Goal: Task Accomplishment & Management: Manage account settings

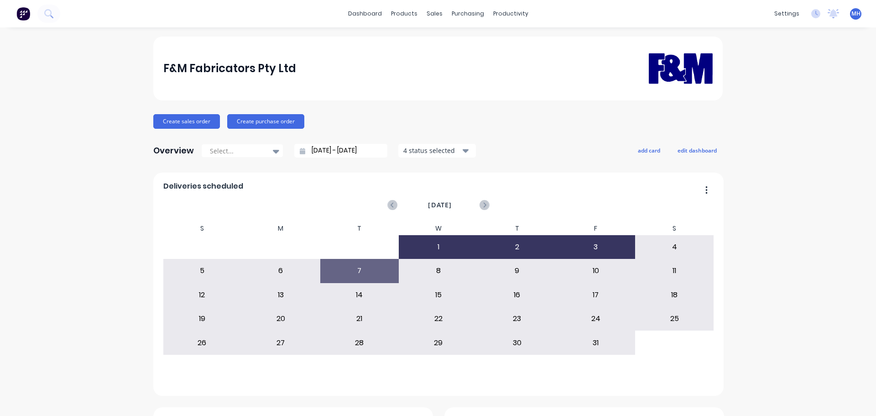
drag, startPoint x: 450, startPoint y: 51, endPoint x: 454, endPoint y: 46, distance: 6.2
click at [450, 51] on link "Sales Orders" at bounding box center [479, 43] width 121 height 18
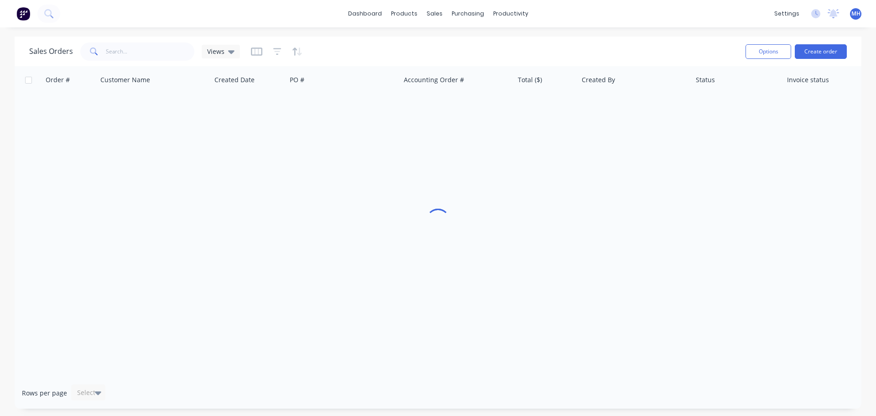
click at [616, 41] on div "Sales Orders Views" at bounding box center [383, 51] width 709 height 22
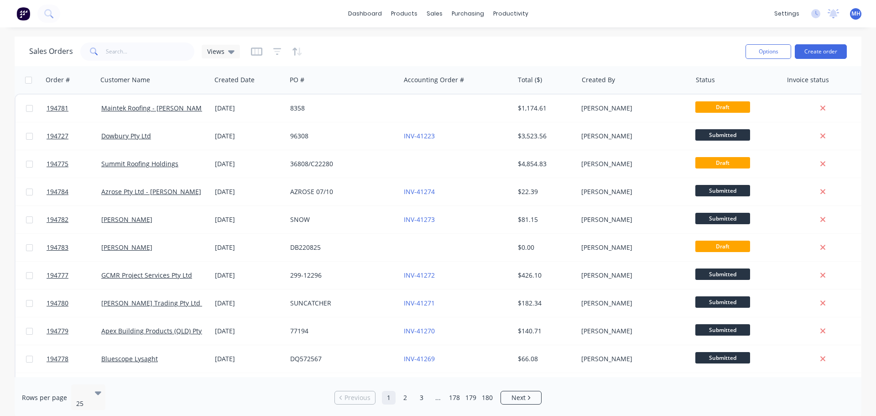
click at [480, 53] on div "Sales Orders Views" at bounding box center [383, 51] width 709 height 22
click at [467, 56] on link "Customers" at bounding box center [482, 62] width 121 height 18
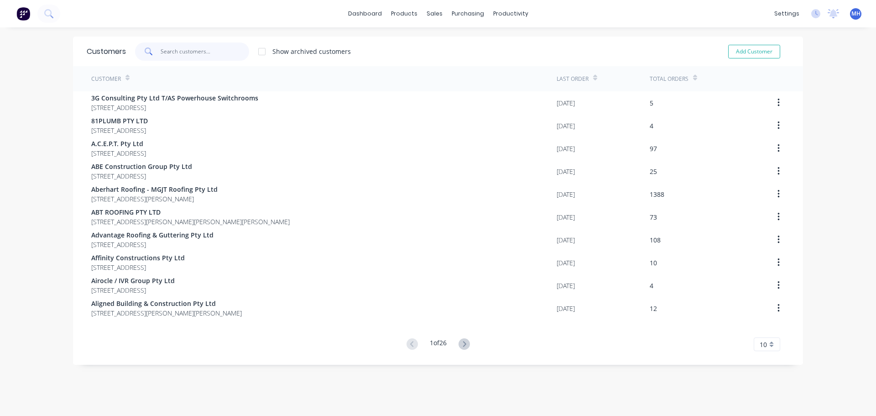
click at [186, 47] on input "text" at bounding box center [205, 51] width 89 height 18
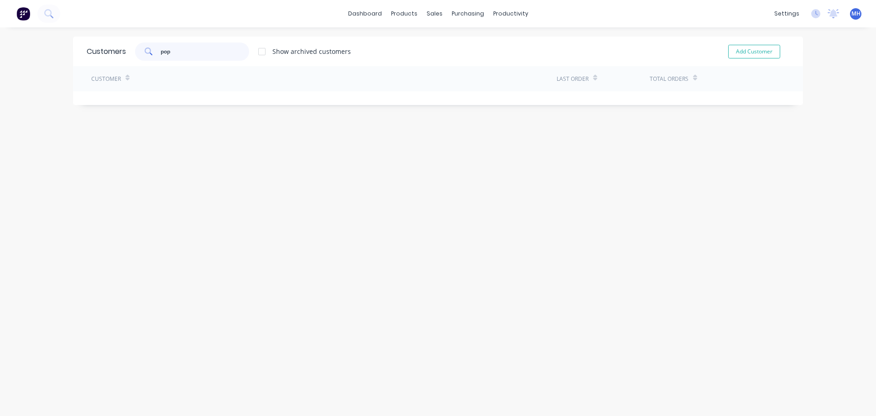
type input "pop"
click at [262, 52] on div at bounding box center [262, 51] width 18 height 18
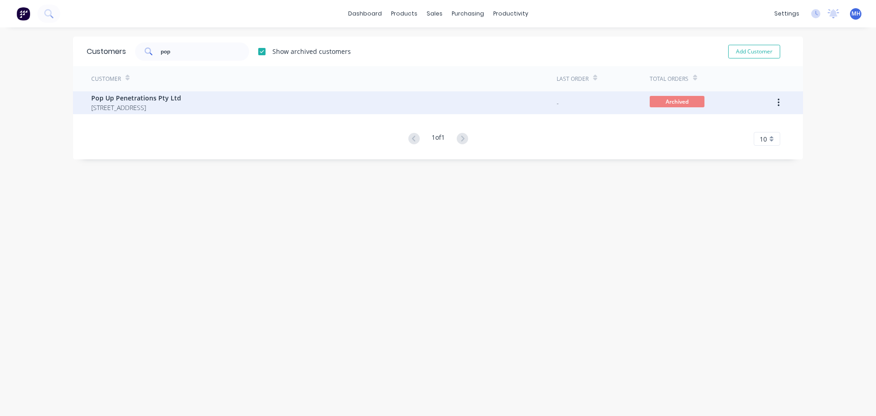
click at [281, 104] on div "Pop Up Penetrations Pty Ltd [STREET_ADDRESS]" at bounding box center [323, 102] width 465 height 23
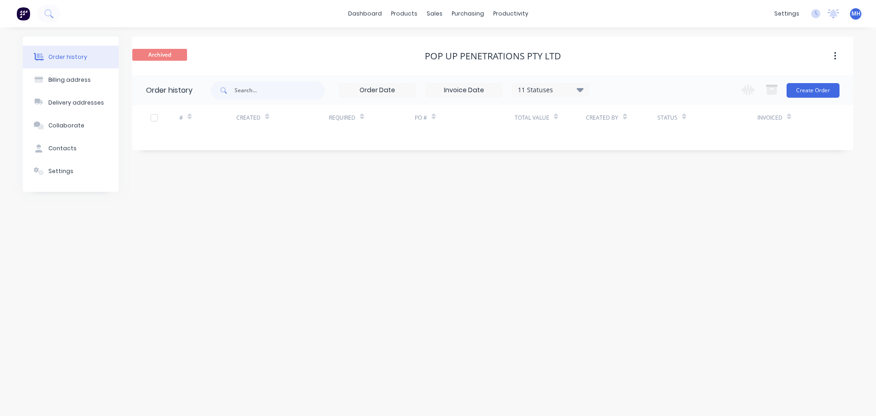
click at [537, 95] on div "11 Statuses Invoice Status Invoiced Not Invoiced Partial Order Status All Archi…" at bounding box center [551, 90] width 78 height 14
drag, startPoint x: 562, startPoint y: 84, endPoint x: 565, endPoint y: 90, distance: 6.7
click at [563, 84] on div "11 Statuses Invoice Status Invoiced Not Invoiced Partial Order Status All Archi…" at bounding box center [551, 90] width 78 height 14
click at [570, 90] on div "11 Statuses" at bounding box center [550, 90] width 77 height 10
click at [626, 213] on label at bounding box center [626, 213] width 0 height 0
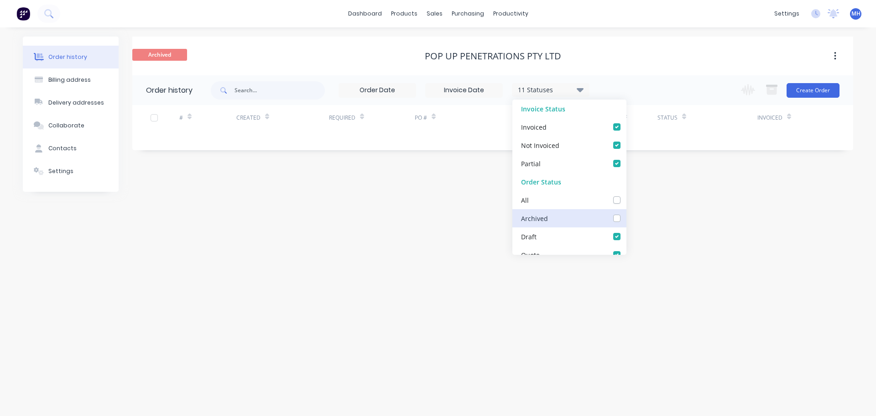
click at [626, 216] on input "checkbox" at bounding box center [629, 217] width 7 height 9
checkbox input "true"
click at [626, 44] on div "Archived Pop Up Penetrations Pty Ltd" at bounding box center [492, 56] width 721 height 39
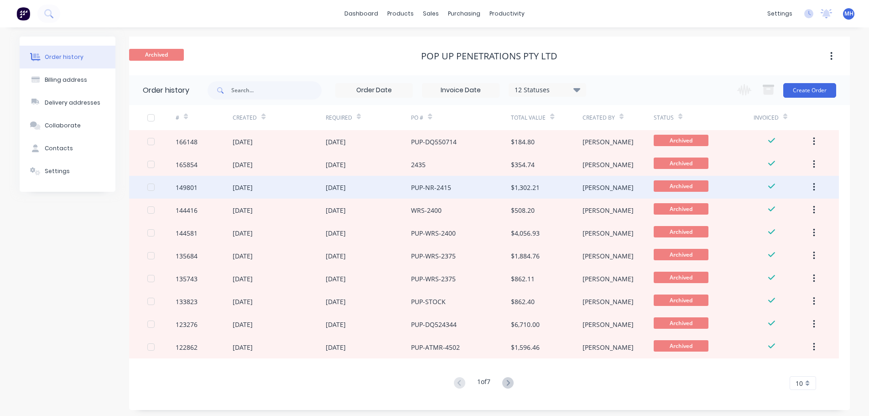
click at [443, 188] on div "PUP-NR-2415" at bounding box center [431, 188] width 40 height 10
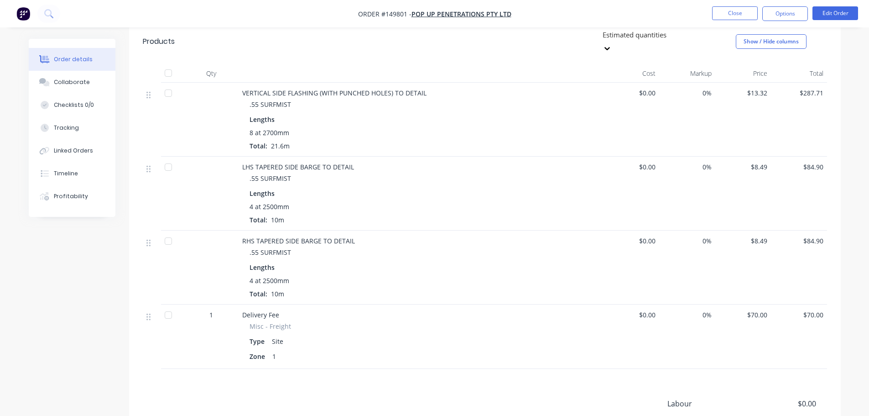
scroll to position [502, 0]
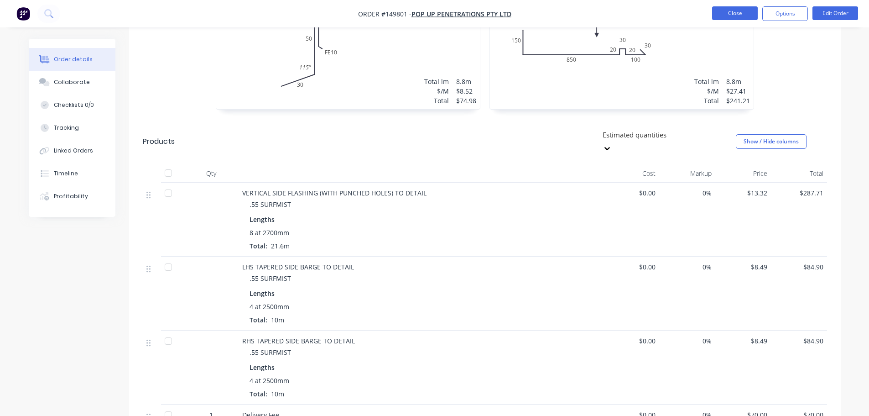
click at [742, 10] on button "Close" at bounding box center [735, 13] width 46 height 14
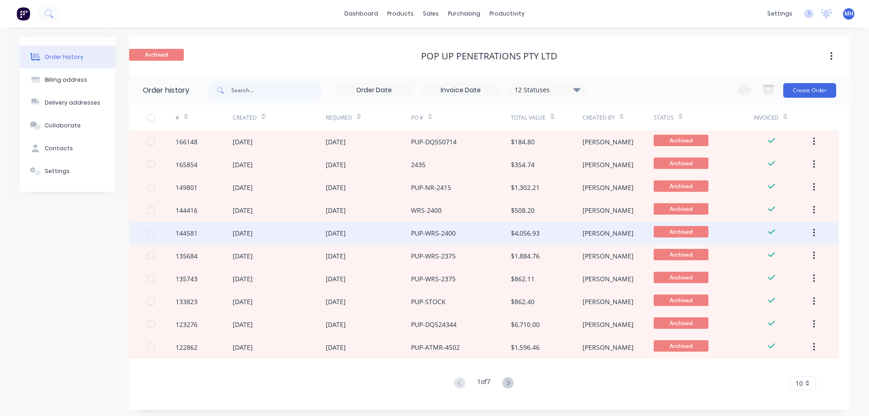
click at [485, 235] on div "PUP-WRS-2400" at bounding box center [461, 232] width 100 height 23
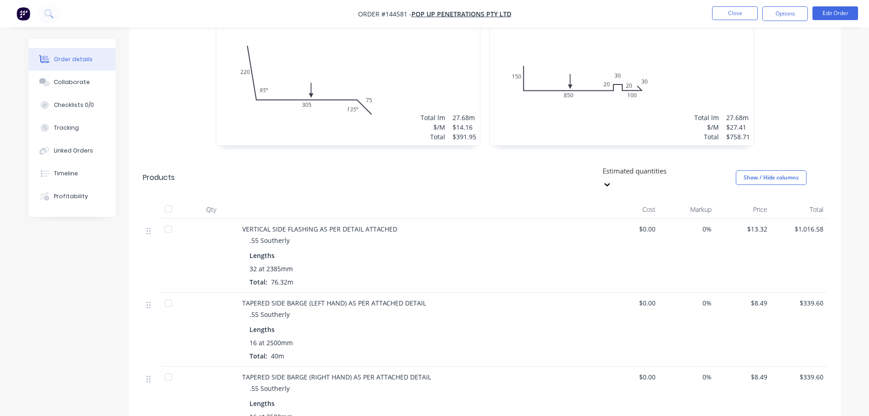
scroll to position [616, 0]
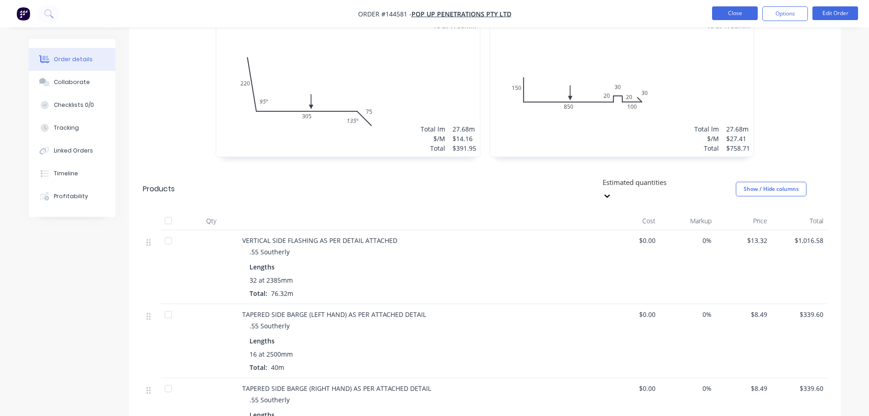
click at [739, 6] on button "Close" at bounding box center [735, 13] width 46 height 14
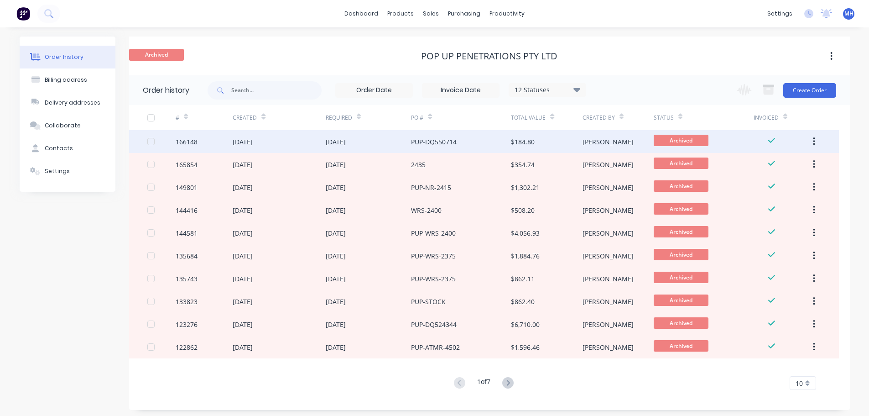
click at [407, 140] on div "[DATE]" at bounding box center [369, 141] width 86 height 23
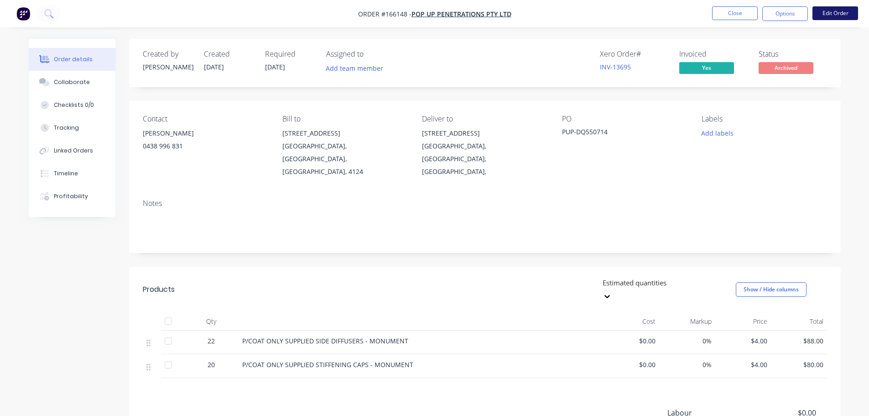
click at [834, 9] on button "Edit Order" at bounding box center [836, 13] width 46 height 14
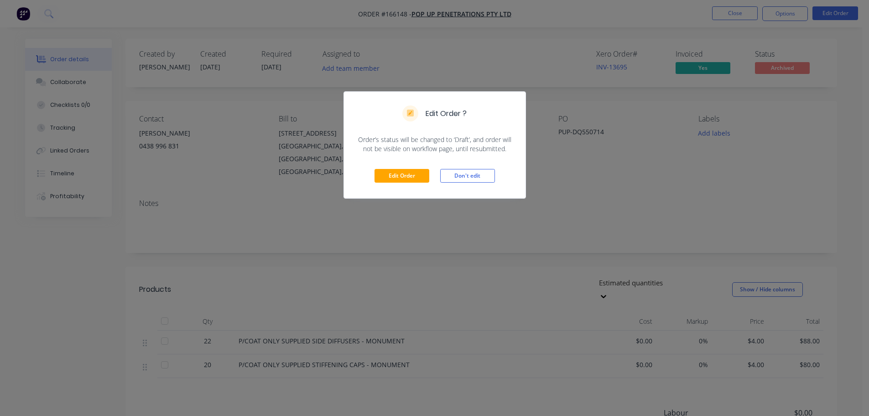
click at [623, 215] on div "Edit Order ? Order’s status will be changed to ‘Draft’, and order will not be v…" at bounding box center [434, 208] width 869 height 416
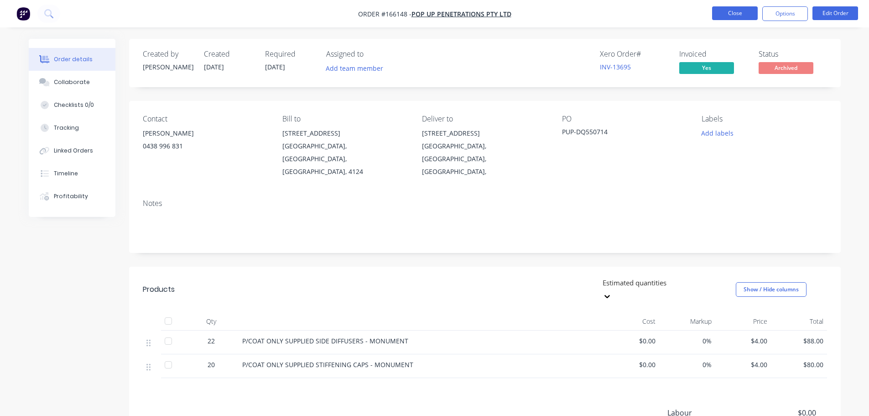
click at [731, 15] on button "Close" at bounding box center [735, 13] width 46 height 14
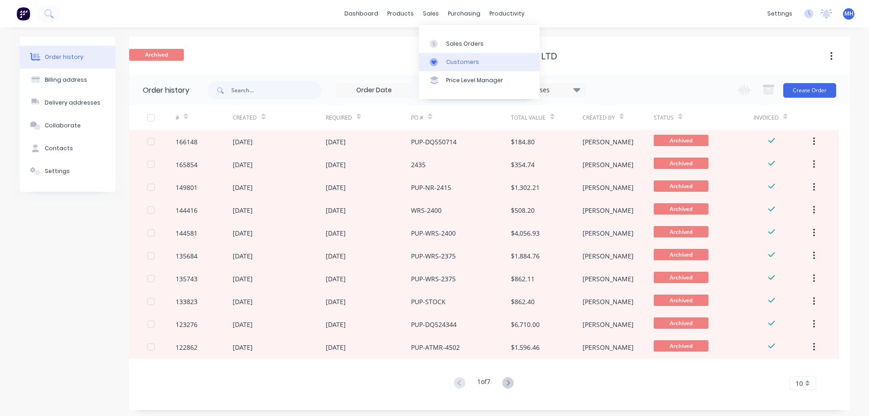
click at [448, 55] on link "Customers" at bounding box center [479, 62] width 121 height 18
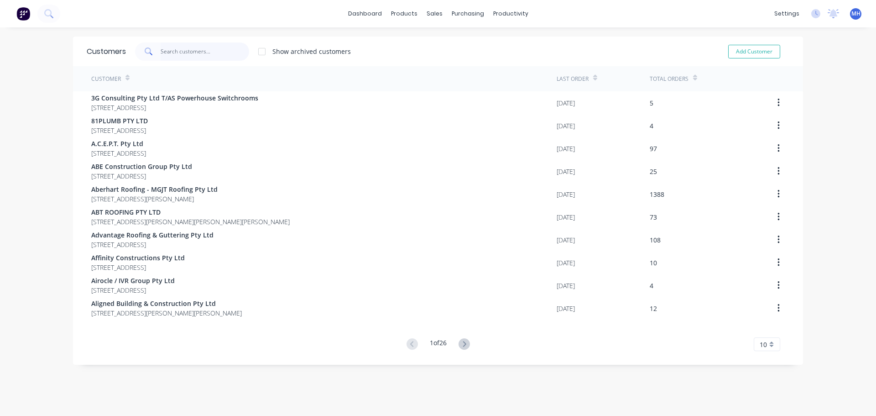
click at [188, 52] on input "text" at bounding box center [205, 51] width 89 height 18
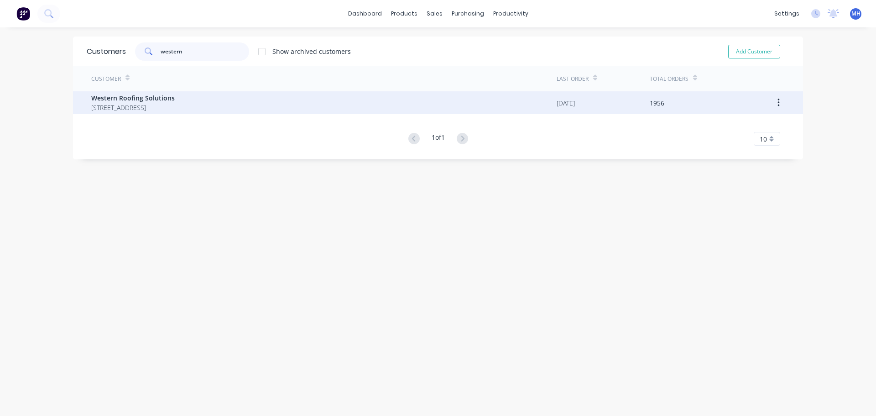
type input "western"
click at [175, 103] on div "Western Roofing Solutions [STREET_ADDRESS]" at bounding box center [133, 102] width 84 height 19
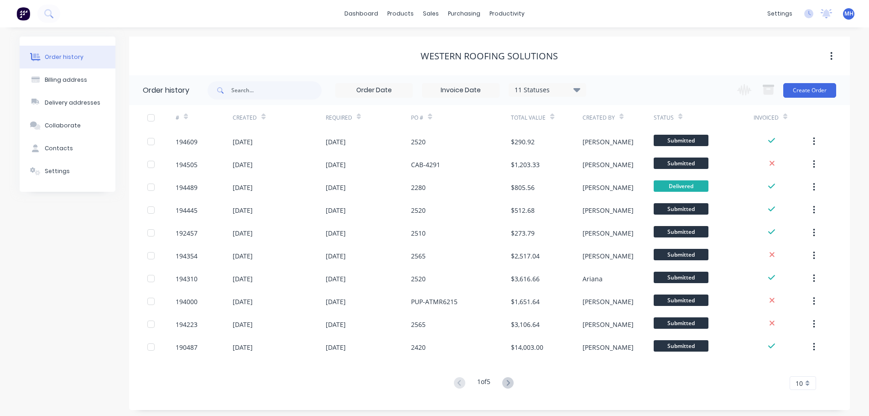
click at [354, 45] on div "Western Roofing Solutions" at bounding box center [489, 56] width 721 height 39
click at [302, 49] on div "Western Roofing Solutions" at bounding box center [489, 56] width 721 height 16
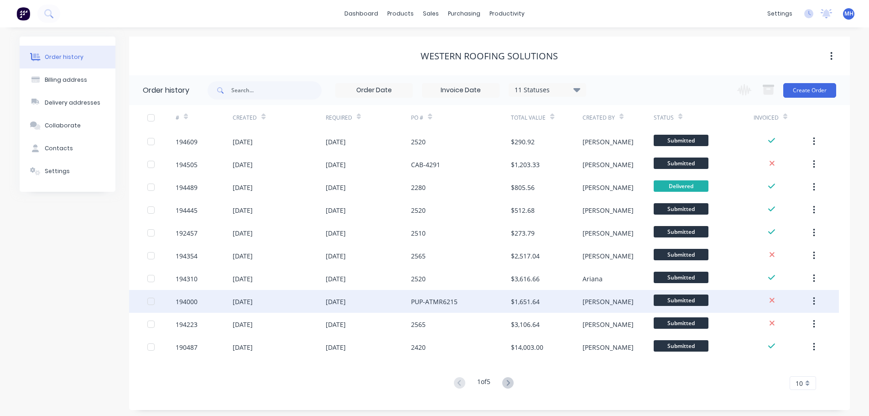
click at [456, 302] on div "PUP-ATMR6215" at bounding box center [434, 302] width 47 height 10
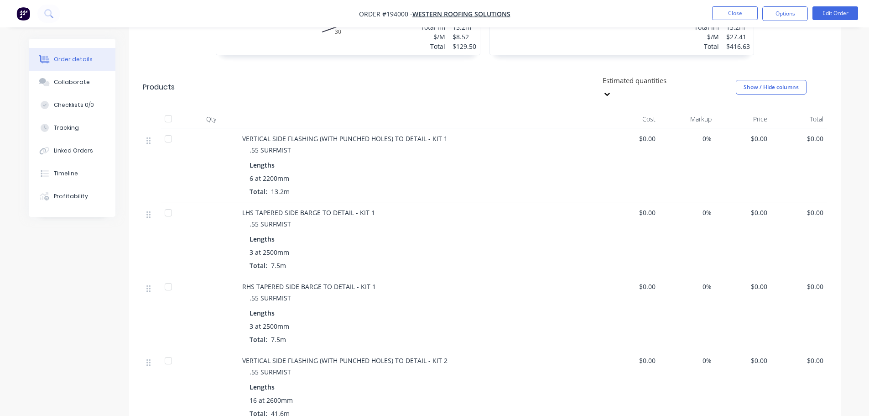
scroll to position [913, 0]
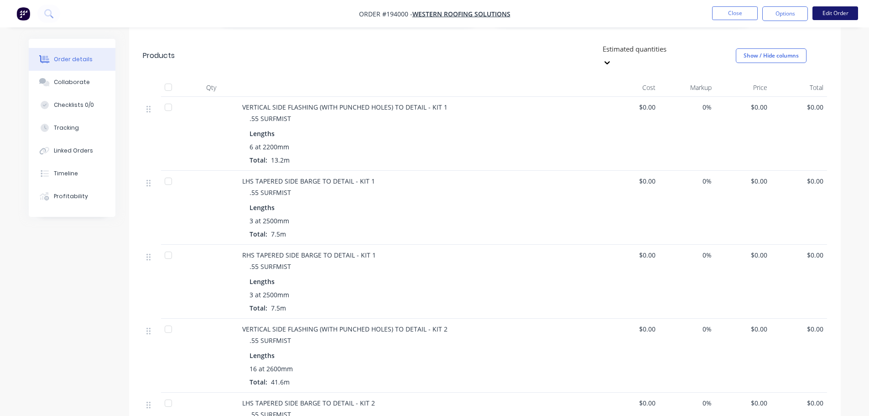
click at [846, 10] on button "Edit Order" at bounding box center [836, 13] width 46 height 14
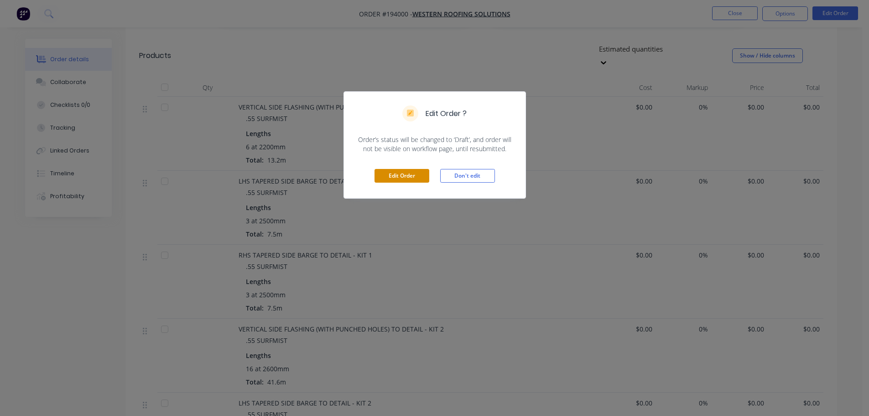
click at [399, 172] on button "Edit Order" at bounding box center [402, 176] width 55 height 14
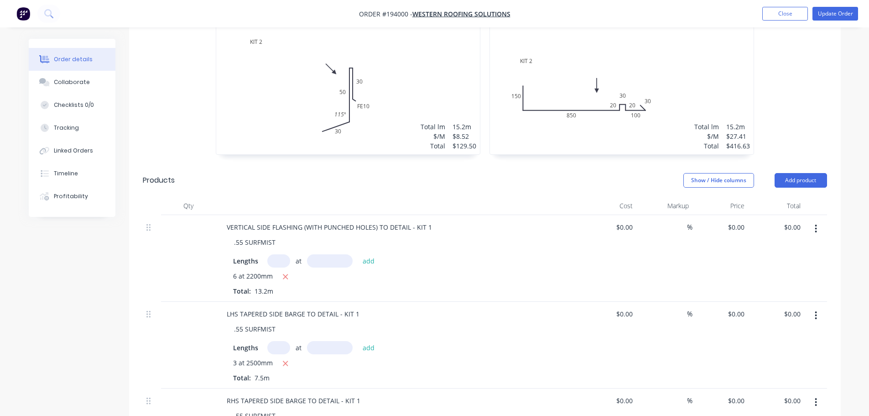
scroll to position [867, 0]
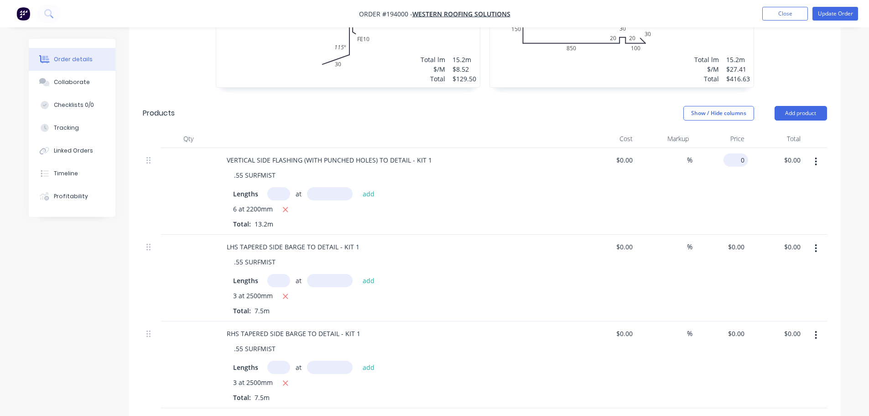
click at [741, 153] on input "0" at bounding box center [737, 159] width 21 height 13
type input "$13.32"
type input "$175.82"
click at [740, 240] on input "0" at bounding box center [743, 246] width 10 height 13
type input "$8.49"
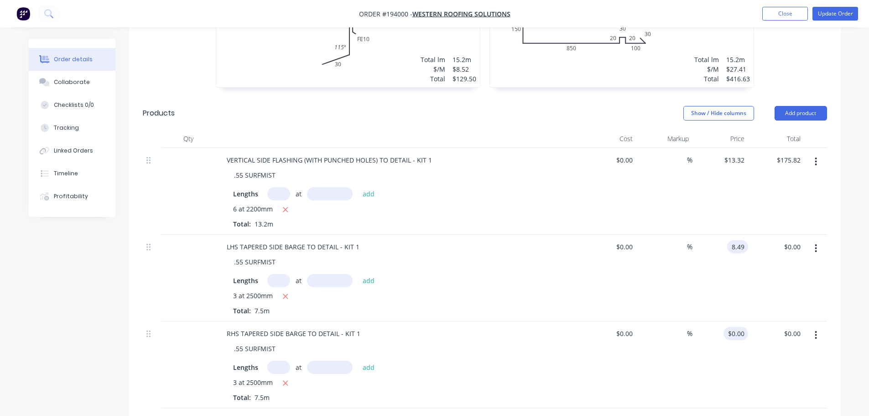
type input "$63.68"
click at [740, 327] on input "0" at bounding box center [737, 333] width 21 height 13
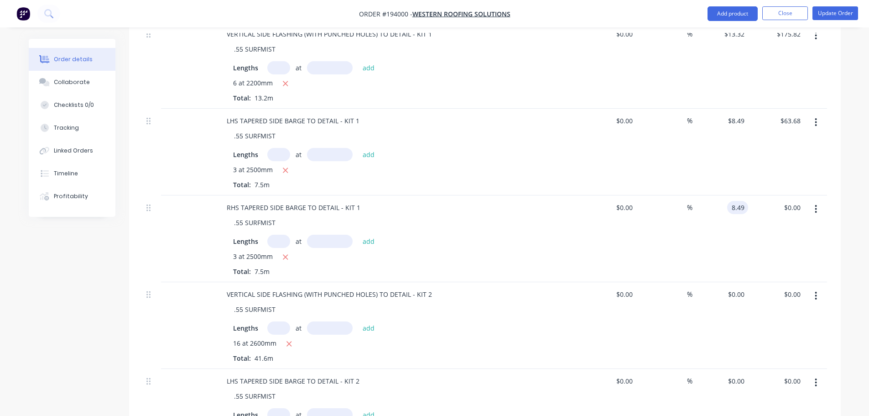
scroll to position [1004, 0]
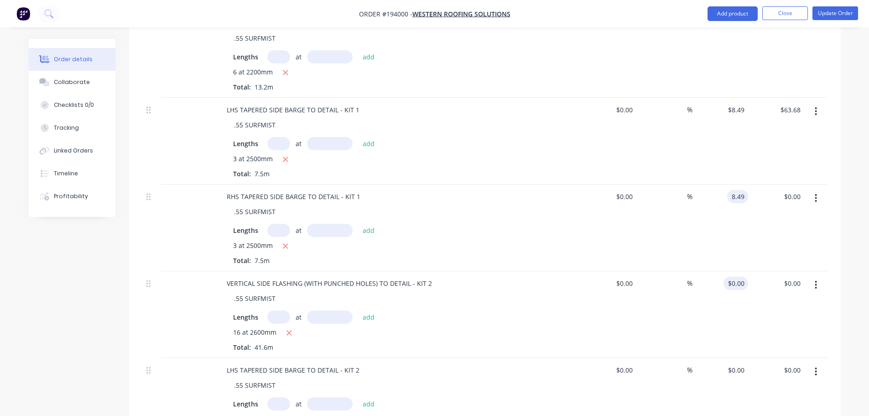
type input "$8.49"
type input "$63.68"
click at [738, 277] on input "0" at bounding box center [737, 283] width 21 height 13
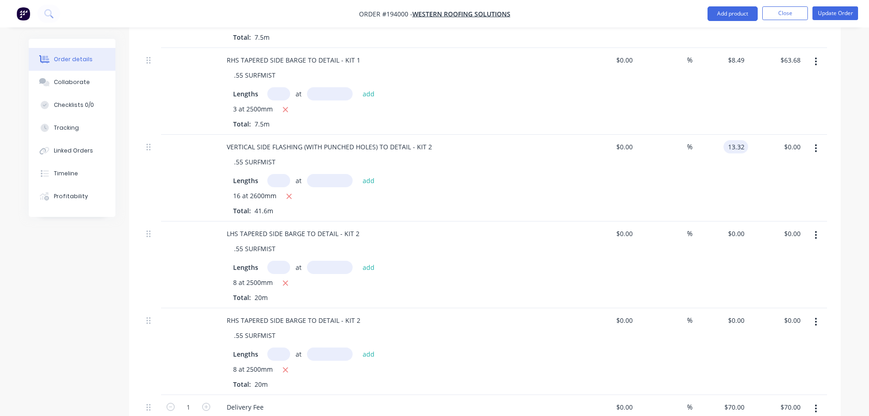
scroll to position [1141, 0]
type input "$13.32"
type input "$554.11"
click at [735, 226] on div "0 0" at bounding box center [741, 232] width 14 height 13
type input "$8.49"
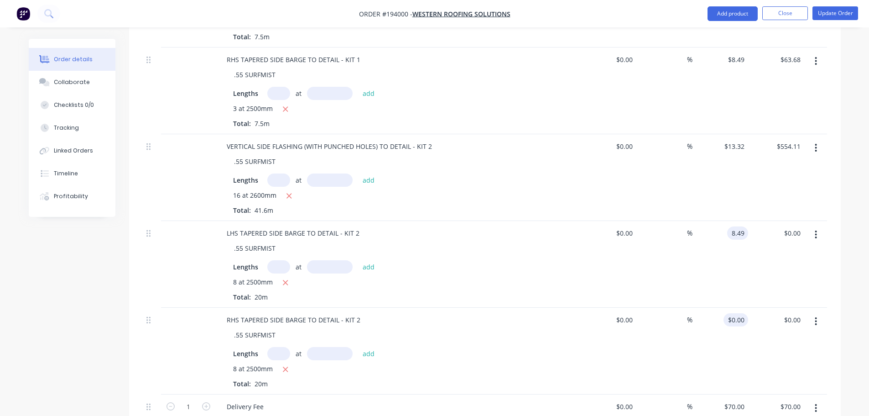
type input "$169.80"
click at [743, 313] on input "0" at bounding box center [743, 319] width 10 height 13
type input "$8.49"
type input "$169.80"
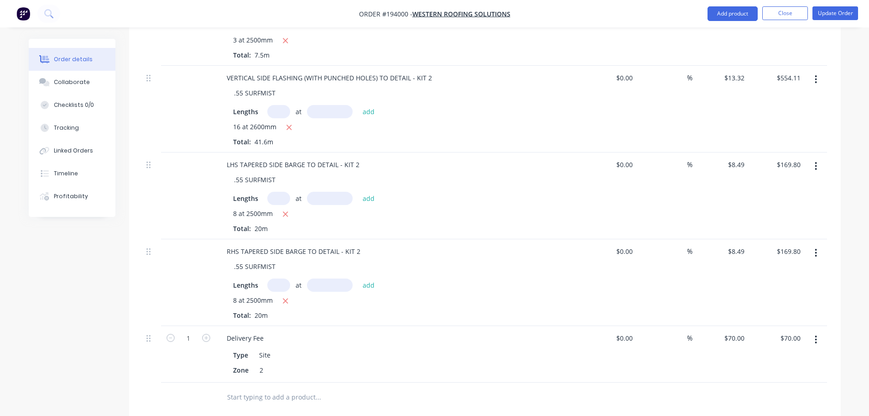
scroll to position [1323, 0]
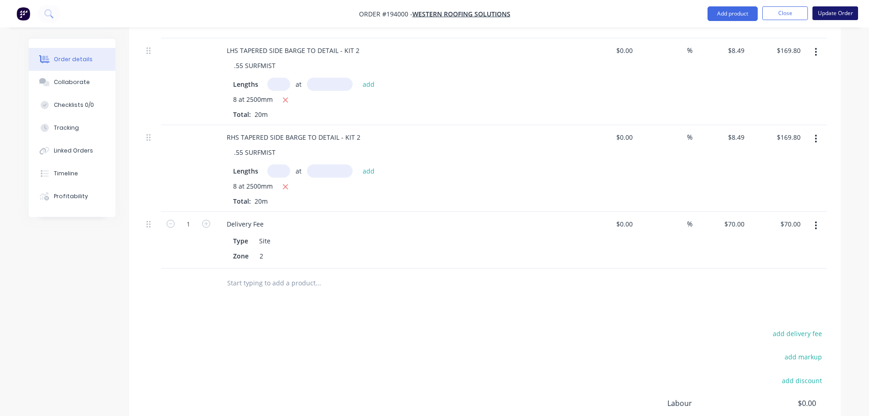
click at [834, 13] on button "Update Order" at bounding box center [836, 13] width 46 height 14
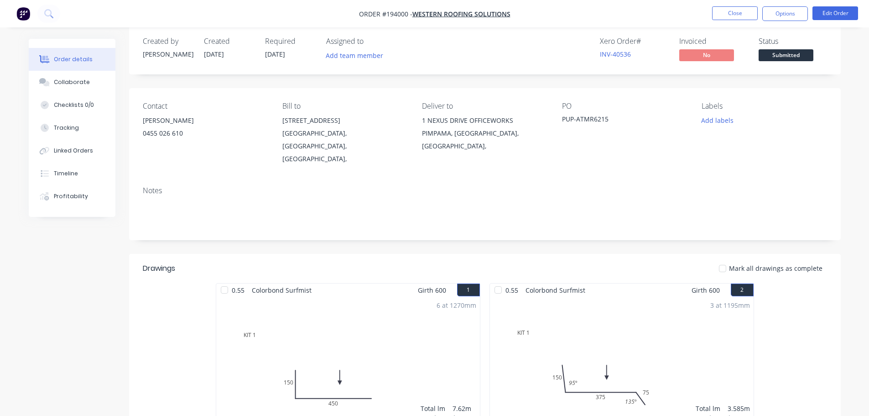
scroll to position [0, 0]
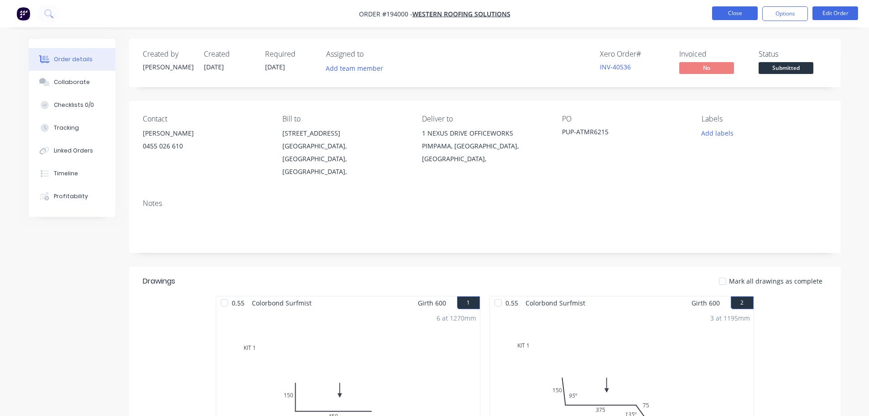
click at [723, 10] on button "Close" at bounding box center [735, 13] width 46 height 14
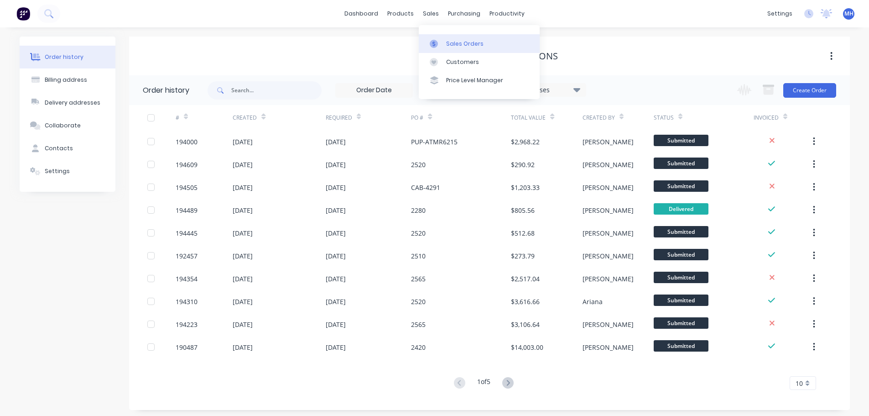
click at [451, 44] on div "Sales Orders" at bounding box center [464, 44] width 37 height 8
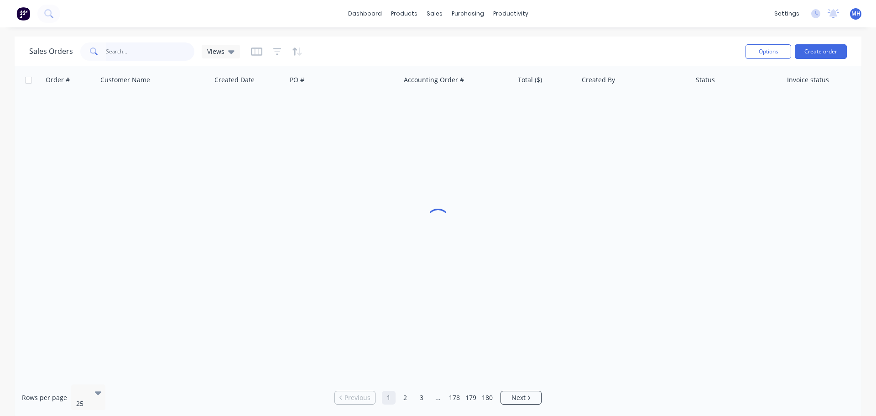
click at [172, 48] on input "text" at bounding box center [150, 51] width 89 height 18
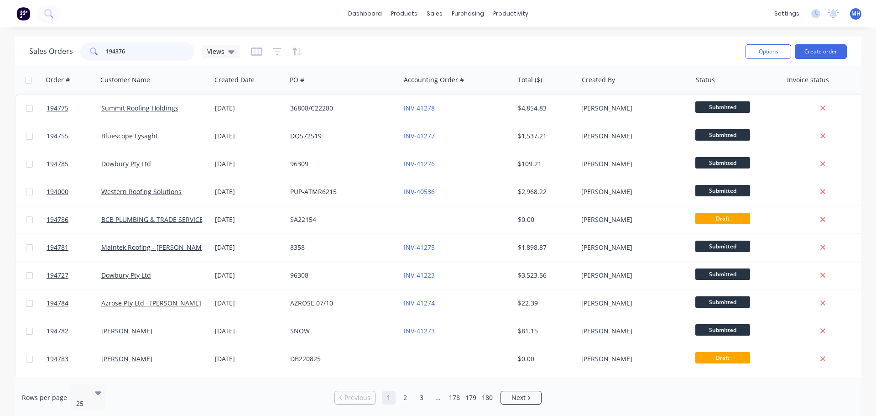
type input "194376"
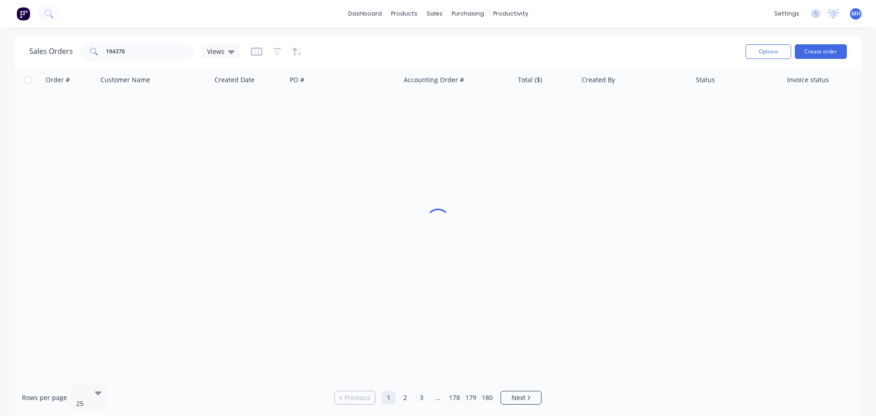
click at [402, 51] on div "Sales Orders 194376 Views" at bounding box center [383, 51] width 709 height 22
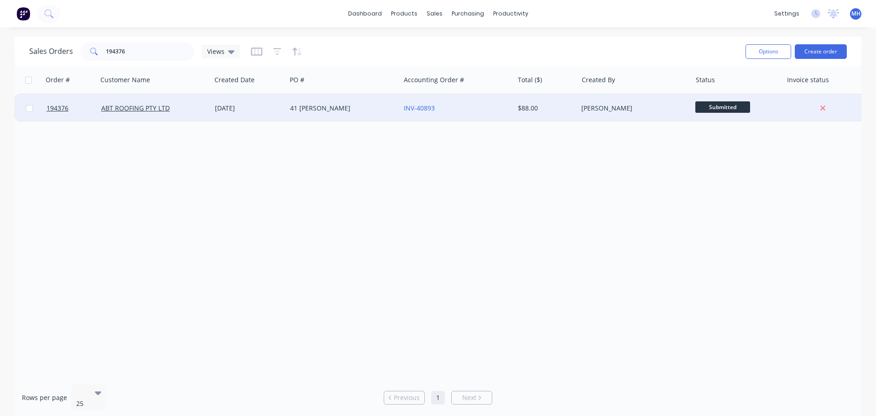
click at [331, 108] on div "41 [PERSON_NAME]" at bounding box center [340, 108] width 101 height 9
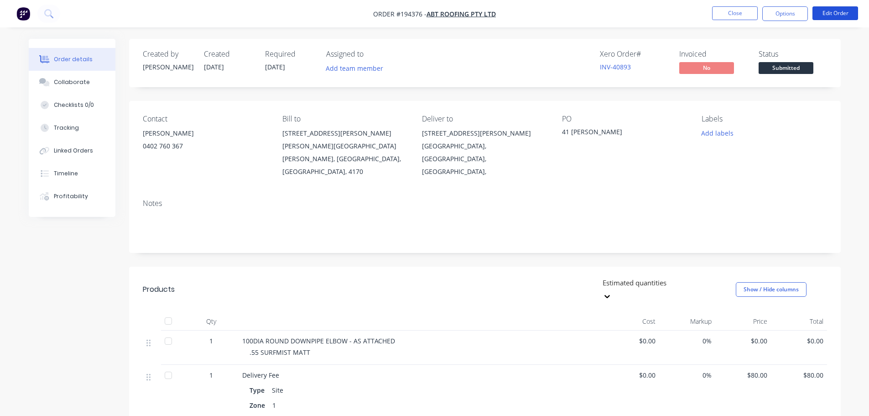
click at [848, 16] on button "Edit Order" at bounding box center [836, 13] width 46 height 14
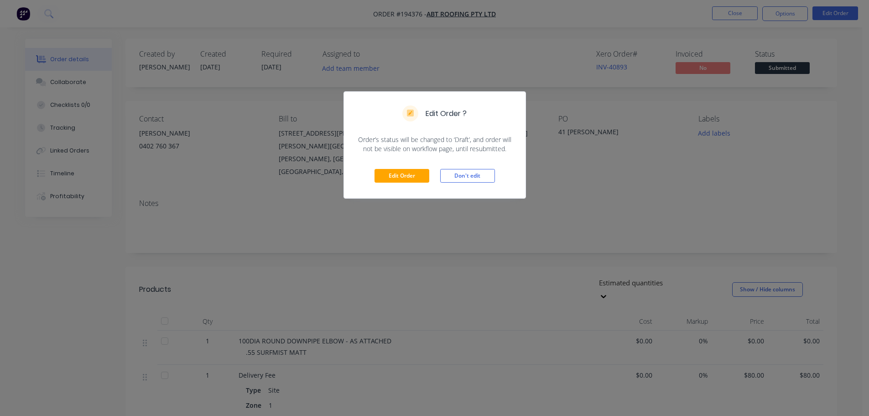
click at [412, 184] on div "Edit Order Don't edit" at bounding box center [435, 175] width 182 height 45
click at [407, 163] on div "Edit Order Don't edit" at bounding box center [435, 175] width 182 height 45
drag, startPoint x: 425, startPoint y: 194, endPoint x: 414, endPoint y: 172, distance: 24.7
click at [425, 194] on div "Edit Order Don't edit" at bounding box center [435, 175] width 182 height 45
drag, startPoint x: 414, startPoint y: 172, endPoint x: 449, endPoint y: 163, distance: 35.9
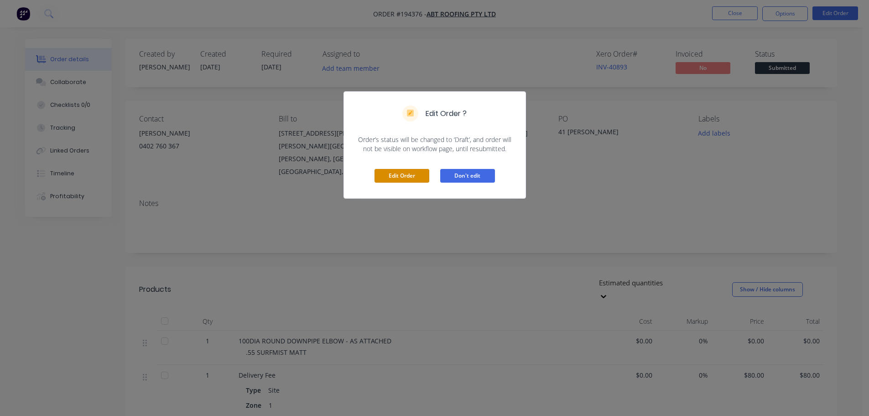
click at [414, 173] on button "Edit Order" at bounding box center [402, 176] width 55 height 14
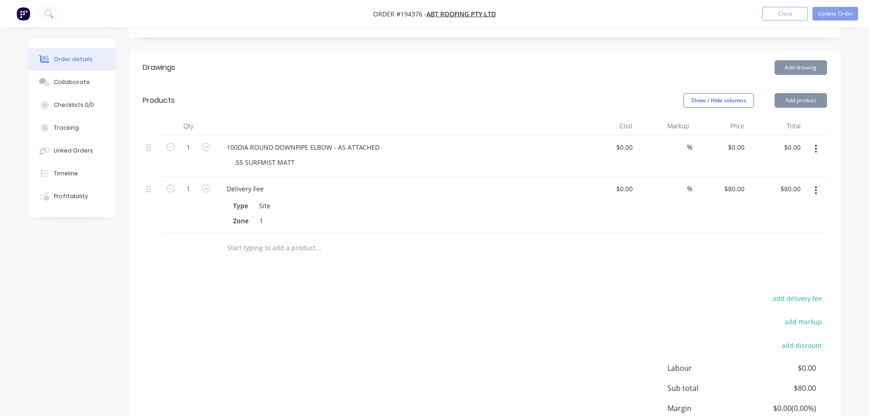
scroll to position [274, 0]
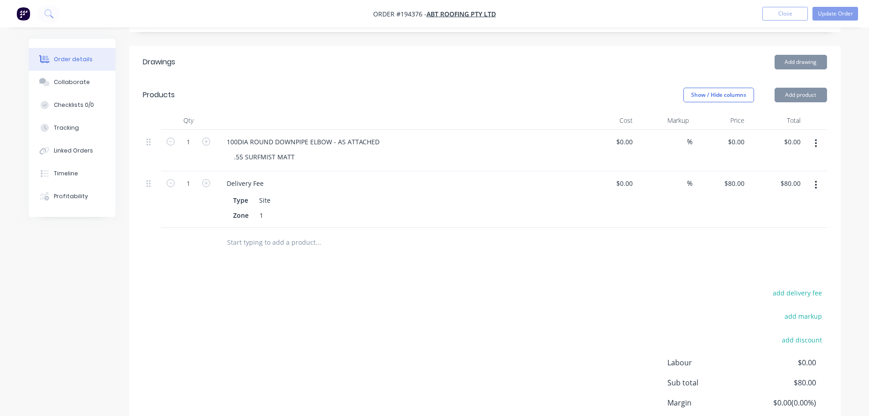
click at [497, 217] on div "Drawings Add drawing Products Show / Hide columns Add product Qty Cost Markup P…" at bounding box center [485, 261] width 712 height 431
click at [806, 88] on button "Add product" at bounding box center [801, 95] width 52 height 15
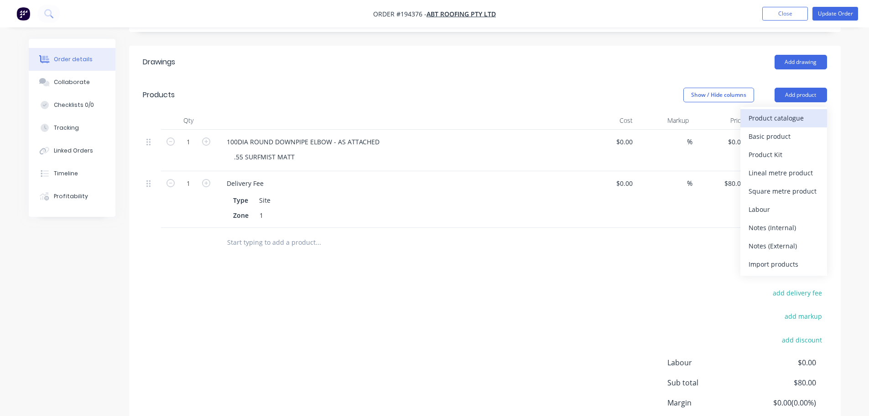
click at [789, 111] on div "Product catalogue" at bounding box center [784, 117] width 70 height 13
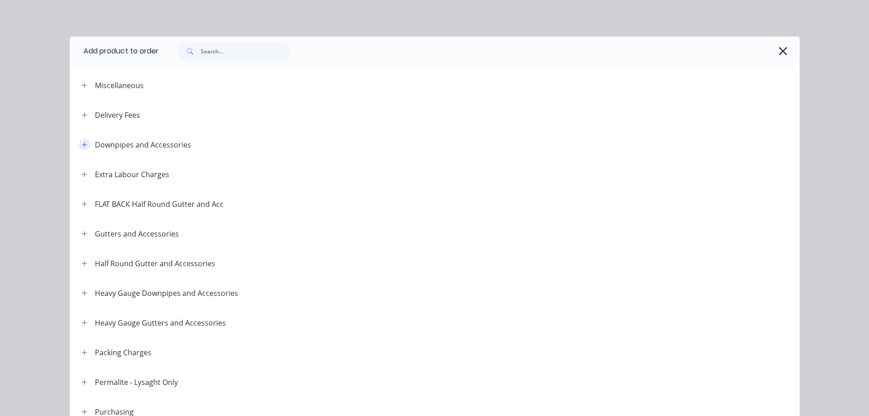
click at [82, 143] on icon "button" at bounding box center [84, 144] width 5 height 6
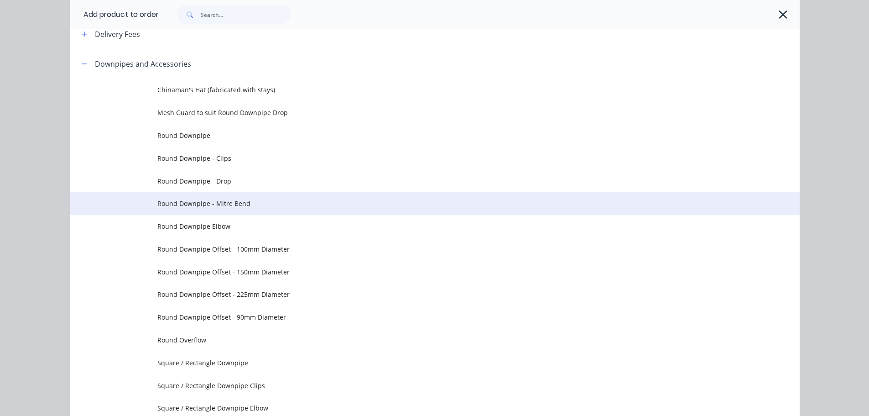
scroll to position [91, 0]
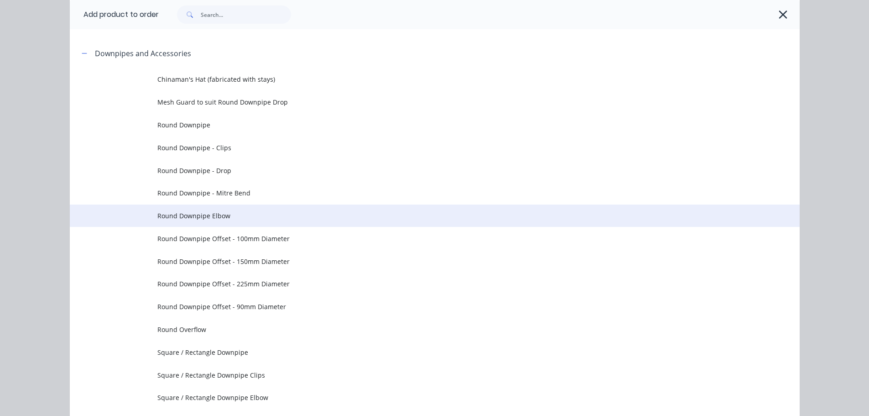
click at [245, 210] on td "Round Downpipe Elbow" at bounding box center [478, 215] width 642 height 23
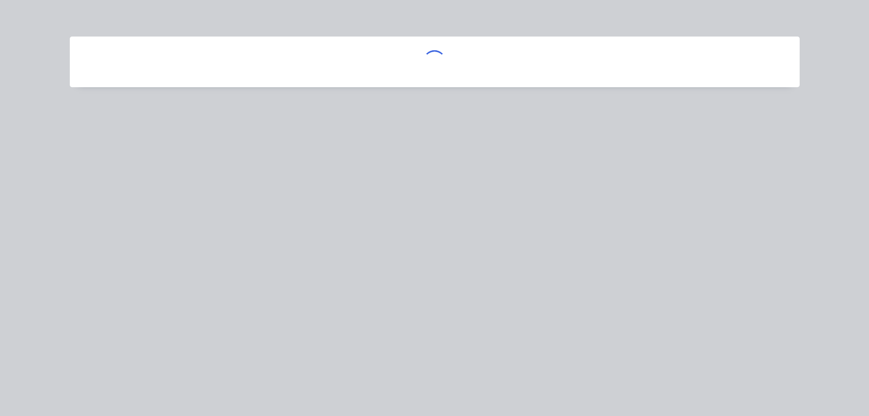
scroll to position [0, 0]
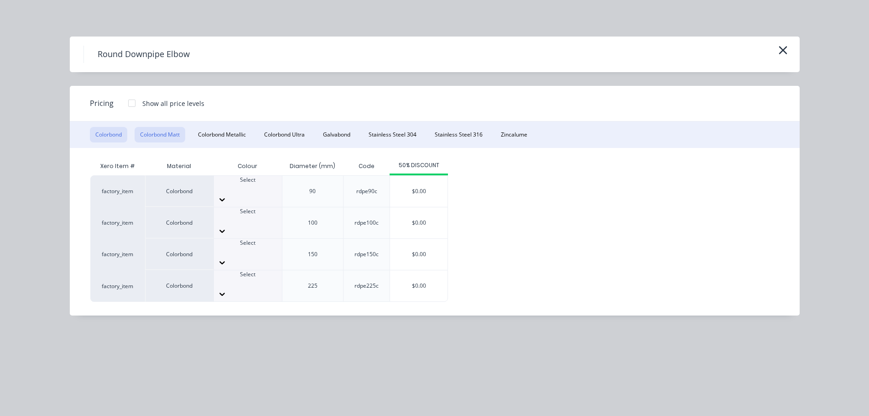
click at [178, 137] on button "Colorbond Matt" at bounding box center [160, 135] width 51 height 16
click at [134, 105] on div at bounding box center [132, 103] width 18 height 18
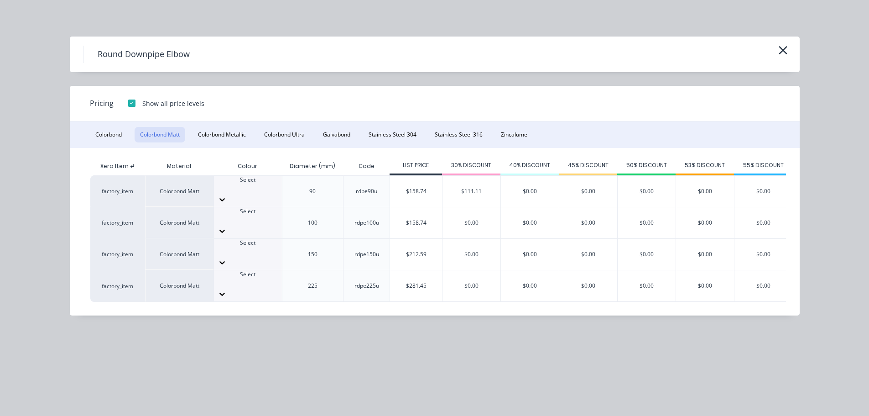
click at [126, 104] on div at bounding box center [132, 103] width 18 height 18
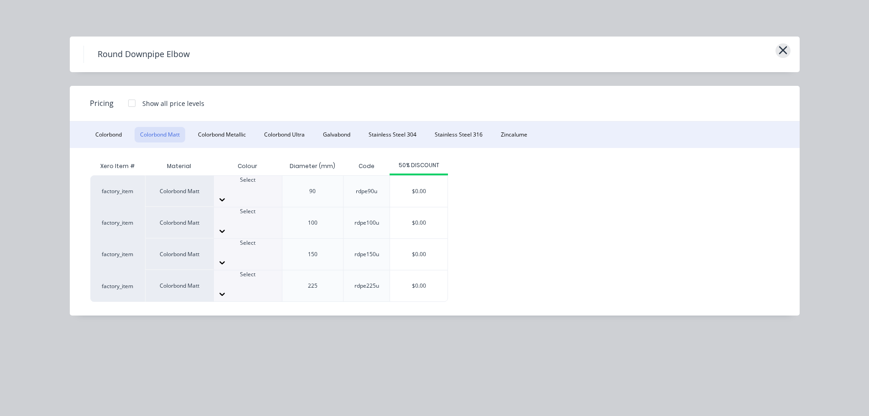
click at [789, 49] on button "button" at bounding box center [783, 50] width 15 height 15
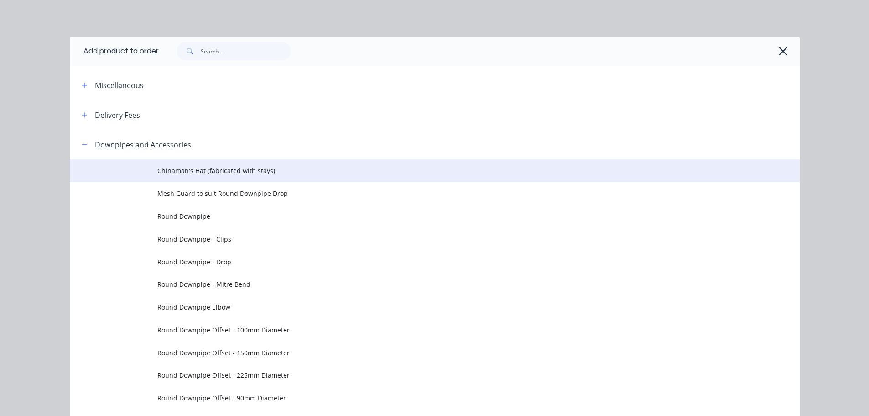
scroll to position [130, 0]
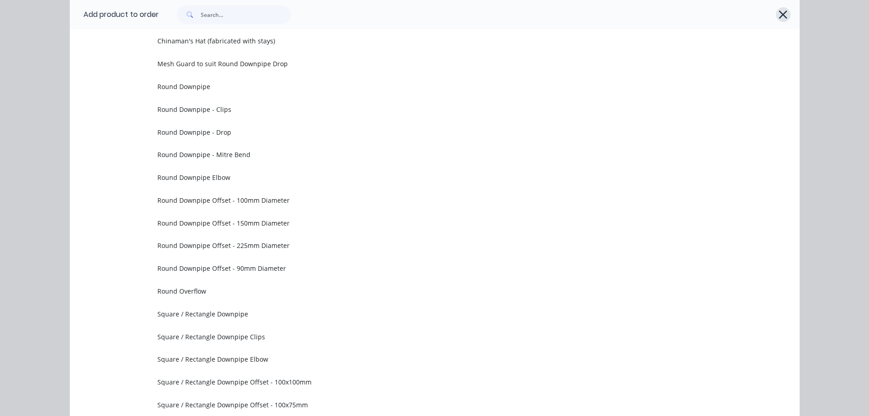
click at [776, 14] on button "button" at bounding box center [783, 14] width 15 height 15
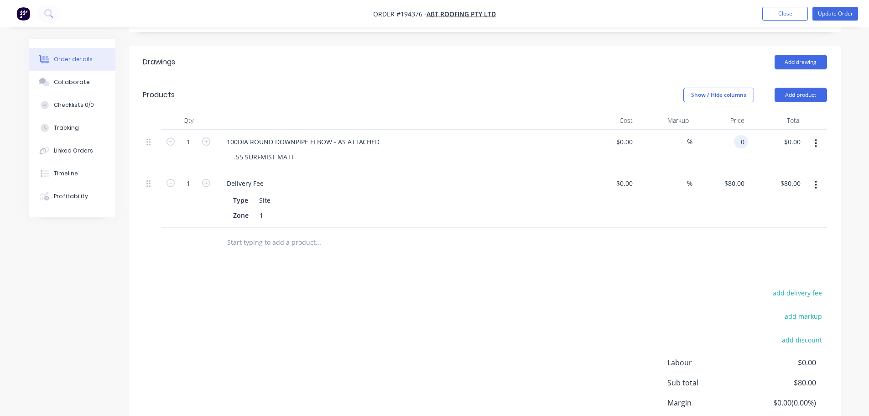
click at [737, 135] on div "0 0" at bounding box center [741, 141] width 14 height 13
type input "$79.37"
click at [607, 303] on div "add delivery fee add markup add discount Labour $0.00 Sub total $80.00 Margin $…" at bounding box center [485, 375] width 684 height 176
click at [833, 19] on button "Update Order" at bounding box center [836, 14] width 46 height 14
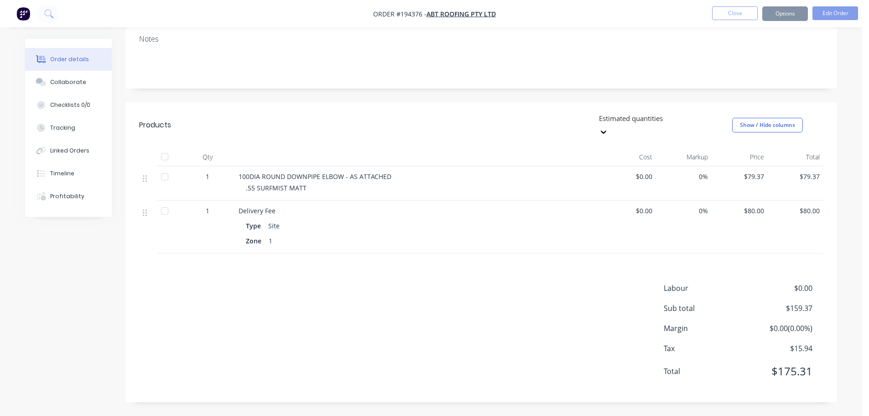
scroll to position [0, 0]
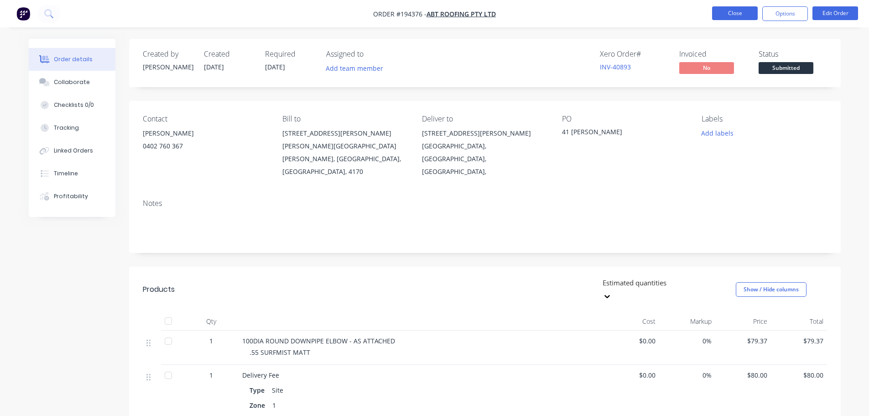
click at [732, 9] on button "Close" at bounding box center [735, 13] width 46 height 14
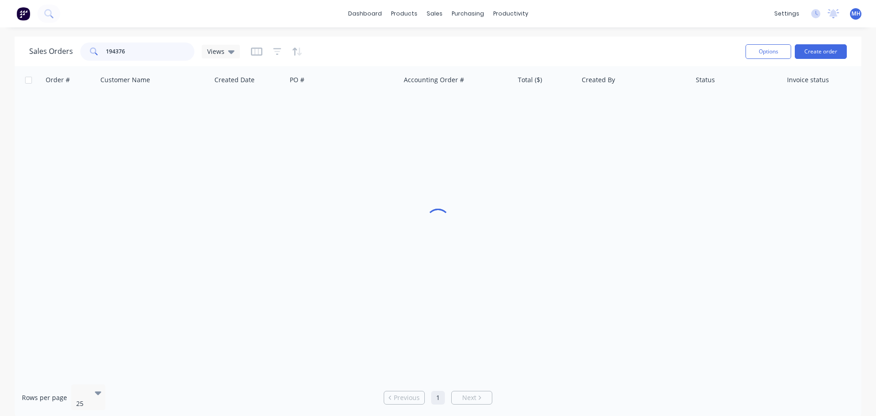
click at [149, 53] on input "194376" at bounding box center [150, 51] width 89 height 18
click at [148, 53] on input "194376" at bounding box center [150, 51] width 89 height 18
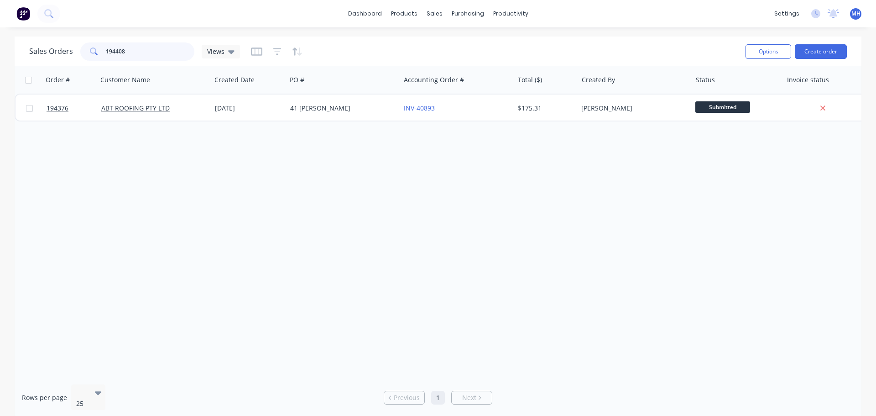
type input "194408"
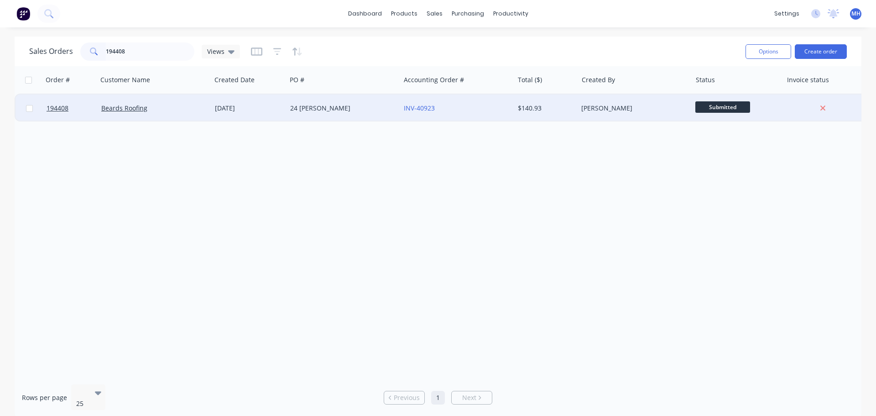
click at [233, 108] on div "[DATE]" at bounding box center [249, 108] width 68 height 9
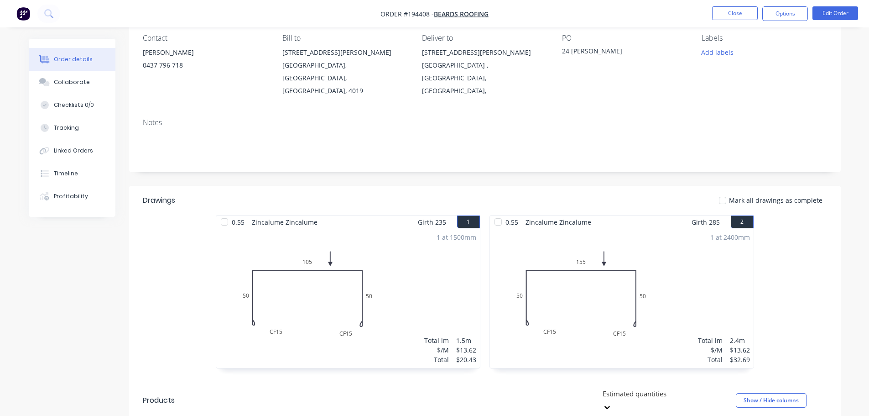
scroll to position [274, 0]
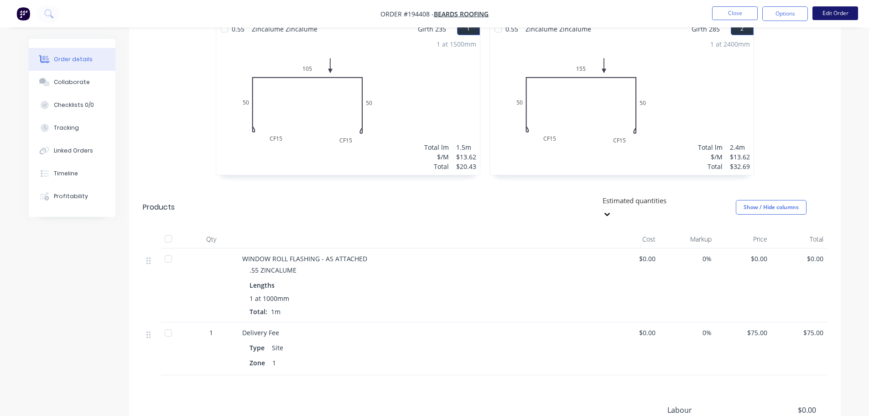
click at [833, 16] on button "Edit Order" at bounding box center [836, 13] width 46 height 14
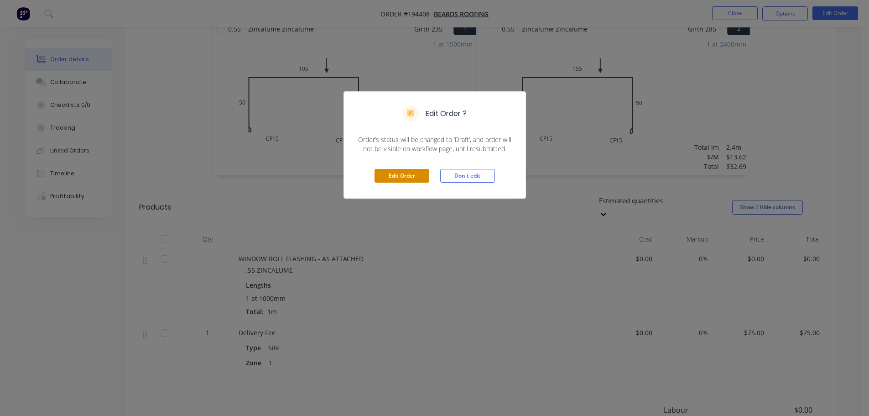
click at [413, 181] on button "Edit Order" at bounding box center [402, 176] width 55 height 14
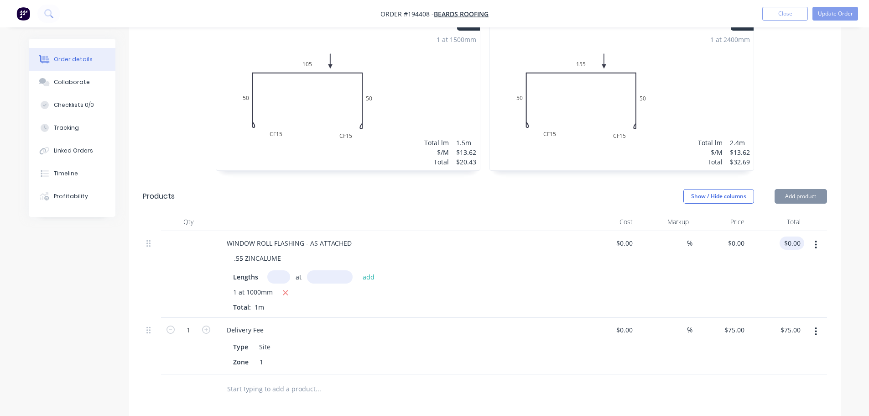
scroll to position [365, 0]
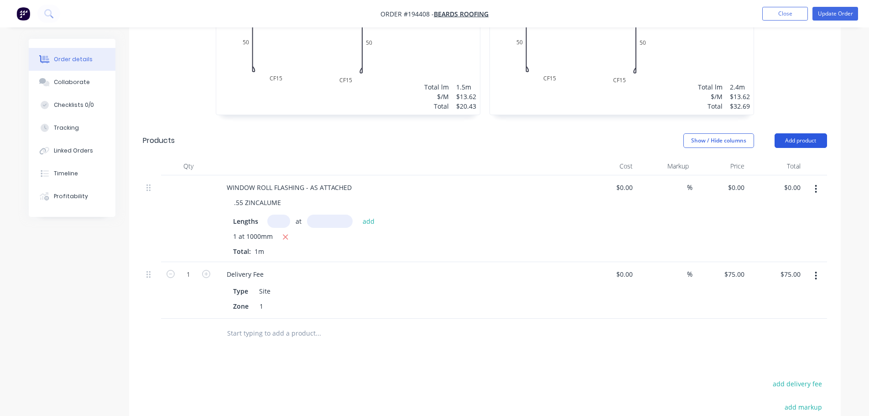
click at [809, 133] on button "Add product" at bounding box center [801, 140] width 52 height 15
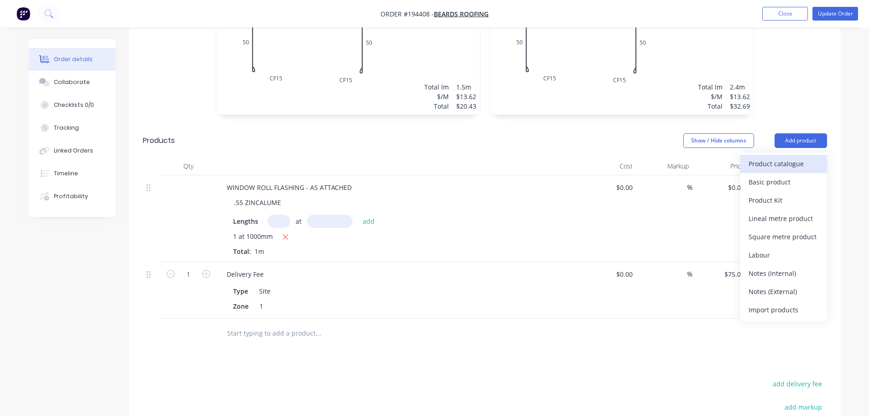
click at [797, 157] on div "Product catalogue" at bounding box center [784, 163] width 70 height 13
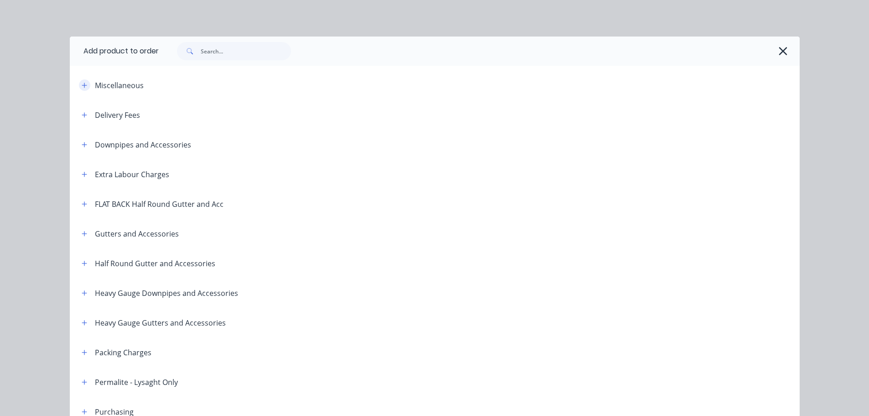
click at [82, 84] on icon "button" at bounding box center [84, 85] width 5 height 6
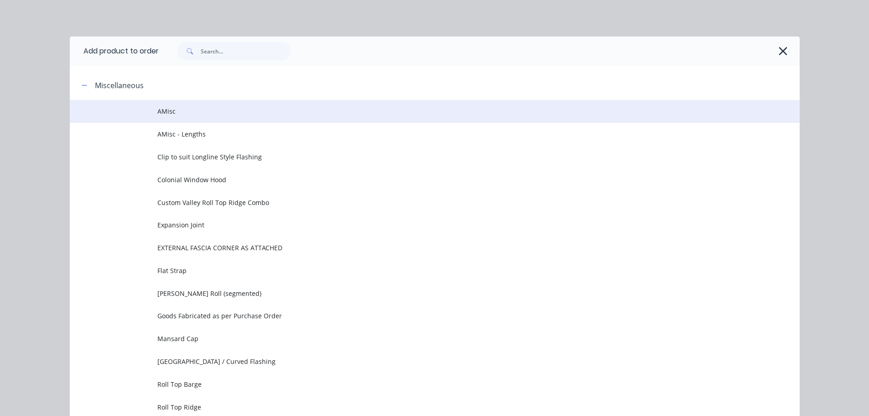
click at [173, 112] on span "AMisc" at bounding box center [414, 111] width 514 height 10
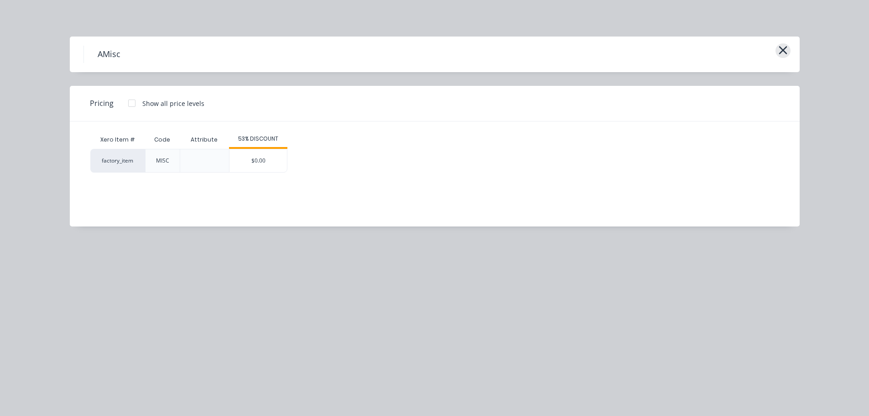
click at [787, 53] on icon "button" at bounding box center [783, 50] width 10 height 13
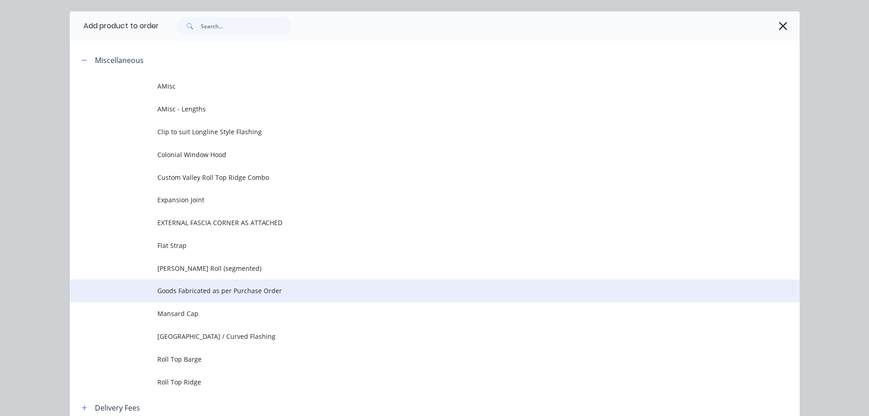
scroll to position [25, 0]
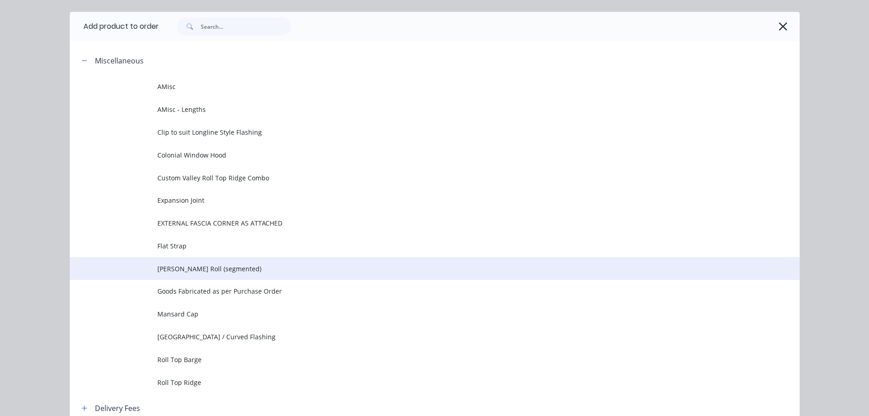
click at [229, 264] on span "[PERSON_NAME] Roll (segmented)" at bounding box center [414, 269] width 514 height 10
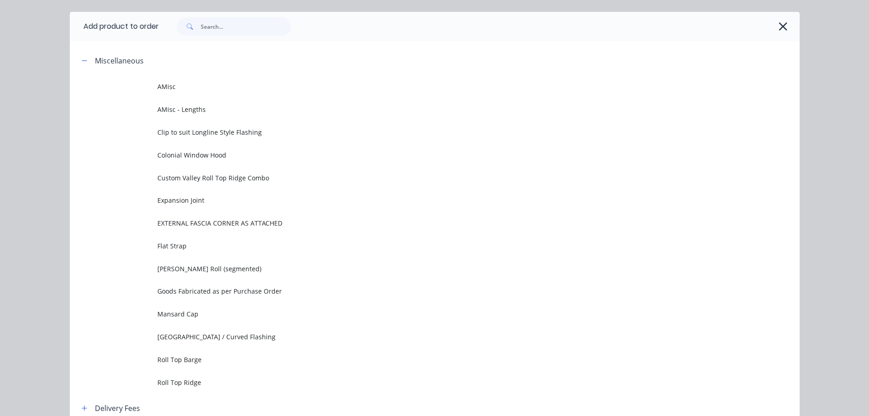
scroll to position [0, 0]
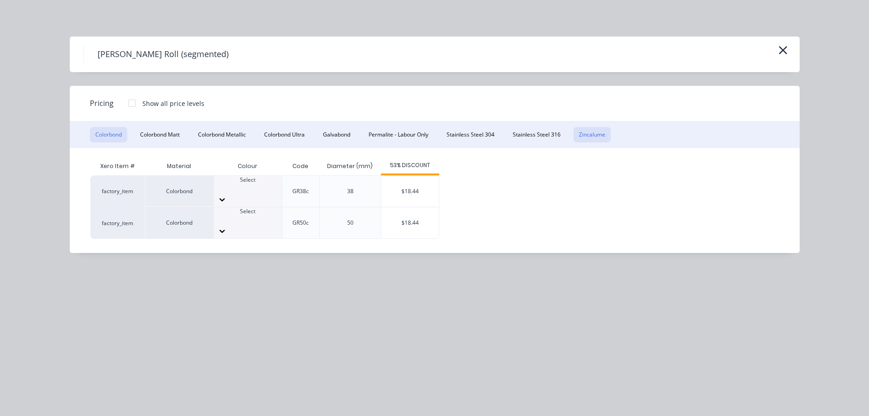
click at [588, 127] on button "Zincalume" at bounding box center [592, 135] width 37 height 16
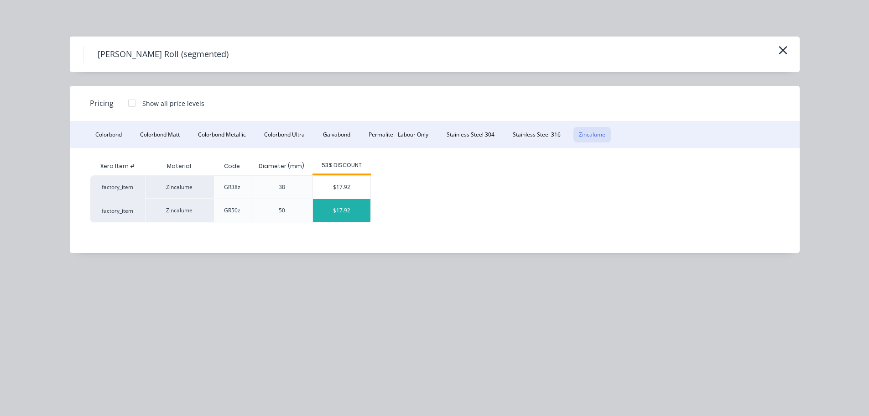
click at [356, 208] on div "$17.92" at bounding box center [341, 210] width 57 height 23
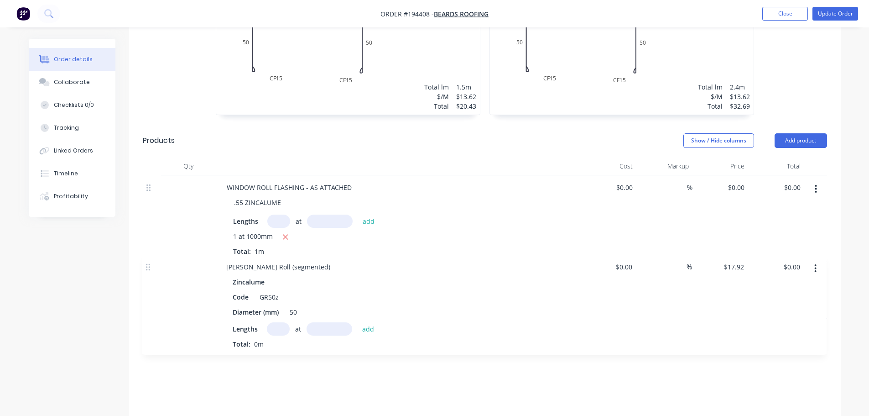
scroll to position [367, 0]
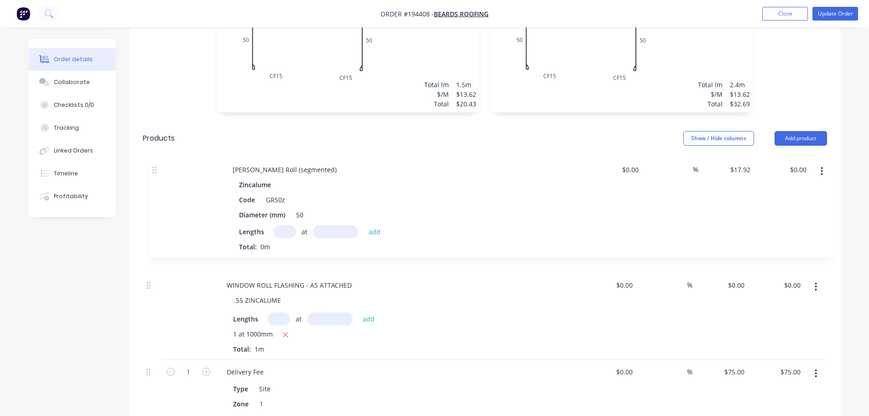
drag, startPoint x: 153, startPoint y: 293, endPoint x: 188, endPoint y: 137, distance: 160.1
click at [157, 173] on div "WINDOW ROLL FLASHING - AS ATTACHED .55 ZINCALUME Lengths at add 1 at 1000mm Tot…" at bounding box center [485, 294] width 684 height 243
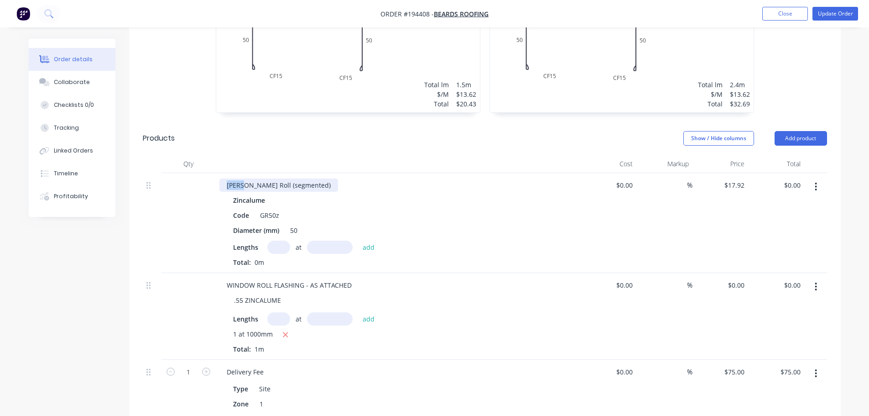
drag, startPoint x: 225, startPoint y: 147, endPoint x: 243, endPoint y: 147, distance: 18.3
click at [243, 178] on div "[PERSON_NAME] Roll (segmented)" at bounding box center [278, 184] width 119 height 13
click at [272, 240] on input "text" at bounding box center [278, 246] width 23 height 13
type input "1"
type input "1000"
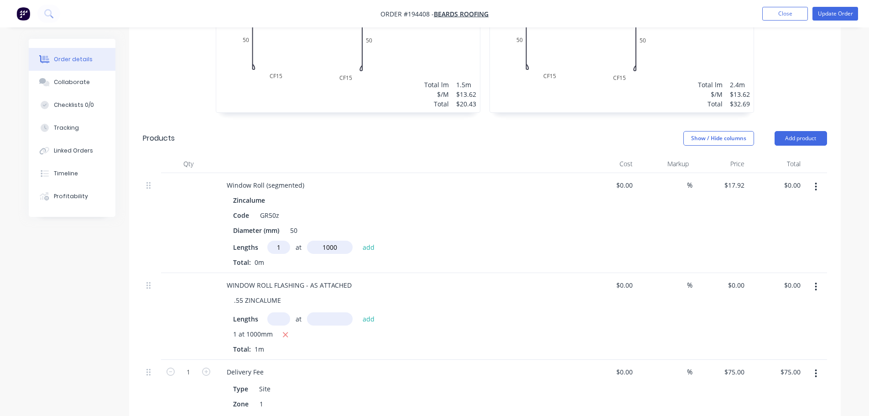
click at [358, 240] on button "add" at bounding box center [368, 246] width 21 height 12
type input "$17.92"
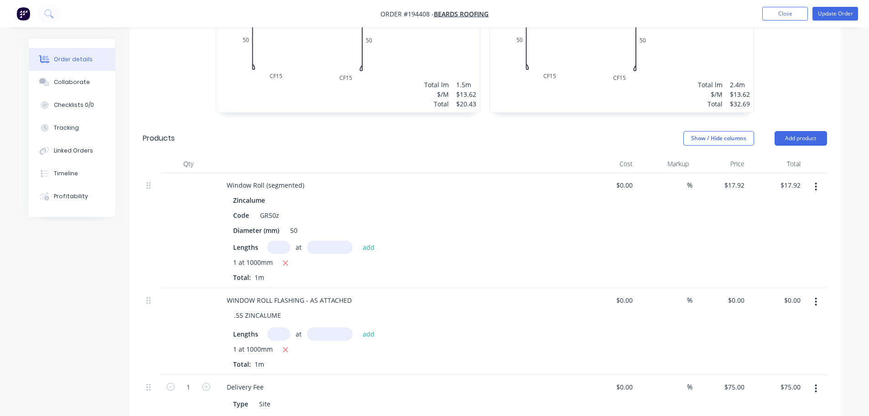
click at [819, 293] on button "button" at bounding box center [815, 301] width 21 height 16
click at [791, 374] on div "Delete" at bounding box center [784, 380] width 70 height 13
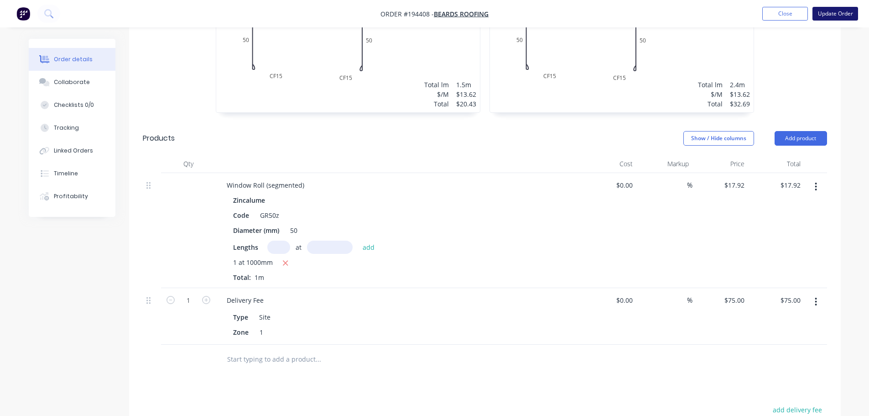
click at [844, 15] on button "Update Order" at bounding box center [836, 14] width 46 height 14
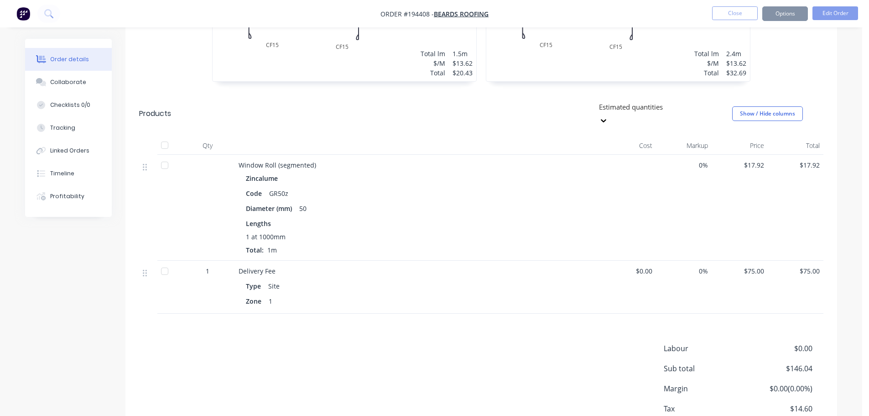
scroll to position [0, 0]
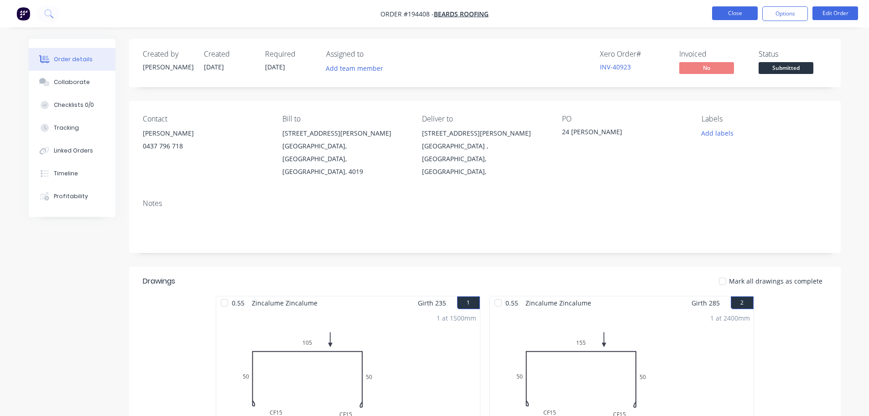
click at [739, 14] on button "Close" at bounding box center [735, 13] width 46 height 14
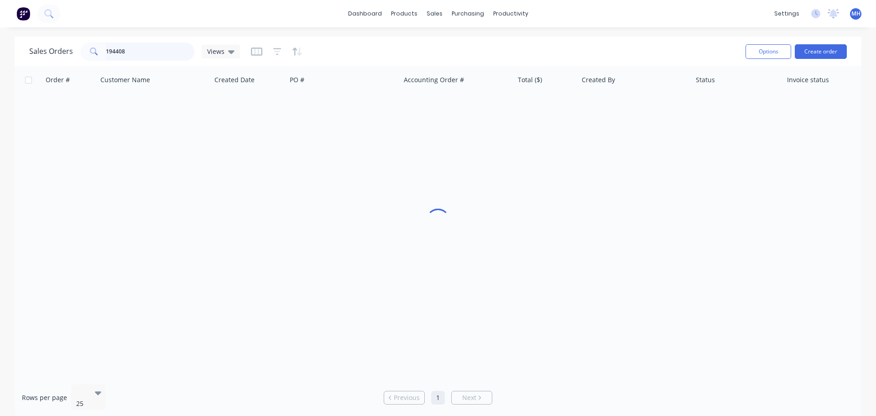
click at [157, 57] on input "194408" at bounding box center [150, 51] width 89 height 18
type input "194471"
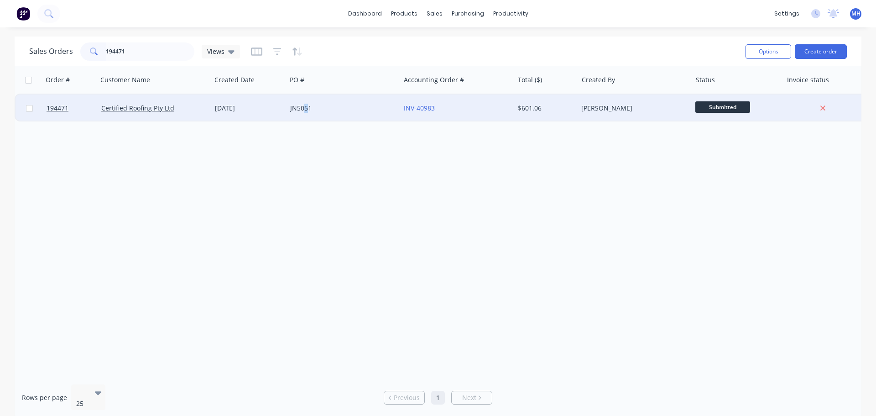
click at [306, 107] on div "JN5051" at bounding box center [340, 108] width 101 height 9
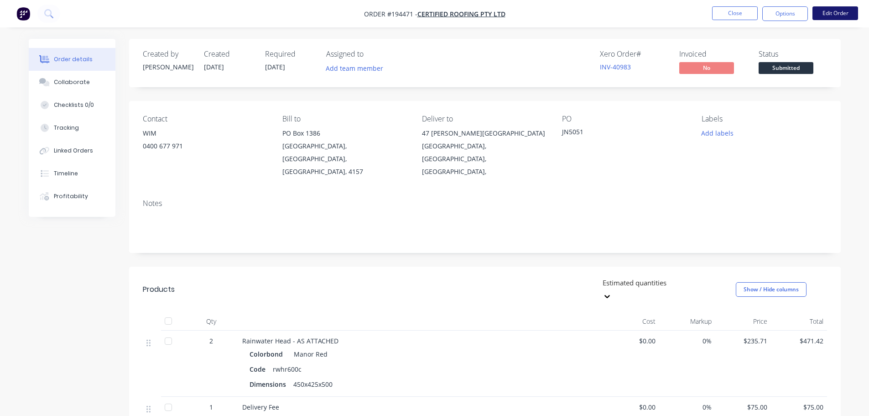
click at [828, 14] on button "Edit Order" at bounding box center [836, 13] width 46 height 14
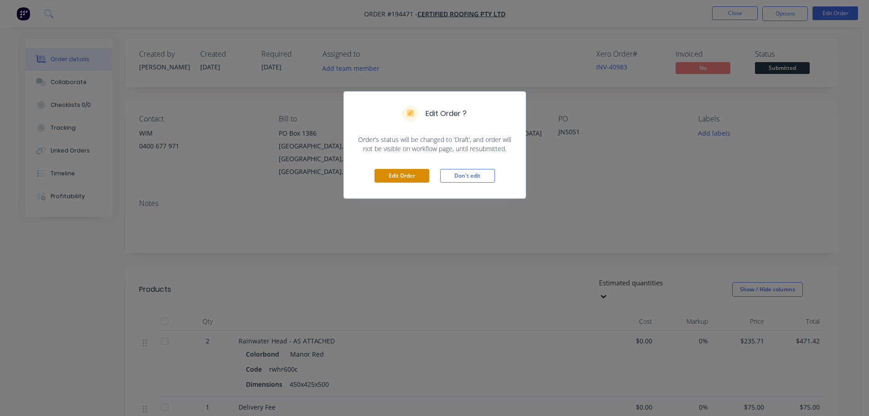
click at [419, 174] on button "Edit Order" at bounding box center [402, 176] width 55 height 14
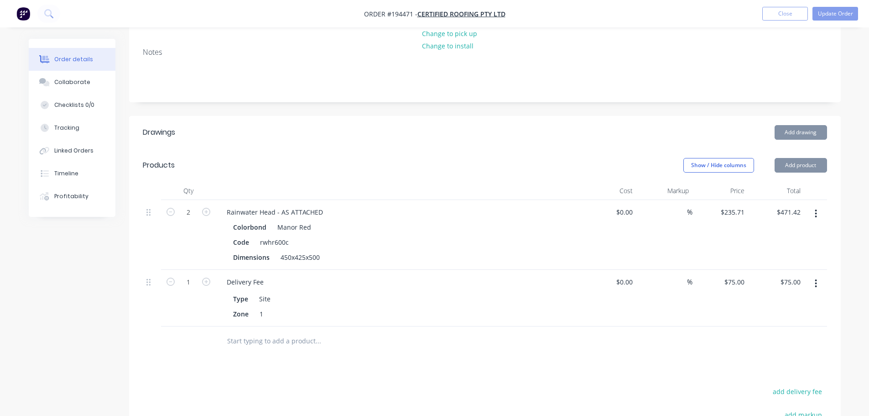
scroll to position [183, 0]
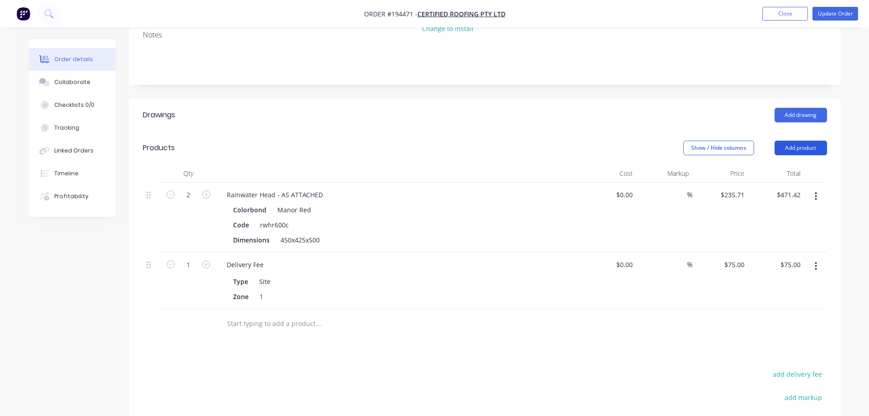
click at [803, 141] on button "Add product" at bounding box center [801, 148] width 52 height 15
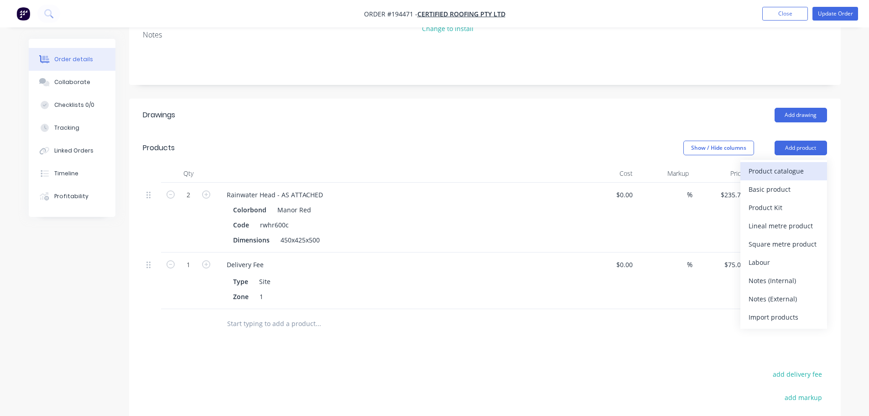
click at [787, 164] on div "Product catalogue" at bounding box center [784, 170] width 70 height 13
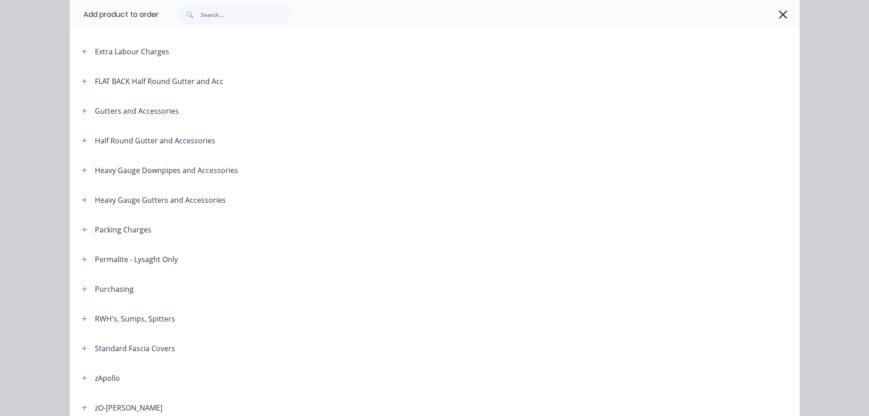
scroll to position [137, 0]
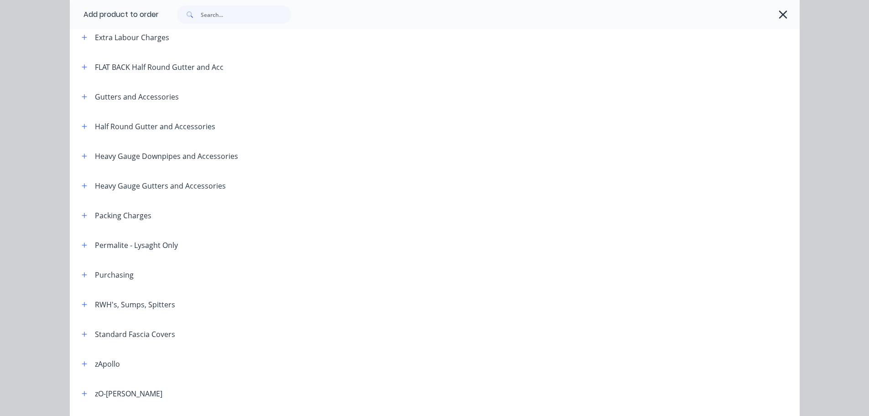
click at [84, 297] on header "RWH's, Sumps, Spitters" at bounding box center [435, 304] width 730 height 30
click at [82, 303] on icon "button" at bounding box center [84, 304] width 5 height 6
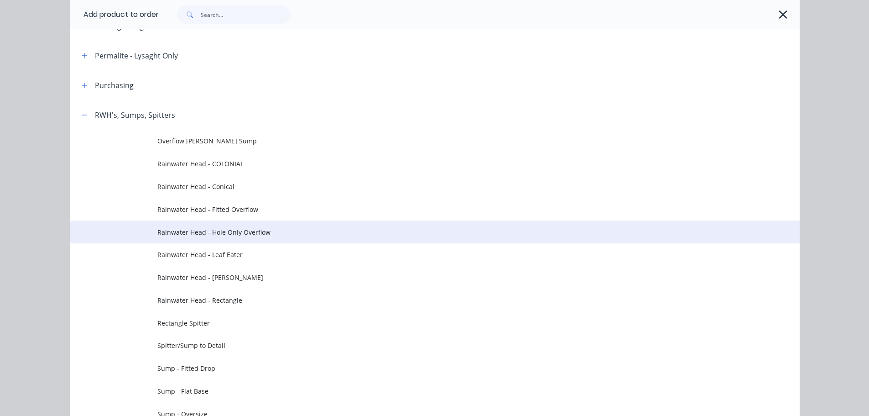
scroll to position [365, 0]
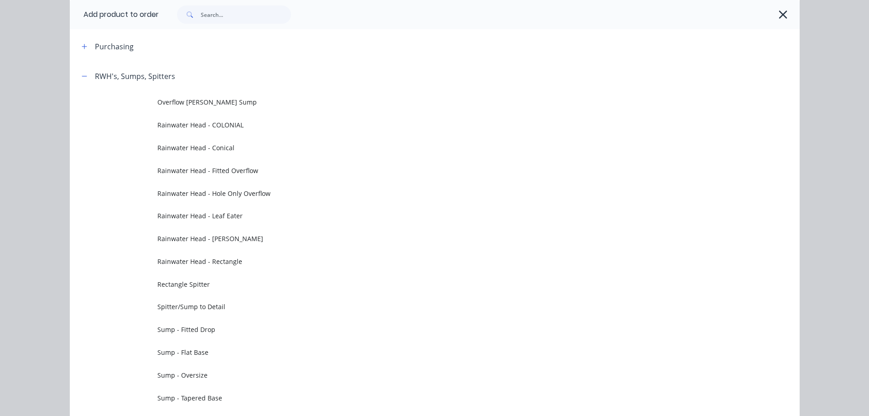
click at [250, 176] on td "Rainwater Head - Fitted Overflow" at bounding box center [478, 170] width 642 height 23
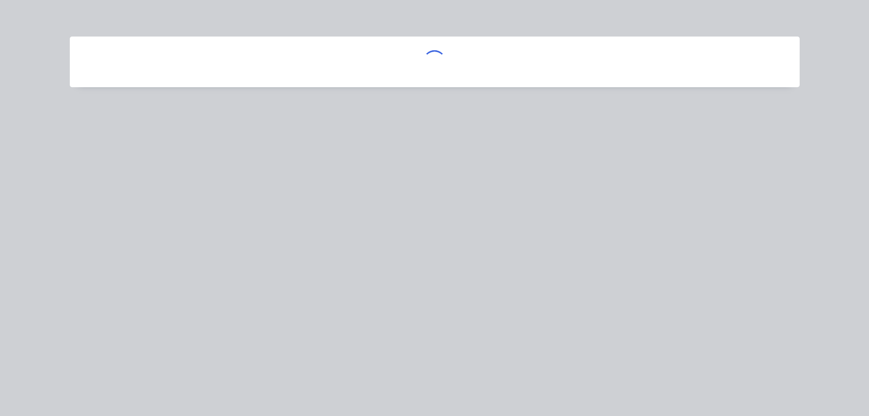
scroll to position [0, 0]
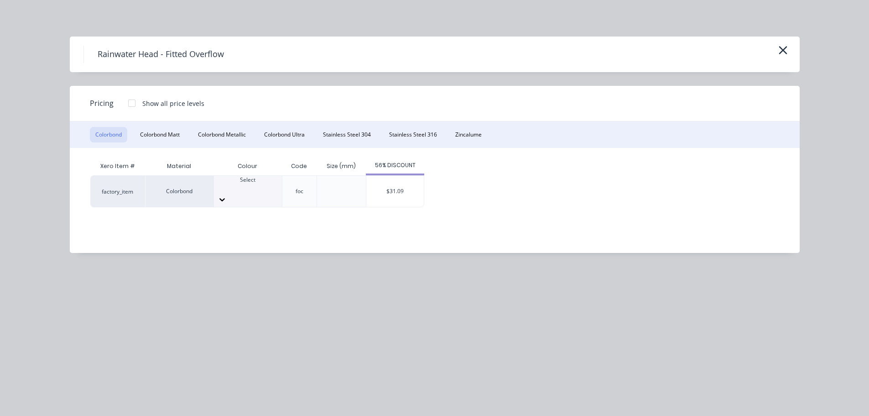
click at [256, 190] on div at bounding box center [248, 188] width 68 height 8
click at [400, 181] on div "$31.09" at bounding box center [394, 191] width 57 height 31
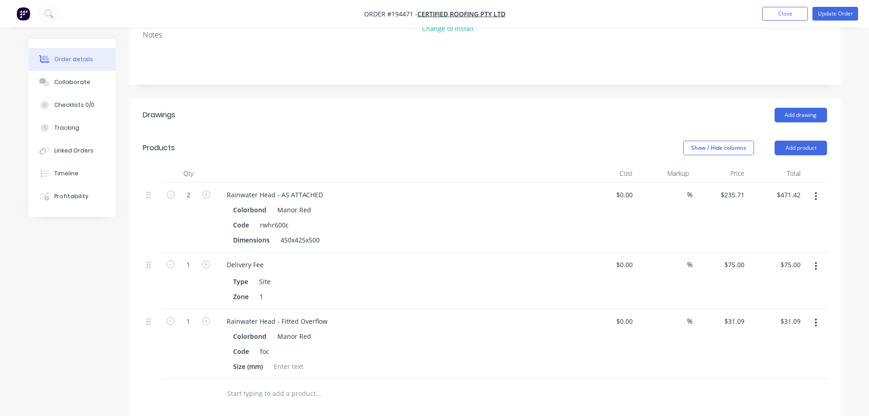
drag, startPoint x: 156, startPoint y: 269, endPoint x: 154, endPoint y: 240, distance: 29.2
click at [154, 245] on div "2 Rainwater Head - AS ATTACHED Colorbond Manor Red Code rwhr600c Dimensions 450…" at bounding box center [485, 281] width 684 height 196
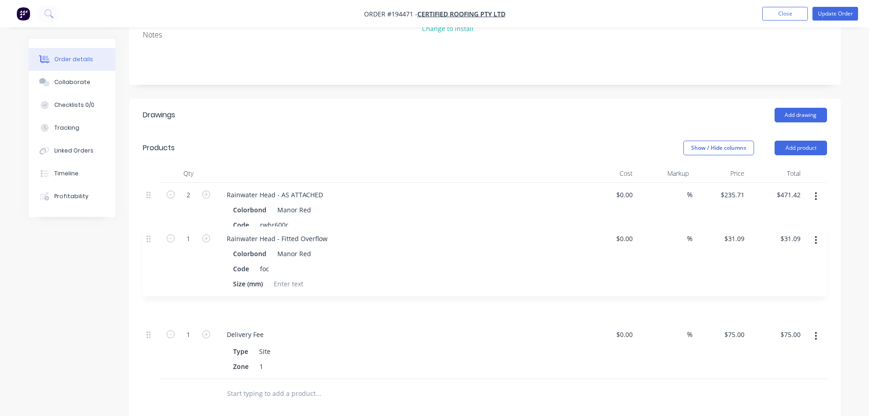
scroll to position [183, 0]
click at [530, 107] on div "Add drawing" at bounding box center [557, 114] width 539 height 15
click at [814, 188] on button "button" at bounding box center [815, 196] width 21 height 16
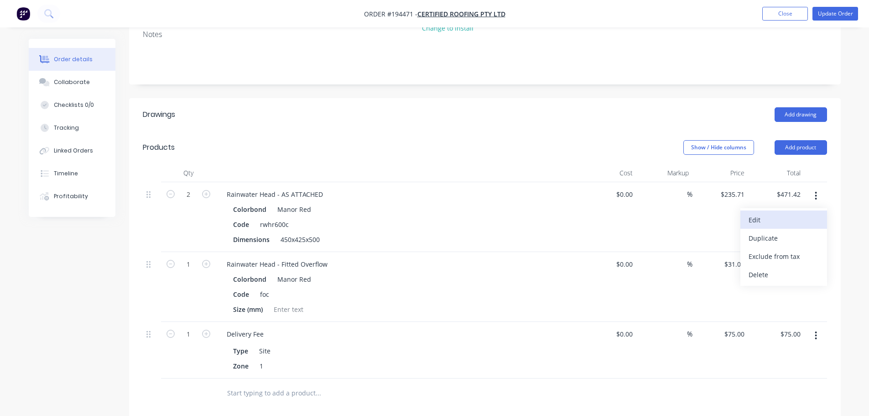
click at [805, 213] on div "Edit" at bounding box center [784, 219] width 70 height 13
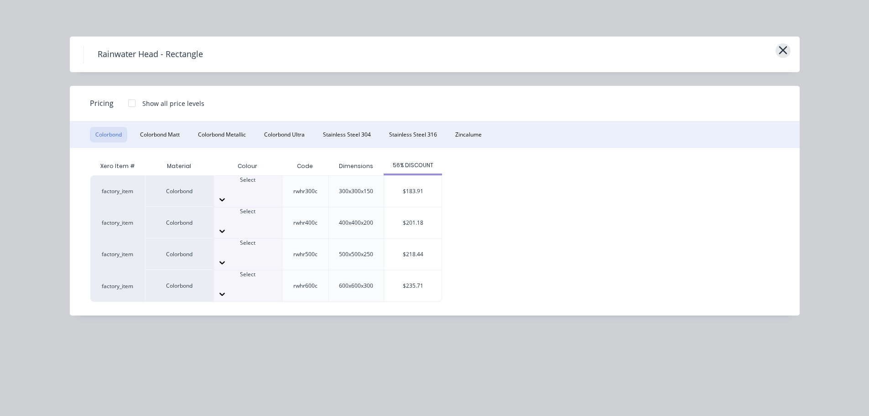
click at [786, 47] on icon "button" at bounding box center [783, 50] width 10 height 13
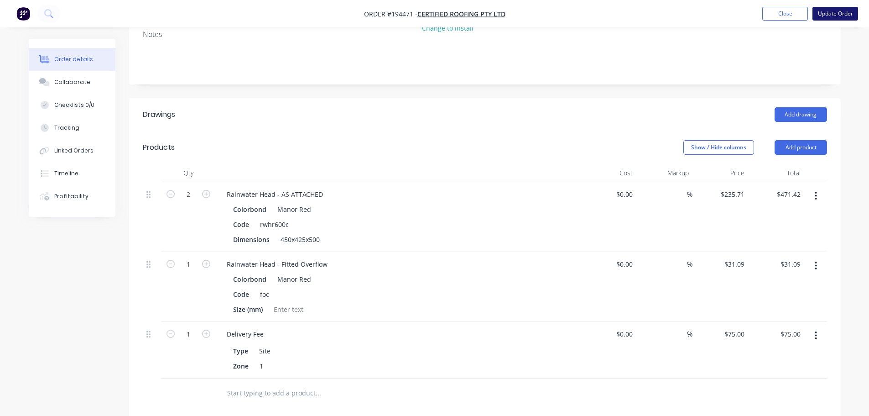
click at [834, 16] on button "Update Order" at bounding box center [836, 14] width 46 height 14
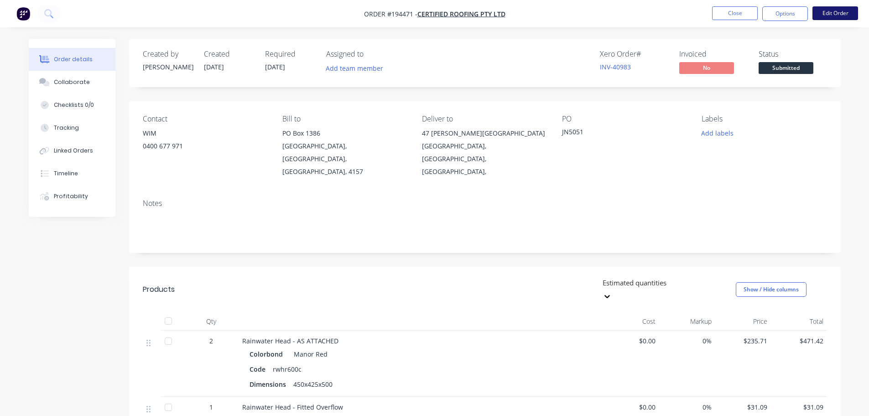
click at [839, 11] on button "Edit Order" at bounding box center [836, 13] width 46 height 14
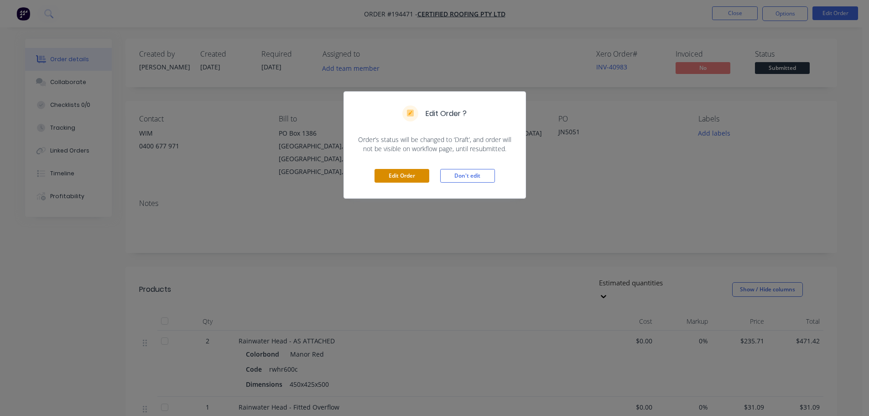
click at [402, 178] on button "Edit Order" at bounding box center [402, 176] width 55 height 14
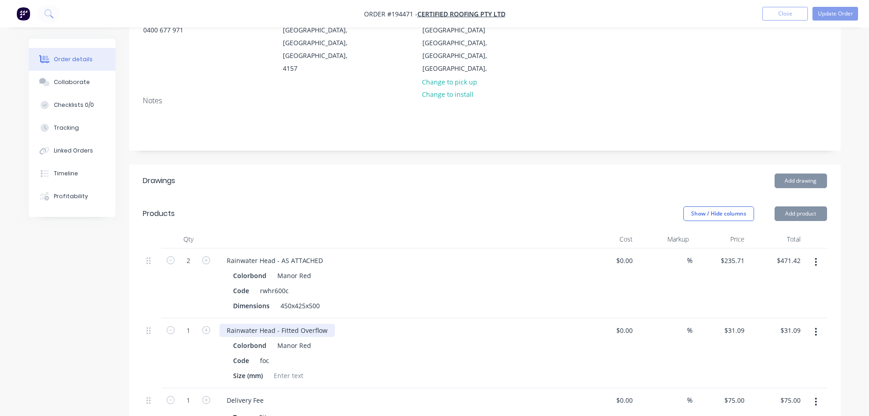
scroll to position [137, 0]
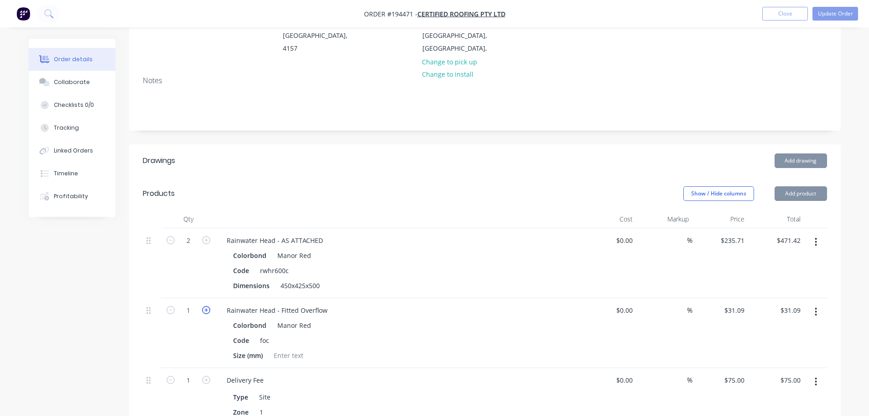
click at [208, 306] on icon "button" at bounding box center [206, 310] width 8 height 8
type input "2"
type input "$62.18"
type input "1"
type input "$31.09"
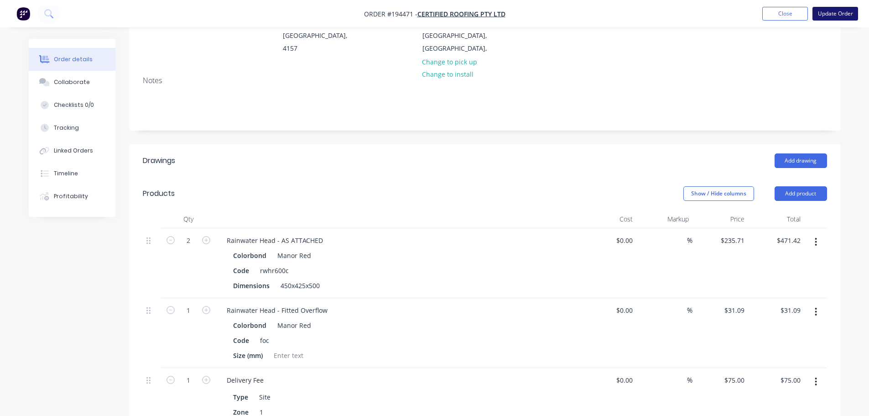
click at [838, 11] on button "Update Order" at bounding box center [836, 14] width 46 height 14
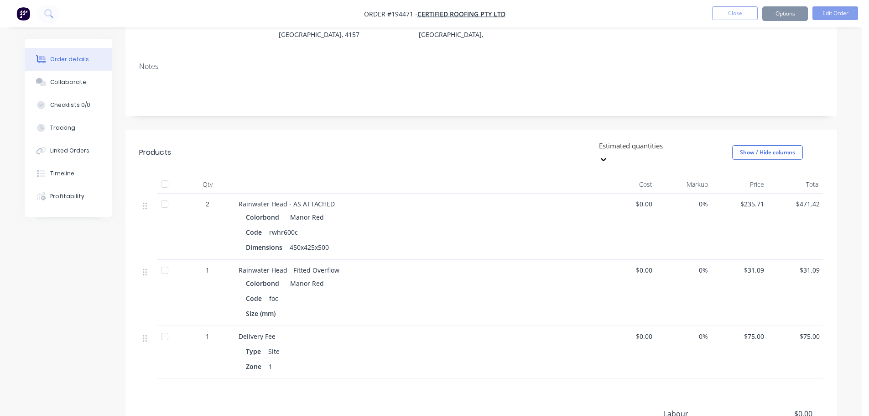
scroll to position [0, 0]
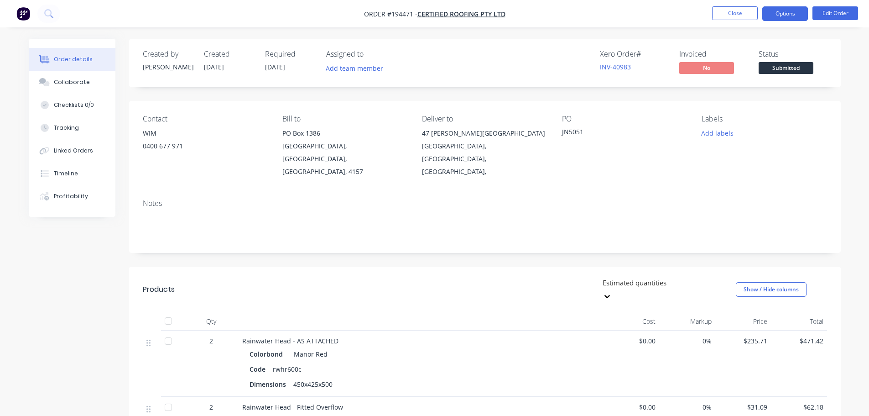
click at [776, 17] on button "Options" at bounding box center [786, 13] width 46 height 15
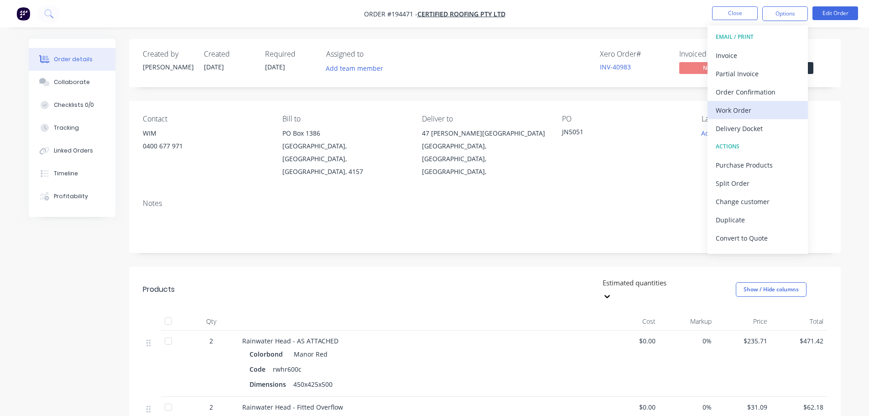
click at [750, 110] on div "Work Order" at bounding box center [758, 110] width 84 height 13
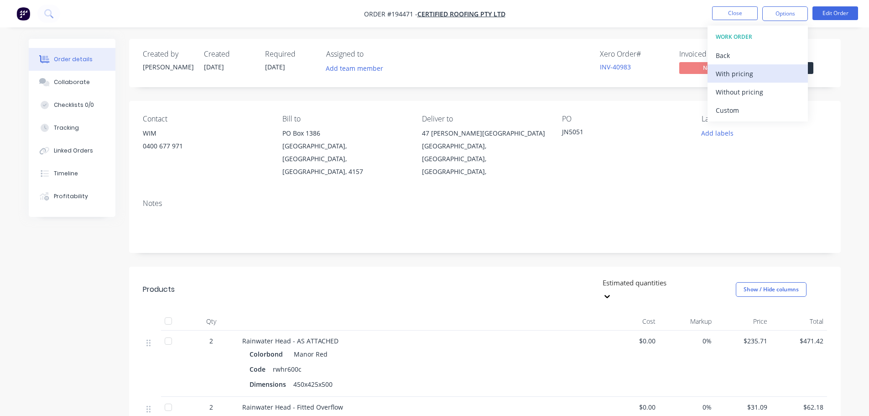
click at [751, 80] on button "With pricing" at bounding box center [758, 73] width 100 height 18
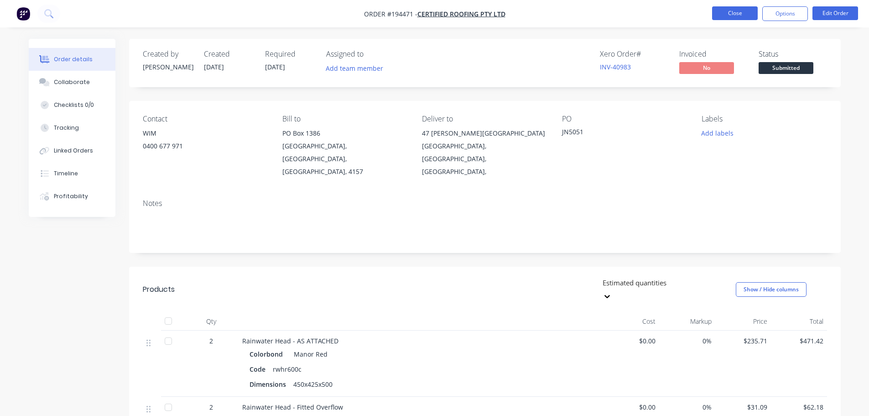
click at [729, 10] on button "Close" at bounding box center [735, 13] width 46 height 14
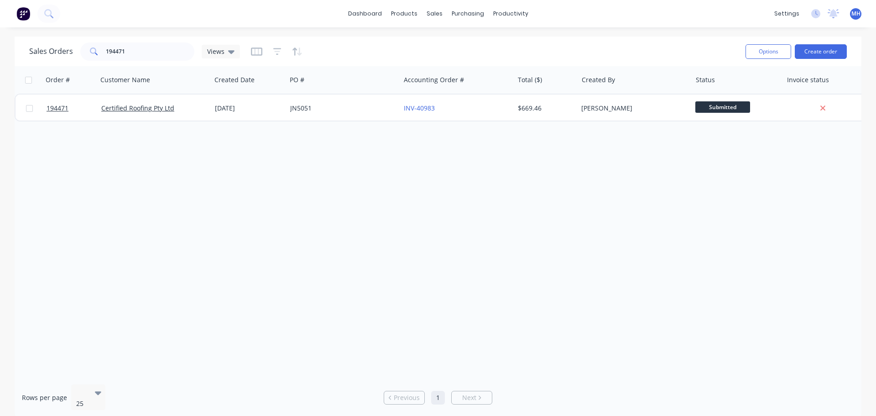
click at [439, 220] on div "Order # Customer Name Created Date PO # Accounting Order # Total ($) Created By…" at bounding box center [438, 221] width 847 height 311
click at [149, 63] on div "Sales Orders 194471 Views Options Create order" at bounding box center [438, 52] width 847 height 30
click at [149, 57] on input "194471" at bounding box center [150, 51] width 89 height 18
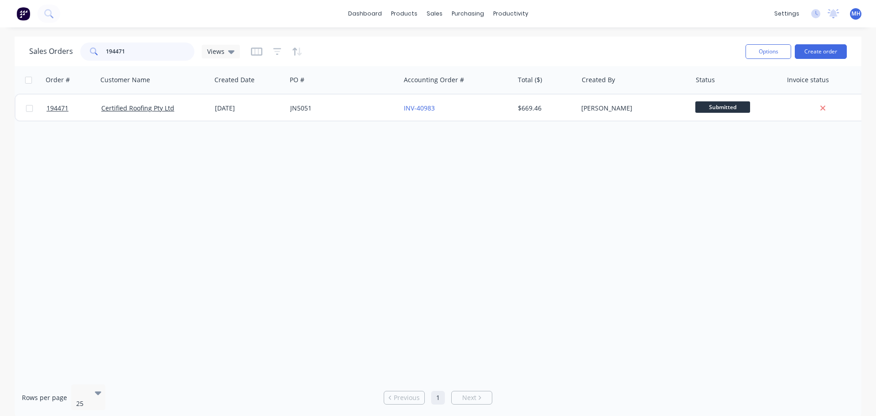
click at [149, 56] on input "194471" at bounding box center [150, 51] width 89 height 18
click at [139, 52] on input "194356" at bounding box center [150, 51] width 89 height 18
type input "194591"
click at [363, 44] on div "Sales Orders 194591 Views" at bounding box center [383, 51] width 709 height 22
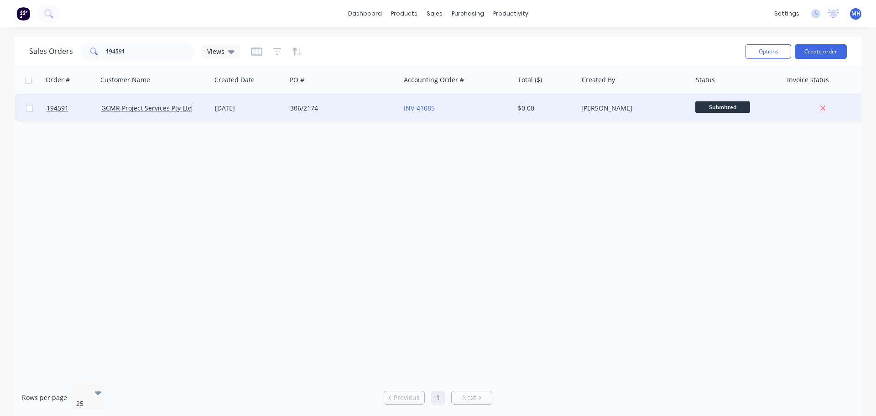
click at [359, 109] on div "306/2174" at bounding box center [340, 108] width 101 height 9
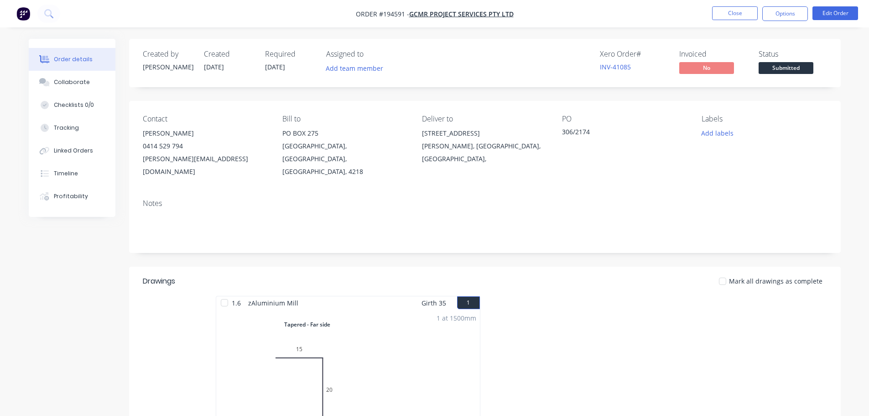
click at [841, 14] on button "Edit Order" at bounding box center [836, 13] width 46 height 14
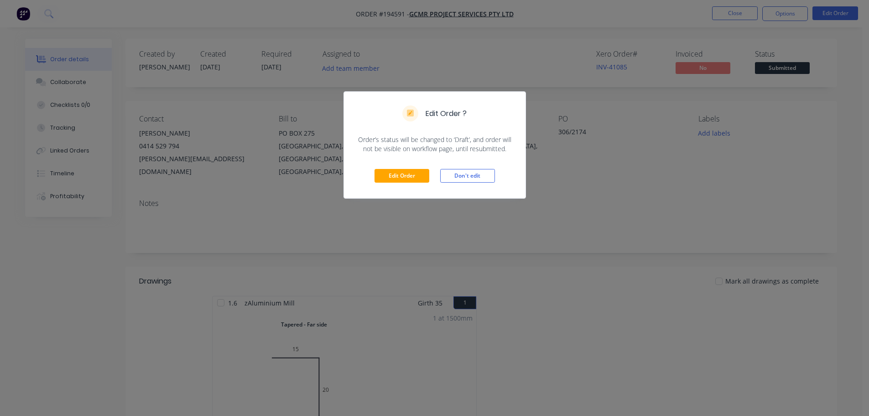
click at [380, 184] on div "Edit Order Don't edit" at bounding box center [435, 175] width 182 height 45
click at [381, 182] on button "Edit Order" at bounding box center [402, 176] width 55 height 14
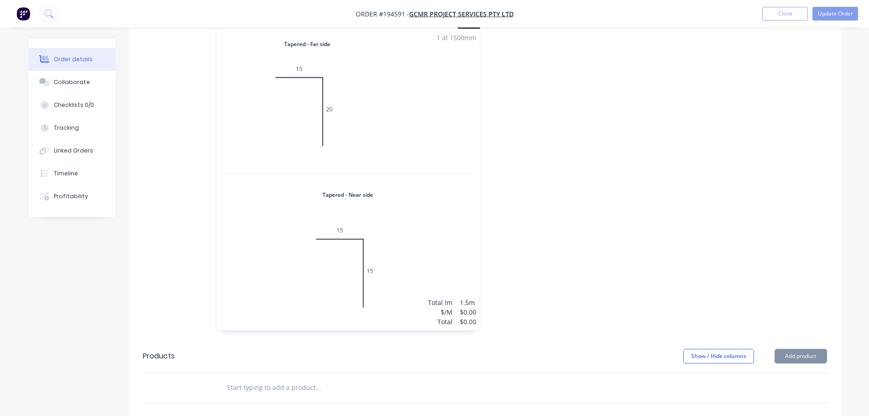
scroll to position [319, 0]
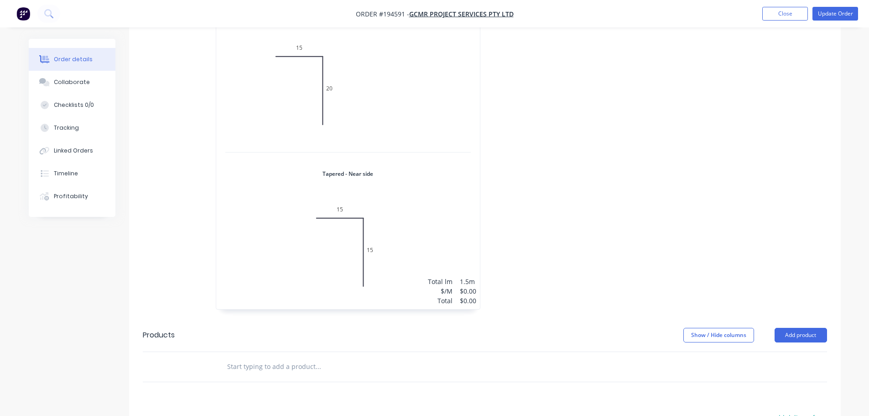
click at [450, 153] on div "1 at 1500mm Total lm $/M Total 1.5m $0.00 $0.00" at bounding box center [348, 158] width 264 height 301
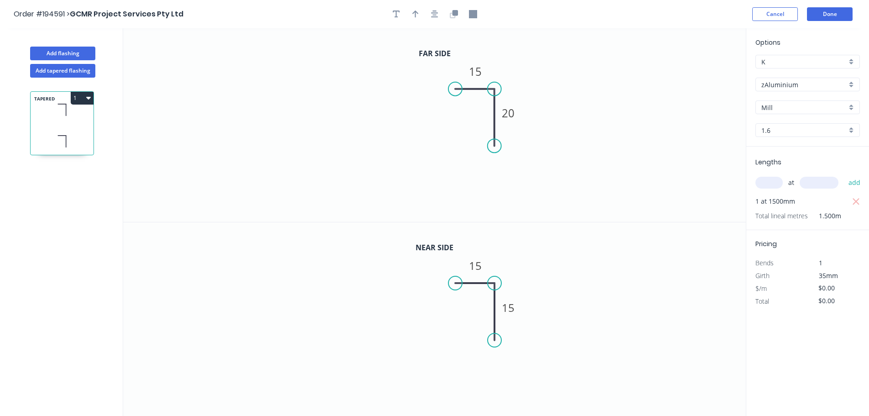
drag, startPoint x: 787, startPoint y: 128, endPoint x: 789, endPoint y: 138, distance: 9.7
click at [787, 129] on input "1.6" at bounding box center [804, 130] width 85 height 10
click at [785, 166] on div "1.2" at bounding box center [808, 164] width 104 height 16
type input "1.2"
type input "$18.87"
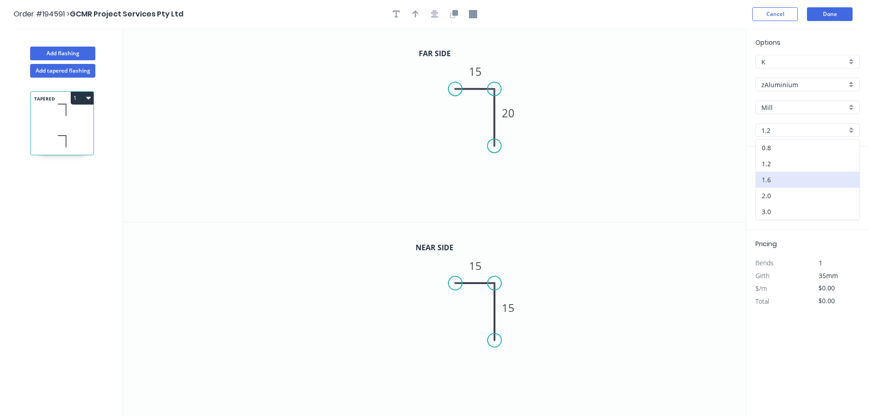
type input "$28.31"
click at [831, 288] on input "$18.87" at bounding box center [834, 288] width 31 height 13
drag, startPoint x: 831, startPoint y: 288, endPoint x: 805, endPoint y: 185, distance: 106.2
click at [831, 287] on input "$18.87" at bounding box center [834, 288] width 31 height 13
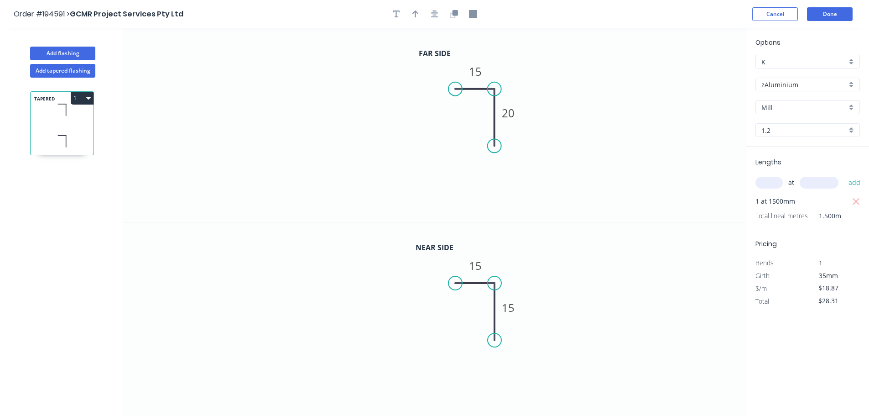
click at [792, 133] on input "1.2" at bounding box center [804, 130] width 85 height 10
click at [787, 183] on div "1.6" at bounding box center [808, 180] width 104 height 16
type input "1.6"
click at [854, 283] on icon "button" at bounding box center [857, 288] width 8 height 11
type input "$0.00"
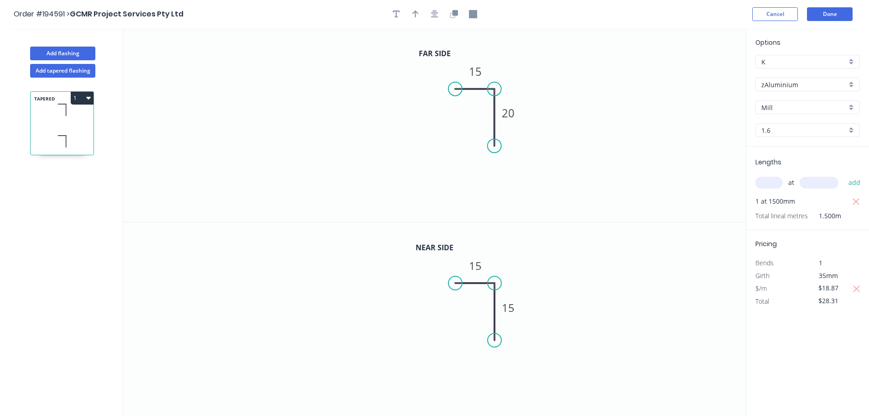
type input "$0.00"
click at [847, 287] on input "$0.00" at bounding box center [834, 288] width 31 height 13
type input "$25.16"
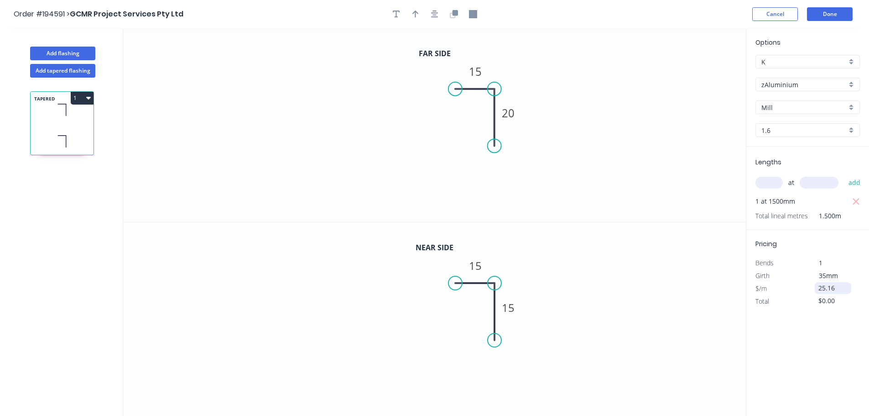
type input "$37.74"
click at [843, 17] on button "Done" at bounding box center [830, 14] width 46 height 14
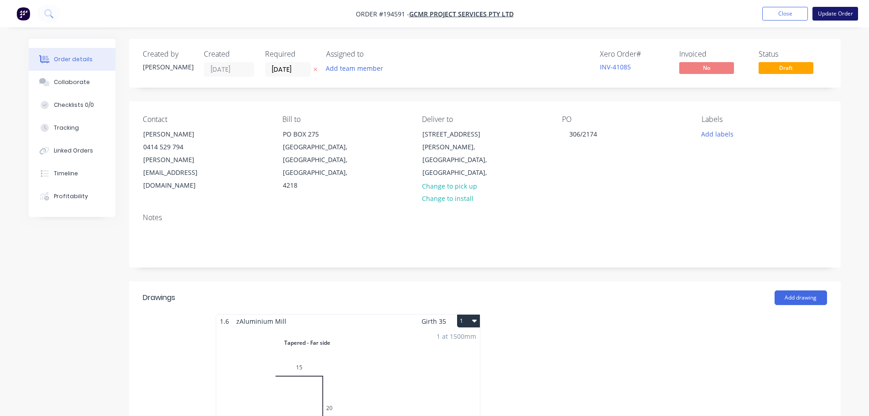
click at [841, 20] on button "Update Order" at bounding box center [836, 14] width 46 height 14
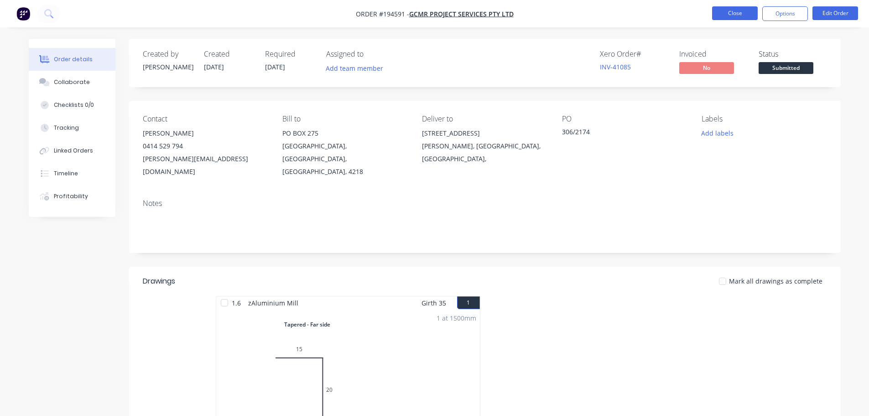
click at [743, 16] on button "Close" at bounding box center [735, 13] width 46 height 14
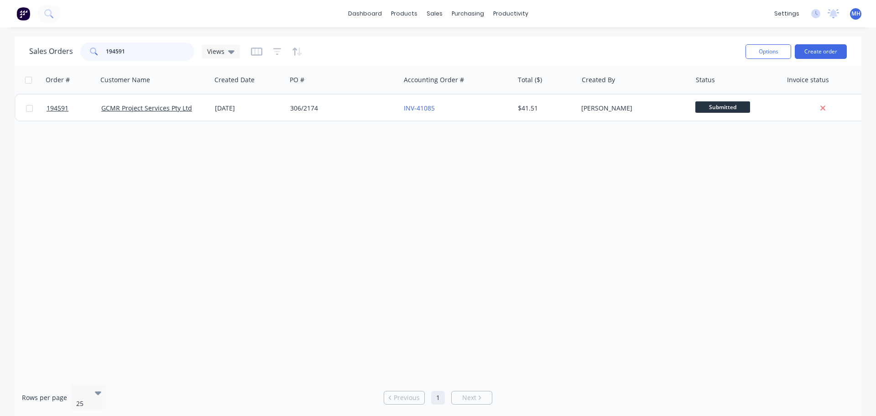
click at [146, 49] on input "194591" at bounding box center [150, 51] width 89 height 18
type input "194393"
click at [372, 43] on div "Sales Orders 194393 Views" at bounding box center [383, 51] width 709 height 22
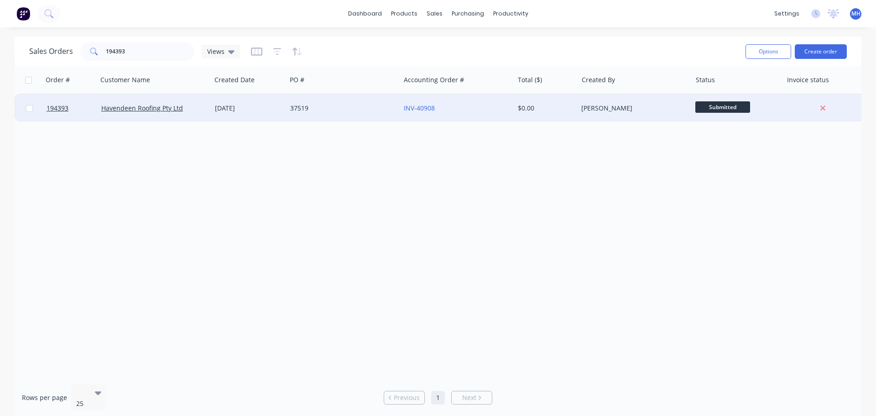
click at [340, 96] on div "37519" at bounding box center [344, 107] width 114 height 27
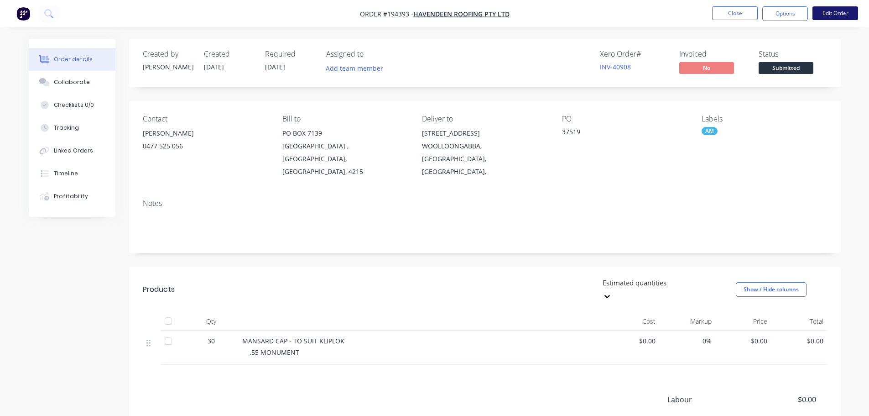
click at [836, 13] on button "Edit Order" at bounding box center [836, 13] width 46 height 14
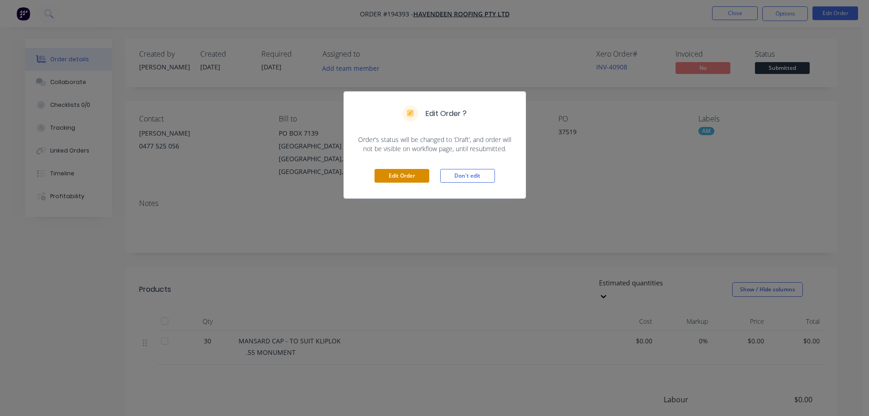
click at [402, 177] on button "Edit Order" at bounding box center [402, 176] width 55 height 14
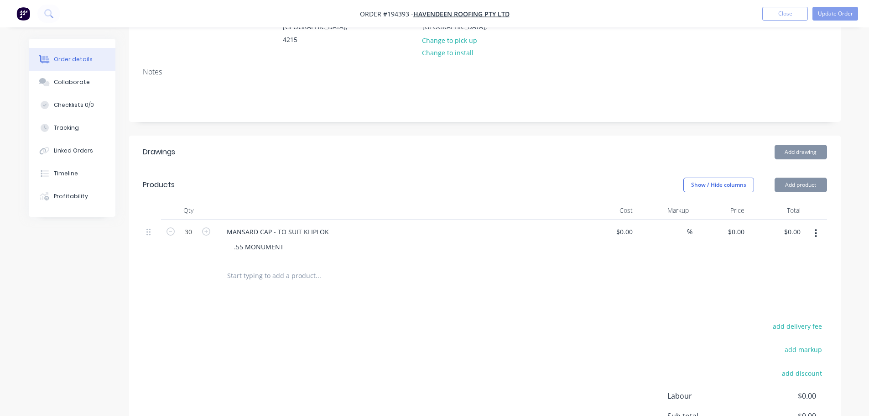
scroll to position [228, 0]
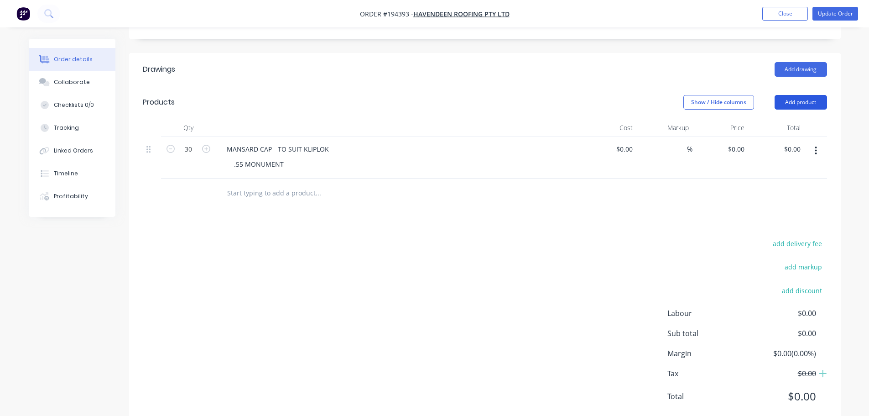
click at [802, 96] on header "Products Show / Hide columns Add product" at bounding box center [485, 102] width 712 height 33
click at [796, 97] on header "Products Show / Hide columns Add product" at bounding box center [485, 102] width 712 height 33
click at [794, 95] on button "Add product" at bounding box center [801, 102] width 52 height 15
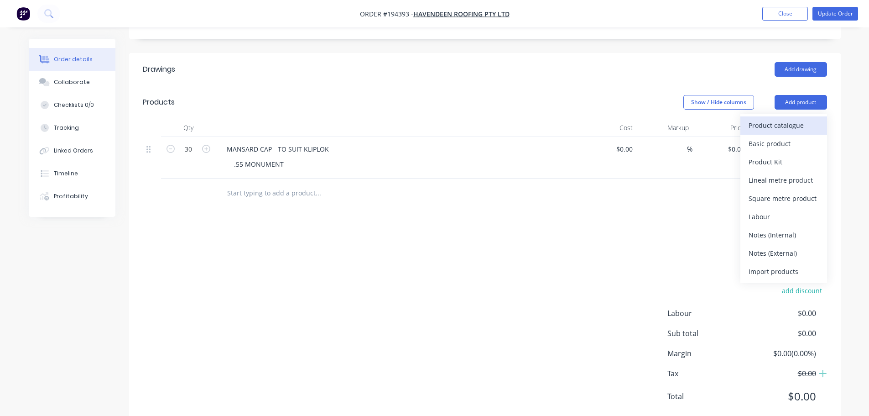
click at [778, 119] on div "Product catalogue" at bounding box center [784, 125] width 70 height 13
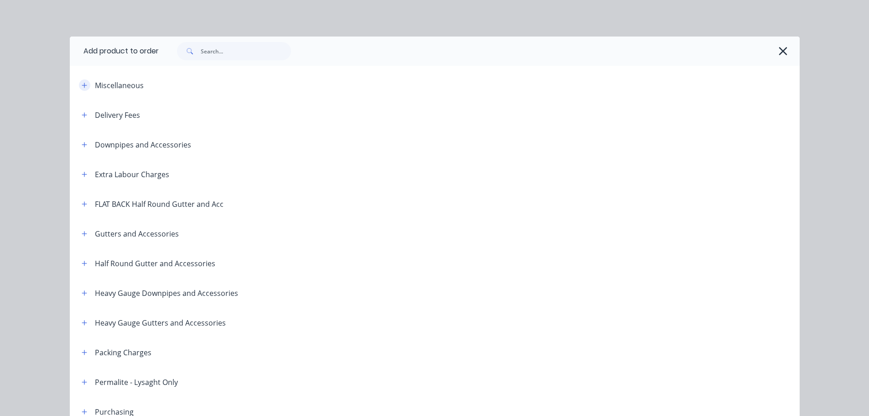
click at [82, 86] on icon "button" at bounding box center [84, 85] width 5 height 6
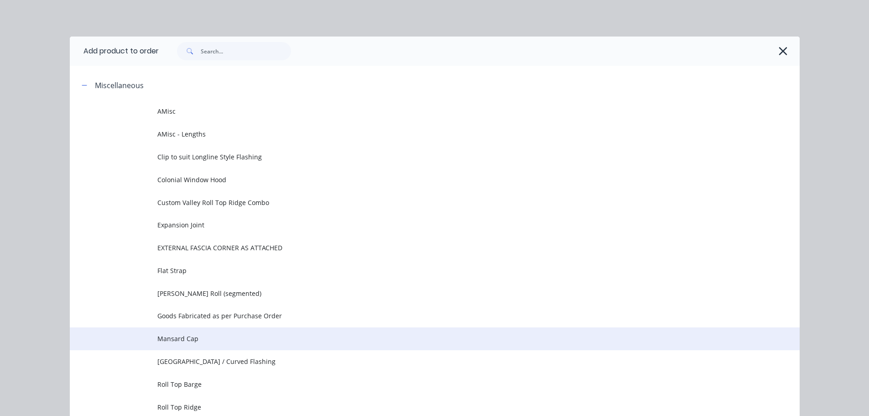
click at [188, 335] on span "Mansard Cap" at bounding box center [414, 339] width 514 height 10
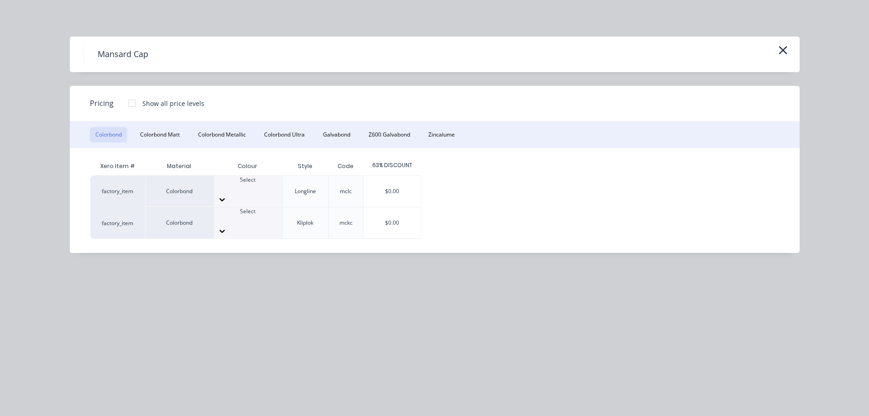
click at [133, 104] on div at bounding box center [132, 103] width 18 height 18
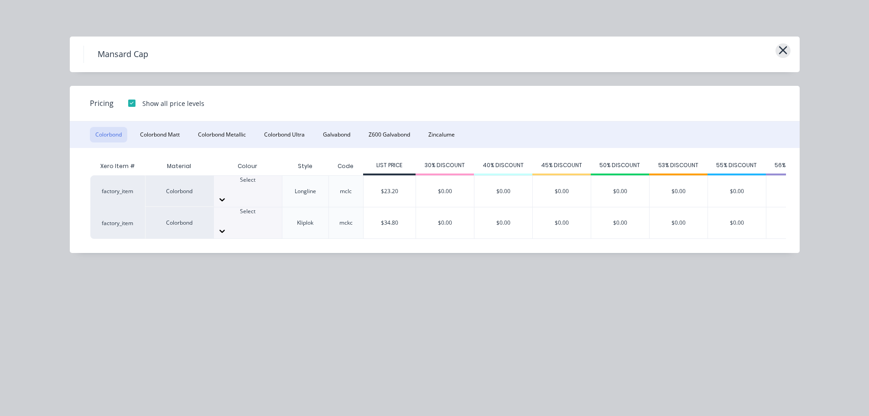
click at [789, 48] on button "button" at bounding box center [783, 50] width 15 height 15
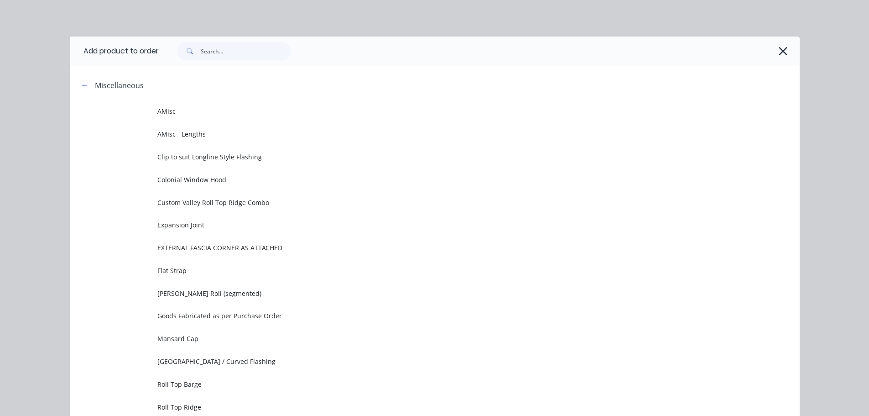
scroll to position [70, 0]
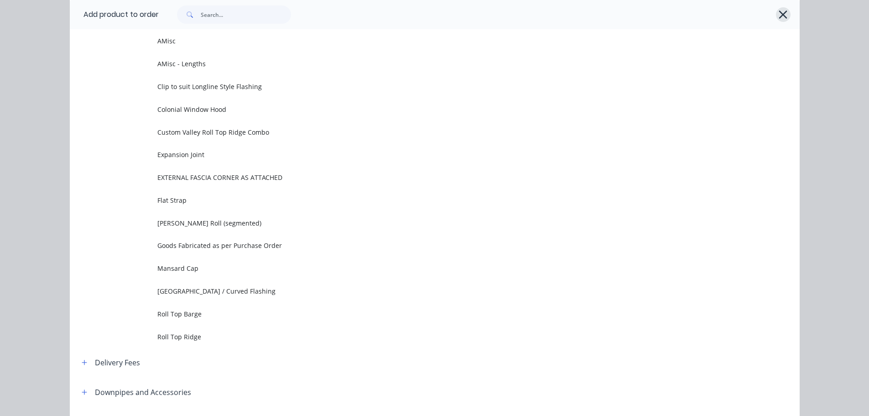
click at [782, 13] on icon "button" at bounding box center [783, 14] width 8 height 8
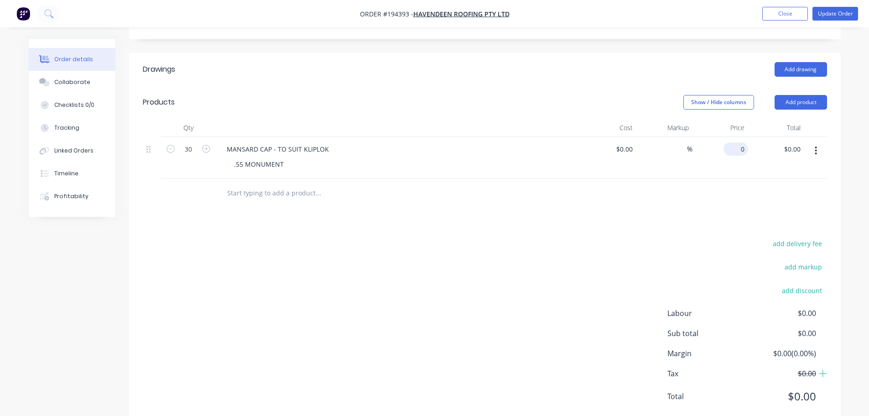
click at [737, 142] on div "0 $0.00" at bounding box center [736, 148] width 25 height 13
type input "$12.87"
type input "$386.10"
click at [533, 237] on div "add delivery fee add markup add discount Labour $0.00 Sub total $0.00 Margin $0…" at bounding box center [485, 325] width 684 height 176
click at [841, 7] on button "Update Order" at bounding box center [836, 14] width 46 height 14
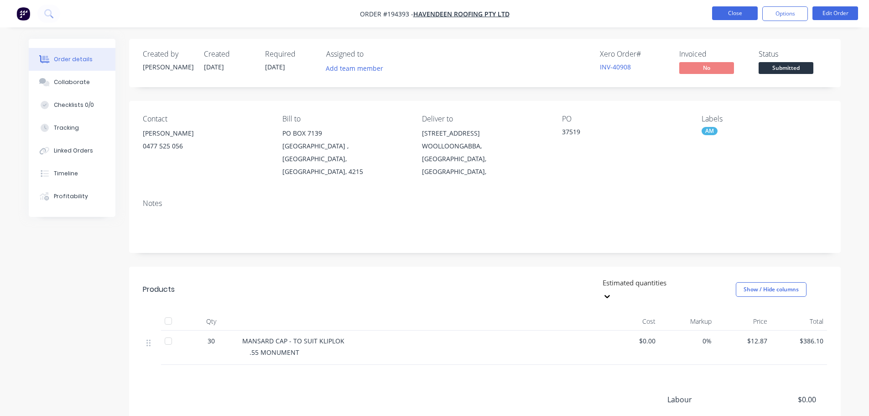
click at [754, 13] on button "Close" at bounding box center [735, 13] width 46 height 14
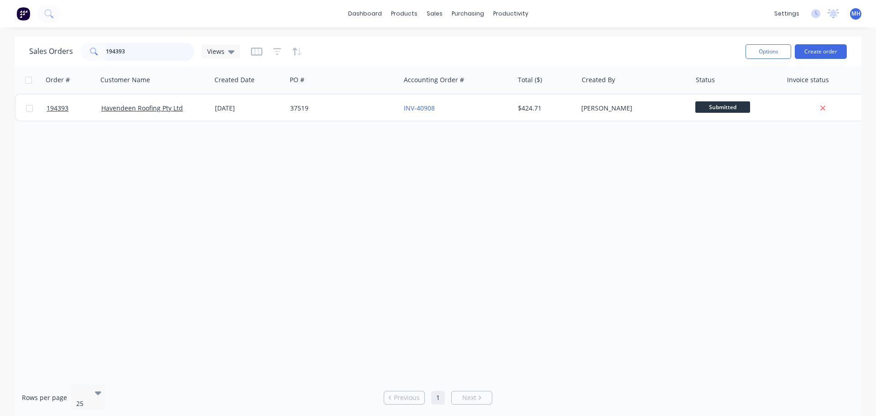
click at [172, 50] on input "194393" at bounding box center [150, 51] width 89 height 18
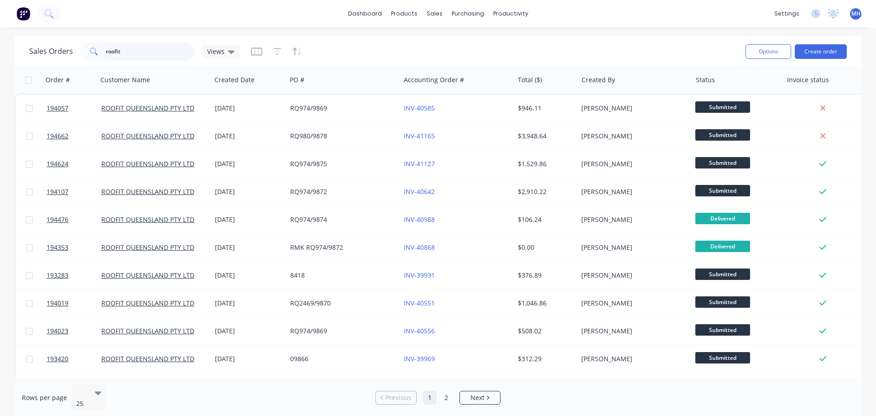
click at [131, 57] on input "roofit" at bounding box center [150, 51] width 89 height 18
type input "194403"
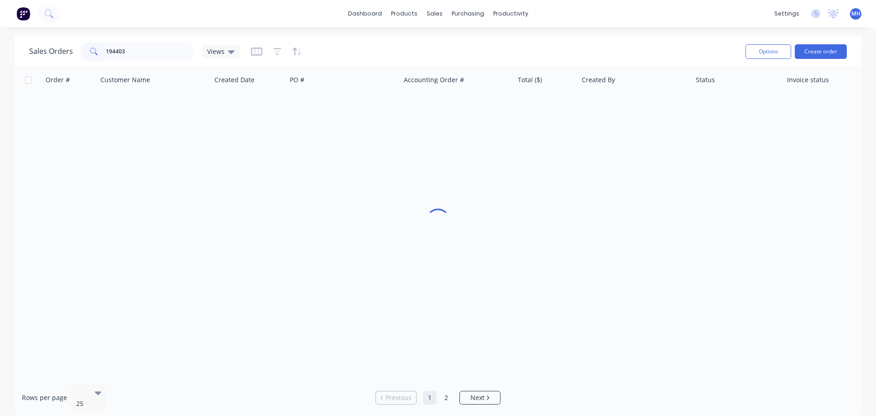
click at [360, 53] on div "Sales Orders 194403 Views" at bounding box center [383, 51] width 709 height 22
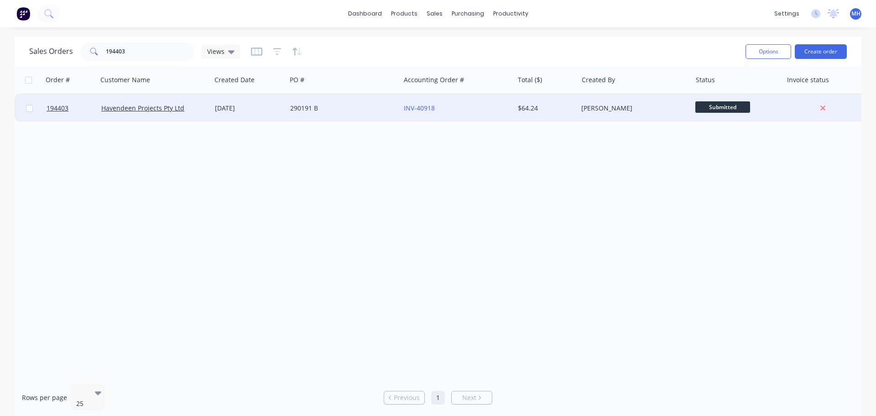
click at [370, 103] on div "290191 B" at bounding box center [344, 107] width 114 height 27
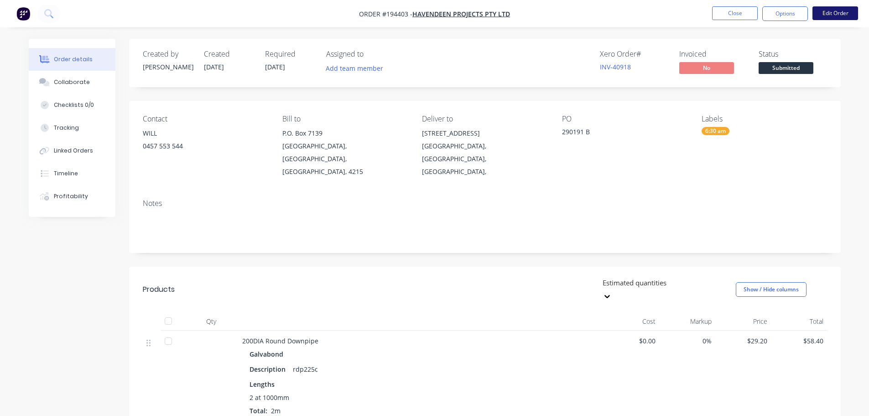
click at [829, 18] on button "Edit Order" at bounding box center [836, 13] width 46 height 14
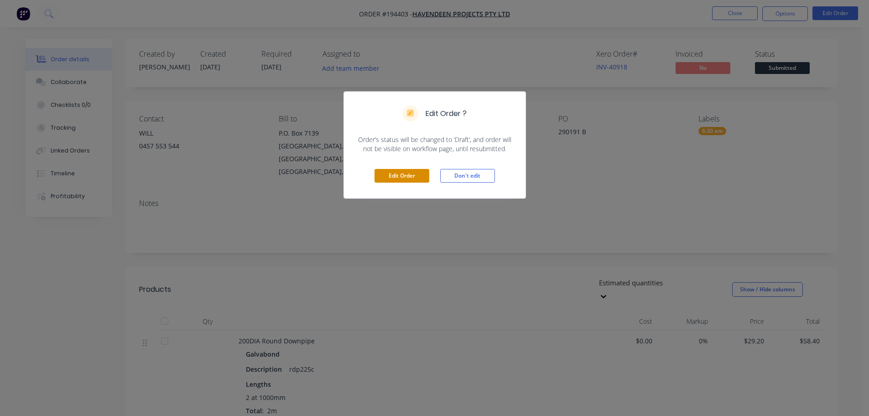
click at [422, 179] on button "Edit Order" at bounding box center [402, 176] width 55 height 14
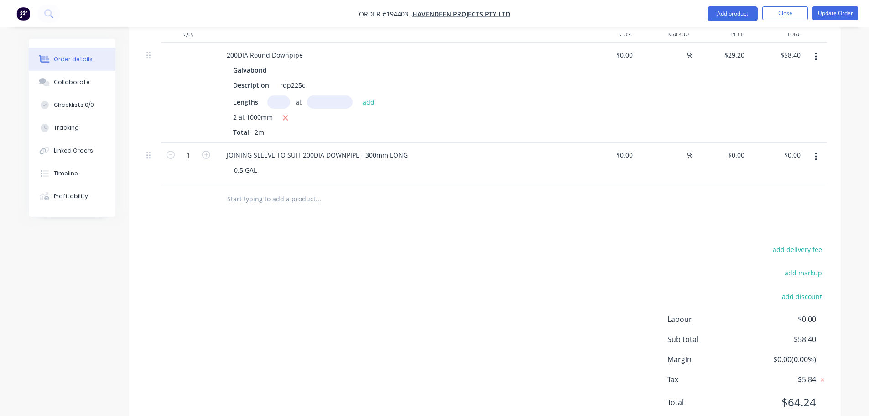
scroll to position [328, 0]
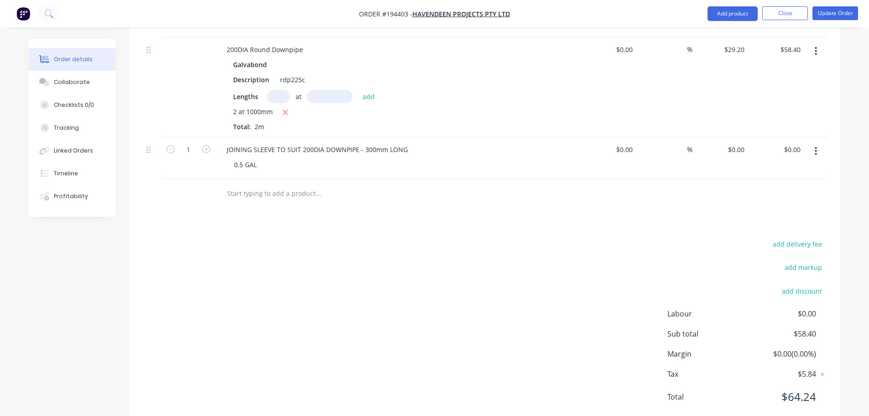
click at [553, 238] on div "add delivery fee add markup add discount Labour $0.00 Sub total $58.40 Margin $…" at bounding box center [485, 326] width 684 height 176
click at [729, 17] on button "Add product" at bounding box center [733, 13] width 50 height 15
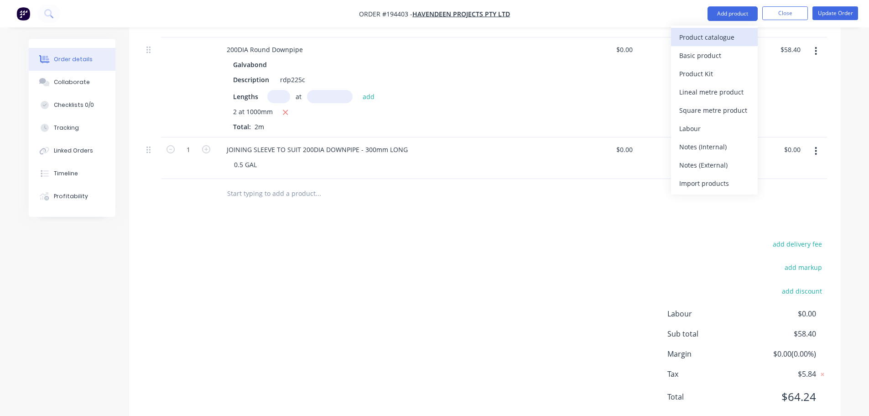
click at [716, 37] on div "Product catalogue" at bounding box center [714, 37] width 70 height 13
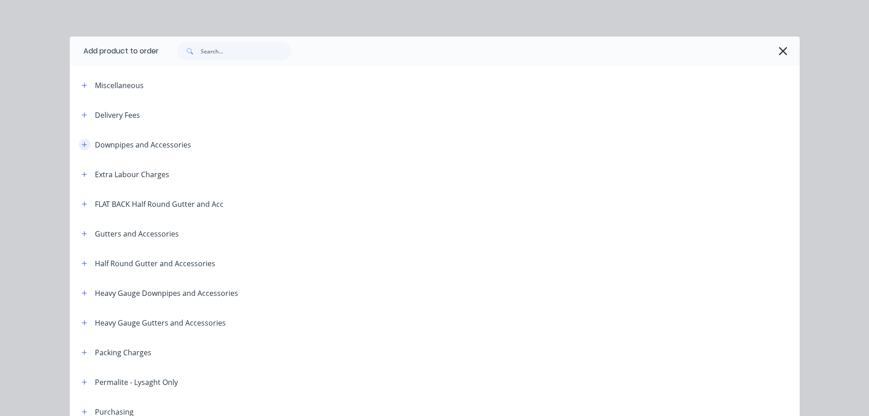
drag, startPoint x: 77, startPoint y: 146, endPoint x: 119, endPoint y: 159, distance: 43.9
click at [79, 146] on button "button" at bounding box center [84, 144] width 11 height 11
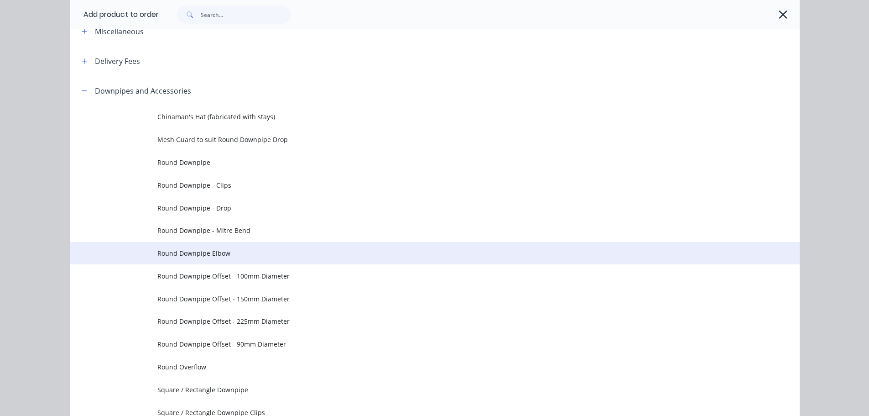
scroll to position [137, 0]
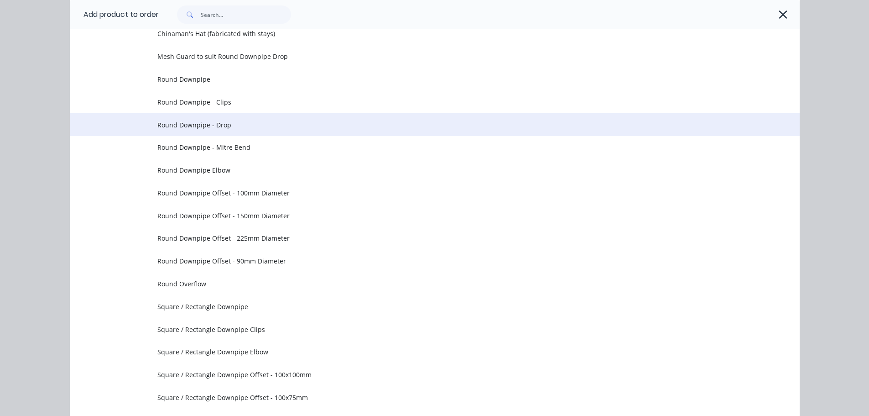
click at [244, 125] on span "Round Downpipe - Drop" at bounding box center [414, 125] width 514 height 10
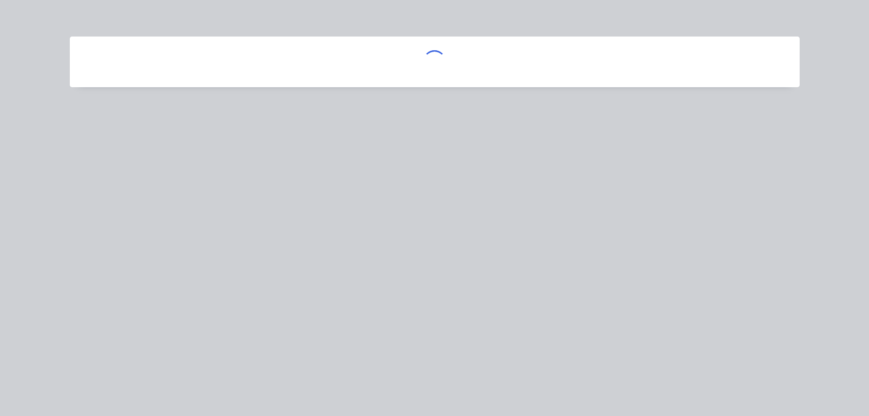
scroll to position [0, 0]
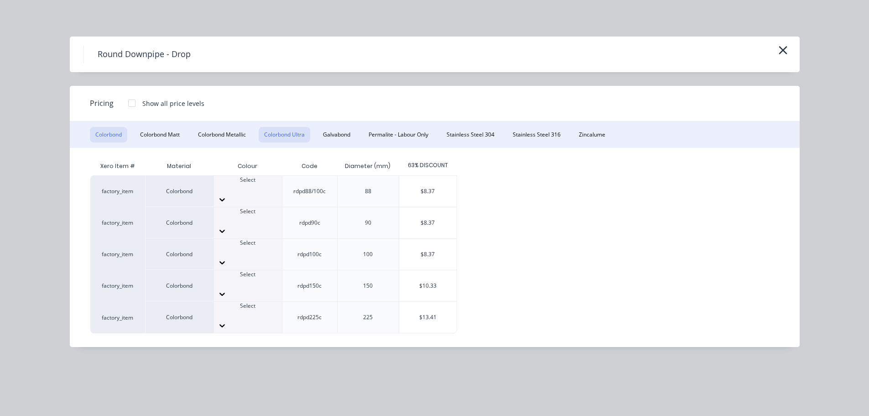
click at [308, 130] on button "Colorbond Ultra" at bounding box center [285, 135] width 52 height 16
click at [341, 132] on button "Galvabond" at bounding box center [337, 135] width 38 height 16
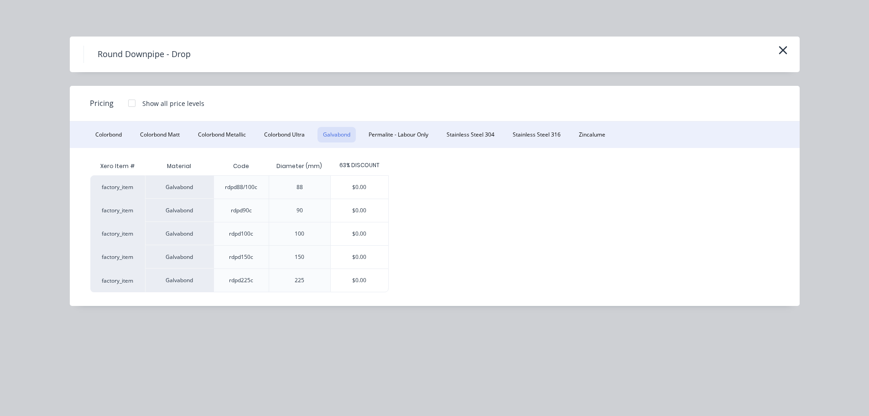
click at [134, 104] on div at bounding box center [132, 103] width 18 height 18
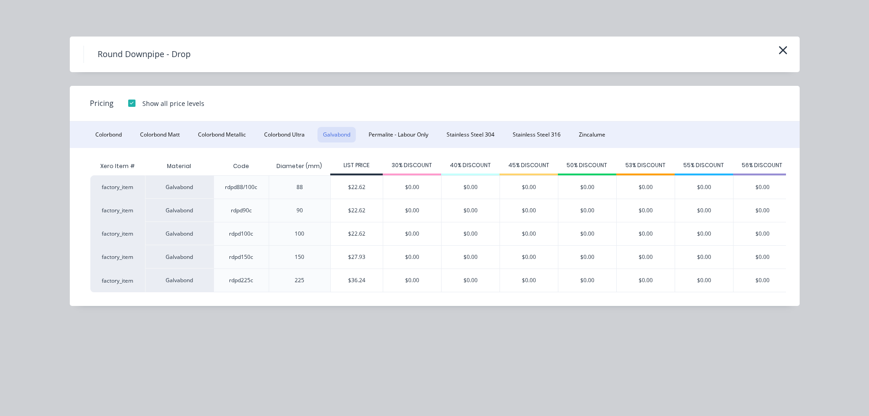
click at [134, 103] on div at bounding box center [132, 103] width 18 height 18
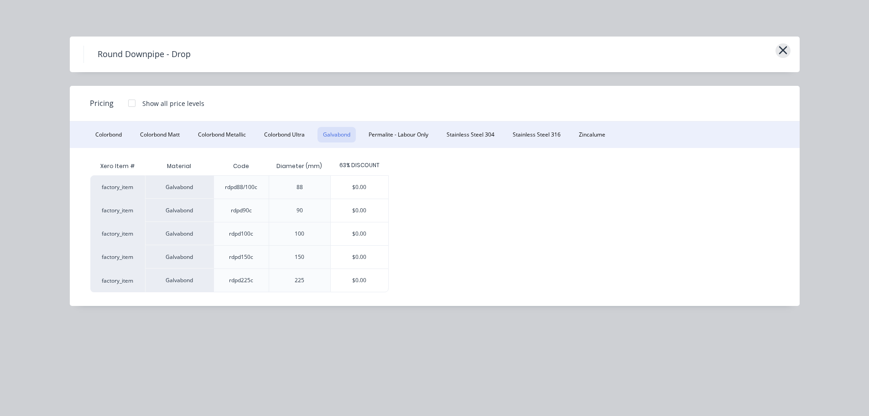
click at [784, 50] on icon "button" at bounding box center [783, 50] width 8 height 8
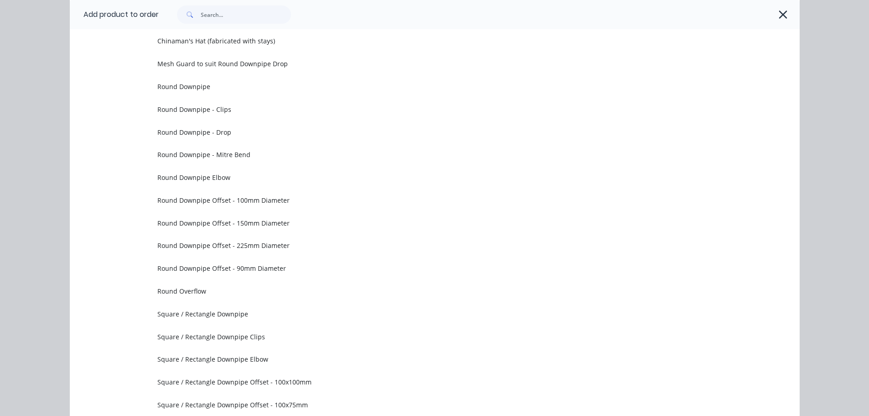
click at [777, 5] on div at bounding box center [479, 14] width 641 height 29
click at [778, 14] on icon "button" at bounding box center [783, 14] width 10 height 13
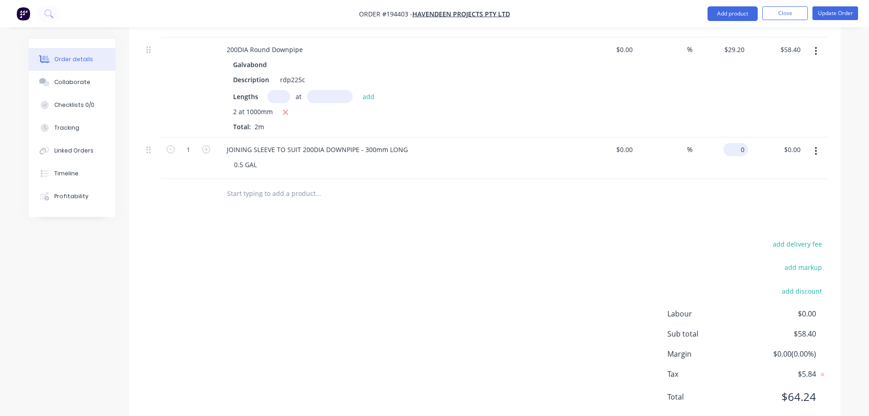
click at [741, 143] on input "0" at bounding box center [737, 149] width 21 height 13
type input "$13.40"
click at [627, 238] on div "add delivery fee add markup add discount Labour $0.00 Sub total $58.40 Margin $…" at bounding box center [485, 326] width 684 height 176
click at [841, 18] on button "Update Order" at bounding box center [836, 13] width 46 height 14
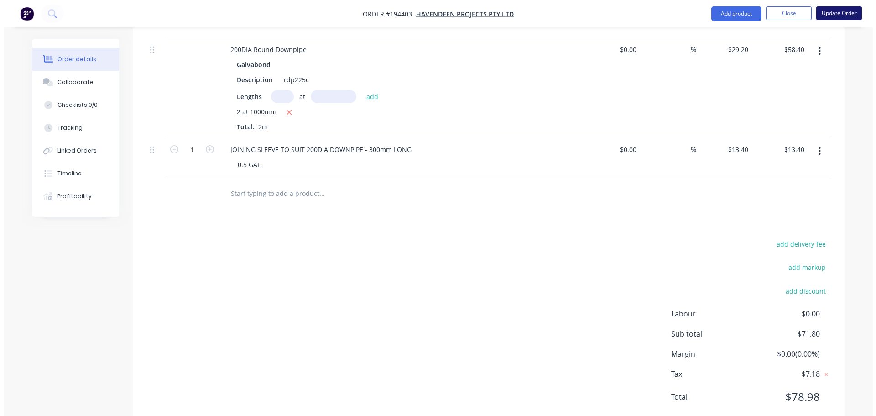
scroll to position [0, 0]
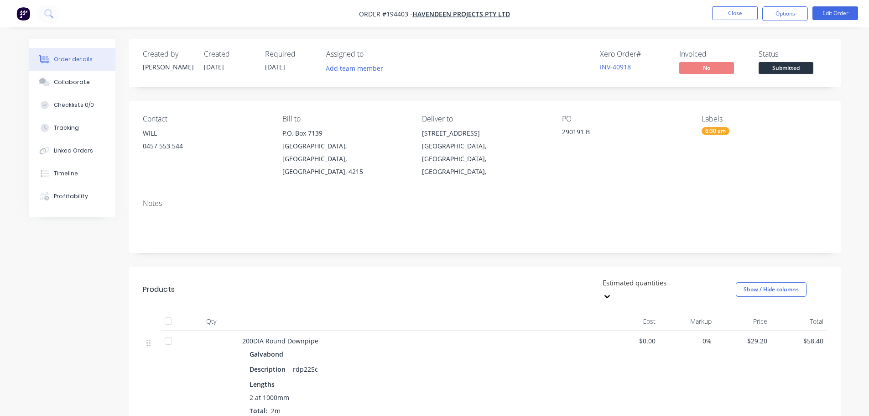
click at [733, 6] on nav "Order #194403 - Havendeen Projects Pty Ltd Close Options Edit Order" at bounding box center [434, 13] width 869 height 27
click at [722, 13] on button "Close" at bounding box center [735, 13] width 46 height 14
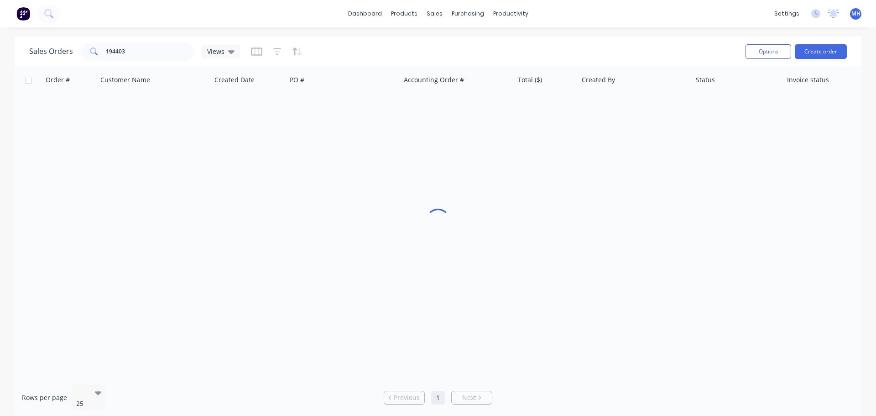
click at [195, 55] on div "Sales Orders 194403 Views" at bounding box center [134, 51] width 211 height 18
click at [181, 50] on input "194403" at bounding box center [150, 51] width 89 height 18
type input "565548"
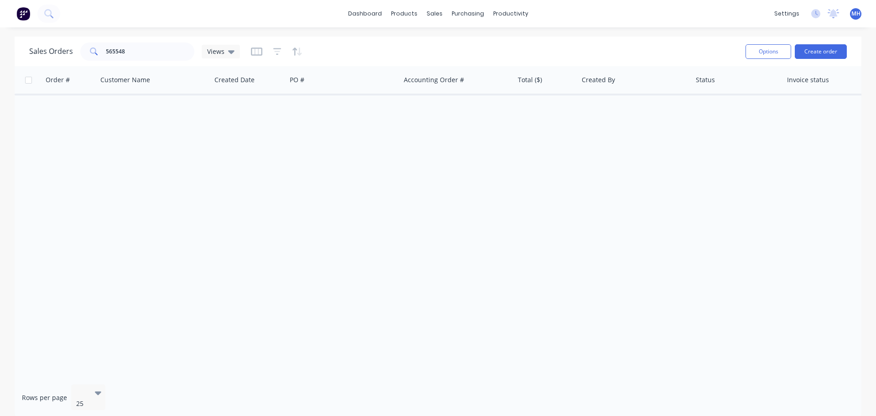
click at [359, 48] on div "Sales Orders 565548 Views" at bounding box center [383, 51] width 709 height 22
drag, startPoint x: 273, startPoint y: 49, endPoint x: 279, endPoint y: 59, distance: 12.1
click at [273, 50] on icon "button" at bounding box center [277, 51] width 8 height 9
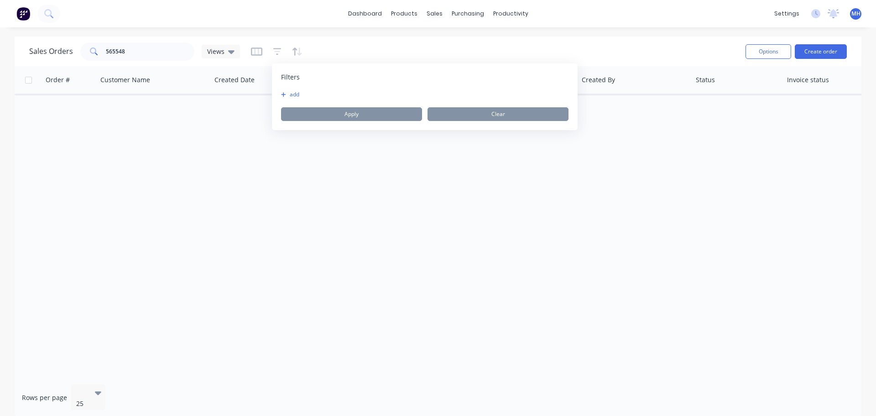
click at [295, 93] on button "add" at bounding box center [292, 94] width 23 height 7
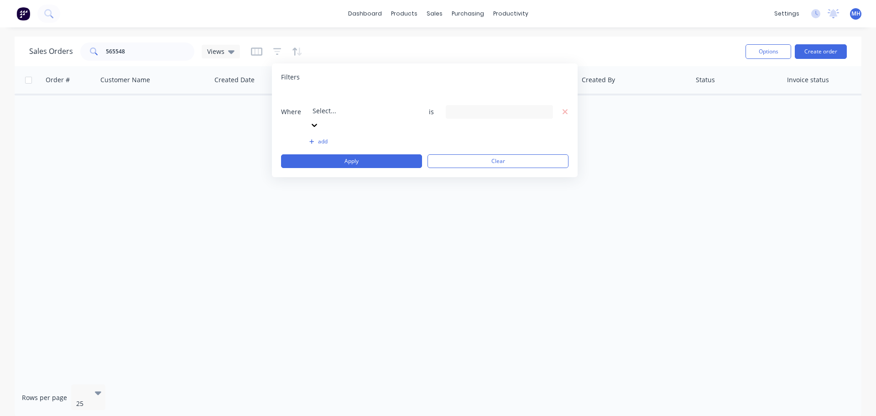
click at [362, 102] on div at bounding box center [378, 98] width 131 height 11
click at [476, 107] on div "8 Status selected" at bounding box center [492, 112] width 83 height 10
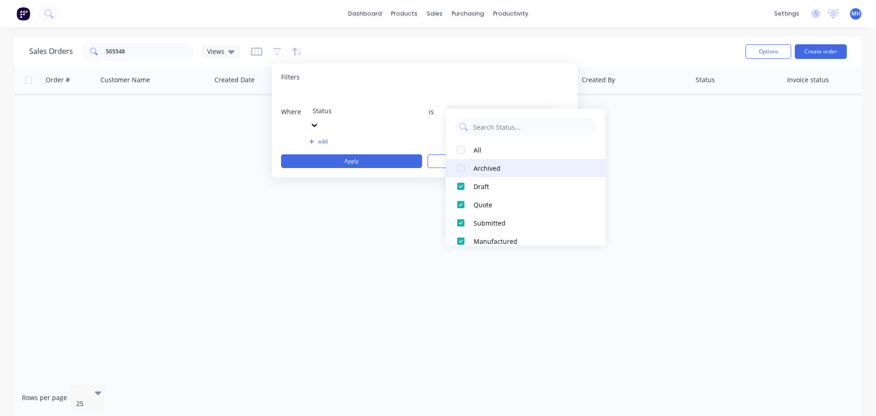
click at [489, 172] on div "Archived" at bounding box center [529, 168] width 110 height 10
click at [459, 71] on div "Filters Where Status is 9 Status selected add Apply Clear" at bounding box center [425, 120] width 306 height 114
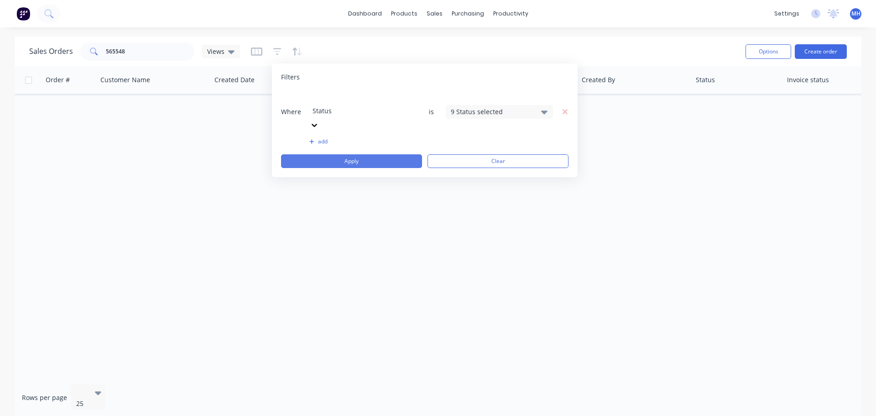
click at [402, 154] on button "Apply" at bounding box center [351, 161] width 141 height 14
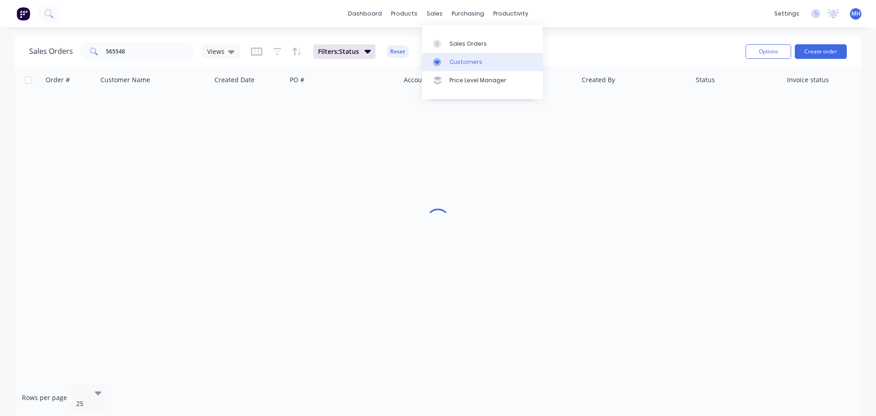
click at [453, 61] on div "Customers" at bounding box center [465, 62] width 33 height 8
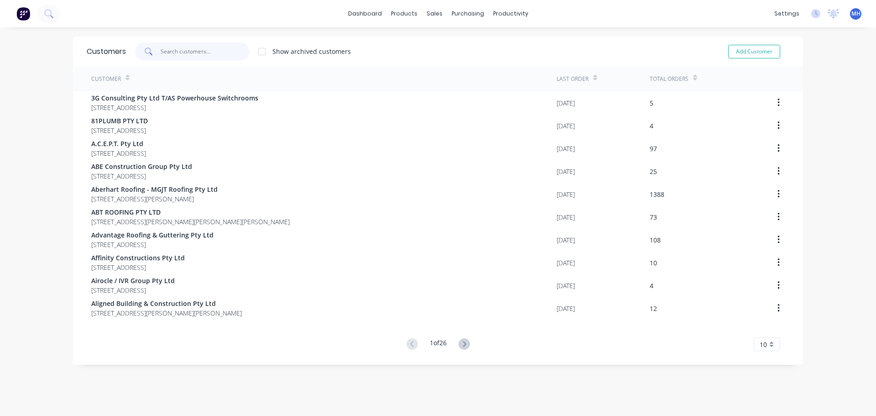
click at [178, 55] on input "text" at bounding box center [205, 51] width 89 height 18
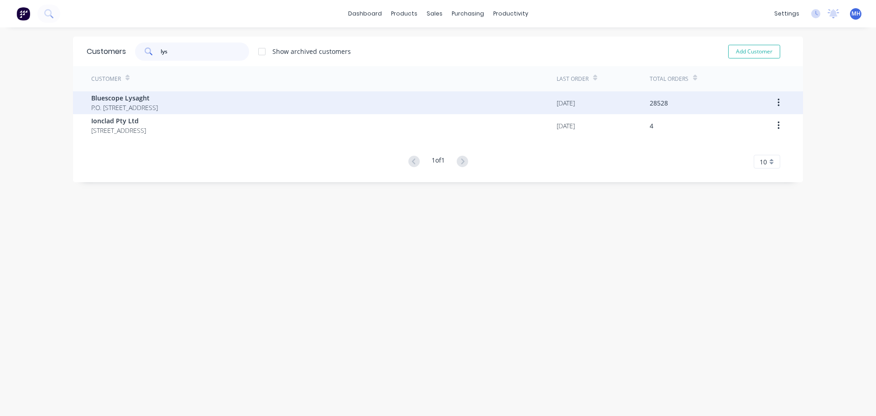
type input "lys"
click at [148, 103] on span "P.O. [STREET_ADDRESS]" at bounding box center [124, 108] width 67 height 10
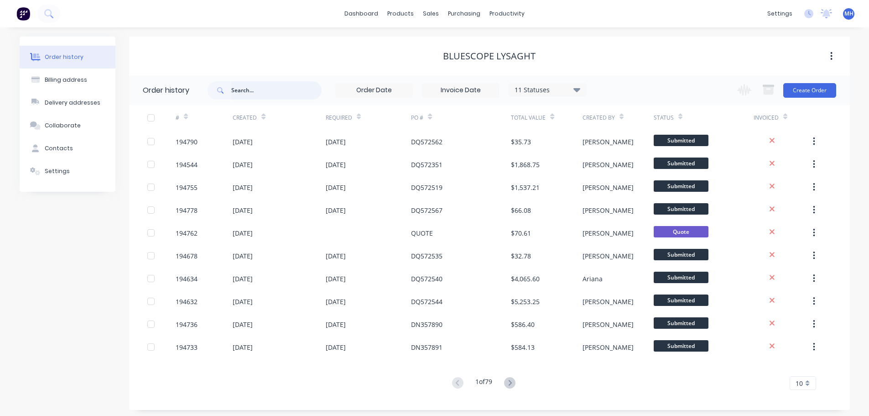
click at [303, 90] on input "text" at bounding box center [276, 90] width 90 height 18
type input "dq565548"
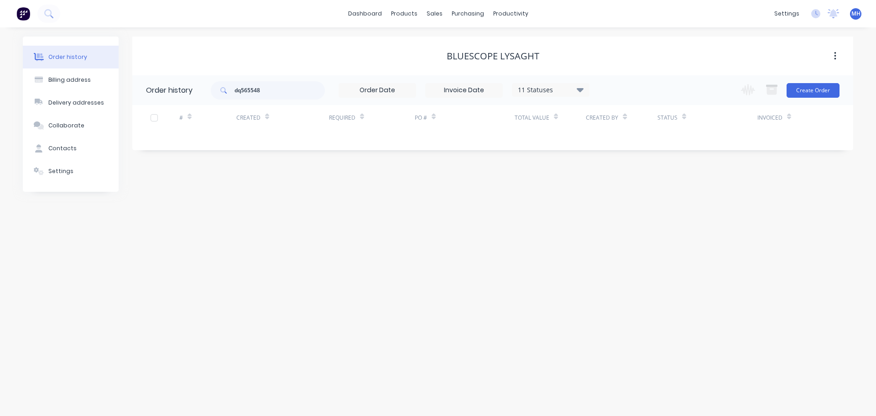
click at [539, 88] on div "11 Statuses" at bounding box center [550, 90] width 77 height 10
click at [626, 213] on label at bounding box center [626, 213] width 0 height 0
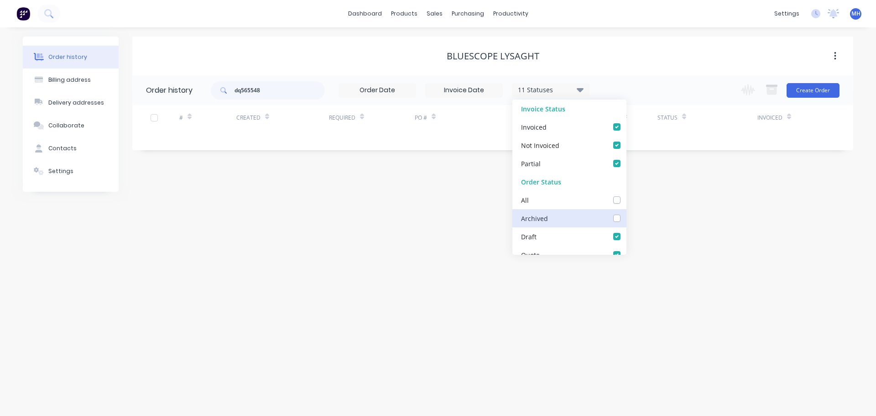
click at [626, 218] on input "checkbox" at bounding box center [629, 217] width 7 height 9
checkbox input "true"
click at [601, 43] on div "Bluescope Lysaght" at bounding box center [492, 56] width 721 height 39
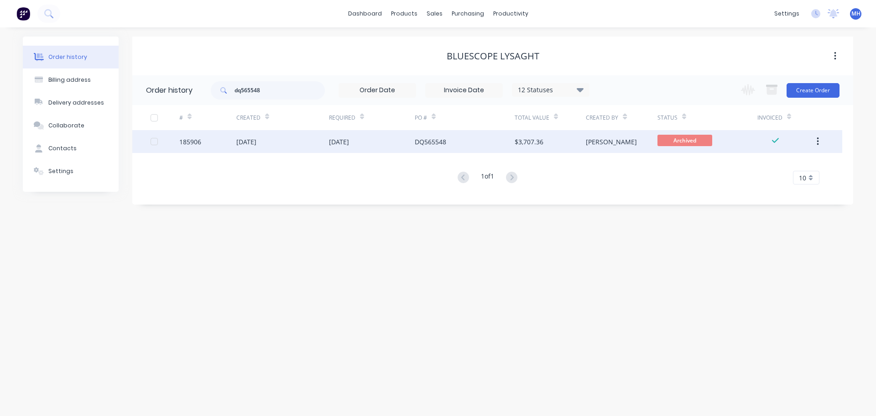
click at [351, 150] on div "[DATE]" at bounding box center [372, 141] width 86 height 23
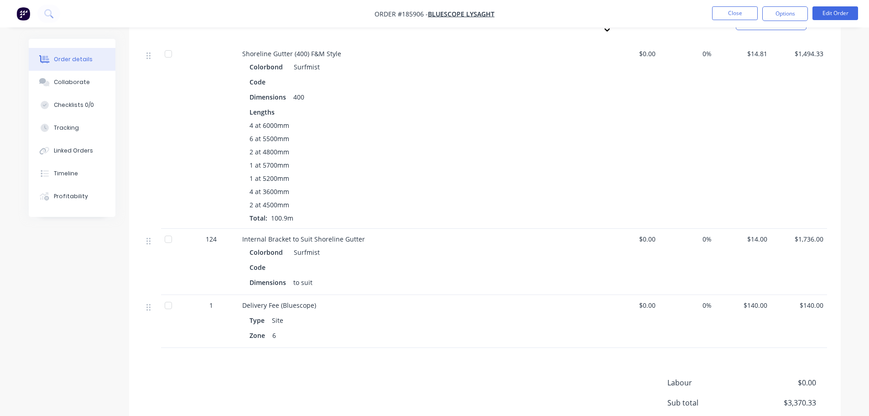
scroll to position [319, 0]
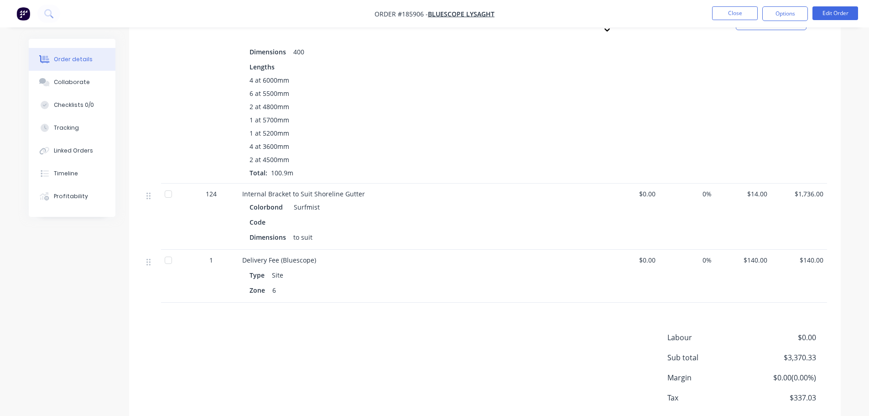
click at [436, 332] on div "Labour $0.00 Sub total $3,370.33 Margin $0.00 ( 0.00 %) Tax $337.03 Total $3,70…" at bounding box center [485, 385] width 684 height 106
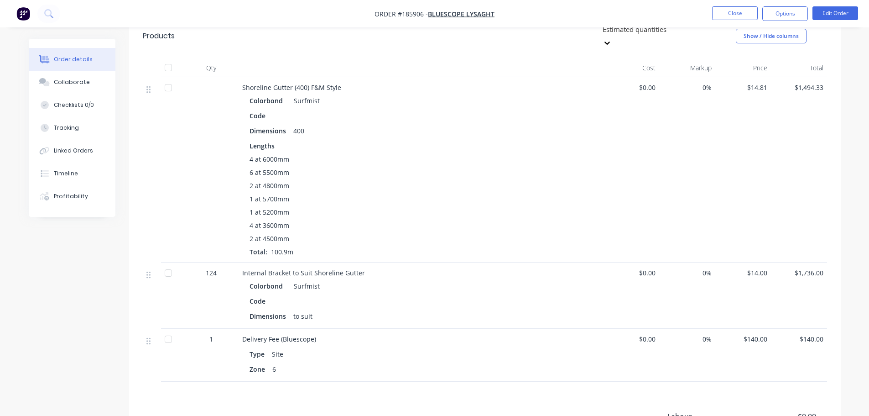
scroll to position [228, 0]
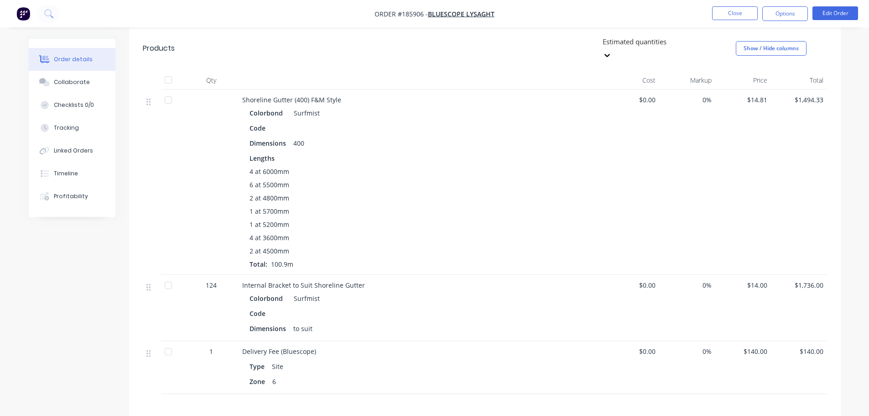
click at [26, 323] on div "Order details Collaborate Checklists 0/0 Tracking Linked Orders Timeline Profit…" at bounding box center [435, 184] width 831 height 746
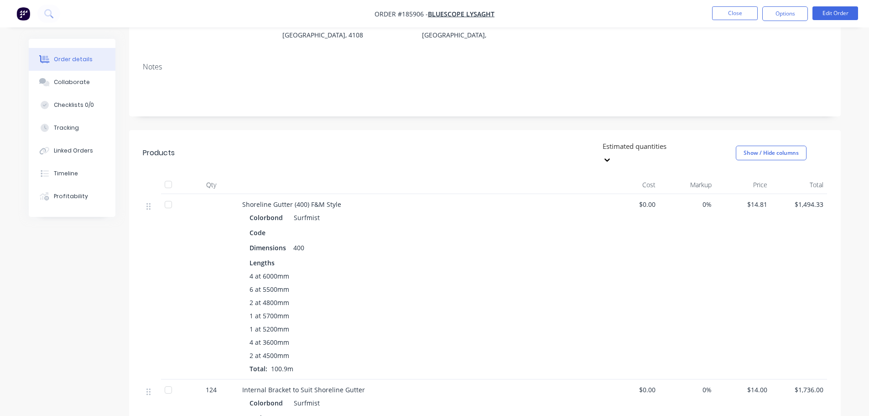
scroll to position [0, 0]
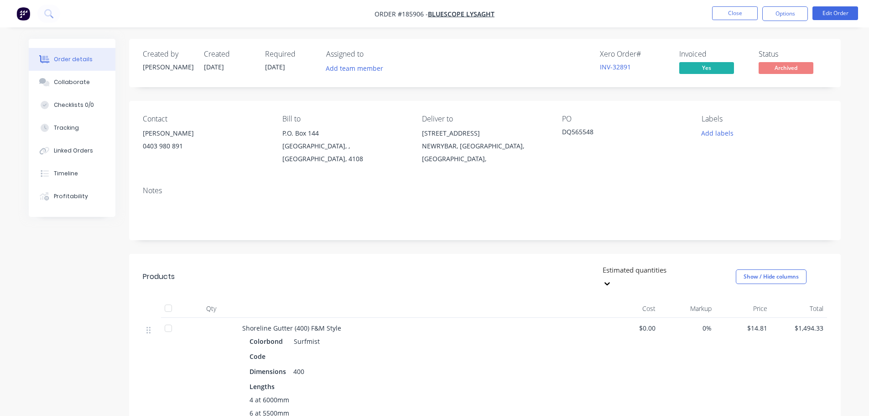
click at [434, 254] on header "Products Estimated quantities Show / Hide columns" at bounding box center [485, 277] width 712 height 46
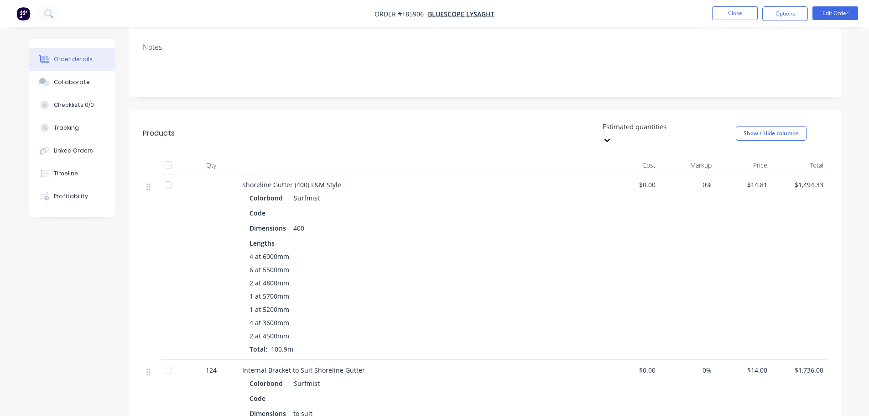
scroll to position [274, 0]
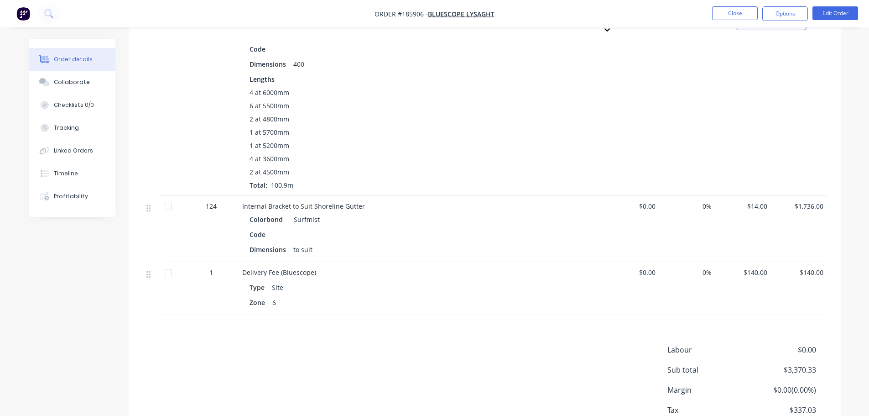
scroll to position [347, 0]
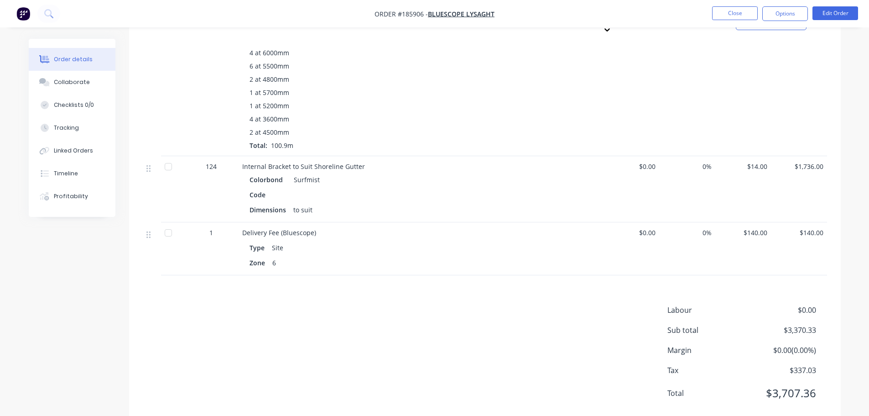
click at [410, 304] on div "Labour $0.00 Sub total $3,370.33 Margin $0.00 ( 0.00 %) Tax $337.03 Total $3,70…" at bounding box center [485, 357] width 684 height 106
click at [378, 334] on div "Labour $0.00 Sub total $3,370.33 Margin $0.00 ( 0.00 %) Tax $337.03 Total $3,70…" at bounding box center [485, 357] width 684 height 106
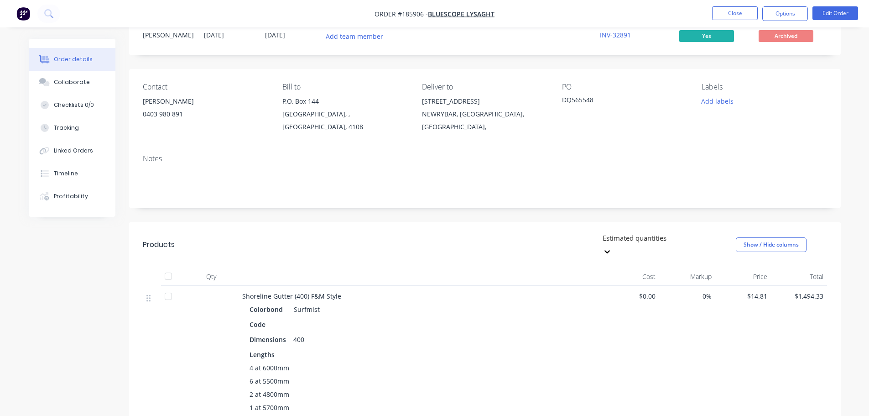
scroll to position [27, 0]
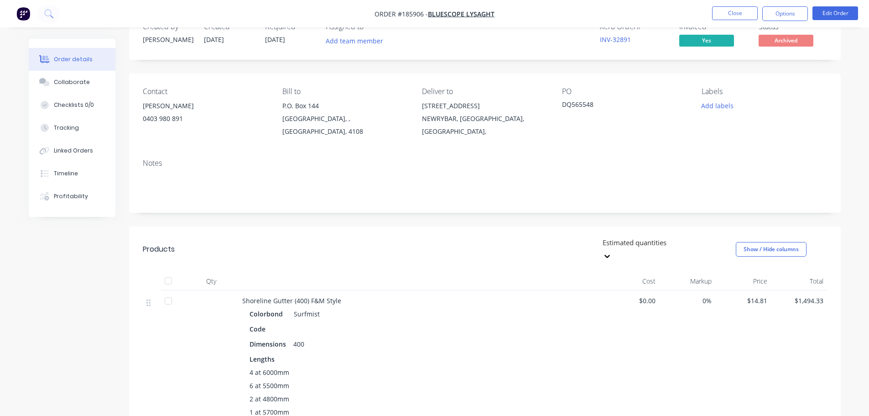
click at [610, 361] on div "$0.00" at bounding box center [632, 382] width 56 height 185
click at [463, 240] on div "Estimated quantities Show / Hide columns" at bounding box center [557, 248] width 539 height 27
click at [428, 241] on header "Products Estimated quantities Show / Hide columns" at bounding box center [485, 249] width 712 height 46
click at [738, 10] on button "Close" at bounding box center [735, 13] width 46 height 14
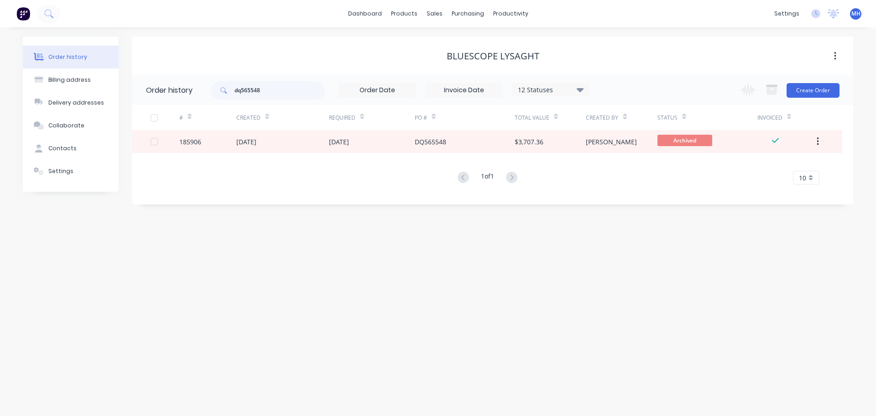
click at [524, 310] on div "Order history Billing address Delivery addresses Collaborate Contacts Settings …" at bounding box center [438, 221] width 876 height 388
click at [653, 43] on div "Bluescope Lysaght" at bounding box center [492, 56] width 721 height 39
click at [446, 45] on div at bounding box center [440, 44] width 14 height 8
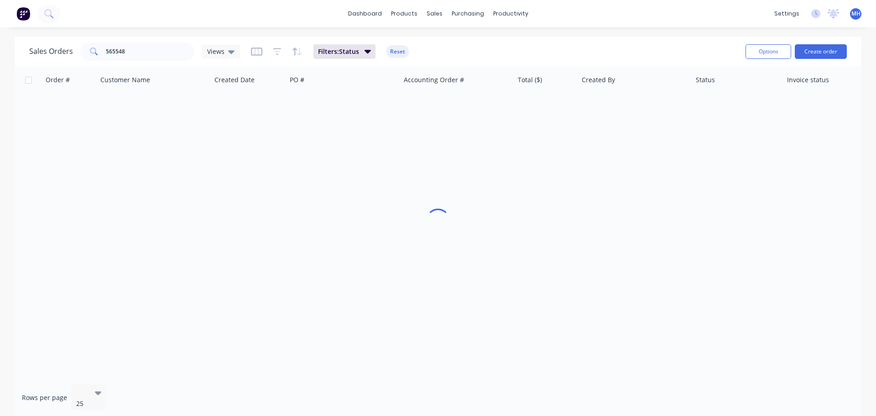
click at [573, 33] on div "dashboard products sales purchasing productivity dashboard products Product Cat…" at bounding box center [438, 208] width 876 height 416
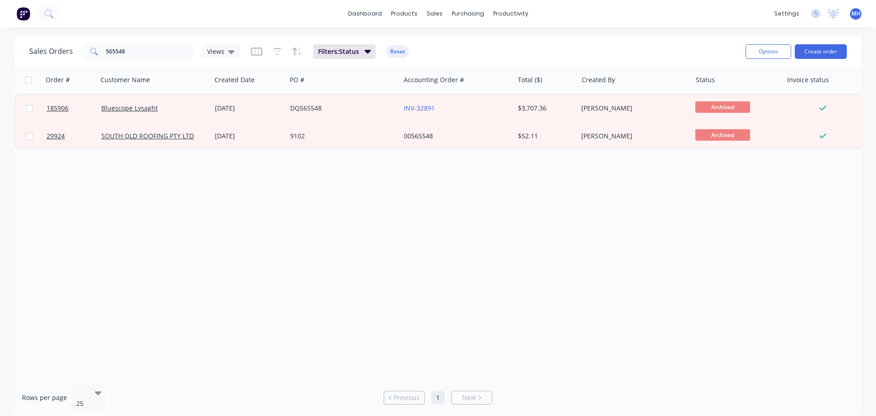
click at [273, 225] on div "Order # Customer Name Created Date PO # Accounting Order # Total ($) Created By…" at bounding box center [438, 221] width 847 height 311
click at [453, 38] on link "Sales Orders" at bounding box center [482, 43] width 121 height 18
click at [460, 190] on div "Order # Customer Name Created Date PO # Accounting Order # Total ($) Created By…" at bounding box center [438, 221] width 847 height 311
drag, startPoint x: 228, startPoint y: 214, endPoint x: 227, endPoint y: 208, distance: 6.9
click at [229, 214] on div "Order # Customer Name Created Date PO # Accounting Order # Total ($) Created By…" at bounding box center [438, 221] width 847 height 311
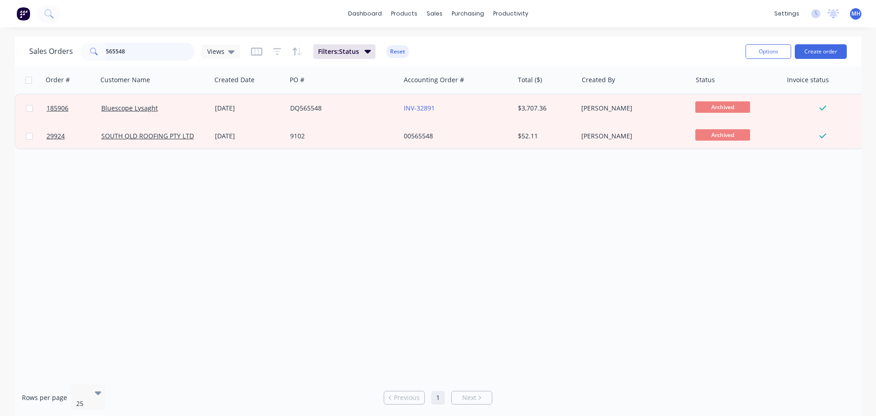
click at [168, 55] on input "565548" at bounding box center [150, 51] width 89 height 18
click at [542, 269] on div "Order # Customer Name Created Date PO # Accounting Order # Total ($) Created By…" at bounding box center [438, 221] width 847 height 311
click at [836, 45] on button "Create order" at bounding box center [821, 51] width 52 height 15
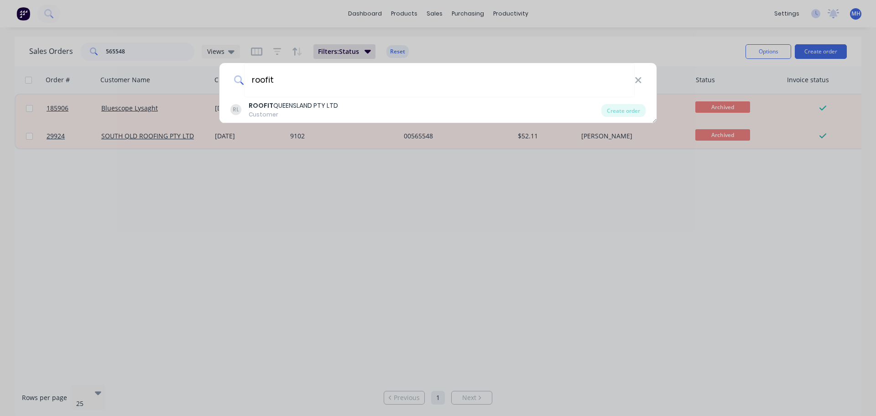
type input "roofit"
click at [604, 280] on div "roofit RL ROOFIT QUEENSLAND PTY LTD Customer Create order" at bounding box center [438, 208] width 876 height 416
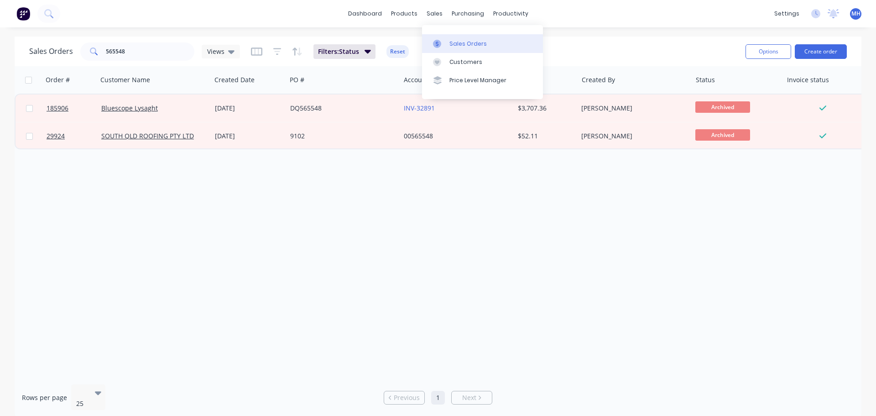
click at [443, 37] on link "Sales Orders" at bounding box center [482, 43] width 121 height 18
click at [608, 43] on div "Sales Orders 565548 Views Filters: Status Reset" at bounding box center [383, 51] width 709 height 22
click at [156, 286] on div "Order # Customer Name Created Date PO # Accounting Order # Total ($) Created By…" at bounding box center [438, 221] width 847 height 311
click at [344, 219] on div "Order # Customer Name Created Date PO # Accounting Order # Total ($) Created By…" at bounding box center [438, 221] width 847 height 311
click at [563, 269] on div "Order # Customer Name Created Date PO # Accounting Order # Total ($) Created By…" at bounding box center [438, 221] width 847 height 311
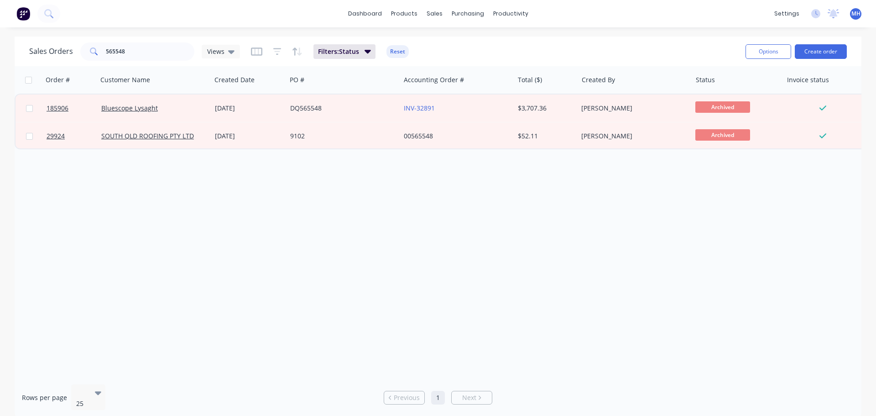
click at [523, 262] on div "Order # Customer Name Created Date PO # Accounting Order # Total ($) Created By…" at bounding box center [438, 221] width 847 height 311
click at [517, 252] on div "Order # Customer Name Created Date PO # Accounting Order # Total ($) Created By…" at bounding box center [438, 221] width 847 height 311
click at [457, 221] on div "Order # Customer Name Created Date PO # Accounting Order # Total ($) Created By…" at bounding box center [438, 221] width 847 height 311
click at [431, 41] on div "Sales Orders 565548 Views Filters: Status Reset" at bounding box center [383, 51] width 709 height 22
click at [469, 44] on div "Sales Orders 565548 Views Filters: Status Reset" at bounding box center [383, 51] width 709 height 22
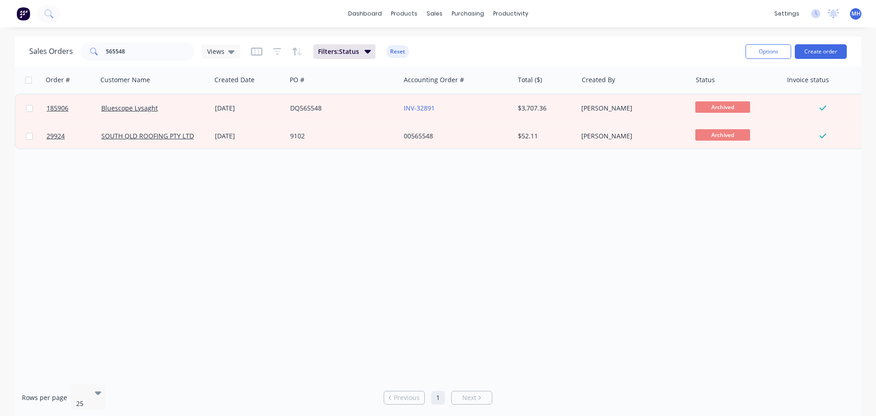
click at [465, 52] on div "Sales Orders 565548 Views Filters: Status Reset" at bounding box center [383, 51] width 709 height 22
click at [463, 49] on div "Sales Orders 565548 Views Filters: Status Reset" at bounding box center [383, 51] width 709 height 22
click at [499, 36] on div "dashboard products sales purchasing productivity dashboard products Product Cat…" at bounding box center [438, 208] width 876 height 416
click at [489, 36] on div "dashboard products sales purchasing productivity dashboard products Product Cat…" at bounding box center [438, 208] width 876 height 416
click at [391, 218] on div "Order # Customer Name Created Date PO # Accounting Order # Total ($) Created By…" at bounding box center [438, 221] width 847 height 311
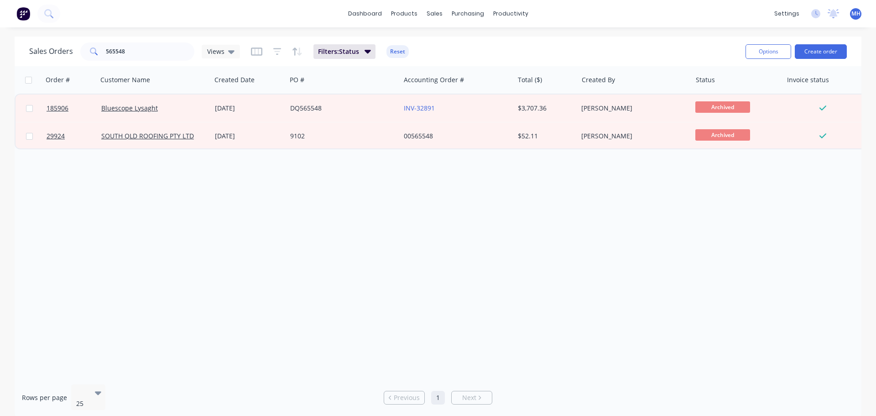
click at [373, 215] on div "Order # Customer Name Created Date PO # Accounting Order # Total ($) Created By…" at bounding box center [438, 221] width 847 height 311
click at [366, 204] on div "Order # Customer Name Created Date PO # Accounting Order # Total ($) Created By…" at bounding box center [438, 221] width 847 height 311
click at [348, 185] on div "Order # Customer Name Created Date PO # Accounting Order # Total ($) Created By…" at bounding box center [438, 221] width 847 height 311
click at [346, 185] on div "Order # Customer Name Created Date PO # Accounting Order # Total ($) Created By…" at bounding box center [438, 221] width 847 height 311
click at [409, 237] on div "Order # Customer Name Created Date PO # Accounting Order # Total ($) Created By…" at bounding box center [438, 221] width 847 height 311
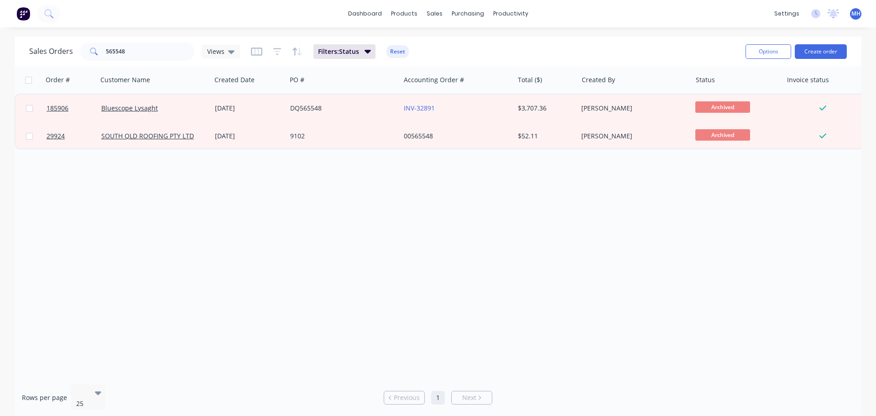
click at [403, 237] on div "Order # Customer Name Created Date PO # Accounting Order # Total ($) Created By…" at bounding box center [438, 221] width 847 height 311
click at [475, 52] on div "Sales Orders 565548 Views Filters: Status Reset" at bounding box center [383, 51] width 709 height 22
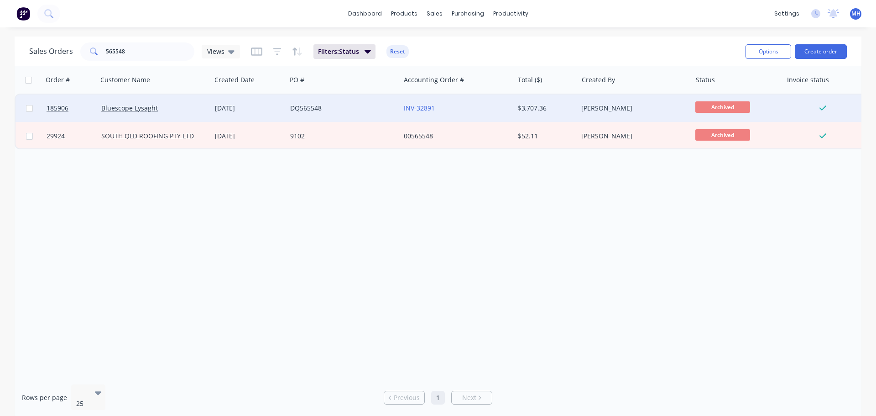
drag, startPoint x: 187, startPoint y: 289, endPoint x: 350, endPoint y: 104, distance: 247.3
click at [188, 295] on div "Order # Customer Name Created Date PO # Accounting Order # Total ($) Created By…" at bounding box center [438, 221] width 847 height 311
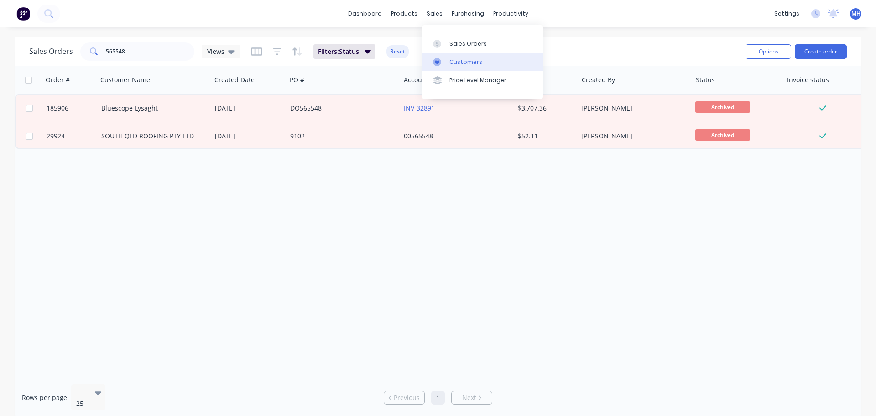
click at [454, 53] on link "Customers" at bounding box center [482, 62] width 121 height 18
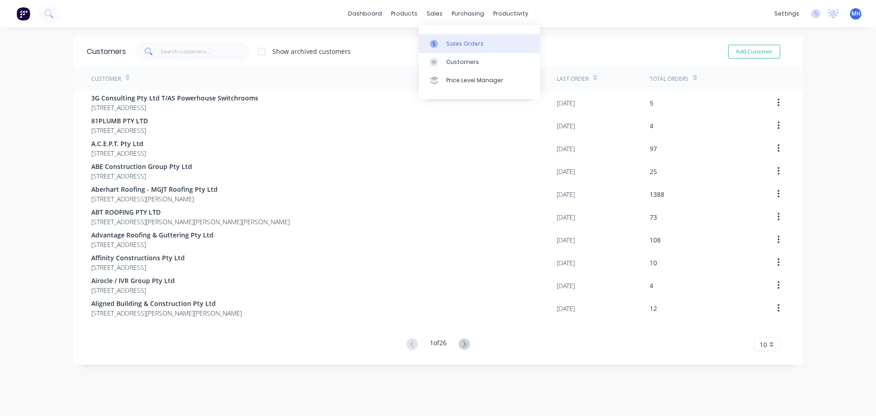
click at [461, 41] on div "Sales Orders" at bounding box center [464, 44] width 37 height 8
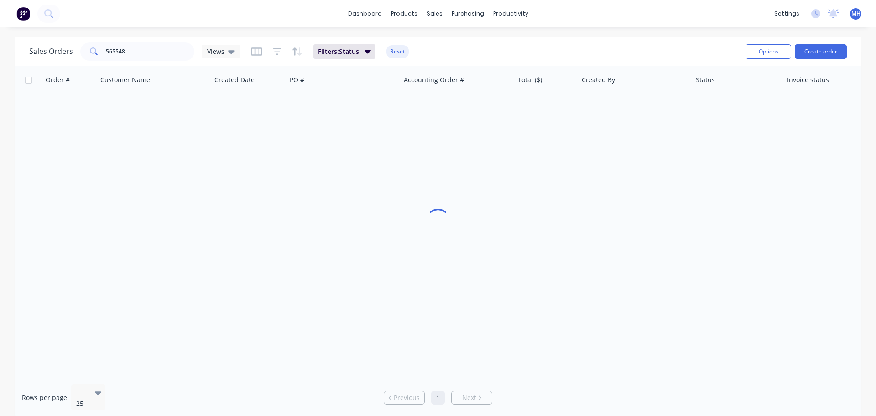
drag, startPoint x: 604, startPoint y: 42, endPoint x: 598, endPoint y: 51, distance: 10.5
click at [604, 42] on div "Sales Orders 565548 Views Filters: Status Reset" at bounding box center [383, 51] width 709 height 22
click at [428, 41] on div "Sales Orders 565548 Views Filters: Status Reset" at bounding box center [383, 51] width 709 height 22
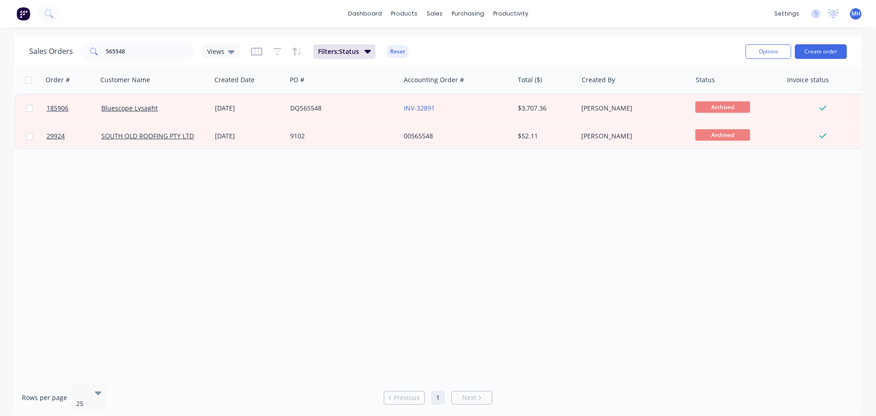
click at [445, 47] on div "Sales Orders 565548 Views Filters: Status Reset" at bounding box center [383, 51] width 709 height 22
click at [438, 189] on div "Order # Customer Name Created Date PO # Accounting Order # Total ($) Created By…" at bounding box center [438, 221] width 847 height 311
click at [159, 51] on input "565548" at bounding box center [150, 51] width 89 height 18
type input "[PERSON_NAME]"
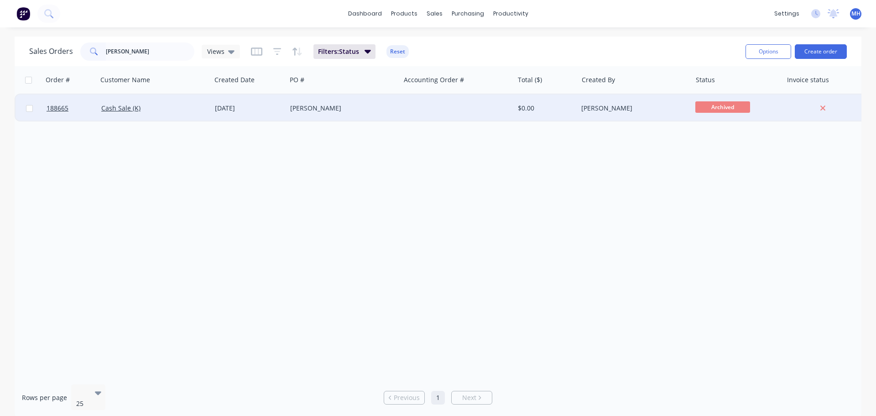
click at [347, 104] on div "[PERSON_NAME]" at bounding box center [340, 108] width 101 height 9
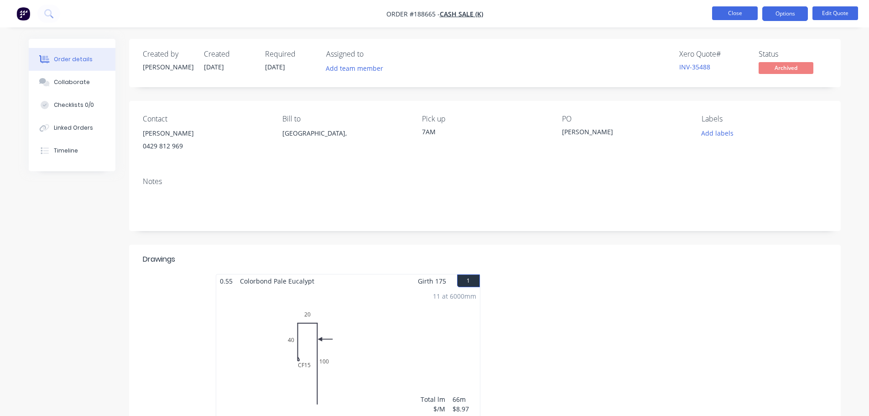
click at [739, 17] on button "Close" at bounding box center [735, 13] width 46 height 14
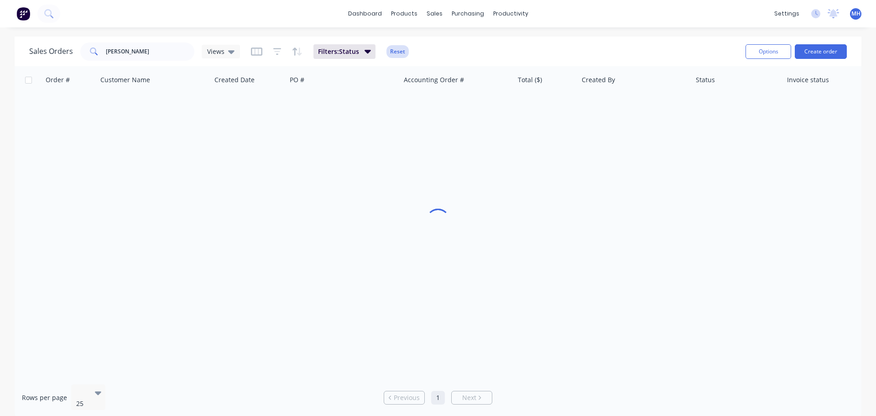
click at [400, 50] on button "Reset" at bounding box center [398, 51] width 22 height 13
click at [807, 52] on button "Create order" at bounding box center [821, 51] width 52 height 15
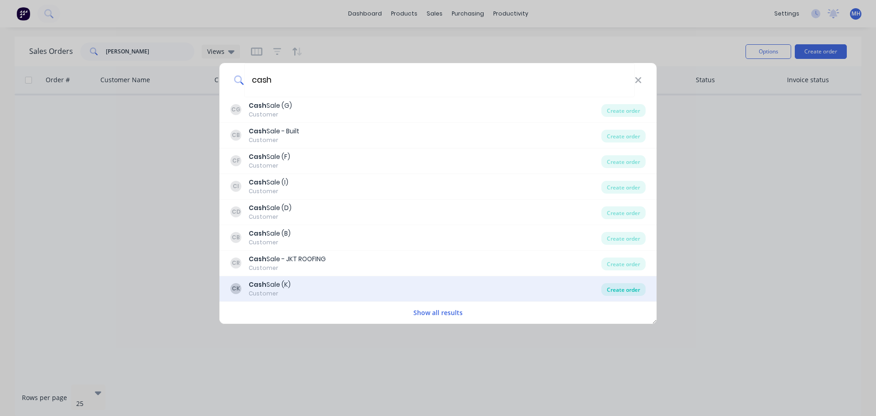
type input "cash"
click at [614, 288] on div "Create order" at bounding box center [623, 289] width 44 height 13
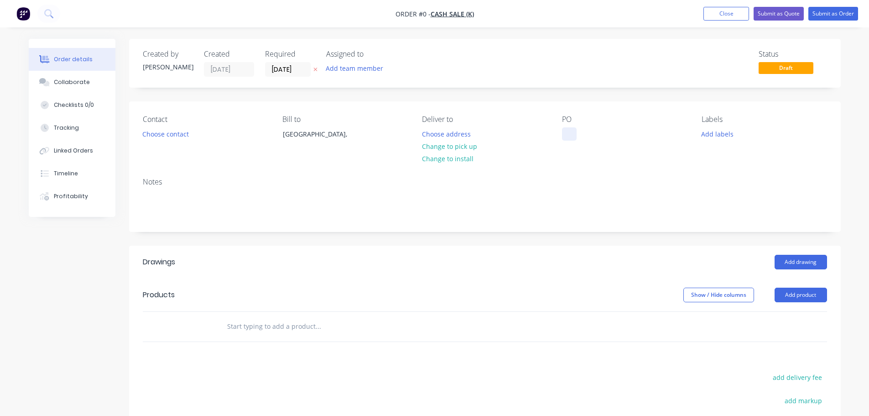
click at [573, 139] on div at bounding box center [569, 133] width 15 height 13
click at [172, 139] on div "Order details Collaborate Checklists 0/0 Tracking Linked Orders Timeline Profit…" at bounding box center [435, 307] width 831 height 536
click at [164, 136] on button "Choose contact" at bounding box center [165, 133] width 56 height 12
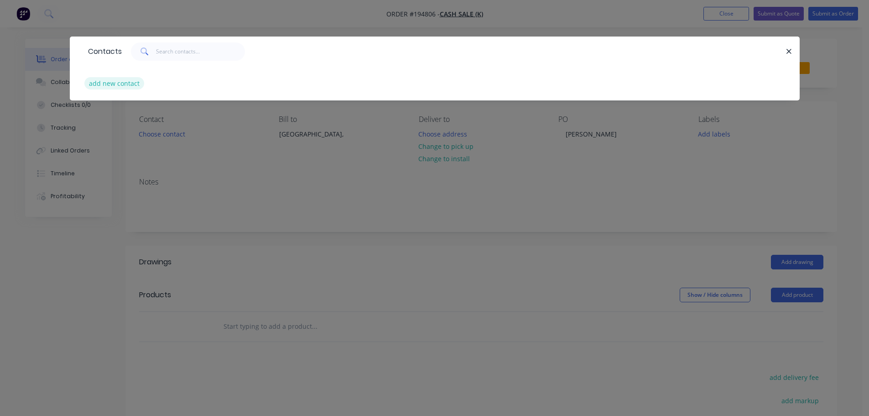
click at [122, 89] on button "add new contact" at bounding box center [114, 83] width 60 height 12
select select "AU"
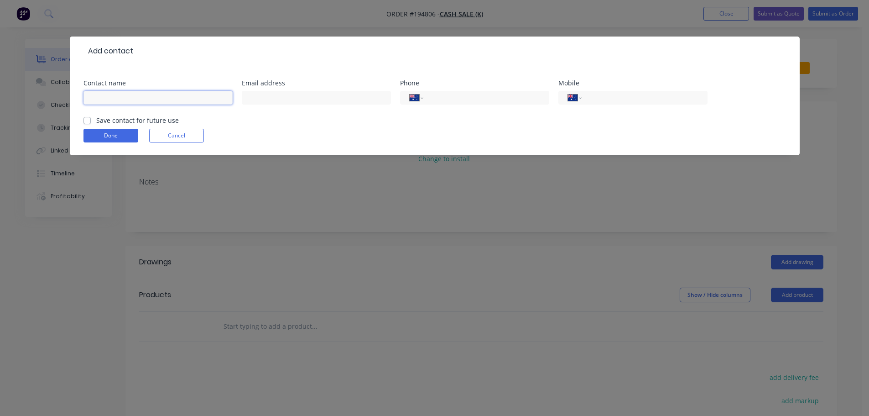
click at [128, 93] on input "text" at bounding box center [158, 98] width 149 height 14
type input "[PERSON_NAME]"
type input "0429"
click at [206, 101] on input "[PERSON_NAME]" at bounding box center [158, 98] width 149 height 14
type input "[PERSON_NAME]"
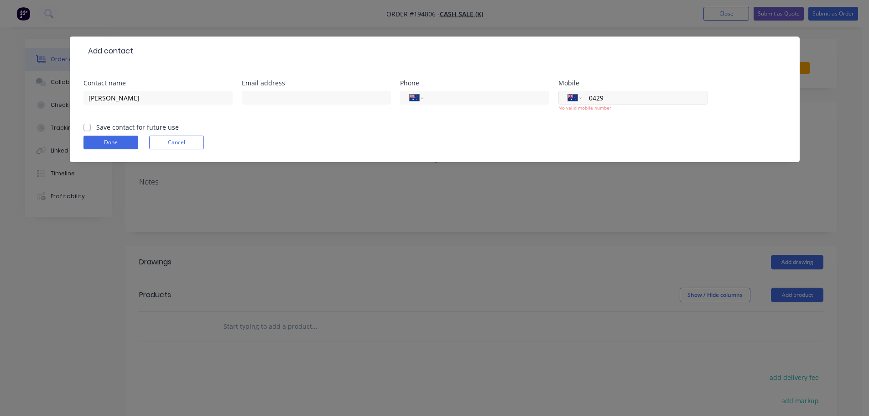
click at [624, 91] on div "International [GEOGRAPHIC_DATA] [GEOGRAPHIC_DATA] [GEOGRAPHIC_DATA] [GEOGRAPHIC…" at bounding box center [633, 98] width 149 height 14
click at [629, 99] on input "0429" at bounding box center [643, 98] width 110 height 10
type input "0429 812 969"
click at [83, 126] on div "Contact name [PERSON_NAME] Email address Phone International [GEOGRAPHIC_DATA] …" at bounding box center [435, 114] width 730 height 96
drag, startPoint x: 87, startPoint y: 127, endPoint x: 91, endPoint y: 140, distance: 13.0
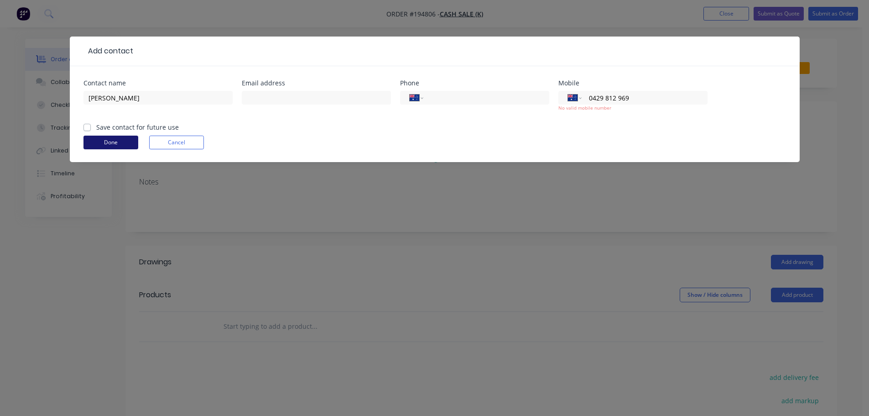
click at [96, 127] on label "Save contact for future use" at bounding box center [137, 127] width 83 height 10
click at [88, 127] on input "Save contact for future use" at bounding box center [87, 126] width 7 height 9
checkbox input "true"
click at [115, 146] on button "Done" at bounding box center [111, 143] width 55 height 14
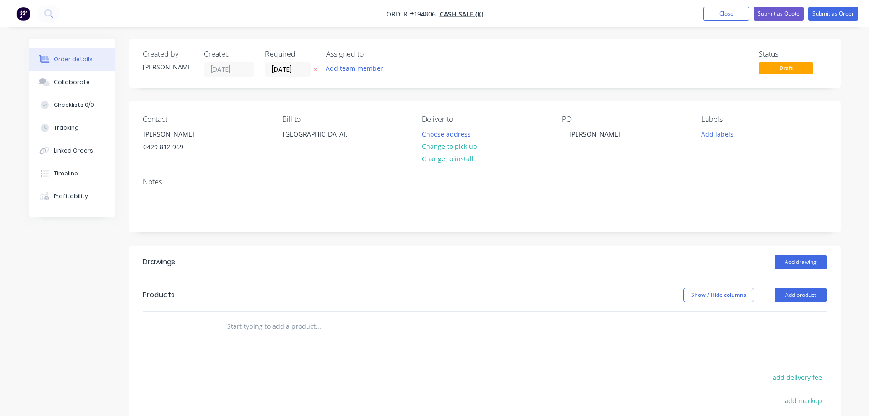
click at [315, 71] on icon "button" at bounding box center [315, 69] width 4 height 5
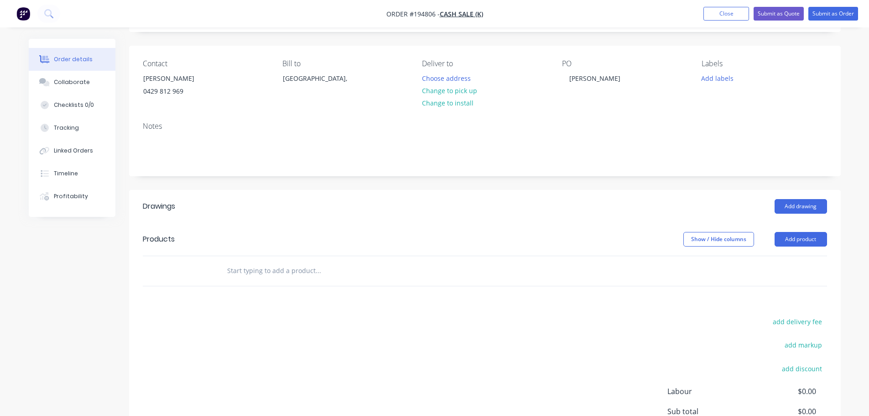
scroll to position [137, 0]
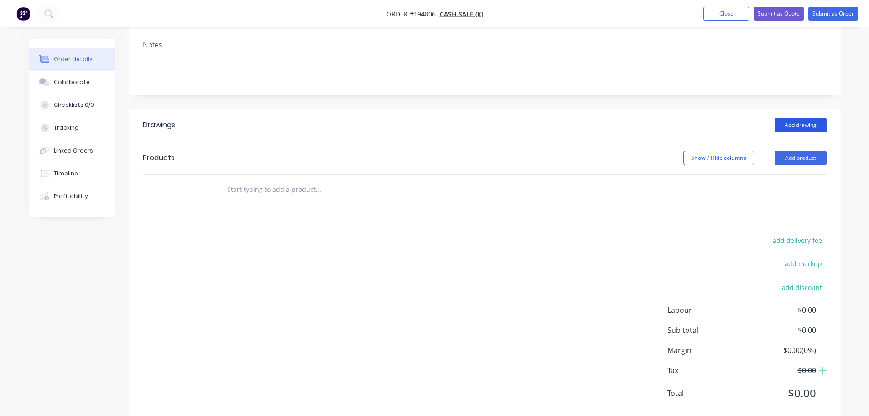
click at [804, 127] on button "Add drawing" at bounding box center [801, 125] width 52 height 15
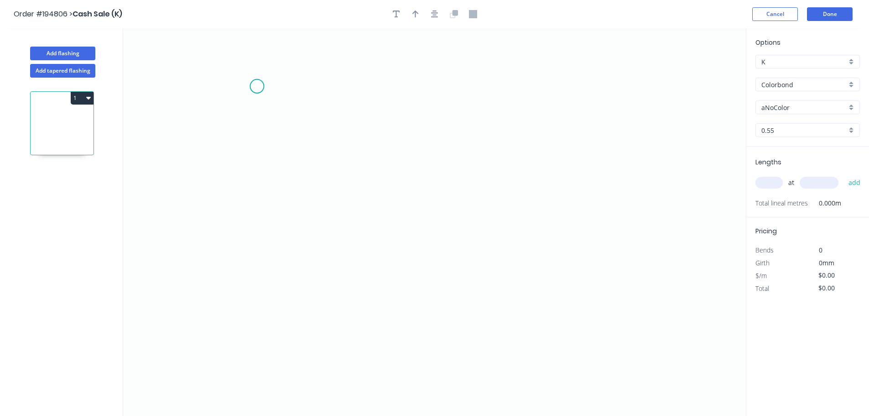
click at [257, 86] on icon "0" at bounding box center [434, 221] width 623 height 387
click at [254, 293] on icon "0" at bounding box center [434, 221] width 623 height 387
click at [441, 340] on icon "0 ?" at bounding box center [434, 221] width 623 height 387
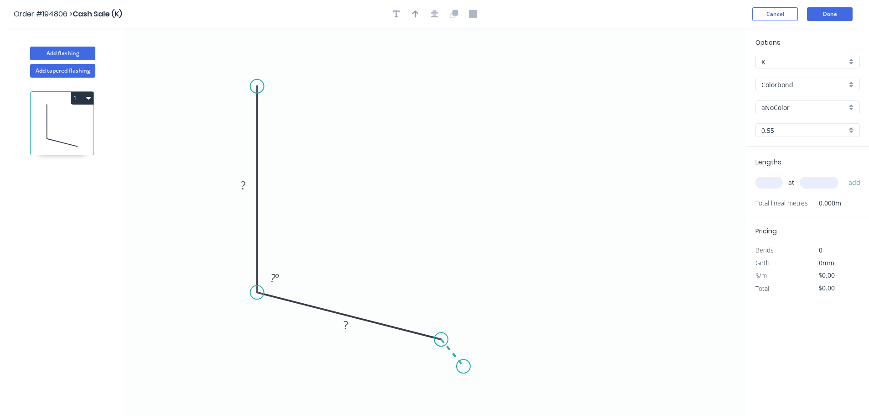
click at [464, 366] on icon "0 ? ? ? º" at bounding box center [434, 221] width 623 height 387
click at [434, 11] on icon "button" at bounding box center [434, 13] width 7 height 7
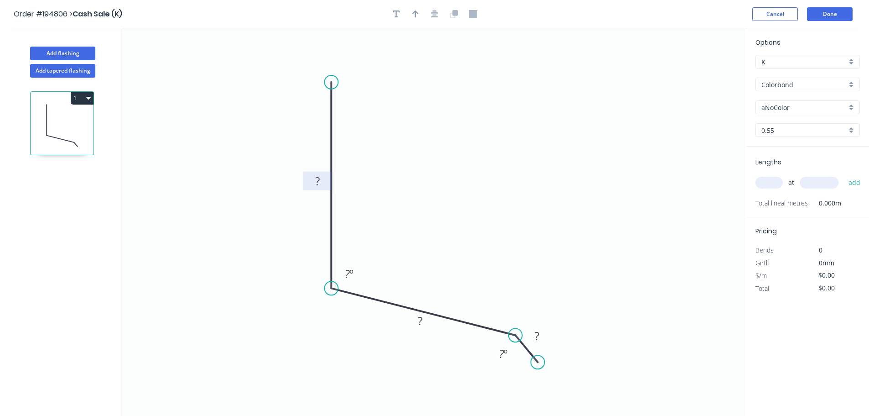
click at [316, 184] on tspan "?" at bounding box center [317, 180] width 5 height 15
drag, startPoint x: 522, startPoint y: 389, endPoint x: 525, endPoint y: 373, distance: 15.7
click at [523, 389] on div "Hide angle" at bounding box center [552, 388] width 92 height 19
type input "$11.22"
click at [772, 80] on input "Colorbond" at bounding box center [804, 85] width 85 height 10
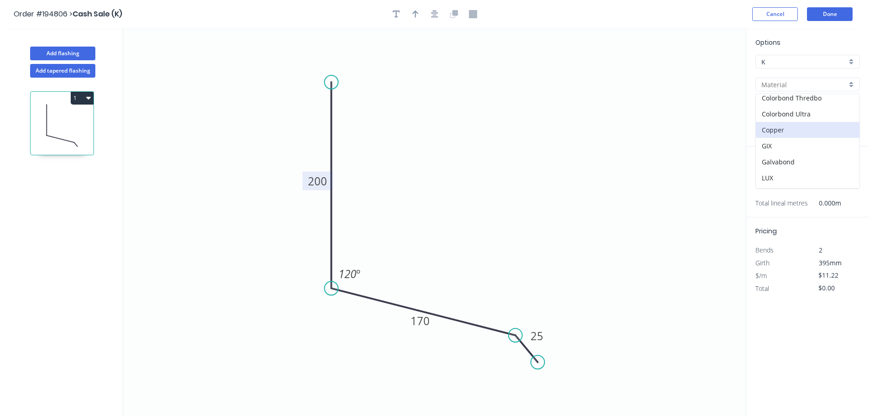
scroll to position [91, 0]
click at [792, 152] on div "Galvabond" at bounding box center [808, 154] width 104 height 16
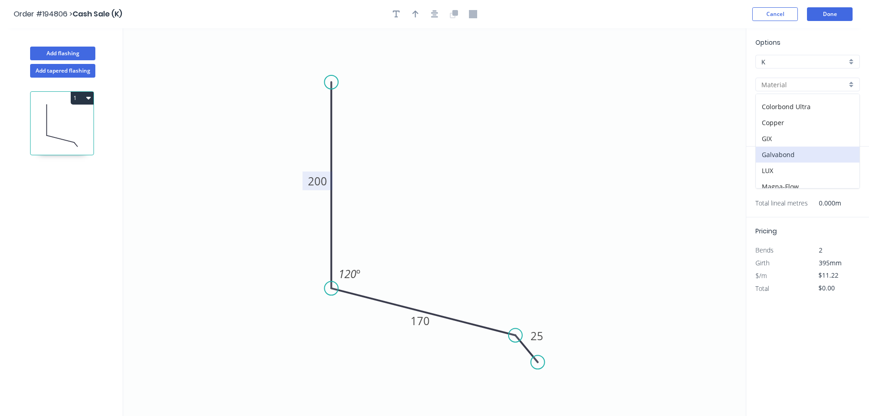
type input "Galvabond"
type input "$11.69"
click at [768, 184] on input "text" at bounding box center [769, 183] width 27 height 12
type input "1"
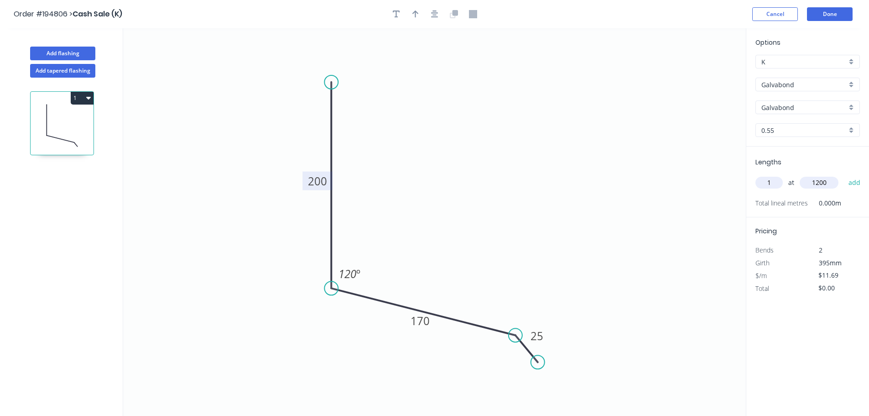
type input "1200"
click at [844, 175] on button "add" at bounding box center [854, 183] width 21 height 16
type input "$14.03"
click at [80, 52] on button "Add flashing" at bounding box center [62, 54] width 65 height 14
type input "$0.00"
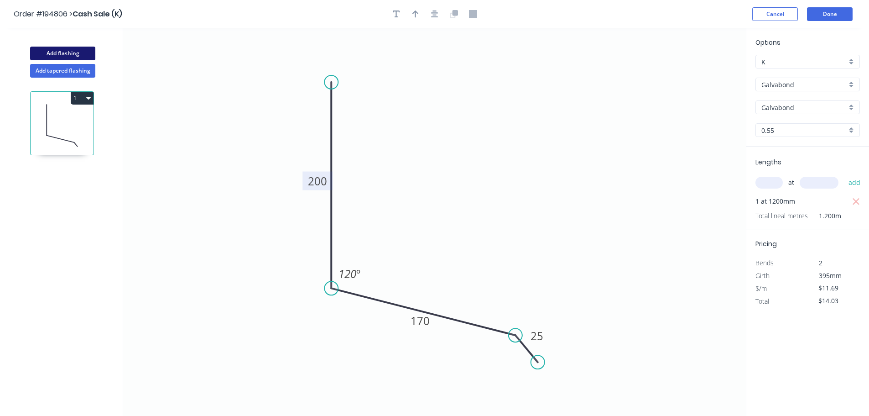
type input "$0.00"
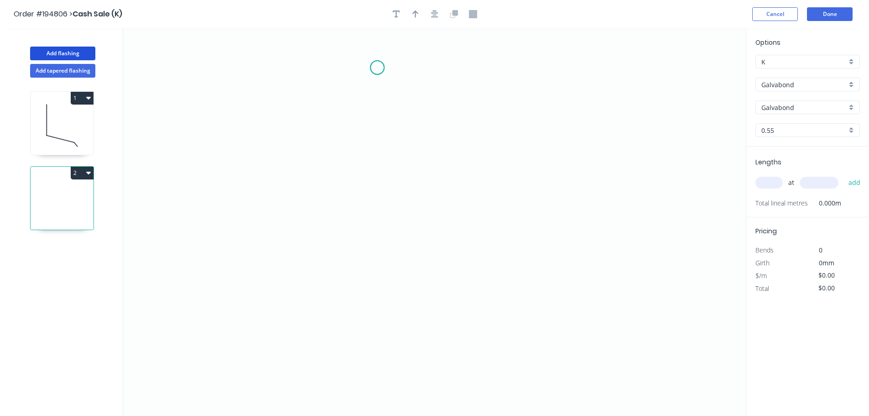
drag, startPoint x: 377, startPoint y: 68, endPoint x: 444, endPoint y: 68, distance: 66.6
click at [383, 66] on icon "0" at bounding box center [434, 221] width 623 height 387
click at [500, 71] on icon "0" at bounding box center [434, 221] width 623 height 387
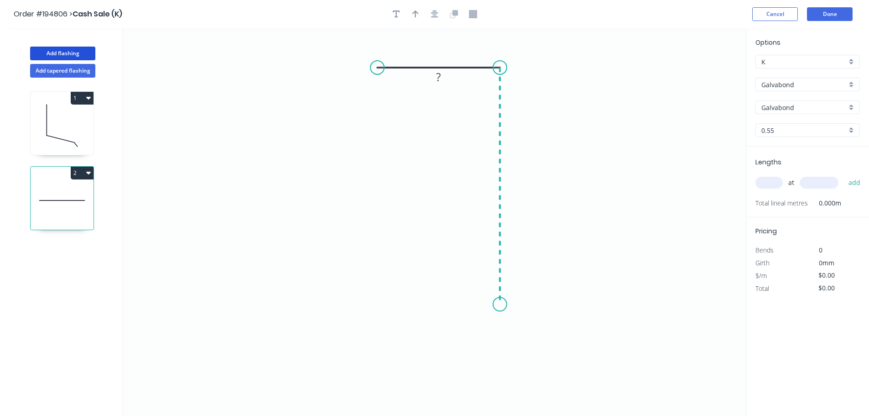
click at [501, 304] on icon "0 ?" at bounding box center [434, 221] width 623 height 387
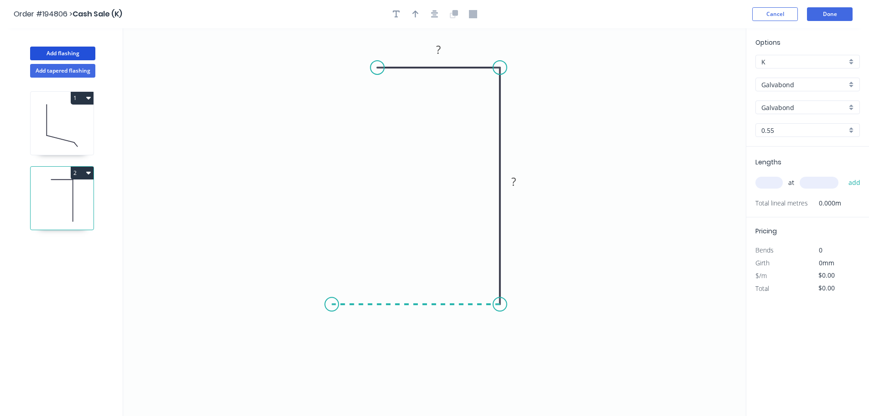
click at [332, 300] on icon "0 ? ?" at bounding box center [434, 221] width 623 height 387
click at [433, 15] on icon "button" at bounding box center [434, 13] width 7 height 7
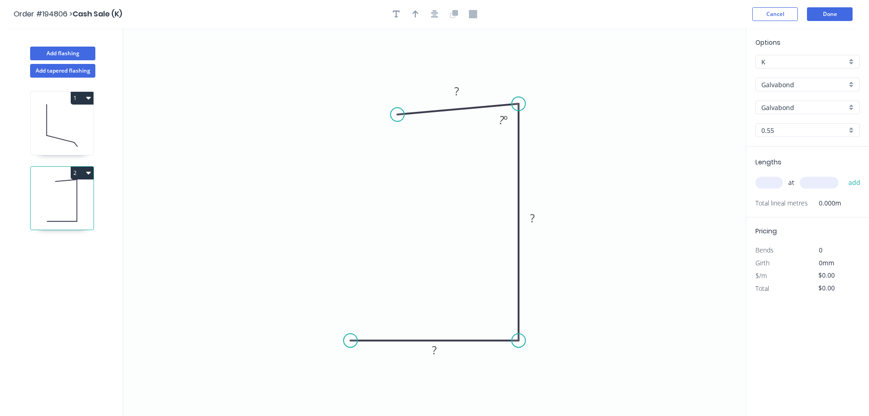
drag, startPoint x: 394, startPoint y: 104, endPoint x: 397, endPoint y: 115, distance: 11.1
click at [397, 115] on circle at bounding box center [398, 115] width 14 height 14
click at [463, 90] on rect at bounding box center [457, 91] width 18 height 13
type input "$7.77"
click at [792, 87] on input "Galvabond" at bounding box center [804, 85] width 85 height 10
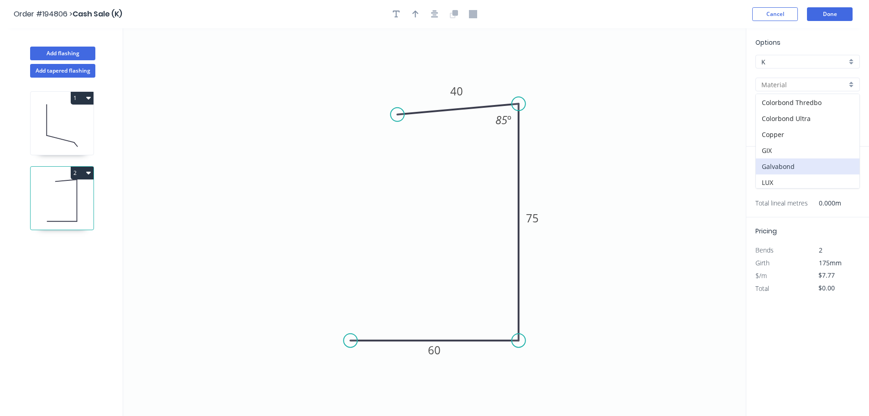
scroll to position [209, 0]
click at [795, 168] on div "Zincalume" at bounding box center [808, 164] width 104 height 16
type input "Zincalume"
type input "$7.09"
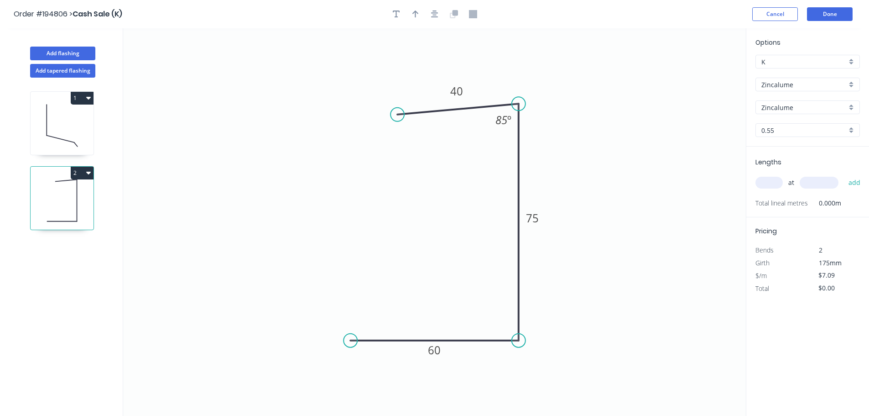
click at [773, 184] on input "text" at bounding box center [769, 183] width 27 height 12
type input "3"
type input "5100"
click at [844, 175] on button "add" at bounding box center [854, 183] width 21 height 16
type input "$108.48"
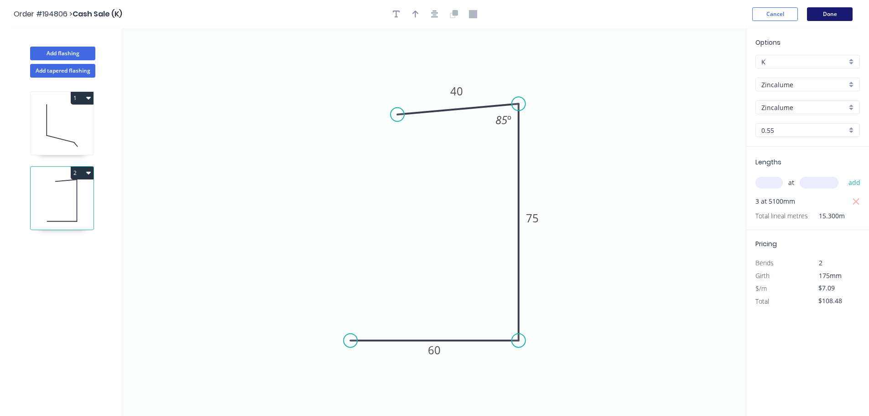
click at [847, 11] on button "Done" at bounding box center [830, 14] width 46 height 14
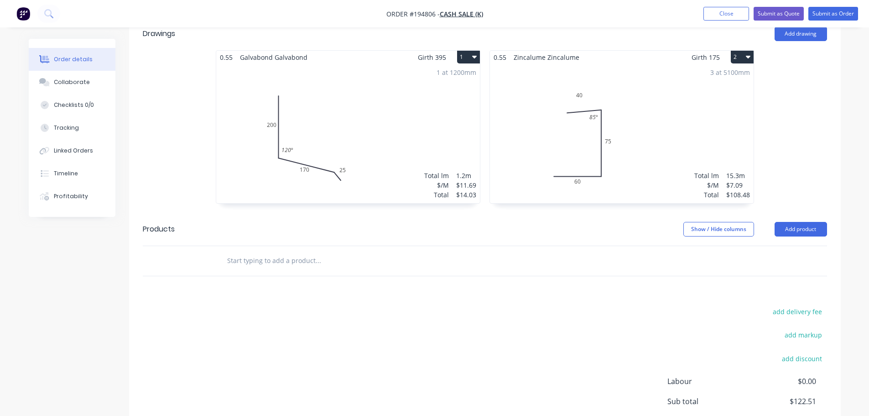
click at [648, 177] on div "3 at 5100mm Total lm $/M Total 15.3m $7.09 $108.48" at bounding box center [622, 133] width 264 height 139
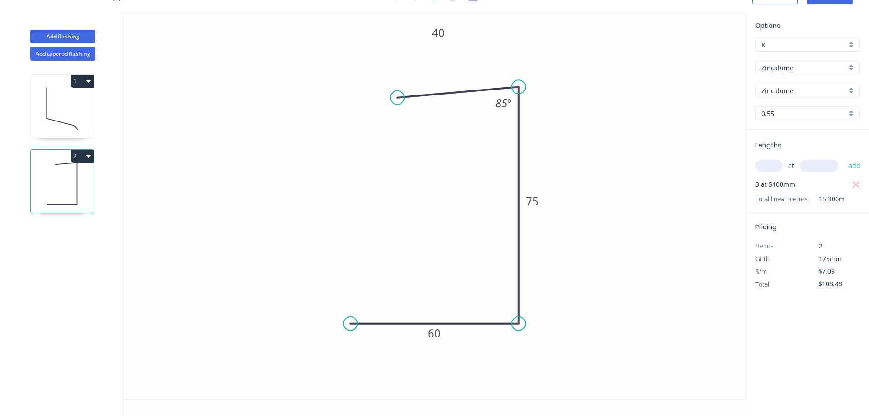
scroll to position [17, 0]
click at [418, 110] on div "Delete point" at bounding box center [447, 109] width 92 height 19
type input "$0.00"
click at [517, 86] on circle at bounding box center [519, 87] width 14 height 14
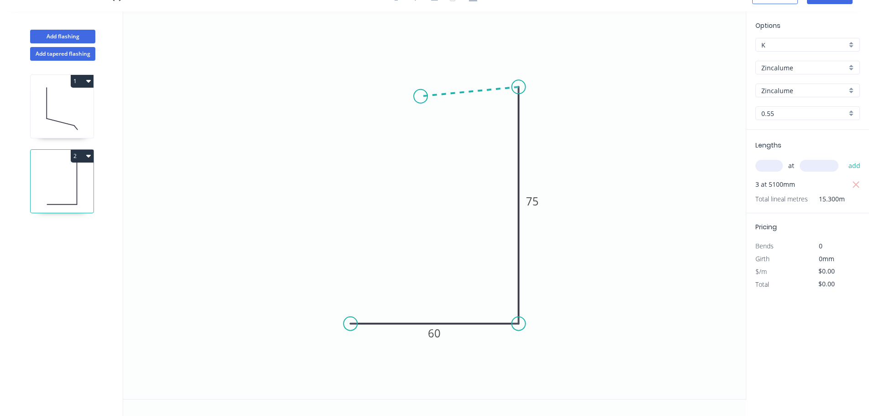
click at [420, 96] on icon "0 60 75" at bounding box center [434, 204] width 623 height 387
type input "$7.09"
type input "$108.48"
click at [470, 74] on tspan "?" at bounding box center [468, 73] width 5 height 15
click at [77, 37] on button "Add flashing" at bounding box center [62, 37] width 65 height 14
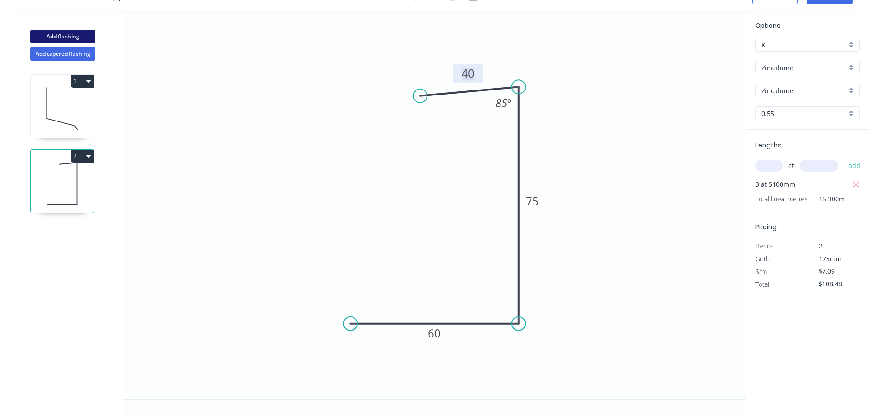
type input "$0.00"
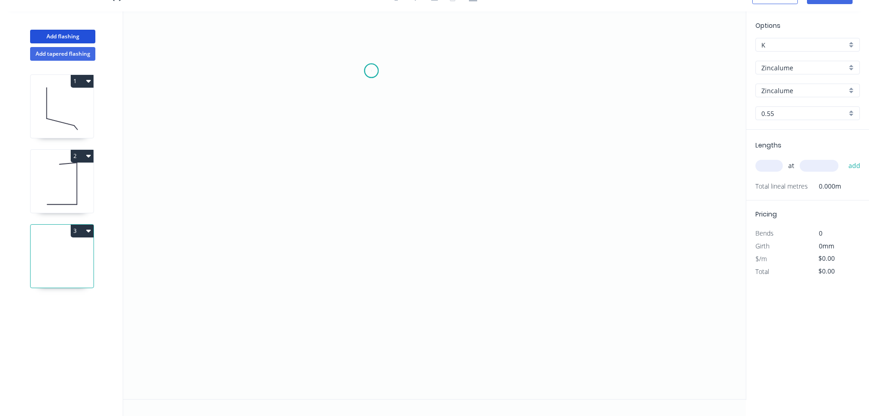
click at [371, 71] on icon "0" at bounding box center [434, 204] width 623 height 387
click at [547, 75] on icon "0" at bounding box center [434, 204] width 623 height 387
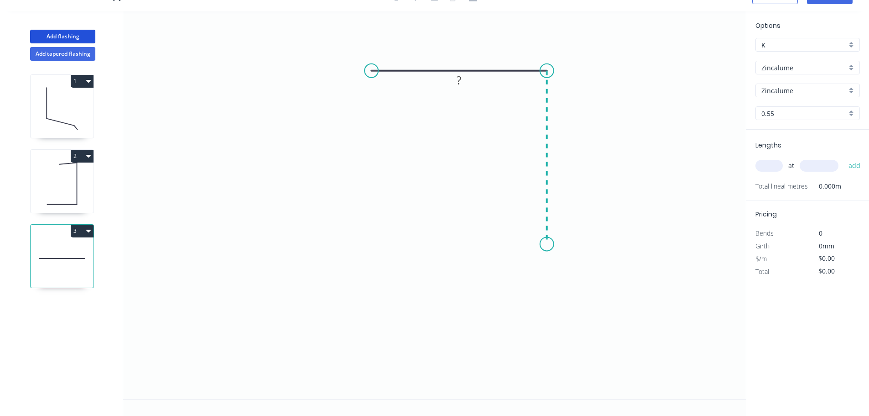
click at [543, 253] on icon "0 ?" at bounding box center [434, 204] width 623 height 387
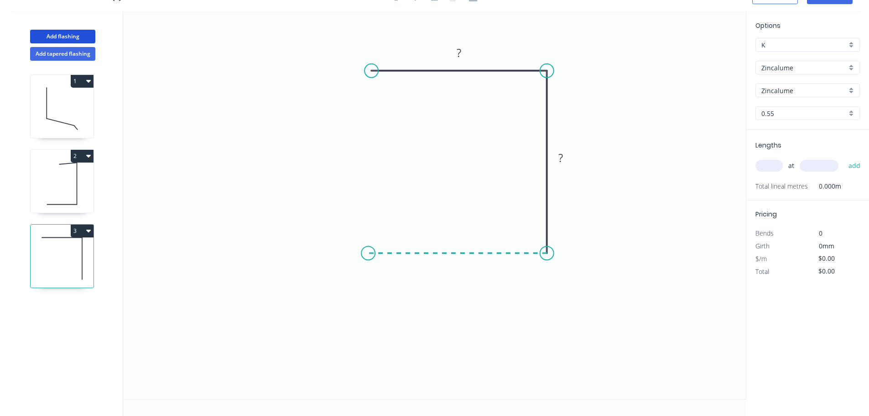
click at [368, 253] on icon "0 ? ?" at bounding box center [434, 204] width 623 height 387
click at [369, 75] on circle at bounding box center [372, 71] width 14 height 14
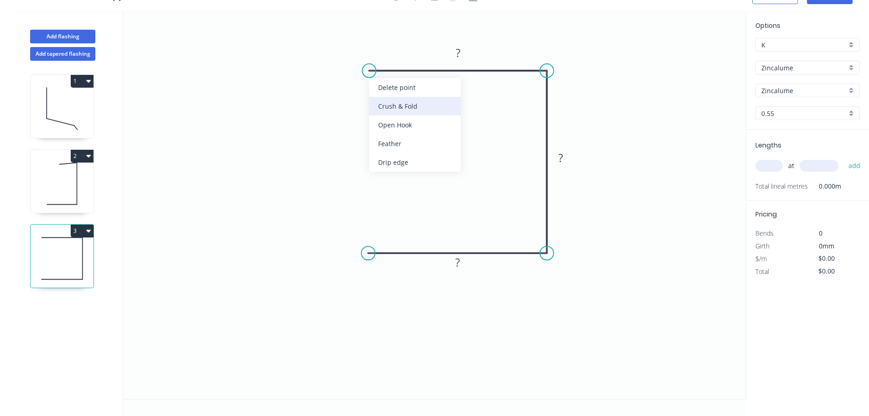
click at [384, 102] on div "Crush & Fold" at bounding box center [415, 106] width 92 height 19
click at [376, 37] on icon "0 ? ? CF 10 ?" at bounding box center [434, 204] width 623 height 387
click at [366, 90] on tspan "10" at bounding box center [363, 85] width 13 height 15
type input "$6.90"
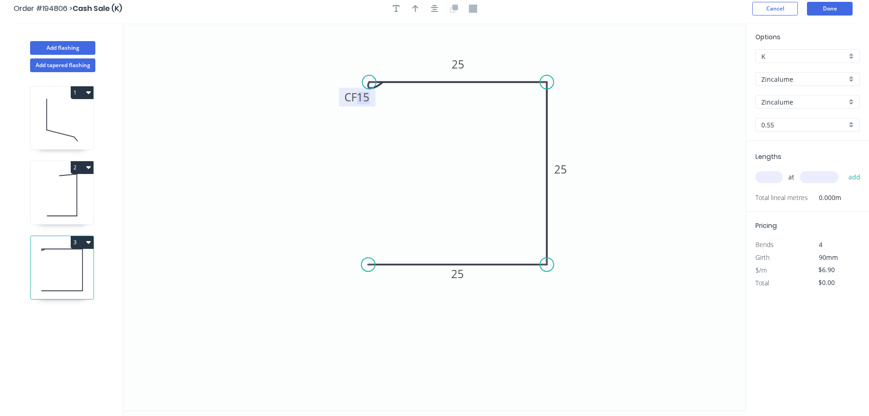
scroll to position [0, 0]
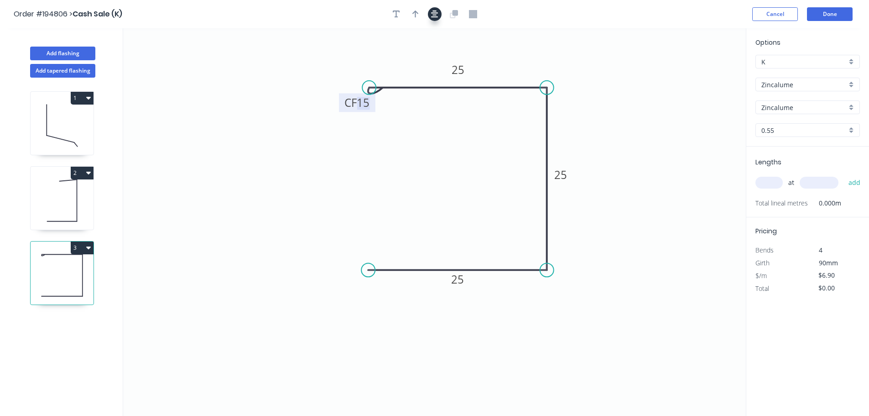
click at [438, 14] on icon "button" at bounding box center [434, 14] width 7 height 8
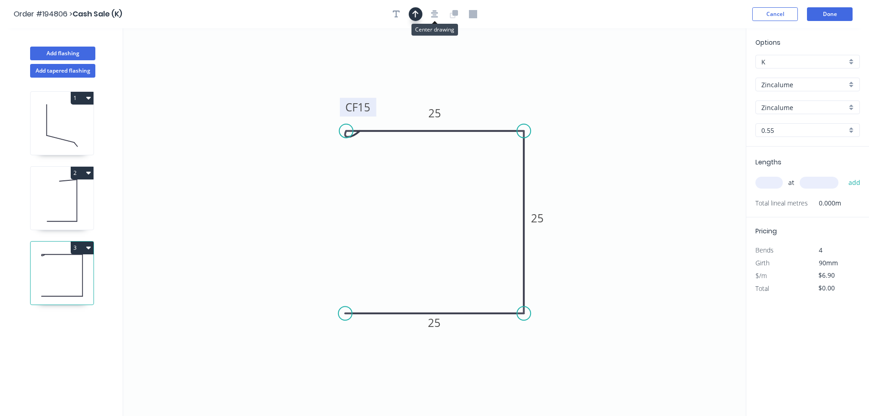
click at [418, 10] on icon "button" at bounding box center [416, 14] width 6 height 8
click at [700, 72] on icon at bounding box center [700, 63] width 8 height 29
drag, startPoint x: 700, startPoint y: 72, endPoint x: 521, endPoint y: 113, distance: 183.6
click at [521, 113] on icon at bounding box center [524, 101] width 8 height 29
click at [521, 113] on icon at bounding box center [521, 102] width 8 height 29
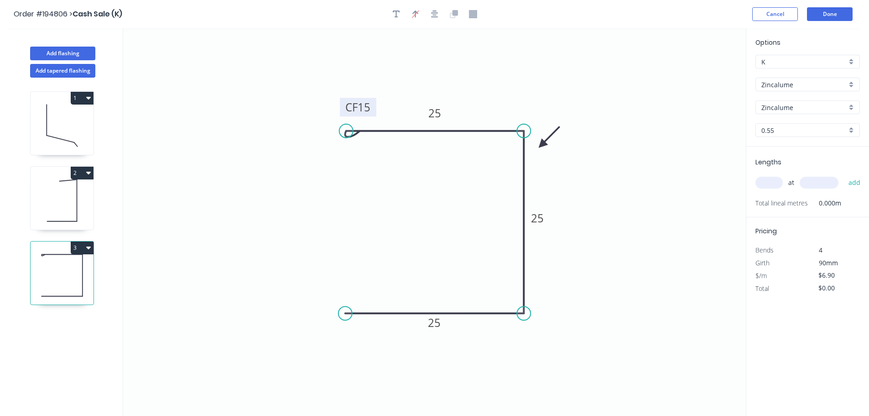
drag, startPoint x: 521, startPoint y: 113, endPoint x: 611, endPoint y: 137, distance: 93.0
click at [536, 147] on icon at bounding box center [549, 137] width 26 height 26
click at [780, 84] on input "Zincalume" at bounding box center [804, 85] width 85 height 10
click at [782, 99] on div "Colorbond" at bounding box center [808, 102] width 104 height 16
type input "Colorbond"
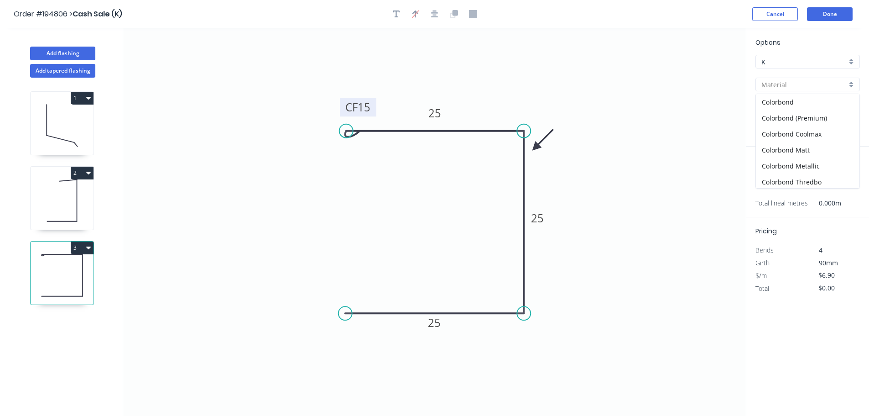
type input "aNoColor"
type input "$7.13"
click at [784, 104] on input "aNoColor" at bounding box center [804, 108] width 85 height 10
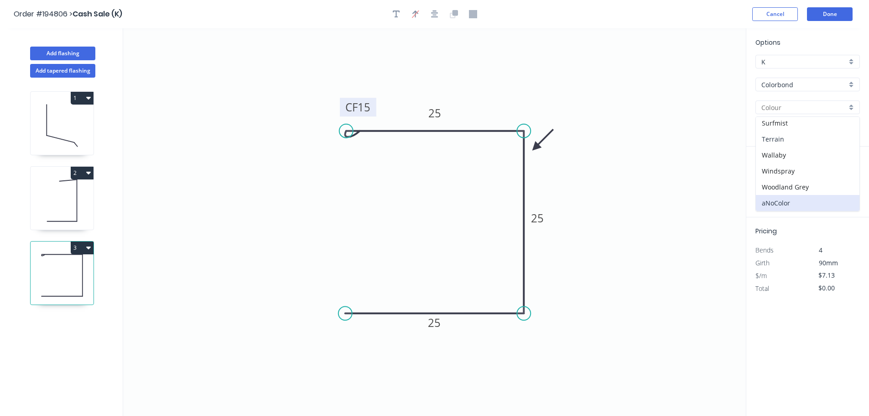
click at [805, 138] on div "Terrain" at bounding box center [808, 139] width 104 height 16
type input "Terrain"
click at [759, 190] on div "at add" at bounding box center [809, 183] width 106 height 16
click at [761, 183] on input "text" at bounding box center [769, 183] width 27 height 12
type input "3"
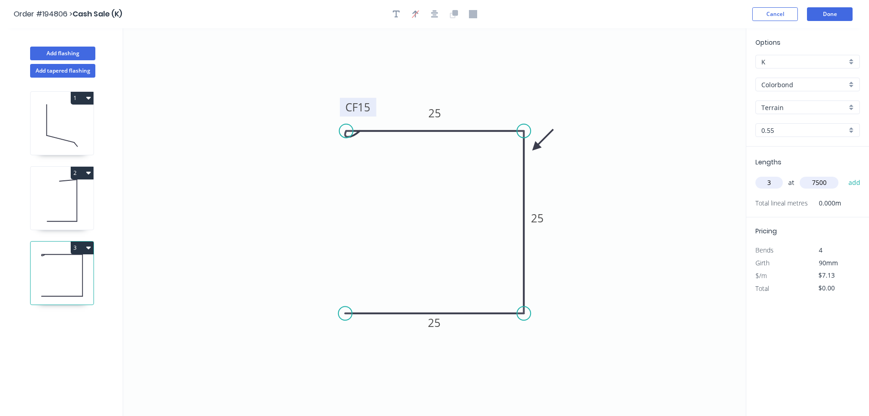
type input "7500"
click at [844, 175] on button "add" at bounding box center [854, 183] width 21 height 16
type input "$160.43"
click at [786, 90] on div "Colorbond" at bounding box center [808, 85] width 104 height 14
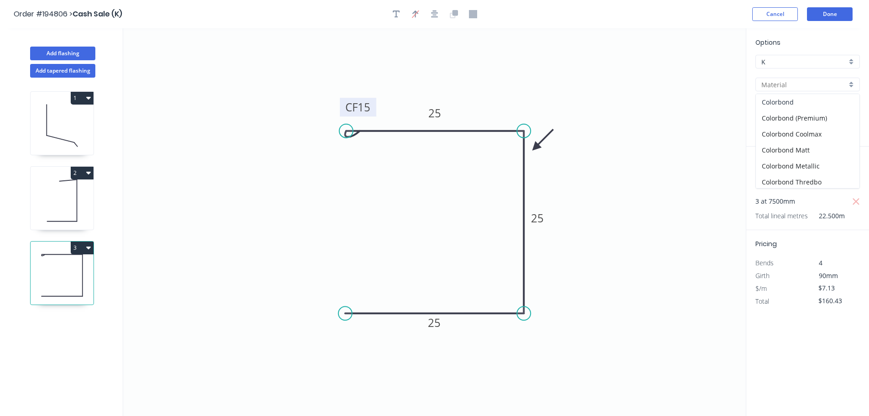
click at [780, 101] on div "Colorbond" at bounding box center [808, 102] width 104 height 16
type input "Colorbond"
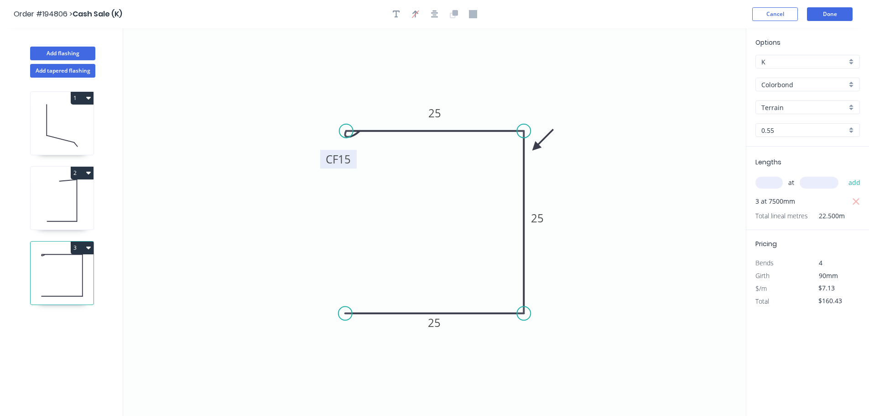
drag, startPoint x: 376, startPoint y: 104, endPoint x: 351, endPoint y: 162, distance: 62.7
click at [351, 162] on rect at bounding box center [338, 159] width 37 height 19
click at [836, 15] on button "Done" at bounding box center [830, 14] width 46 height 14
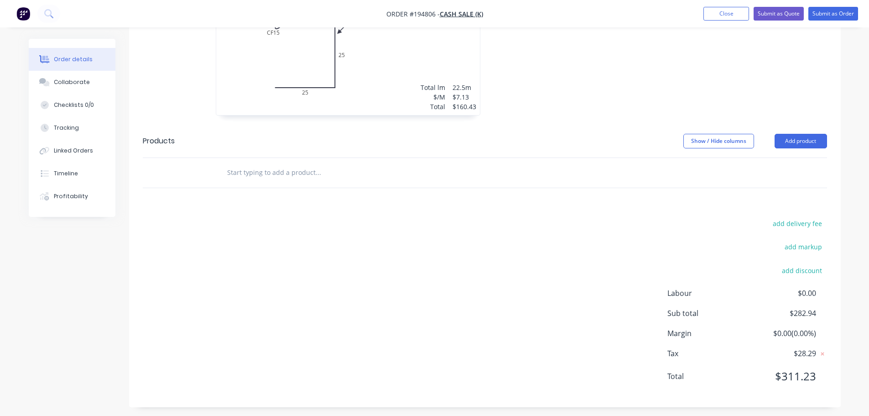
scroll to position [484, 0]
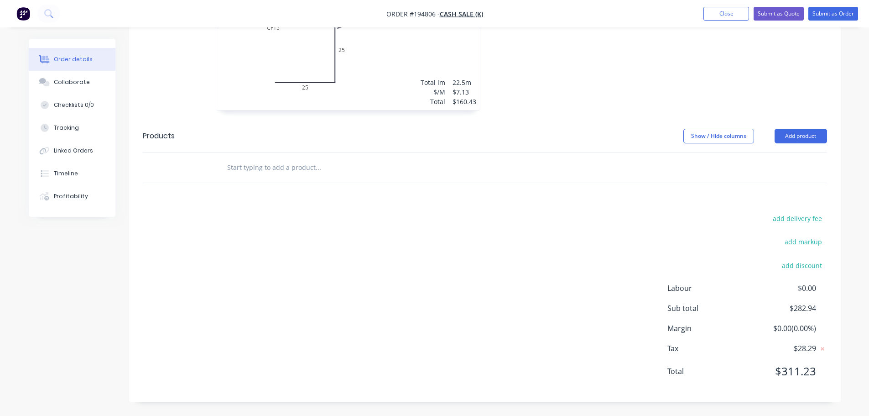
click at [517, 322] on div "add delivery fee add markup add discount Labour $0.00 Sub total $282.94 Margin …" at bounding box center [485, 300] width 684 height 176
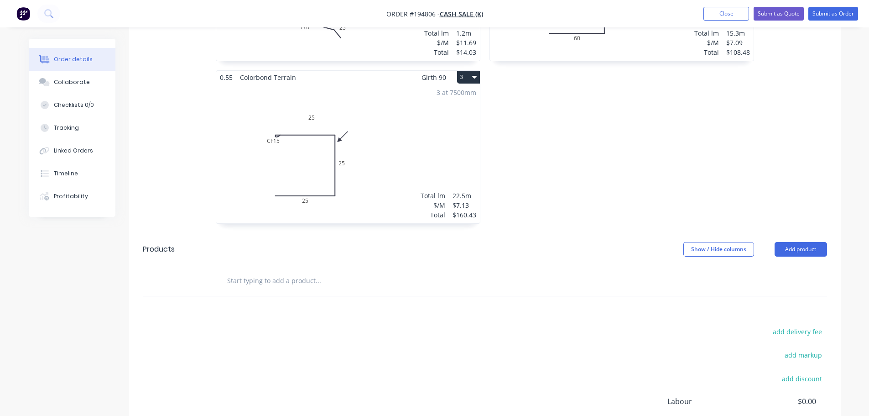
scroll to position [347, 0]
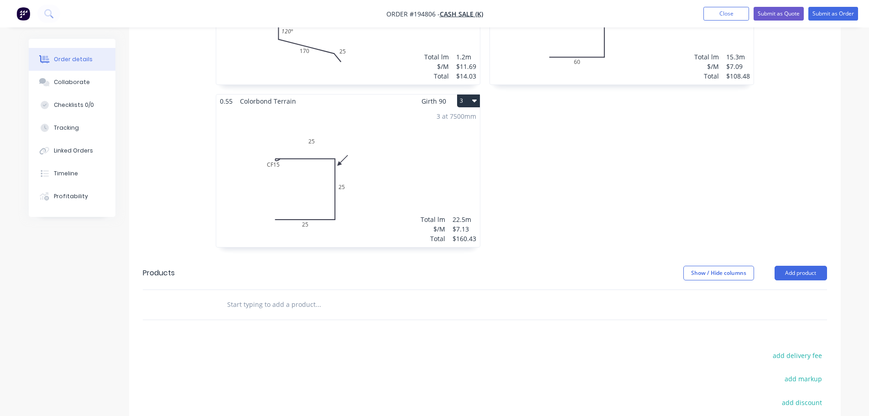
click at [535, 152] on div "0.55 Zincalume Zincalume Girth 175 2 0 60 75 40 85 º 0 60 75 40 85 º 3 at 5100m…" at bounding box center [622, 94] width 274 height 325
click at [391, 162] on div "3 at 7500mm Total lm $/M Total 22.5m $7.13 $160.43" at bounding box center [348, 177] width 264 height 139
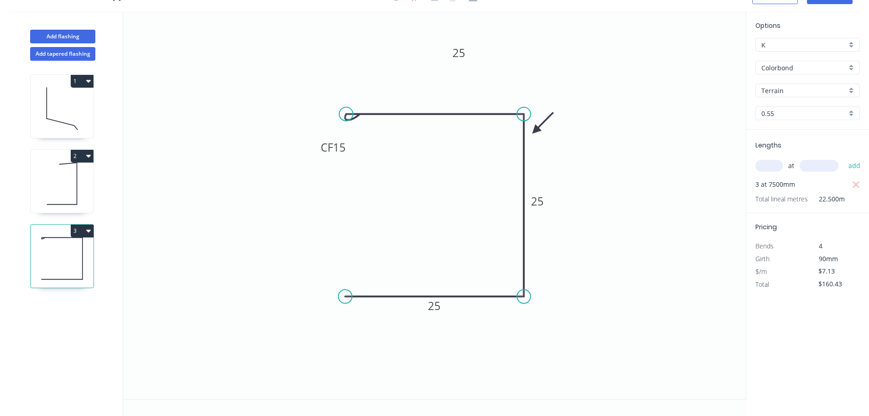
scroll to position [17, 0]
click at [359, 125] on div "Delete point" at bounding box center [393, 126] width 92 height 19
type input "$0.00"
click at [523, 111] on circle at bounding box center [524, 114] width 14 height 14
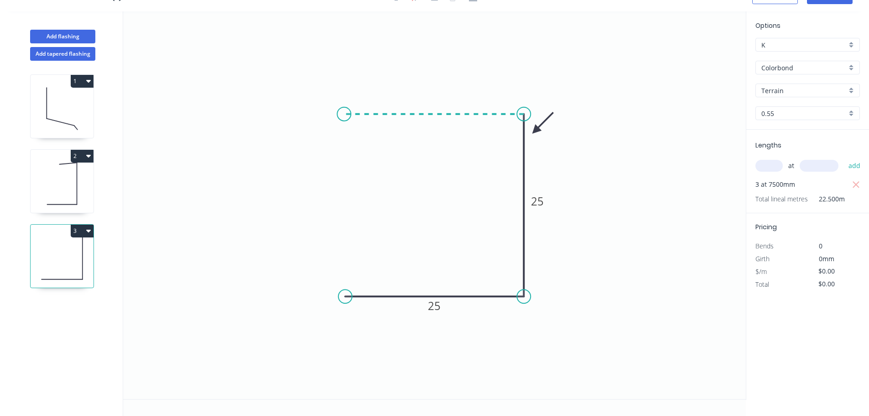
click at [344, 119] on icon "0 25 25" at bounding box center [434, 204] width 623 height 387
type input "$5.69"
type input "$128.03"
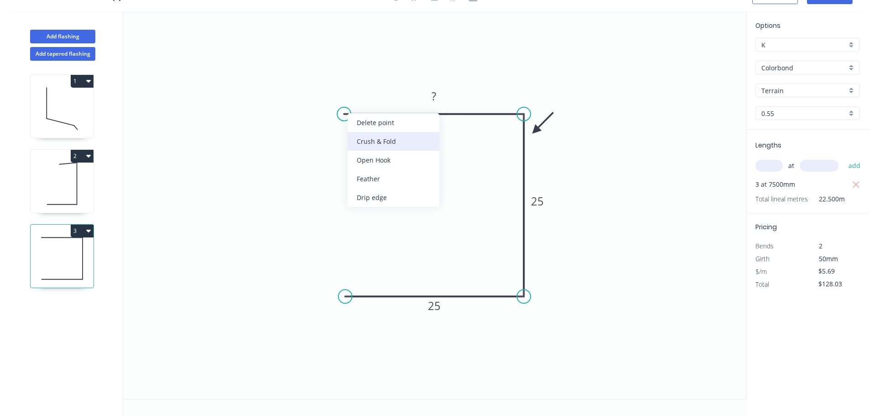
click at [368, 143] on div "Crush & Fold" at bounding box center [394, 141] width 92 height 19
type input "$0.00"
drag, startPoint x: 371, startPoint y: 89, endPoint x: 348, endPoint y: 145, distance: 60.4
click at [350, 145] on rect at bounding box center [338, 139] width 37 height 19
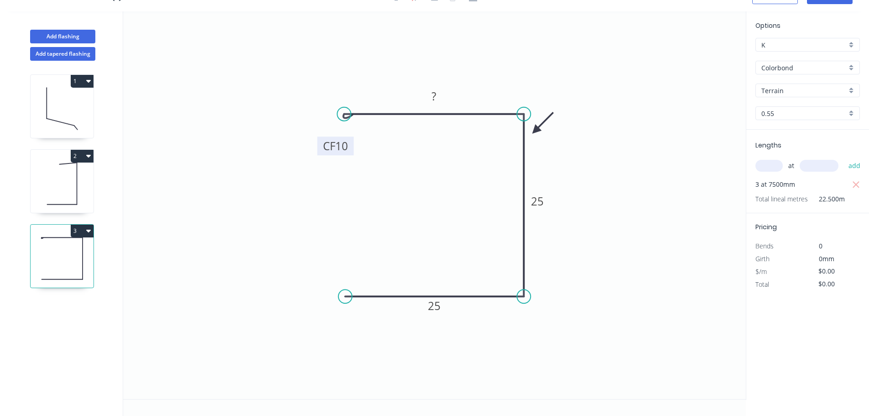
click at [348, 145] on tspan "10" at bounding box center [341, 145] width 13 height 15
type input "$7.13"
type input "$160.43"
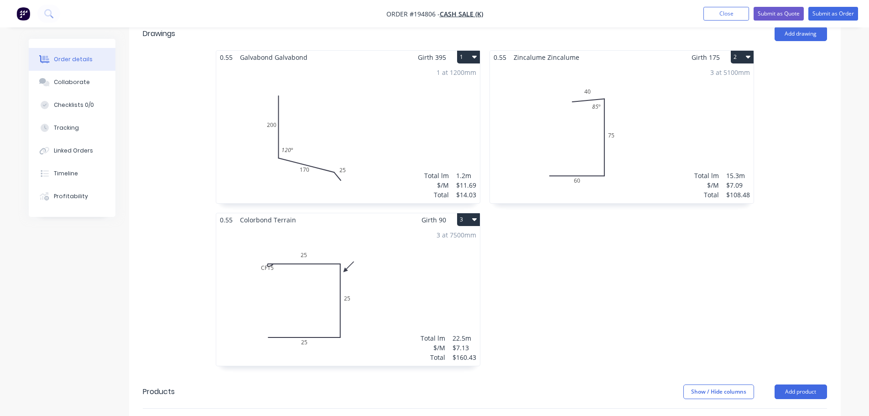
click at [390, 283] on div "3 at 7500mm Total lm $/M Total 22.5m $7.13 $160.43" at bounding box center [348, 295] width 264 height 139
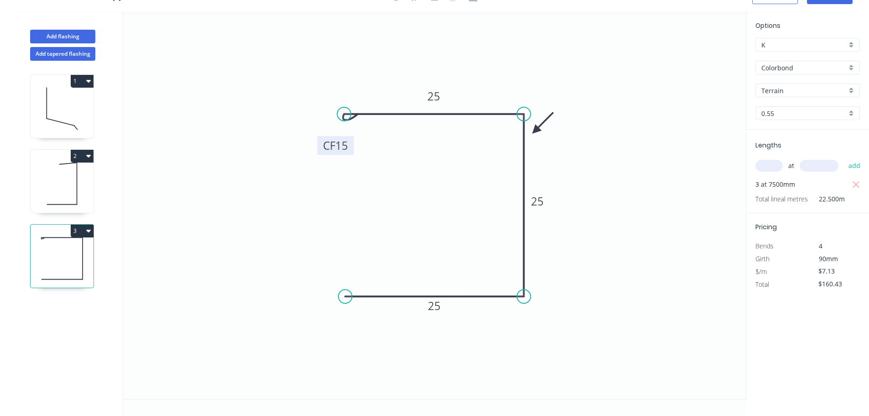
scroll to position [17, 0]
drag, startPoint x: 350, startPoint y: 145, endPoint x: 347, endPoint y: 161, distance: 16.3
click at [347, 161] on rect at bounding box center [336, 159] width 37 height 19
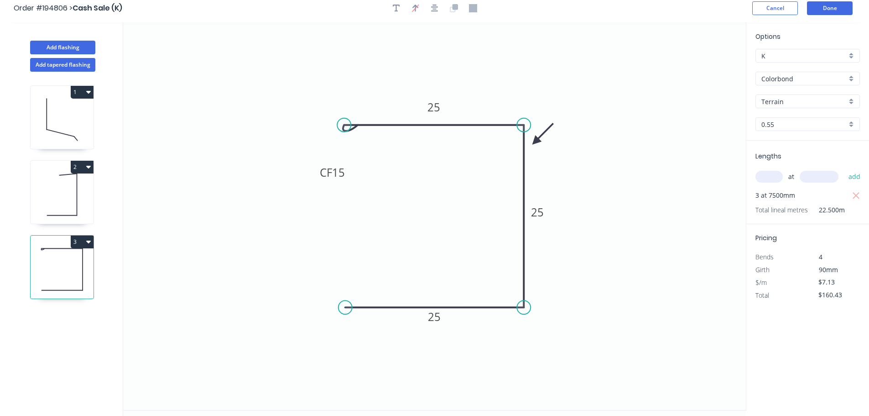
scroll to position [0, 0]
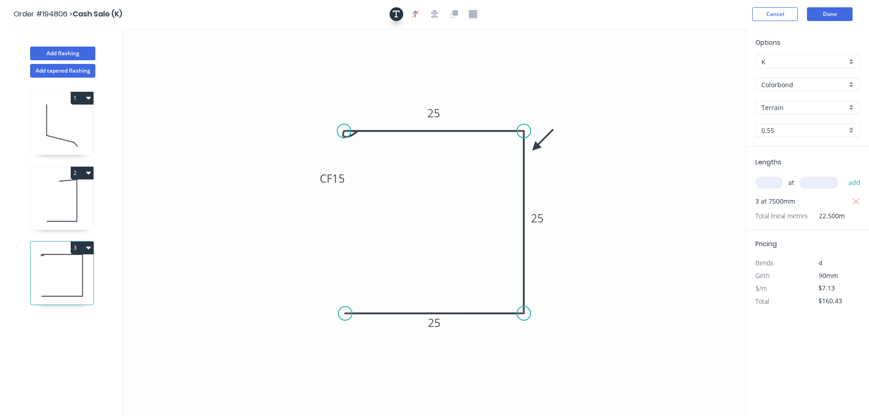
click at [402, 13] on button "button" at bounding box center [397, 14] width 14 height 14
click at [195, 63] on textarea at bounding box center [182, 64] width 74 height 34
click at [292, 63] on icon "MATT TERRAIN CF 15 25 25 25" at bounding box center [434, 221] width 623 height 387
type textarea "MATT TERRAIN"
drag, startPoint x: 260, startPoint y: 55, endPoint x: 652, endPoint y: 79, distance: 392.7
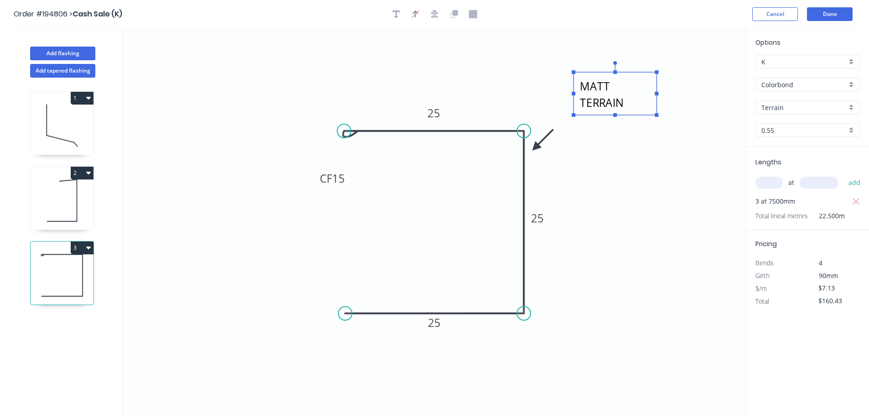
click at [652, 79] on textarea "MATT TERRAIN" at bounding box center [615, 94] width 74 height 34
click at [835, 8] on button "Done" at bounding box center [830, 14] width 46 height 14
click at [829, 14] on button "Done" at bounding box center [830, 14] width 46 height 14
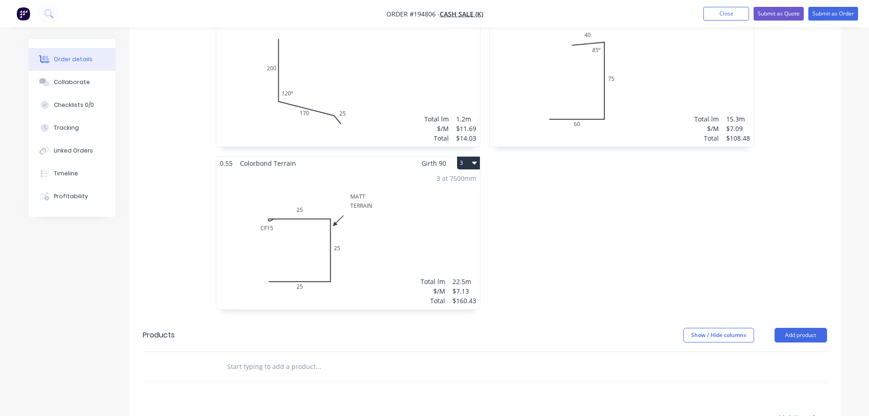
scroll to position [319, 0]
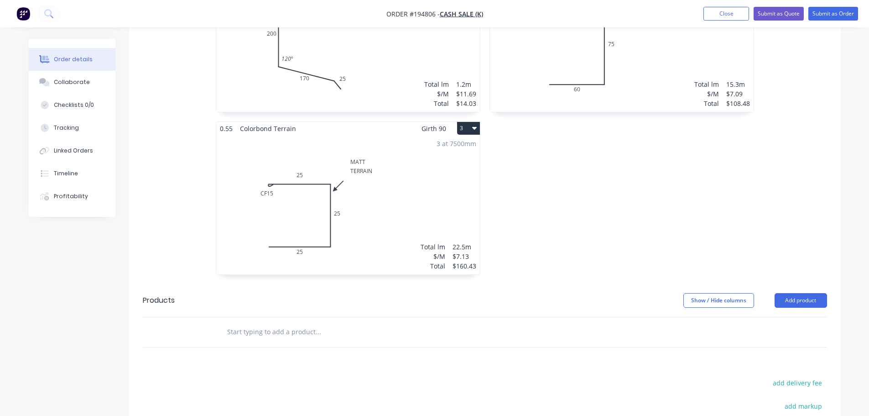
click at [616, 145] on div "0.55 Zincalume Zincalume Girth 175 2 0 60 75 40 85 º 0 60 75 40 85 º 3 at 5100m…" at bounding box center [622, 121] width 274 height 325
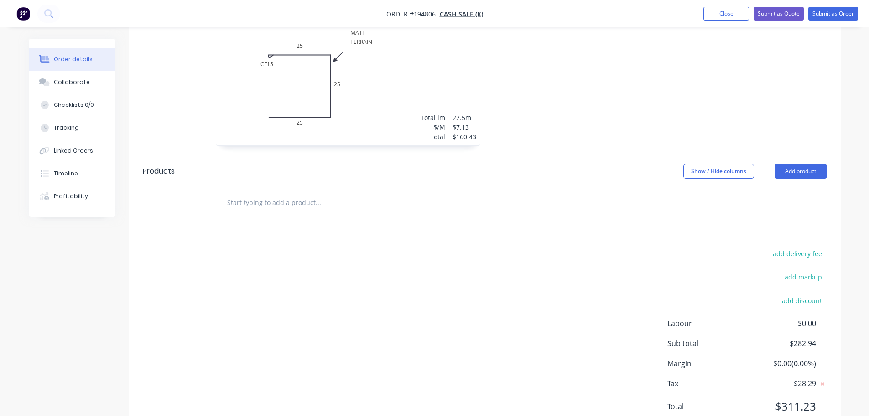
scroll to position [484, 0]
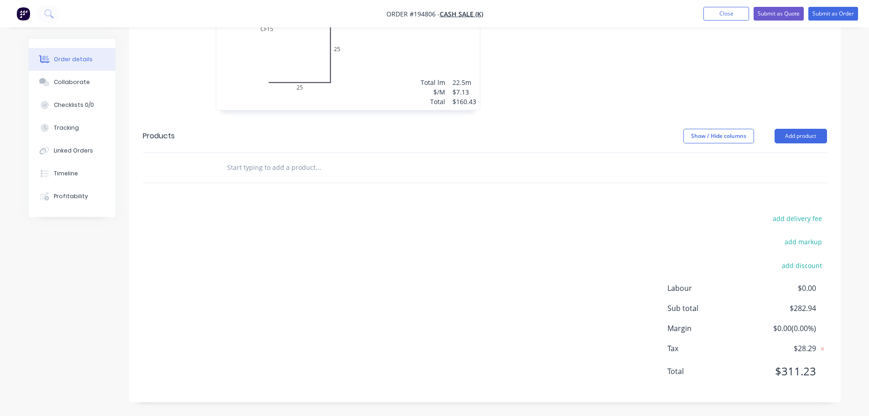
click at [242, 309] on div "add delivery fee add markup add discount Labour $0.00 Sub total $282.94 Margin …" at bounding box center [485, 300] width 684 height 176
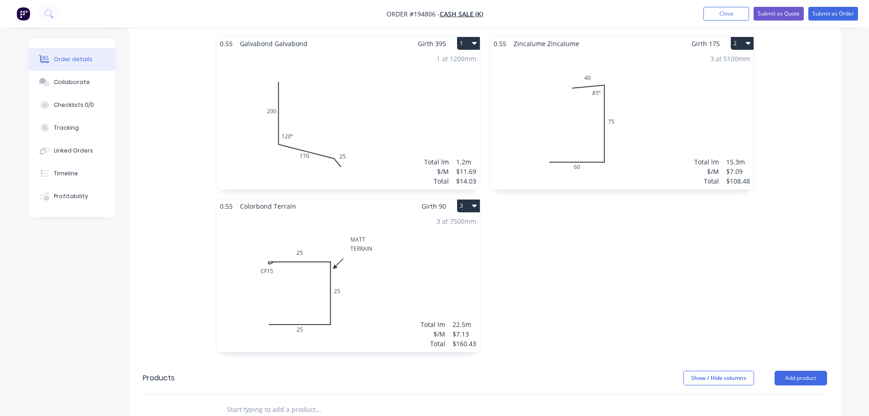
scroll to position [210, 0]
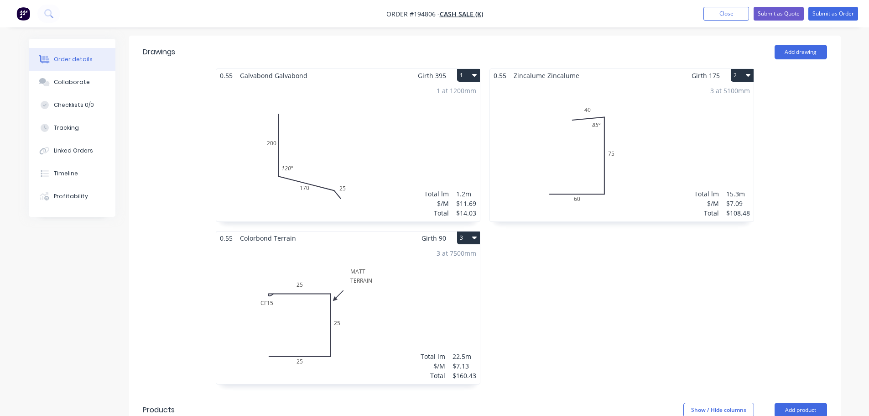
click at [547, 284] on div "0.55 Zincalume Zincalume Girth 175 2 0 60 75 40 85 º 0 60 75 40 85 º 3 at 5100m…" at bounding box center [622, 230] width 274 height 325
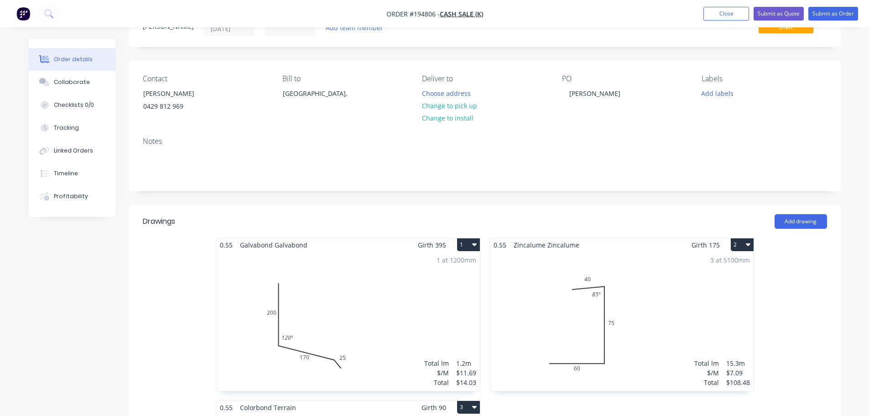
scroll to position [0, 0]
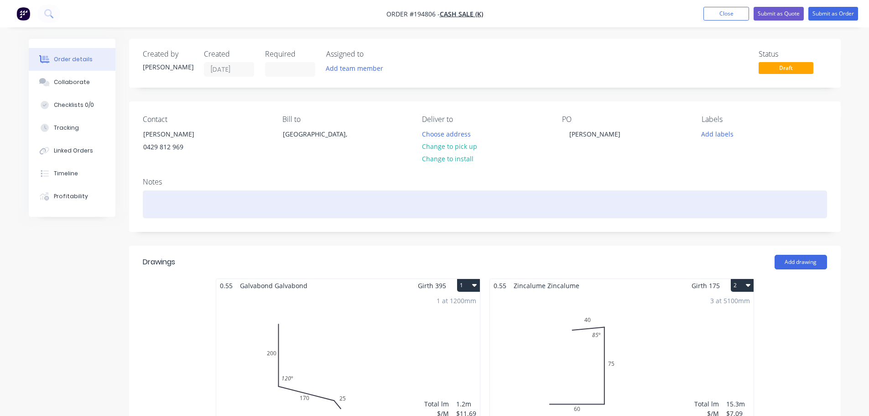
drag, startPoint x: 54, startPoint y: 304, endPoint x: 311, endPoint y: 193, distance: 279.8
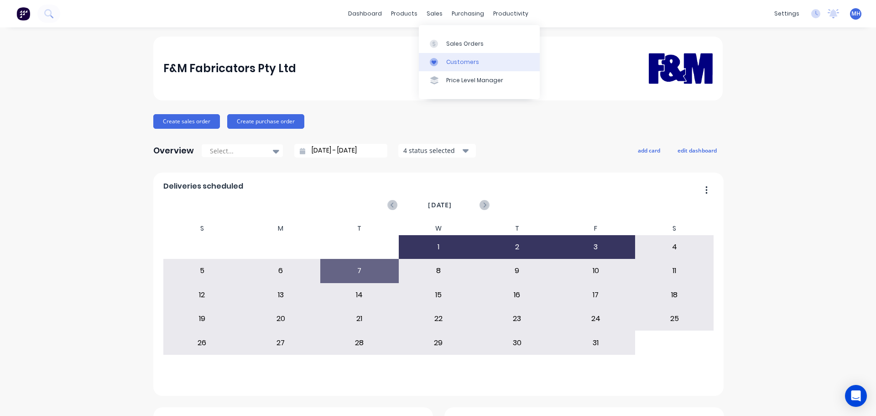
drag, startPoint x: 457, startPoint y: 64, endPoint x: 448, endPoint y: 68, distance: 9.2
click at [457, 64] on div "Customers" at bounding box center [462, 62] width 33 height 8
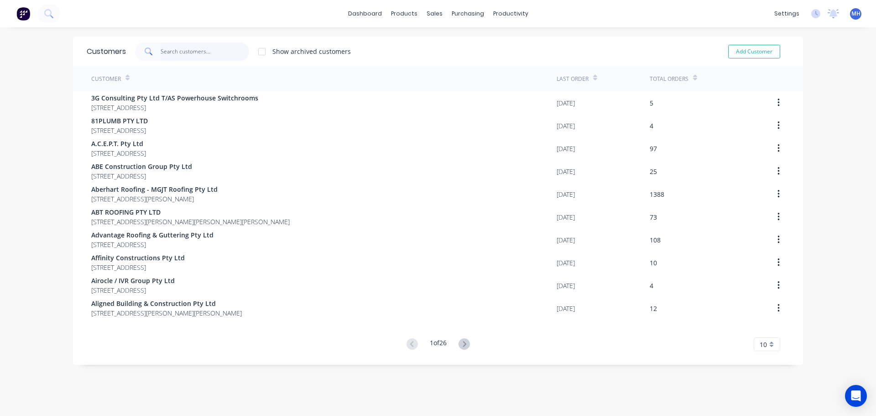
click at [224, 47] on input "text" at bounding box center [205, 51] width 89 height 18
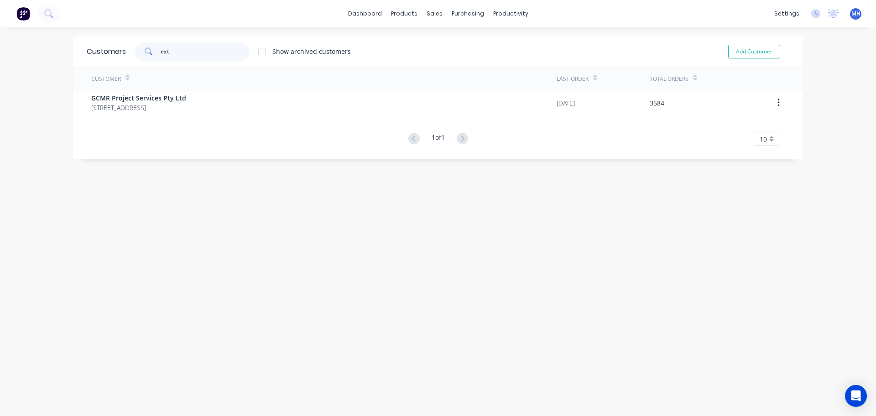
type input "ext"
click at [259, 51] on div at bounding box center [262, 51] width 18 height 18
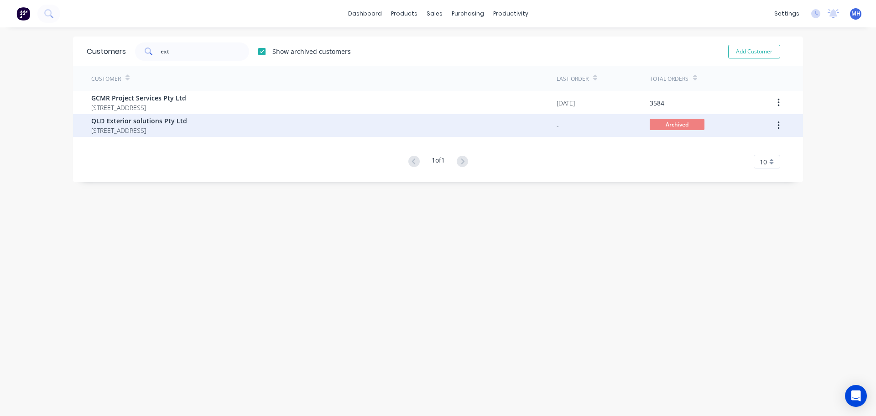
click at [187, 121] on span "QLD Exterior solutions Pty Ltd" at bounding box center [139, 121] width 96 height 10
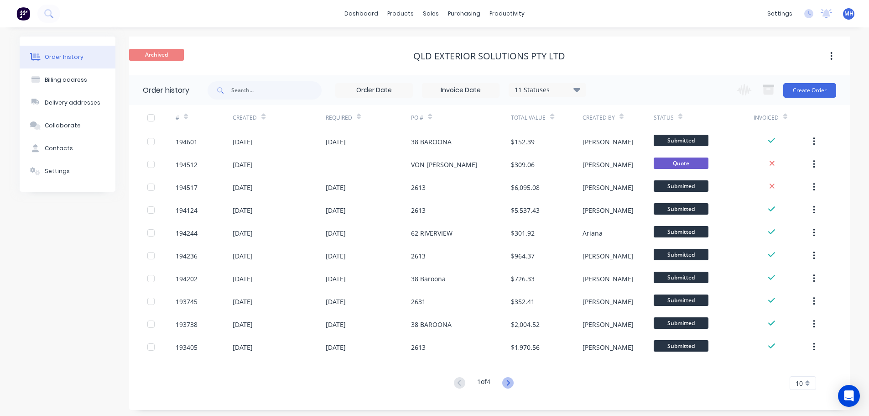
click at [511, 385] on icon at bounding box center [507, 382] width 11 height 11
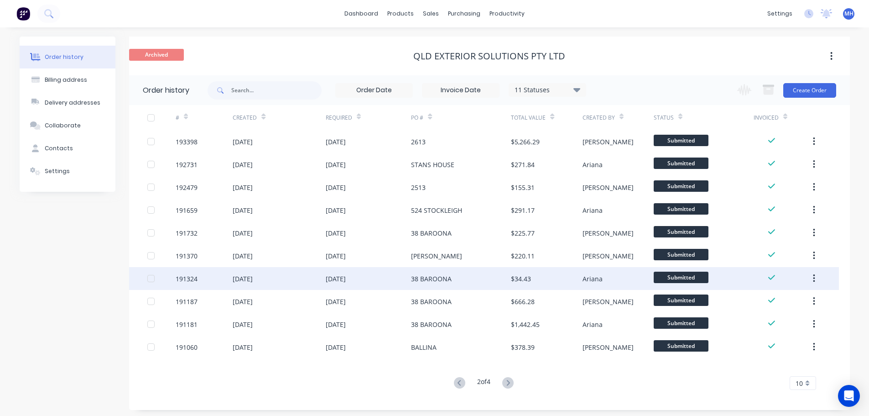
click at [444, 286] on div "38 BAROONA" at bounding box center [461, 278] width 100 height 23
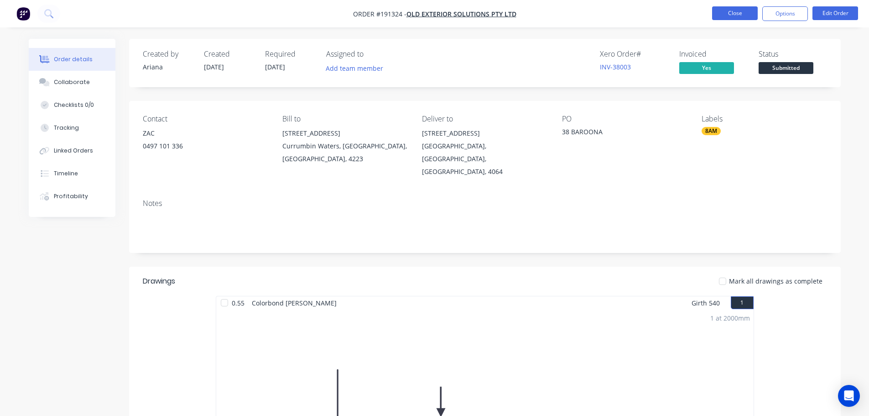
click at [738, 9] on button "Close" at bounding box center [735, 13] width 46 height 14
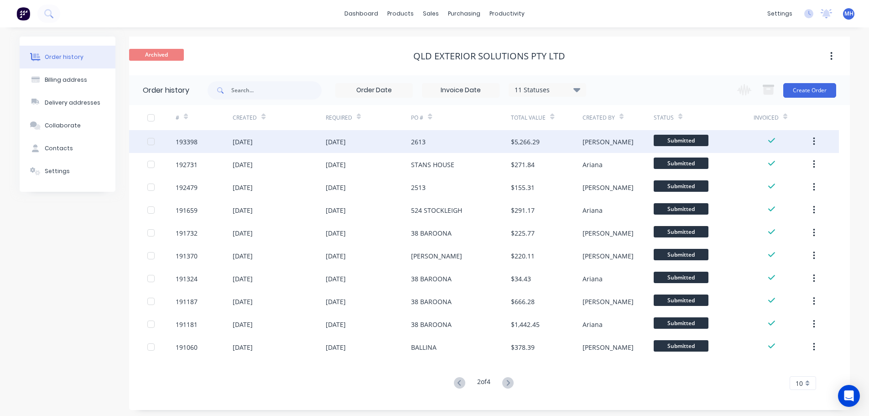
click at [467, 146] on div "2613" at bounding box center [461, 141] width 100 height 23
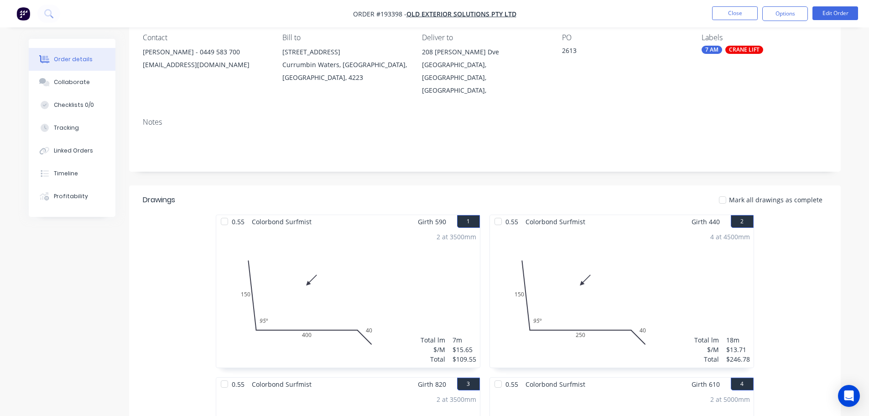
scroll to position [46, 0]
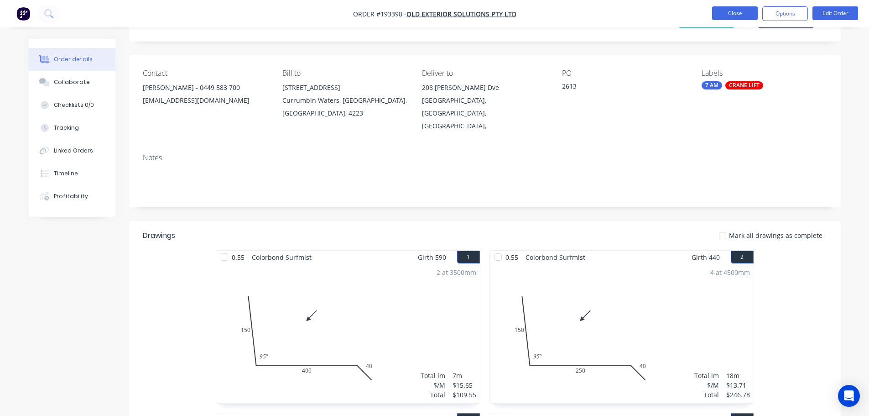
click at [723, 16] on button "Close" at bounding box center [735, 13] width 46 height 14
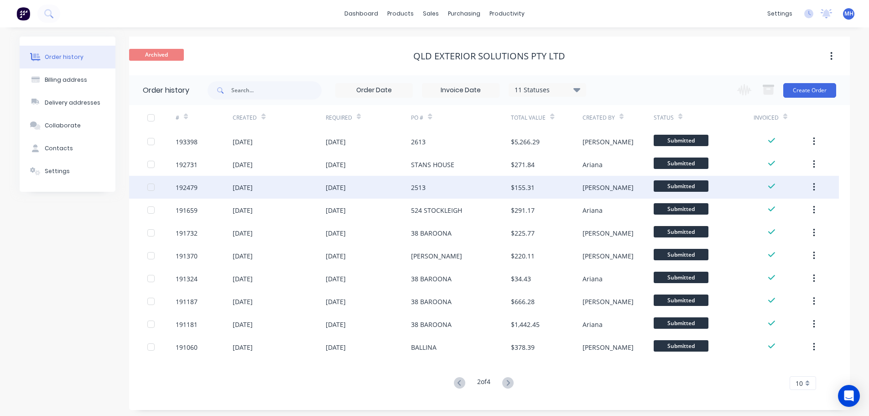
click at [426, 182] on div "2513" at bounding box center [461, 187] width 100 height 23
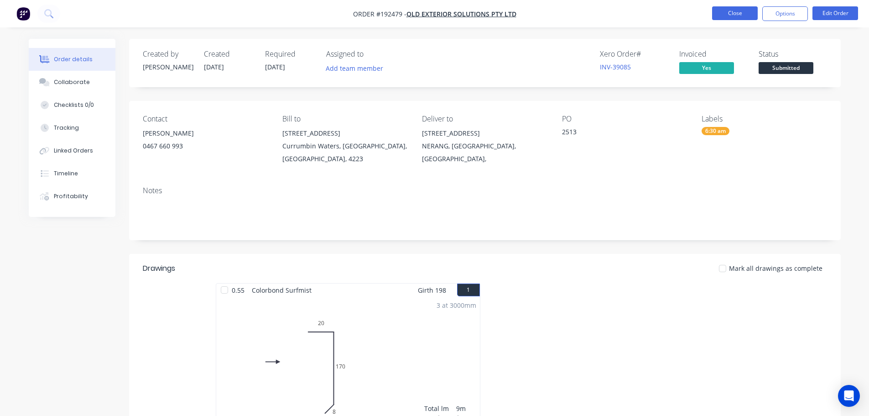
click at [730, 12] on button "Close" at bounding box center [735, 13] width 46 height 14
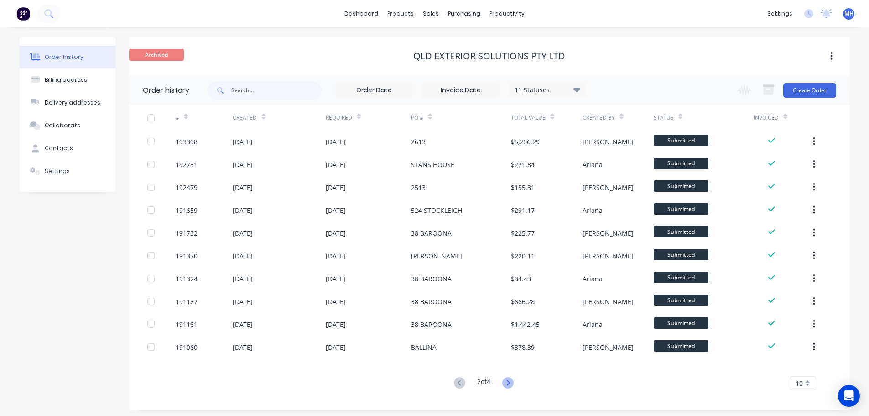
click at [509, 385] on icon at bounding box center [508, 382] width 3 height 5
click at [513, 381] on icon at bounding box center [507, 382] width 11 height 11
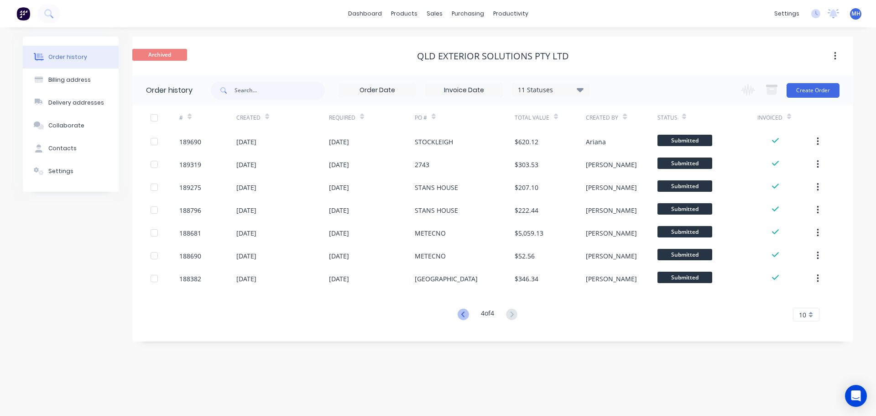
click at [458, 315] on icon at bounding box center [463, 313] width 11 height 11
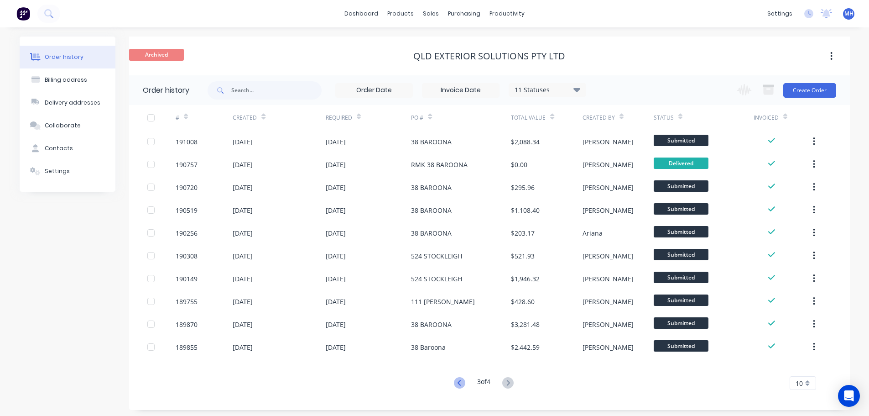
click at [460, 382] on icon at bounding box center [459, 382] width 11 height 11
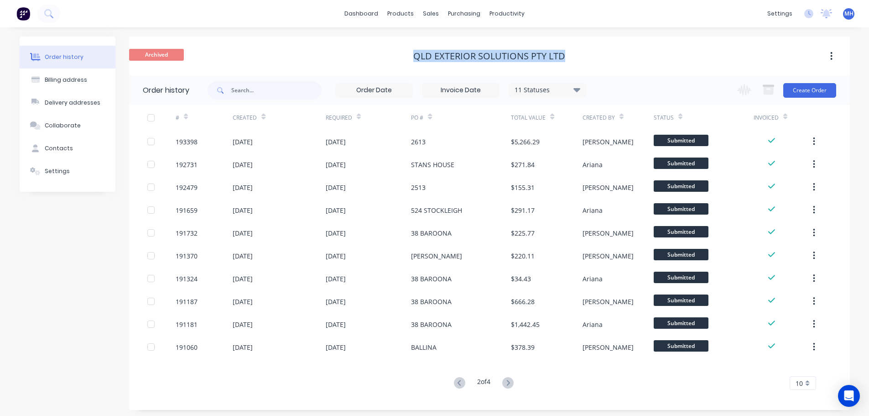
drag, startPoint x: 580, startPoint y: 54, endPoint x: 415, endPoint y: 68, distance: 165.3
click at [423, 68] on div "Archived QLD Exterior solutions Pty Ltd" at bounding box center [489, 56] width 721 height 39
click at [406, 57] on div "QLD Exterior solutions Pty Ltd" at bounding box center [489, 56] width 721 height 11
click at [411, 68] on div "Archived QLD Exterior solutions Pty Ltd" at bounding box center [489, 56] width 721 height 39
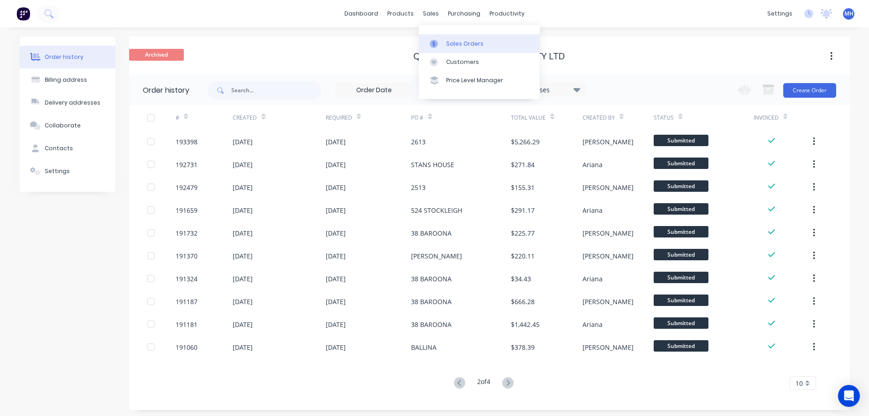
click at [435, 46] on icon at bounding box center [434, 44] width 8 height 8
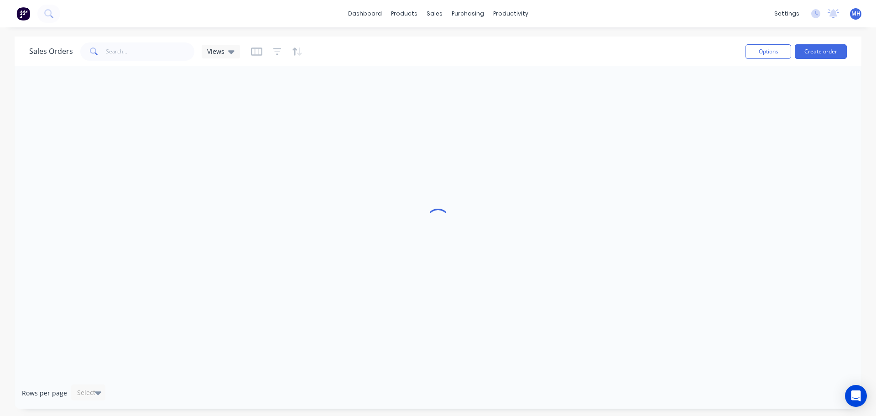
click at [660, 39] on div "Sales Orders Views Options Create order" at bounding box center [438, 52] width 847 height 30
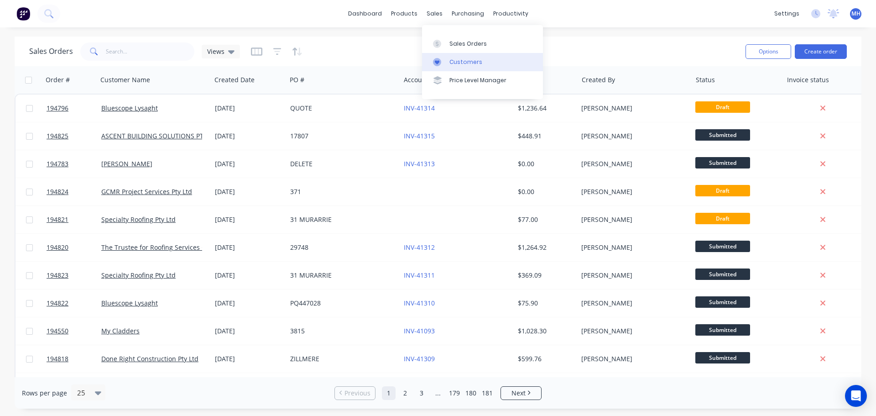
click at [462, 59] on div "Customers" at bounding box center [465, 62] width 33 height 8
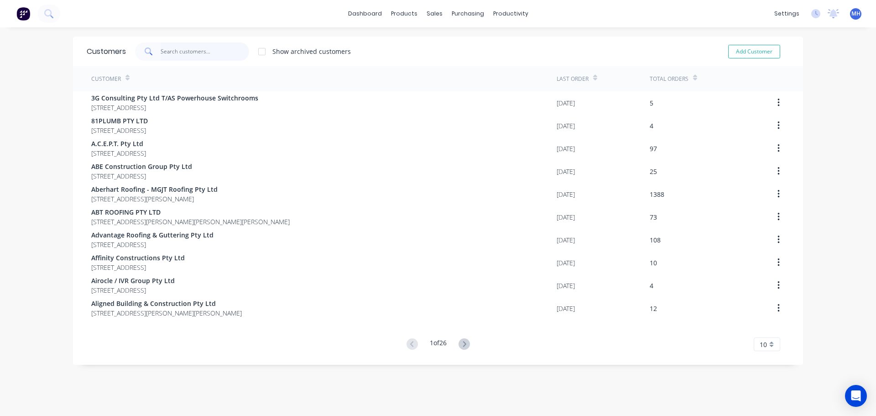
click at [182, 52] on input "text" at bounding box center [205, 51] width 89 height 18
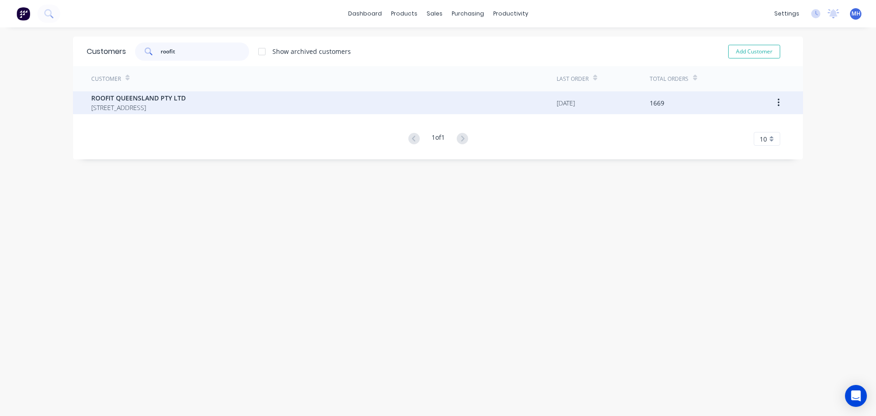
type input "roofit"
click at [159, 95] on span "ROOFIT QUEENSLAND PTY LTD" at bounding box center [138, 98] width 94 height 10
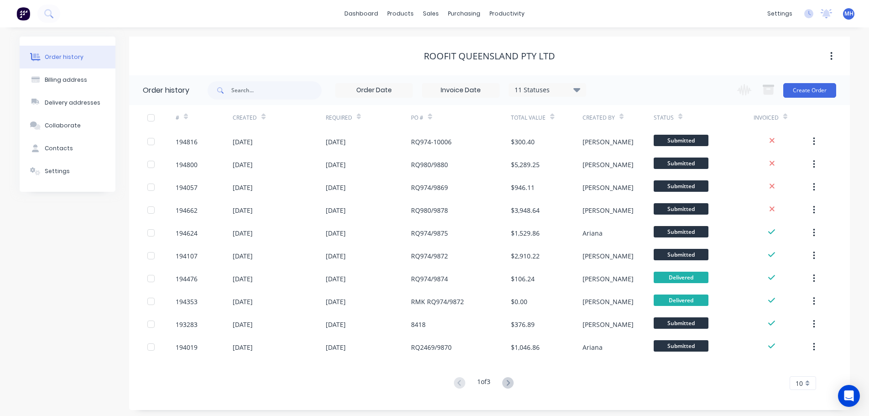
click at [263, 116] on icon at bounding box center [263, 116] width 4 height 7
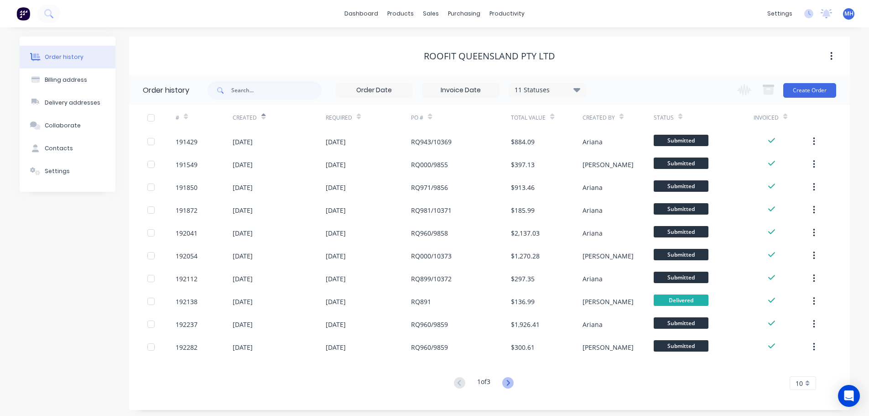
click at [508, 385] on icon at bounding box center [507, 382] width 11 height 11
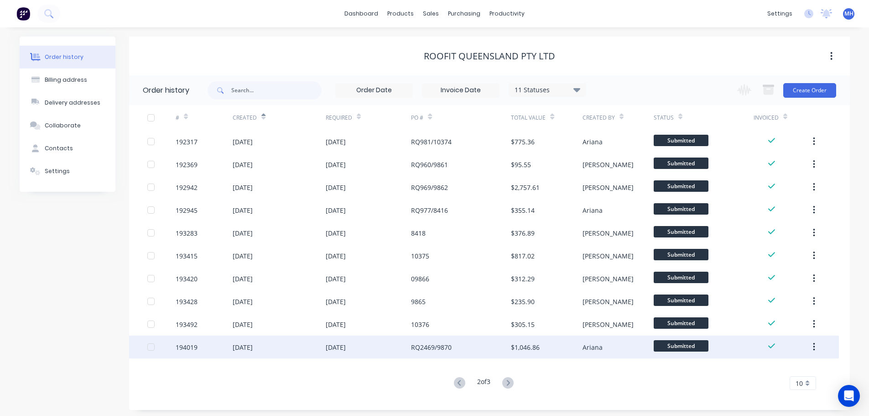
click at [345, 346] on div "[DATE]" at bounding box center [336, 347] width 20 height 10
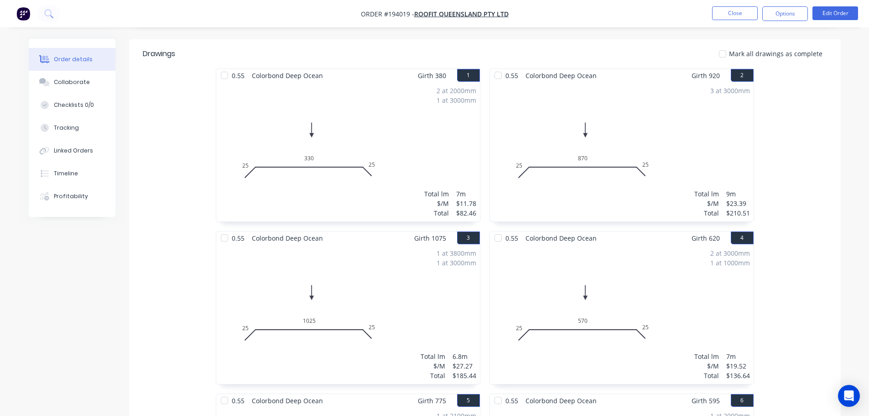
scroll to position [228, 0]
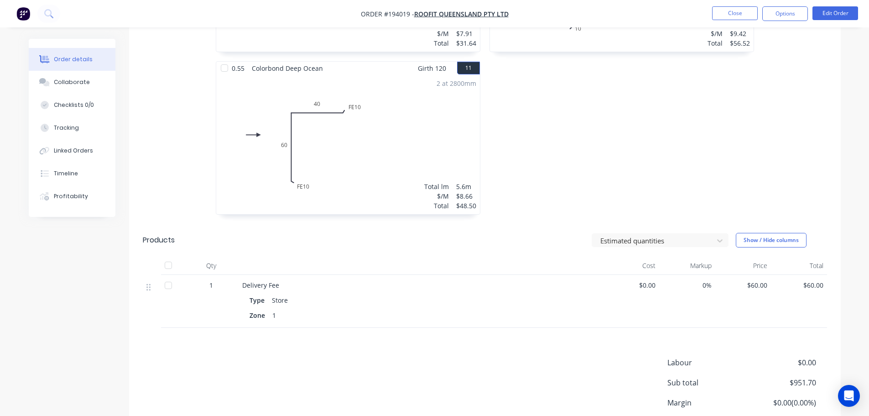
scroll to position [1050, 0]
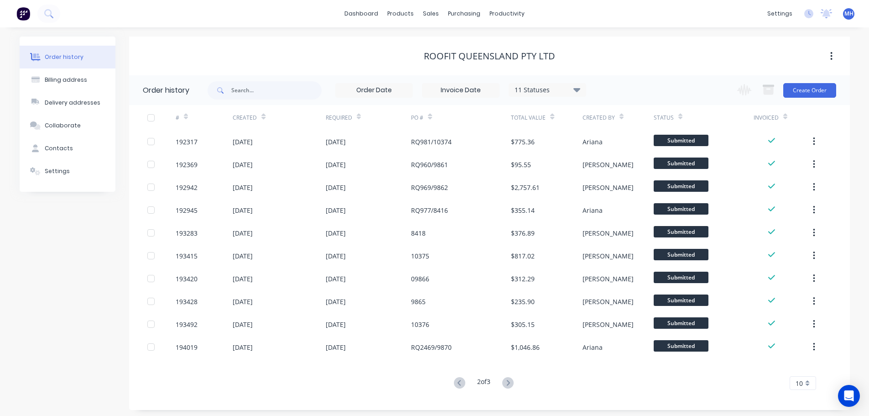
click at [512, 384] on icon at bounding box center [507, 382] width 11 height 11
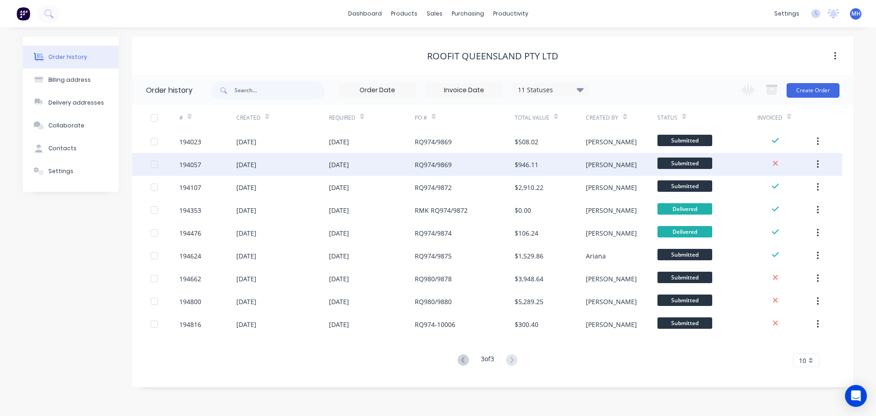
click at [318, 169] on div "[DATE]" at bounding box center [282, 164] width 93 height 23
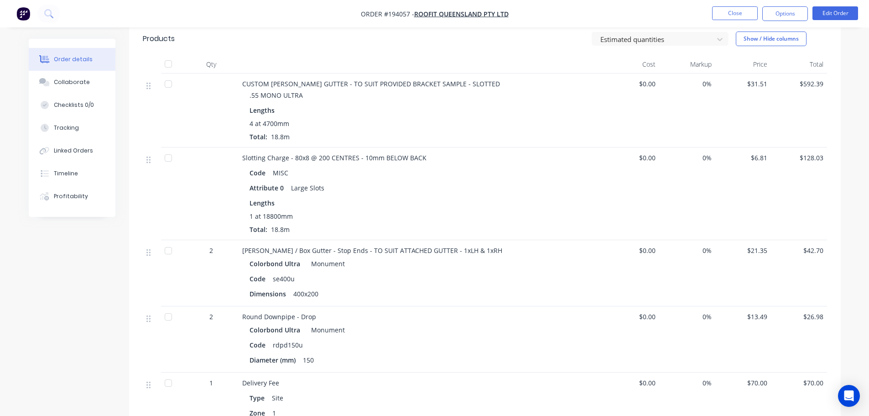
scroll to position [319, 0]
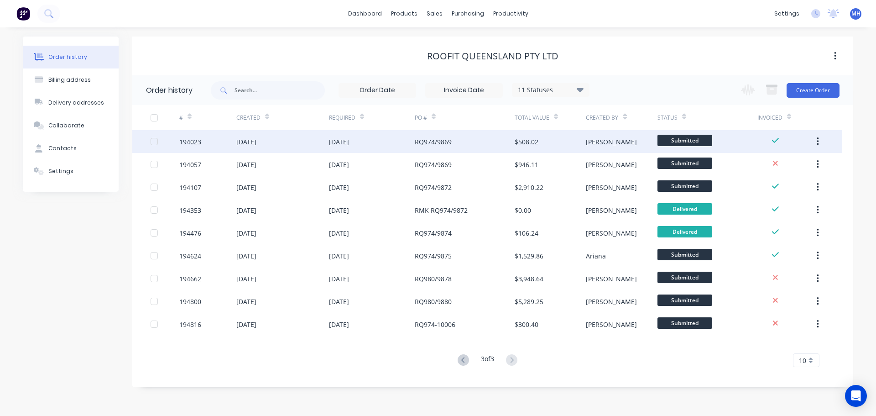
click at [319, 148] on div "[DATE]" at bounding box center [282, 141] width 93 height 23
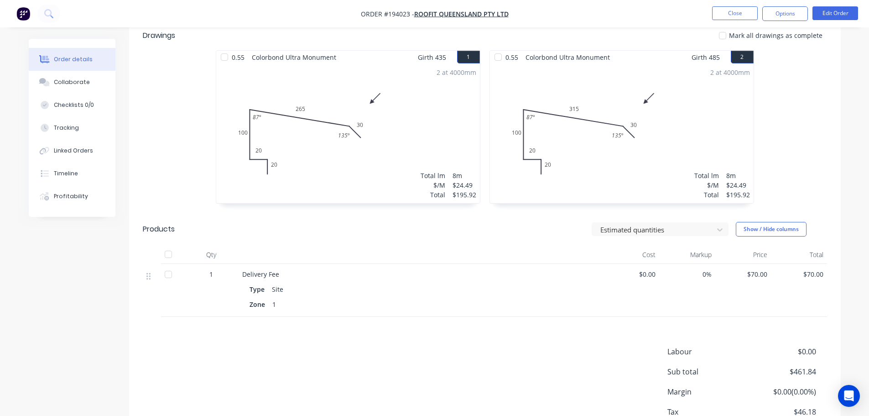
scroll to position [274, 0]
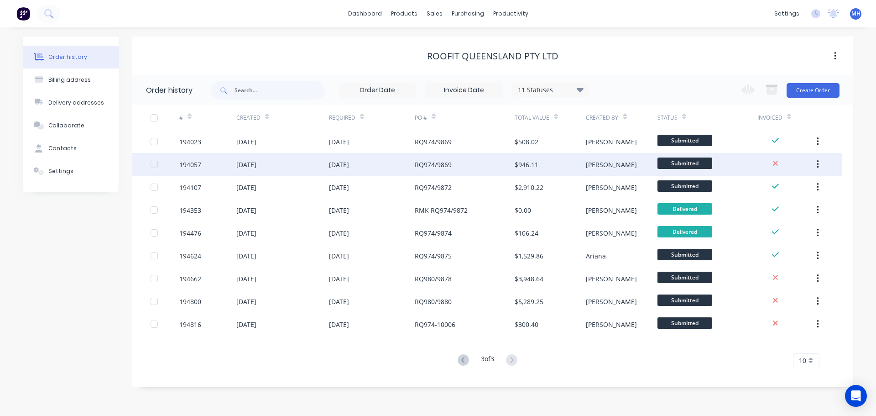
click at [307, 166] on div "[DATE]" at bounding box center [282, 164] width 93 height 23
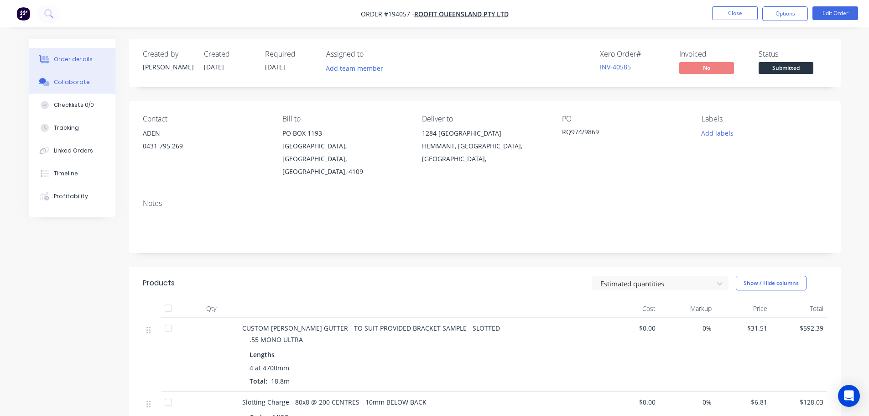
click at [94, 80] on button "Collaborate" at bounding box center [72, 82] width 87 height 23
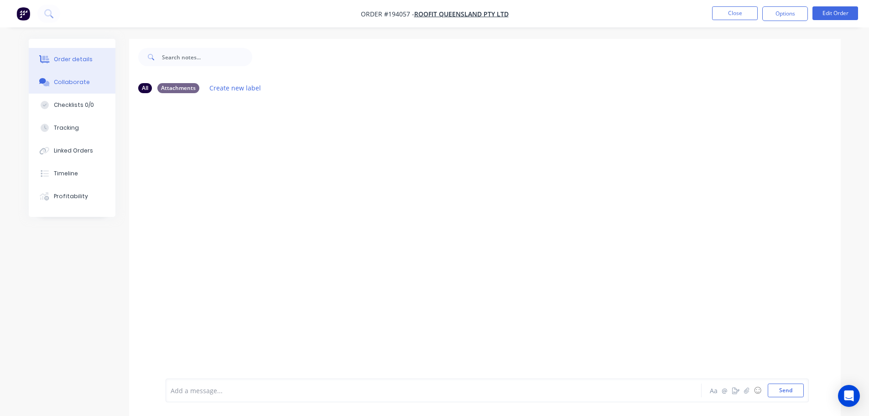
click at [78, 58] on div "Order details" at bounding box center [73, 59] width 39 height 8
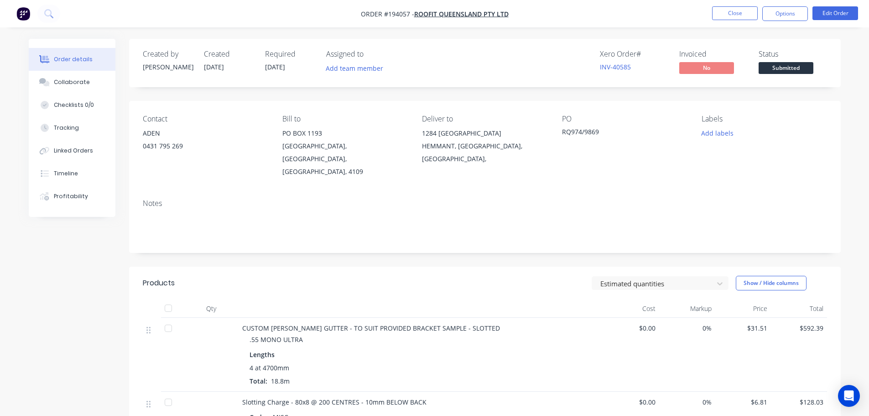
drag, startPoint x: 266, startPoint y: 70, endPoint x: 298, endPoint y: 68, distance: 32.0
click at [298, 68] on div "Created by Taylor Created 26/09/25 Required 01/10/25 Assigned to Add team member" at bounding box center [280, 63] width 275 height 26
click at [298, 68] on div "Required 01/10/25" at bounding box center [290, 63] width 50 height 26
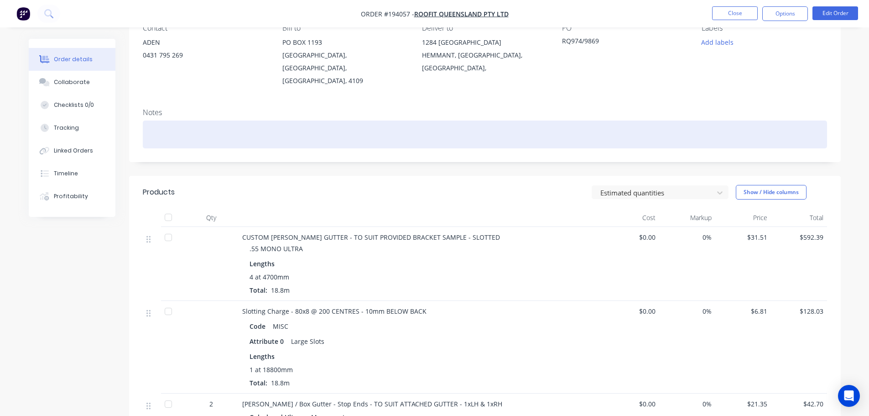
scroll to position [91, 0]
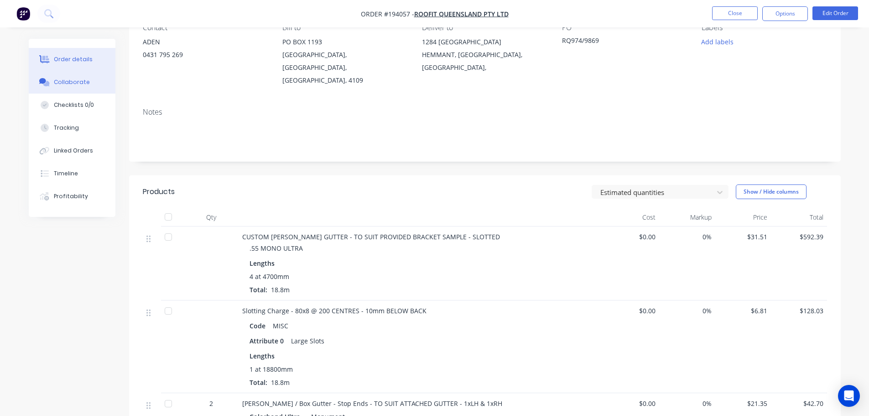
click at [67, 84] on div "Collaborate" at bounding box center [72, 82] width 36 height 8
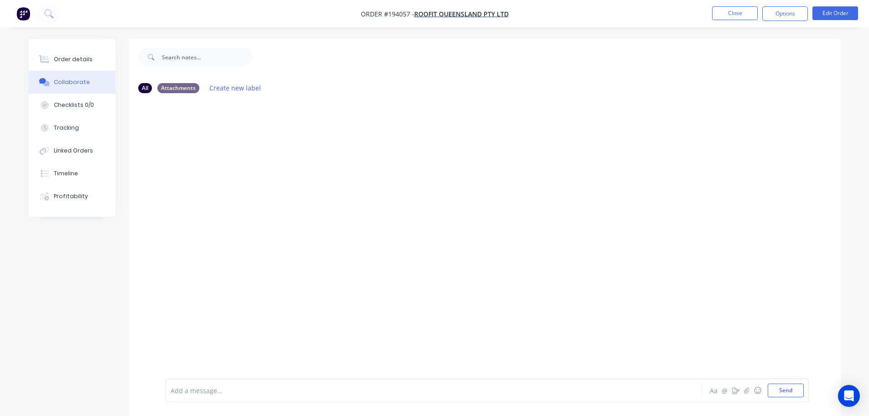
click at [202, 157] on div at bounding box center [485, 239] width 712 height 278
drag, startPoint x: 76, startPoint y: 55, endPoint x: 121, endPoint y: 75, distance: 49.0
click at [76, 54] on button "Order details" at bounding box center [72, 59] width 87 height 23
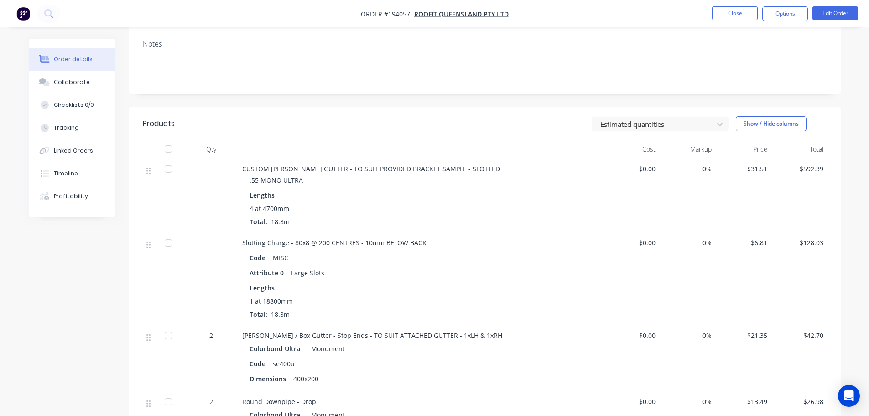
scroll to position [137, 0]
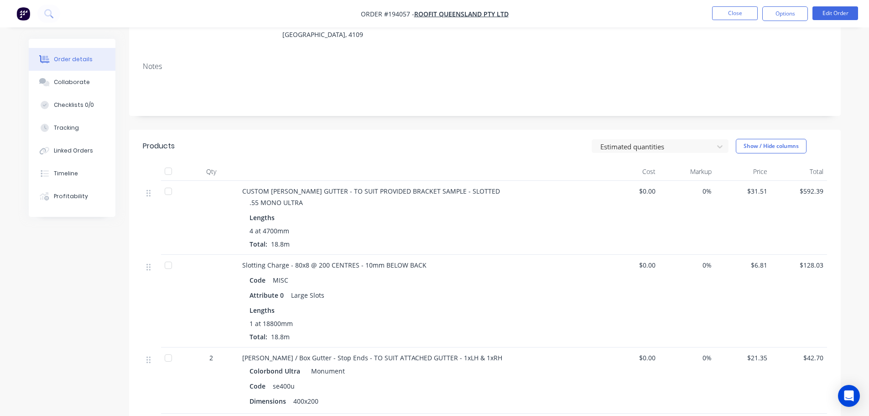
click at [343, 139] on div "Estimated quantities Show / Hide columns" at bounding box center [557, 146] width 539 height 15
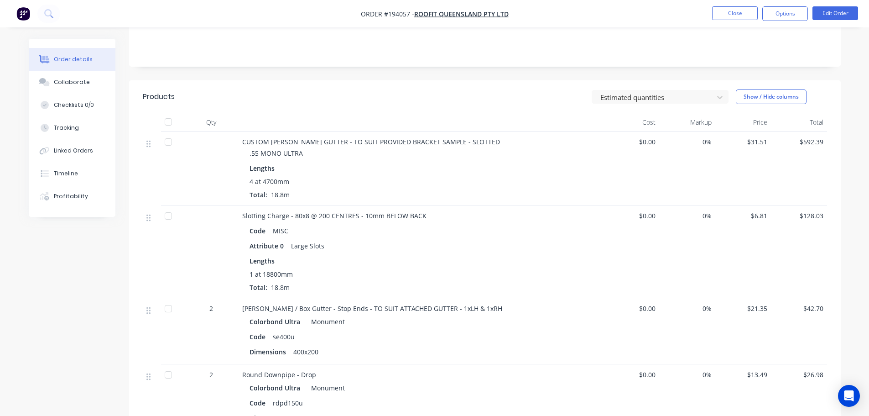
scroll to position [183, 0]
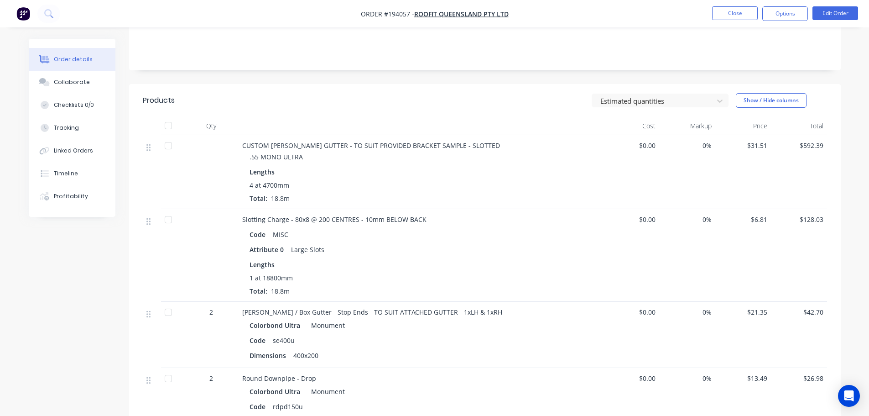
click at [368, 95] on header "Products Estimated quantities Show / Hide columns" at bounding box center [485, 100] width 712 height 33
click at [736, 13] on button "Close" at bounding box center [735, 13] width 46 height 14
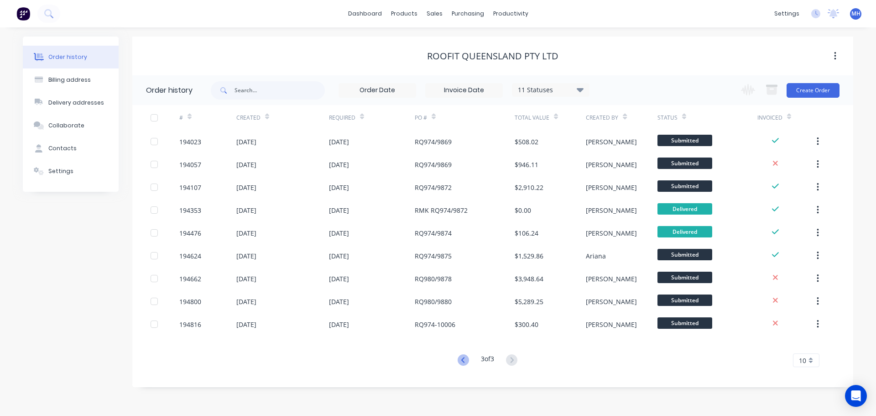
click at [465, 362] on icon at bounding box center [463, 359] width 11 height 11
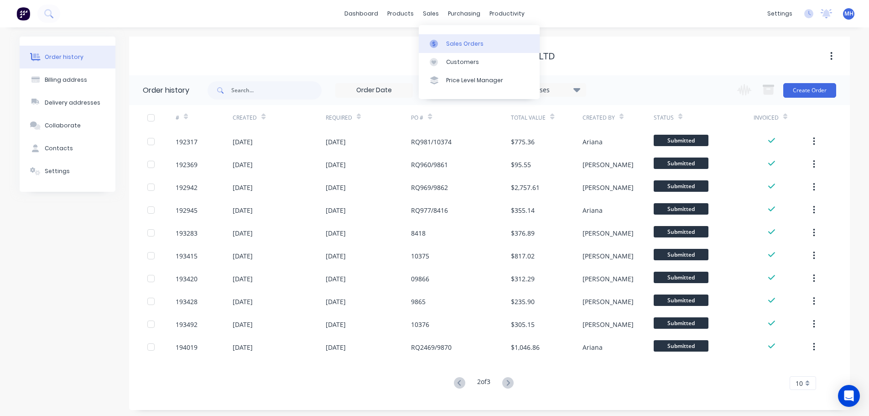
click at [452, 36] on link "Sales Orders" at bounding box center [479, 43] width 121 height 18
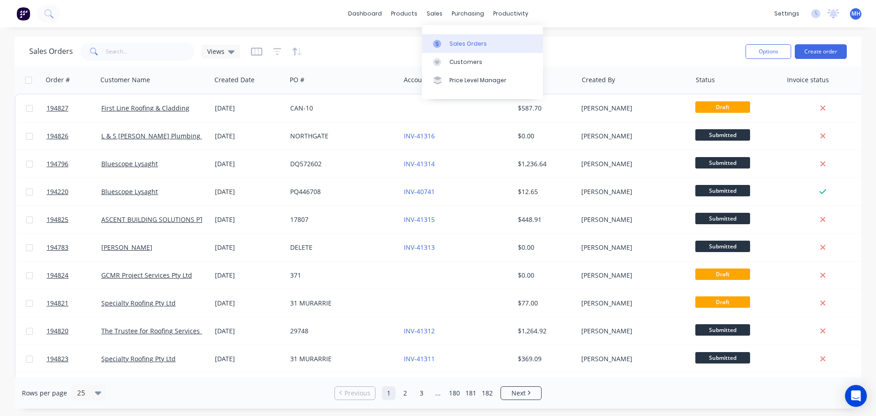
click at [448, 44] on link "Sales Orders" at bounding box center [482, 43] width 121 height 18
click at [142, 52] on input "text" at bounding box center [150, 51] width 89 height 18
type input "194646"
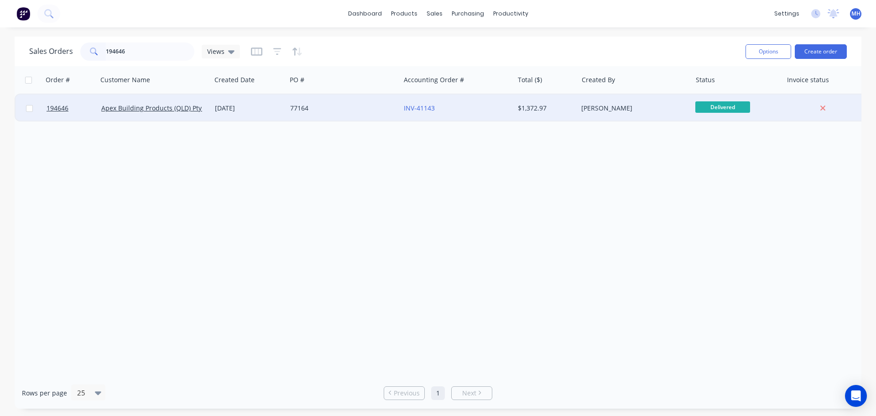
click at [363, 119] on div "77164" at bounding box center [344, 107] width 114 height 27
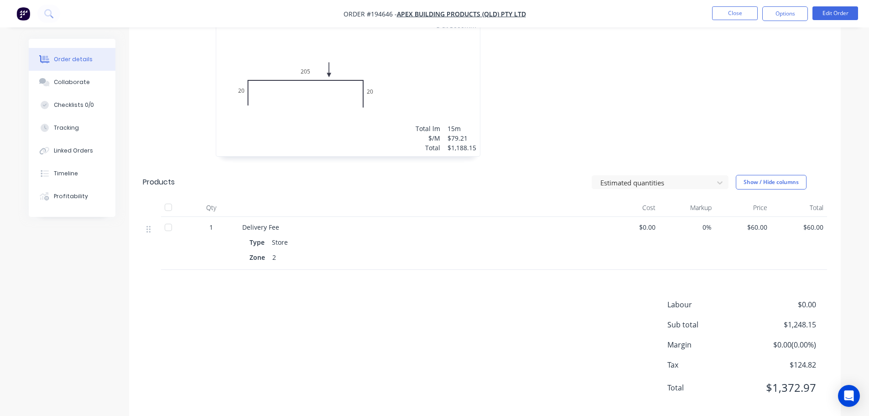
scroll to position [287, 0]
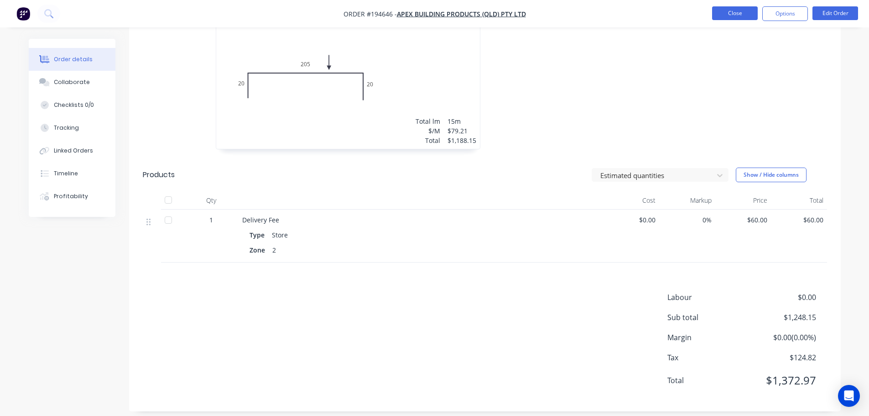
click at [747, 17] on button "Close" at bounding box center [735, 13] width 46 height 14
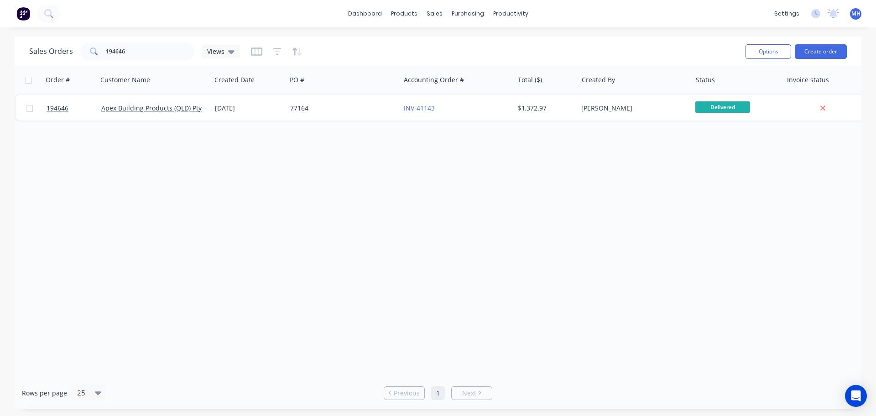
drag, startPoint x: 264, startPoint y: 193, endPoint x: 273, endPoint y: 168, distance: 26.1
click at [264, 193] on div "Order # Customer Name Created Date PO # Accounting Order # Total ($) Created By…" at bounding box center [438, 221] width 847 height 311
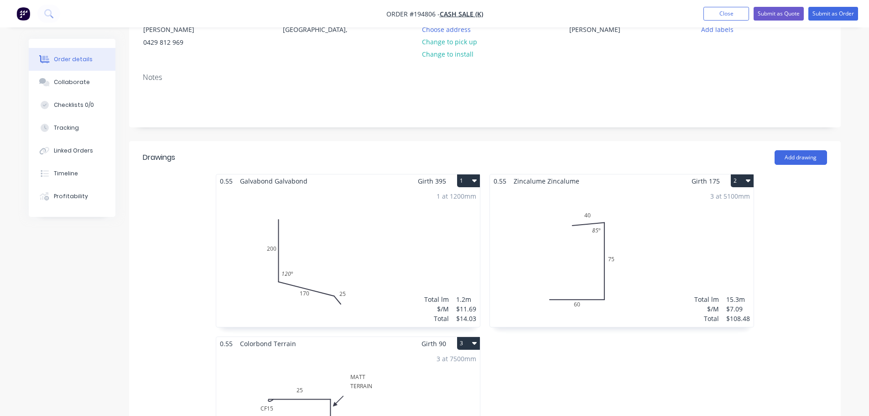
scroll to position [73, 0]
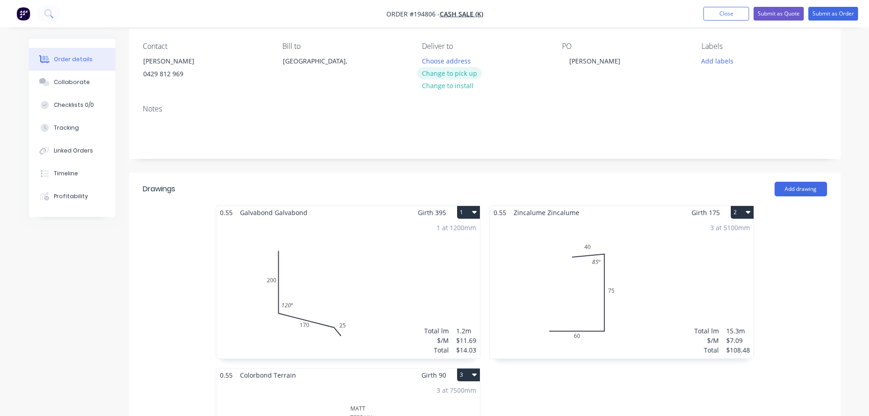
click at [453, 74] on button "Change to pick up" at bounding box center [449, 73] width 65 height 12
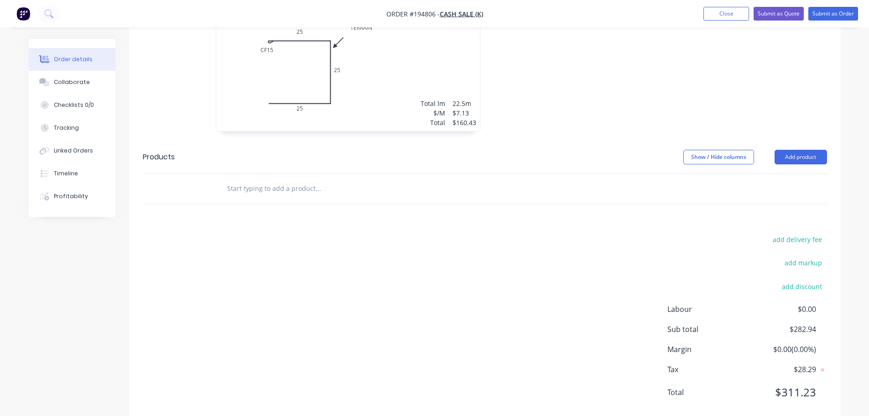
scroll to position [484, 0]
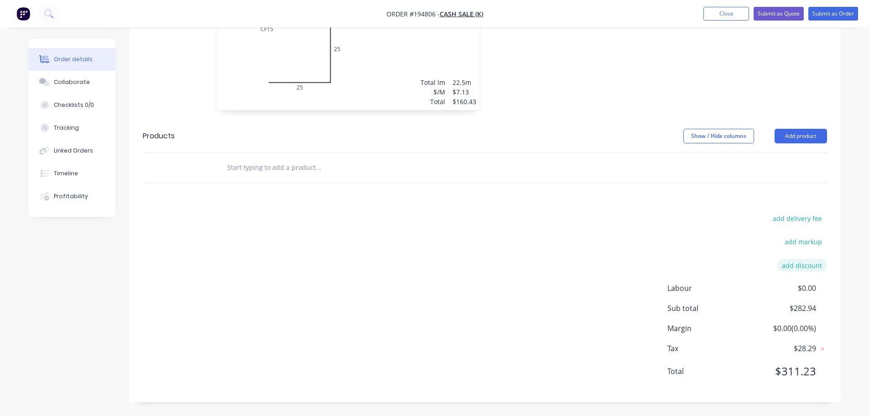
click at [802, 266] on button "add discount" at bounding box center [803, 265] width 50 height 12
type input "CASH"
type input "100"
click input "submit" at bounding box center [0, 0] width 0 height 0
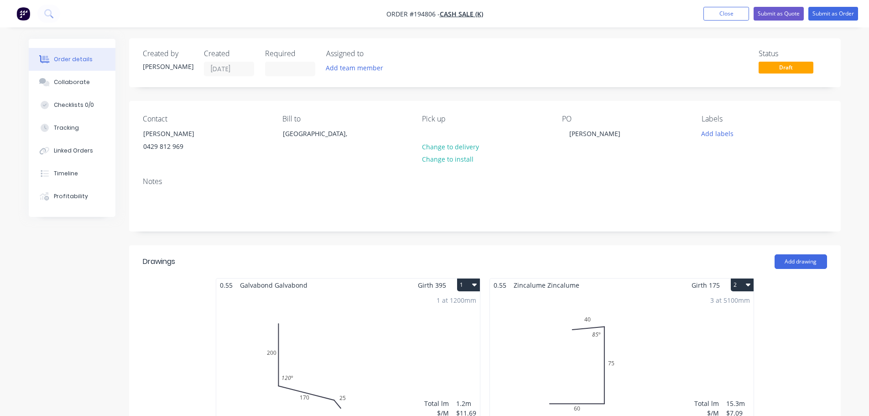
scroll to position [0, 0]
click at [290, 66] on input at bounding box center [290, 70] width 49 height 14
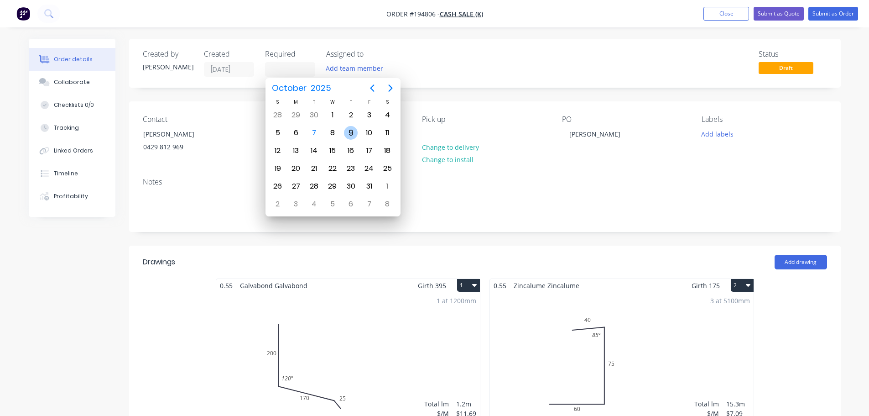
click at [349, 137] on div "9" at bounding box center [351, 133] width 14 height 14
type input "09/10/25"
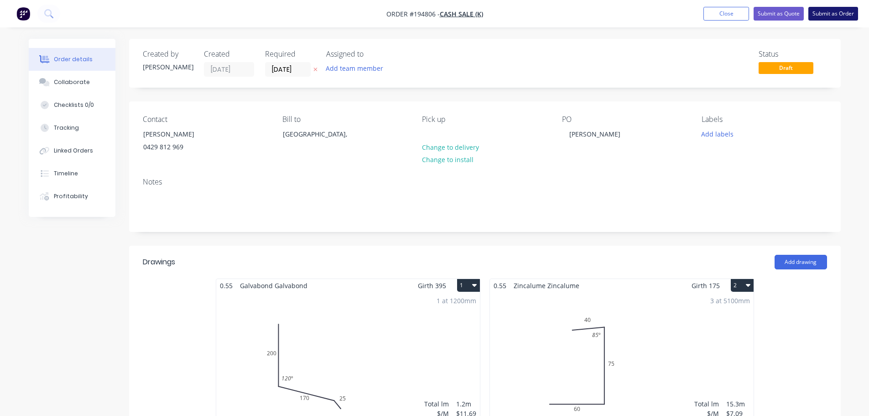
click at [819, 17] on button "Submit as Order" at bounding box center [834, 14] width 50 height 14
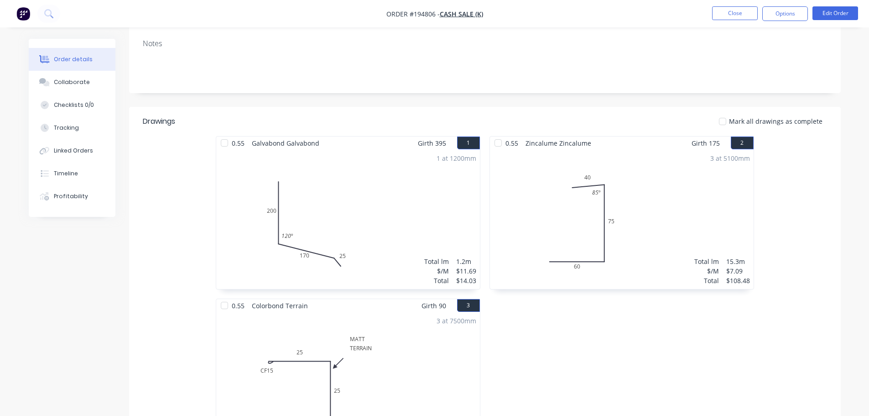
scroll to position [228, 0]
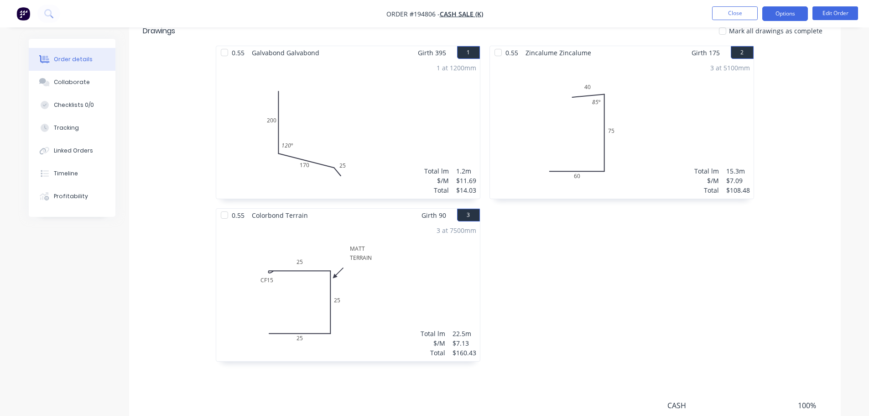
click at [794, 14] on button "Options" at bounding box center [786, 13] width 46 height 15
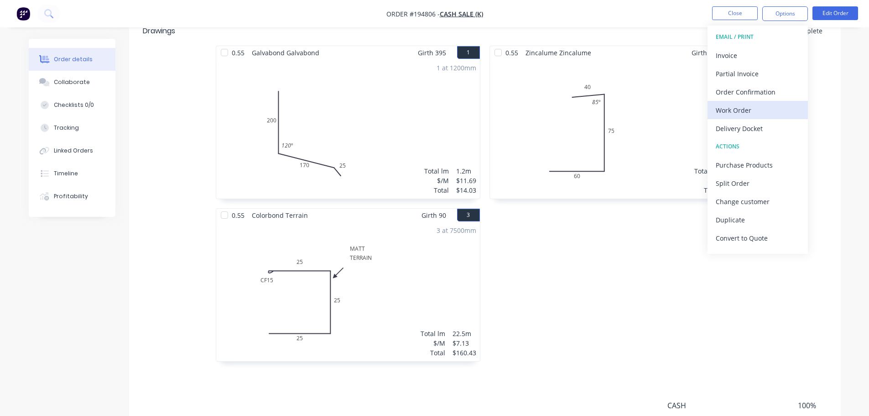
click at [759, 105] on div "Work Order" at bounding box center [758, 110] width 84 height 13
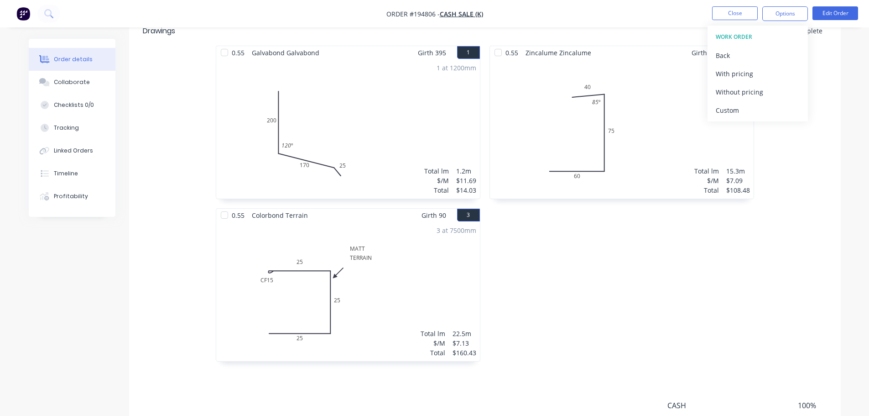
click at [755, 92] on div "Without pricing" at bounding box center [758, 91] width 84 height 13
click at [576, 297] on div "0.55 Zincalume Zincalume Girth 175 2 0 60 75 40 85 º 0 60 75 40 85 º 3 at 5100m…" at bounding box center [622, 208] width 274 height 325
click at [745, 6] on button "Close" at bounding box center [735, 13] width 46 height 14
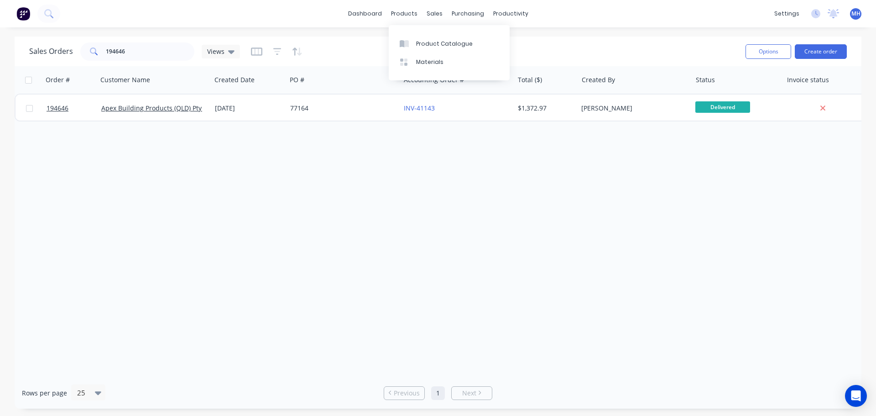
click at [682, 269] on div "Order # Customer Name Created Date PO # Accounting Order # Total ($) Created By…" at bounding box center [438, 221] width 847 height 311
click at [446, 58] on div at bounding box center [440, 62] width 14 height 8
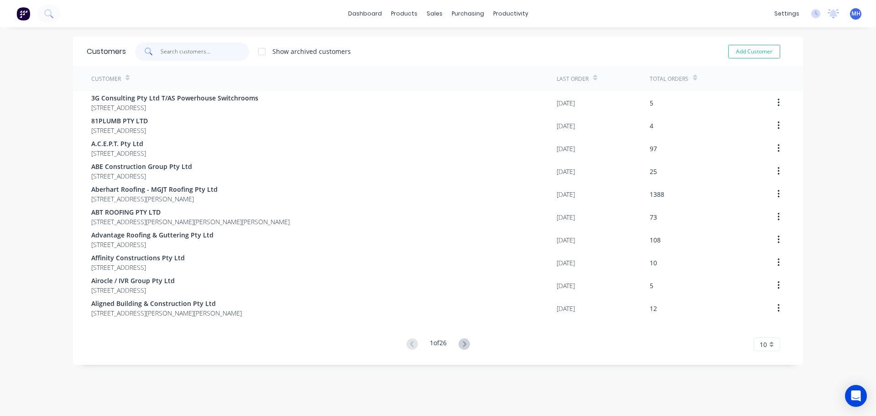
click at [213, 53] on input "text" at bounding box center [205, 51] width 89 height 18
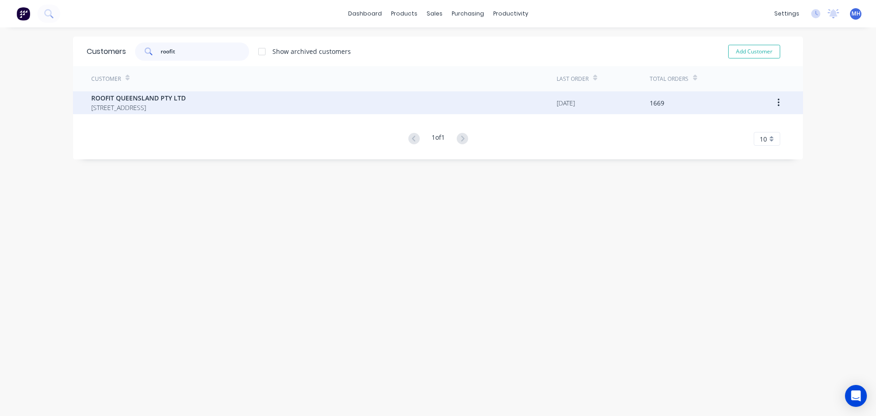
type input "roofit"
click at [187, 93] on div "ROOFIT QUEENSLAND PTY LTD PO BOX 1193 SUNNYBANK HILLS Queensland Australia 4109" at bounding box center [323, 102] width 465 height 23
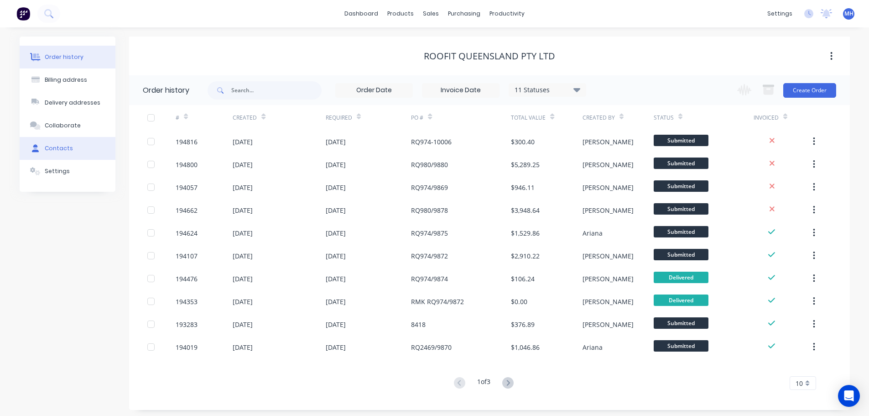
click at [82, 155] on button "Contacts" at bounding box center [68, 148] width 96 height 23
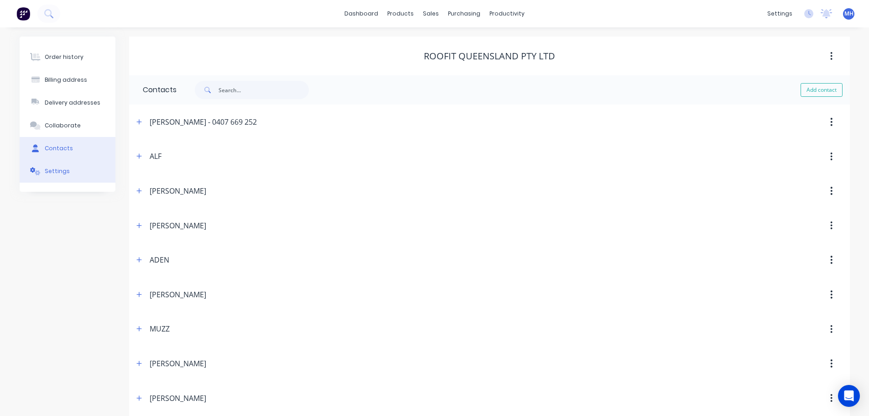
click at [82, 175] on button "Settings" at bounding box center [68, 171] width 96 height 23
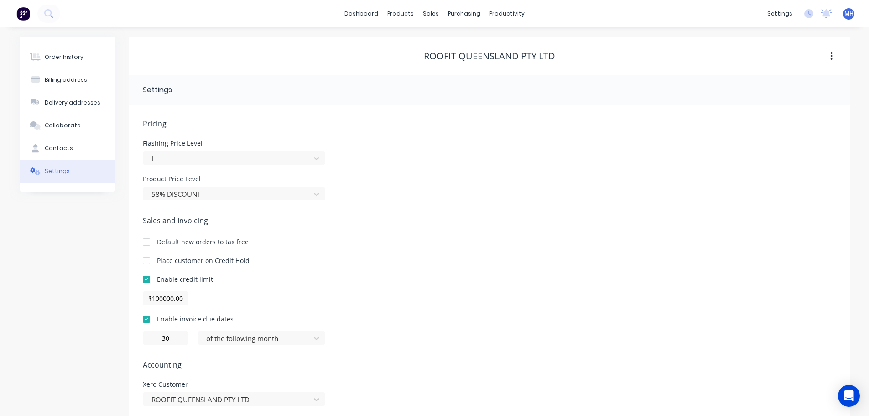
drag, startPoint x: 616, startPoint y: 266, endPoint x: 610, endPoint y: 265, distance: 5.9
click at [616, 266] on div "Sales and Invoicing Default new orders to tax free Place customer on Credit Hol…" at bounding box center [490, 280] width 694 height 130
click at [60, 319] on div "Order history Billing address Delivery addresses Collaborate Contacts Settings" at bounding box center [68, 240] width 96 height 407
click at [447, 39] on link "Sales Orders" at bounding box center [479, 43] width 121 height 18
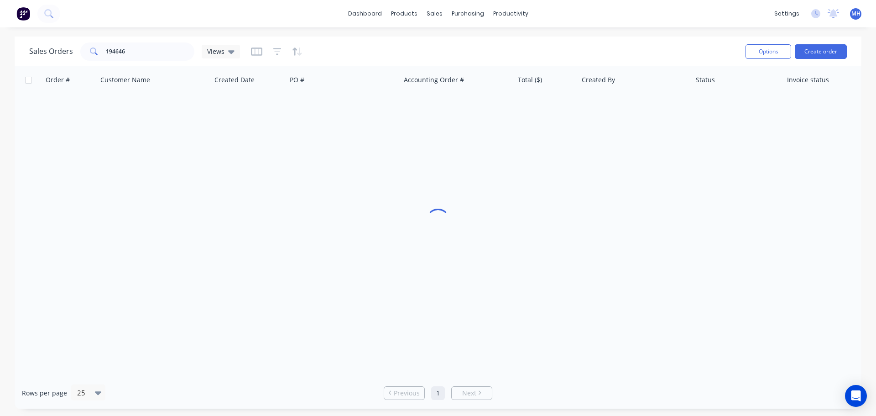
click at [586, 41] on div "Sales Orders 194646 Views" at bounding box center [383, 51] width 709 height 22
click at [480, 231] on div "Order # Customer Name Created Date PO # Accounting Order # Total ($) Created By…" at bounding box center [438, 221] width 847 height 311
click at [178, 187] on div "Order # Customer Name Created Date PO # Accounting Order # Total ($) Created By…" at bounding box center [438, 221] width 847 height 311
click at [541, 209] on div "Order # Customer Name Created Date PO # Accounting Order # Total ($) Created By…" at bounding box center [438, 221] width 847 height 311
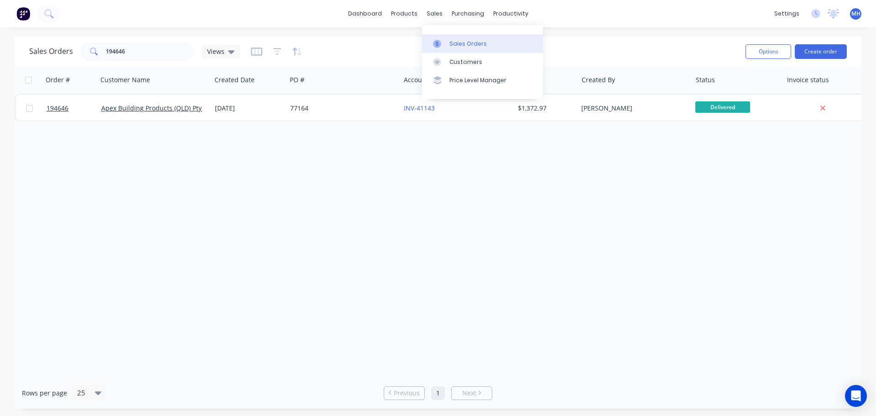
click at [444, 41] on div at bounding box center [440, 44] width 14 height 8
click at [602, 42] on div "Sales Orders 194646 Views" at bounding box center [383, 51] width 709 height 22
click at [533, 230] on div "Order # Customer Name Created Date PO # Accounting Order # Total ($) Created By…" at bounding box center [438, 221] width 847 height 311
click at [157, 45] on input "194646" at bounding box center [150, 51] width 89 height 18
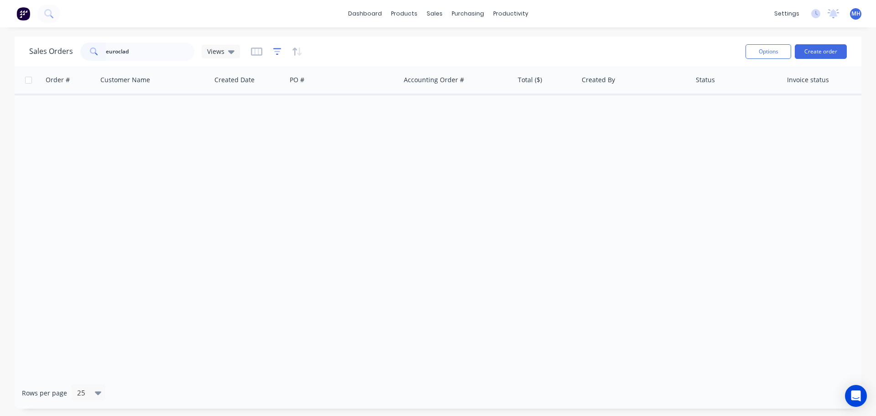
click at [272, 52] on div at bounding box center [277, 51] width 52 height 15
drag, startPoint x: 273, startPoint y: 51, endPoint x: 279, endPoint y: 57, distance: 7.7
click at [274, 51] on icon "button" at bounding box center [277, 51] width 6 height 1
click at [157, 54] on input "euroclad" at bounding box center [150, 51] width 89 height 18
click at [156, 54] on input "euroclad" at bounding box center [150, 51] width 89 height 18
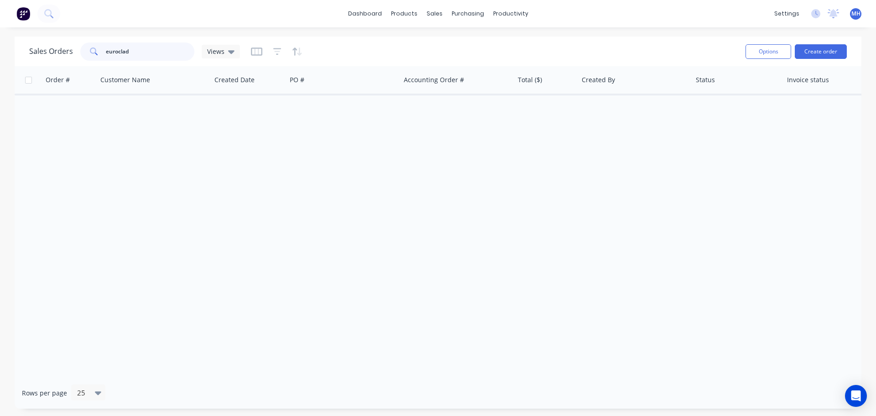
click at [156, 54] on input "euroclad" at bounding box center [150, 51] width 89 height 18
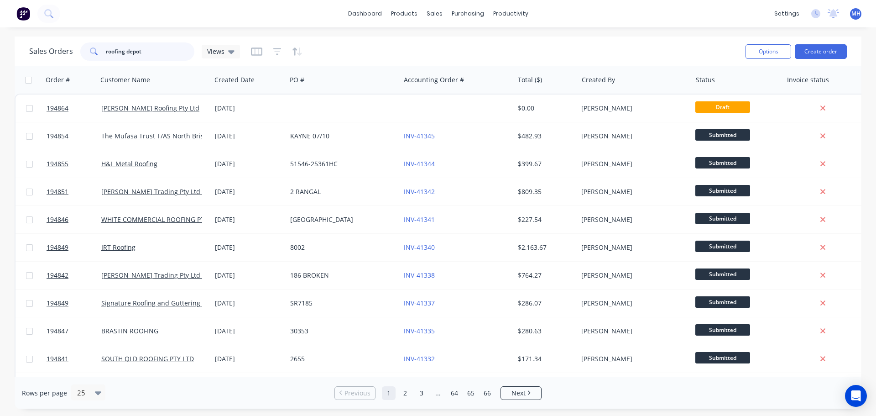
type input "roofing depot"
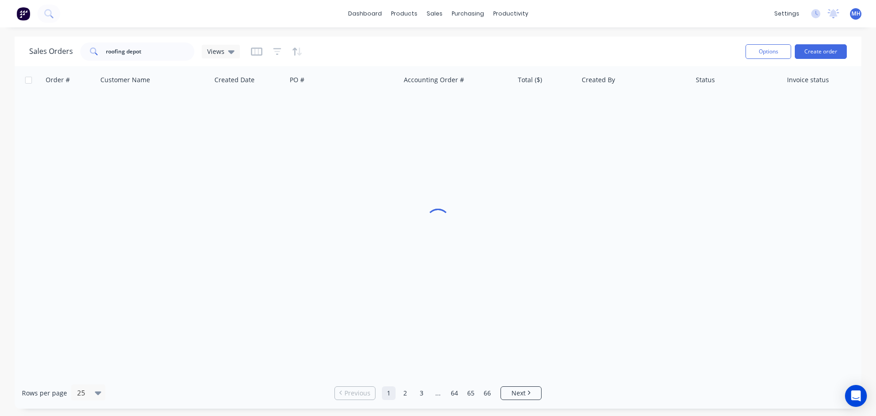
click at [342, 54] on div "Sales Orders roofing depot Views" at bounding box center [383, 51] width 709 height 22
click at [334, 51] on div "Sales Orders roofing depot Views" at bounding box center [383, 51] width 709 height 22
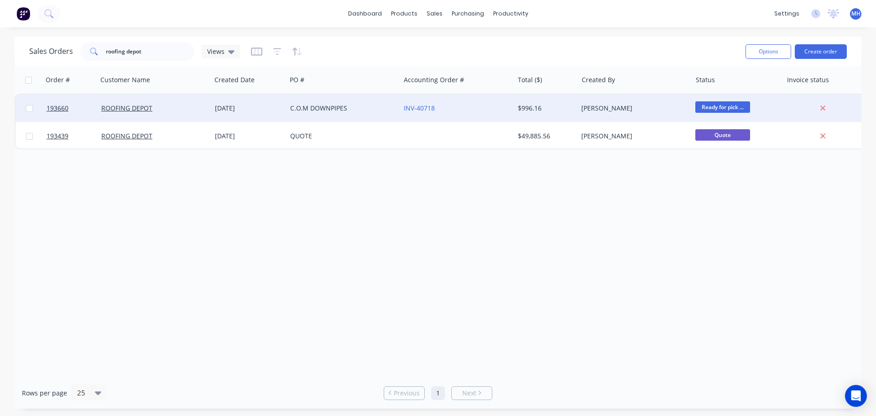
click at [318, 112] on div "C.O.M DOWNPIPES" at bounding box center [340, 108] width 101 height 9
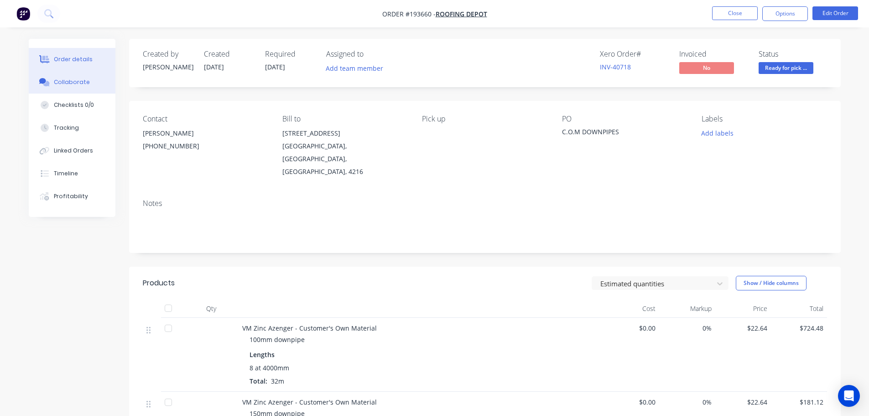
click at [77, 87] on button "Collaborate" at bounding box center [72, 82] width 87 height 23
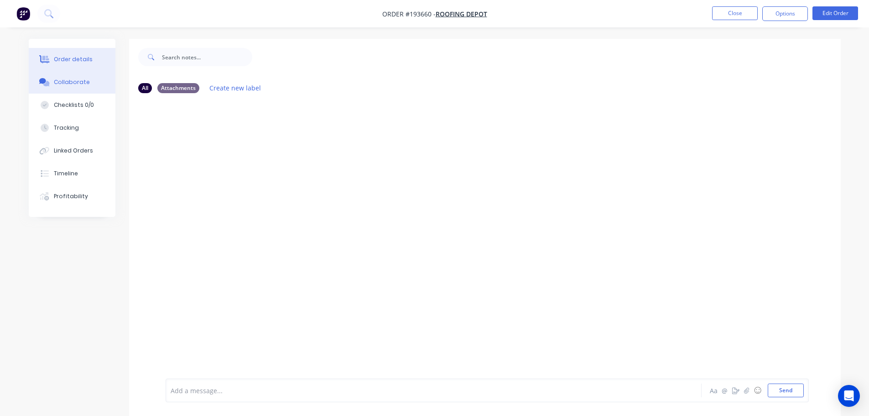
click at [85, 68] on button "Order details" at bounding box center [72, 59] width 87 height 23
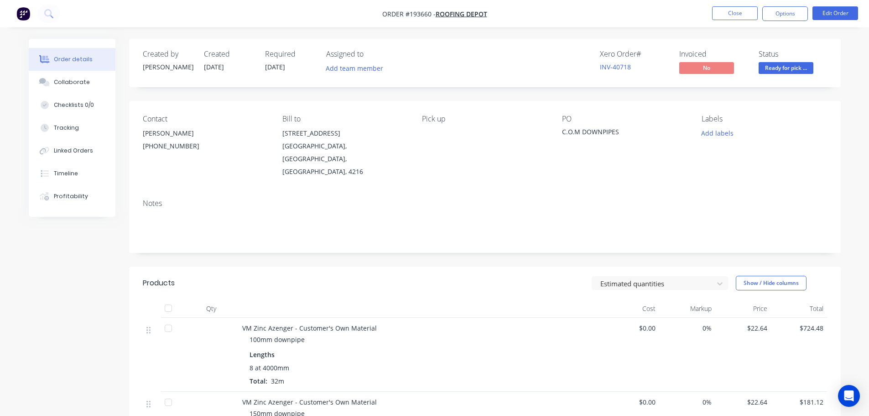
click at [462, 227] on div "Notes" at bounding box center [485, 222] width 712 height 61
click at [740, 10] on button "Close" at bounding box center [735, 13] width 46 height 14
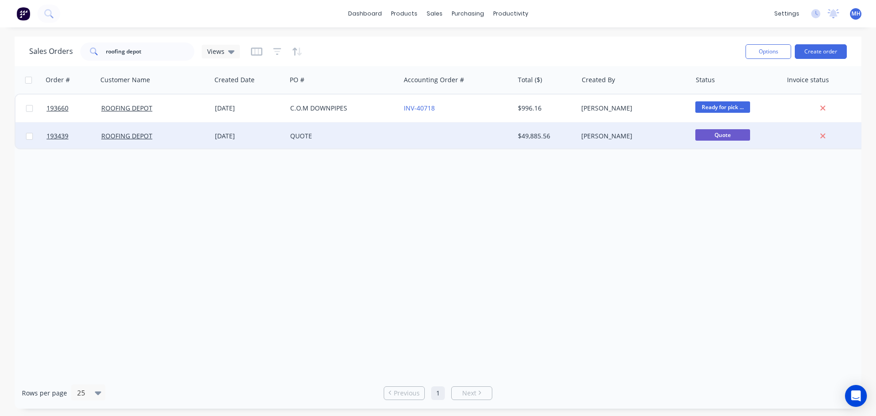
click at [365, 143] on div "QUOTE" at bounding box center [344, 135] width 114 height 27
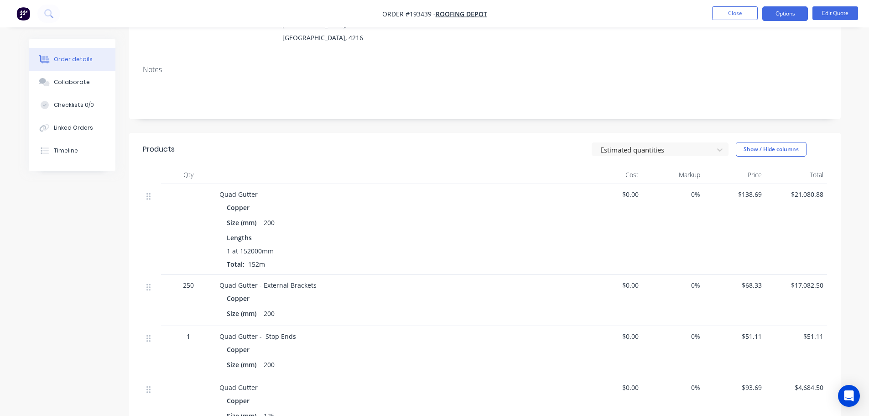
scroll to position [42, 0]
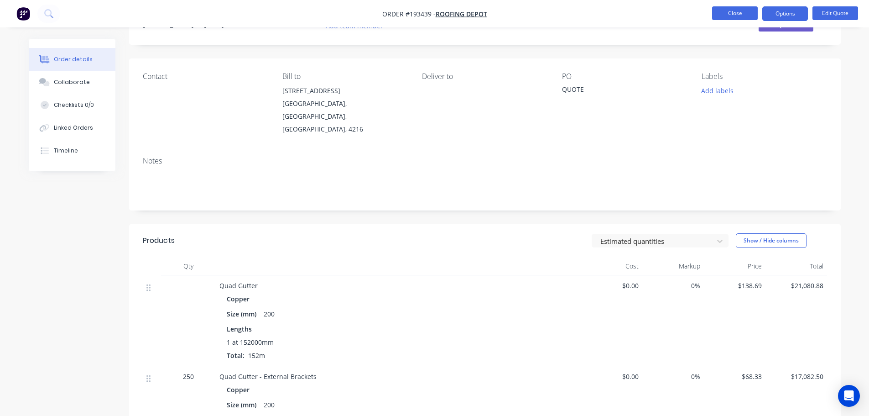
click at [728, 13] on button "Close" at bounding box center [735, 13] width 46 height 14
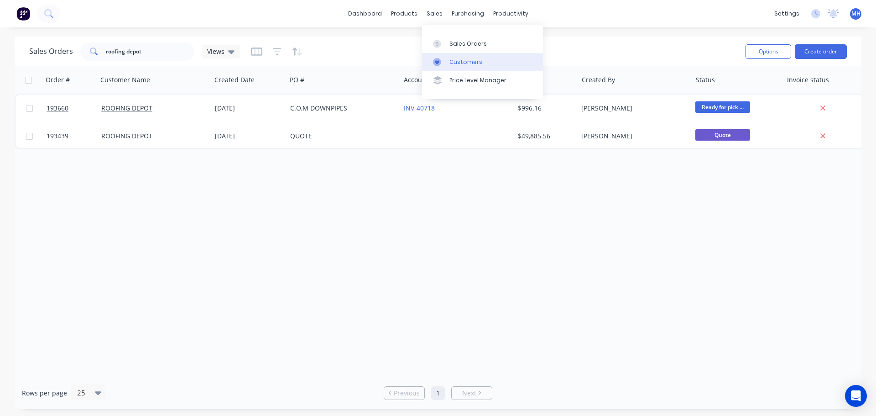
click at [460, 63] on div "Customers" at bounding box center [465, 62] width 33 height 8
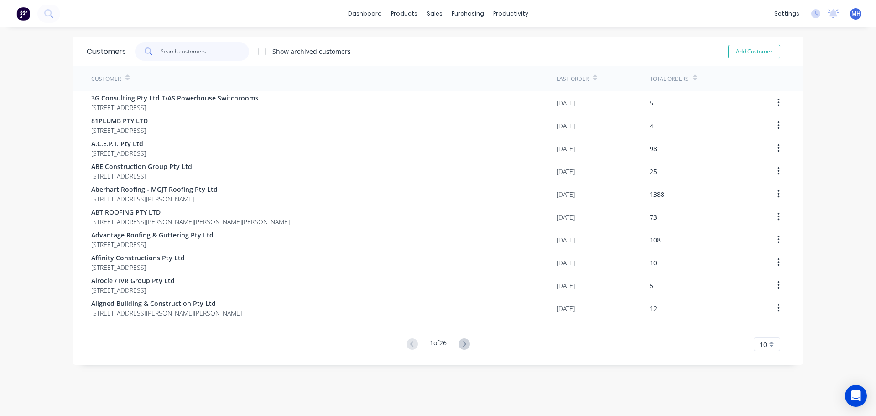
click at [202, 52] on input "text" at bounding box center [205, 51] width 89 height 18
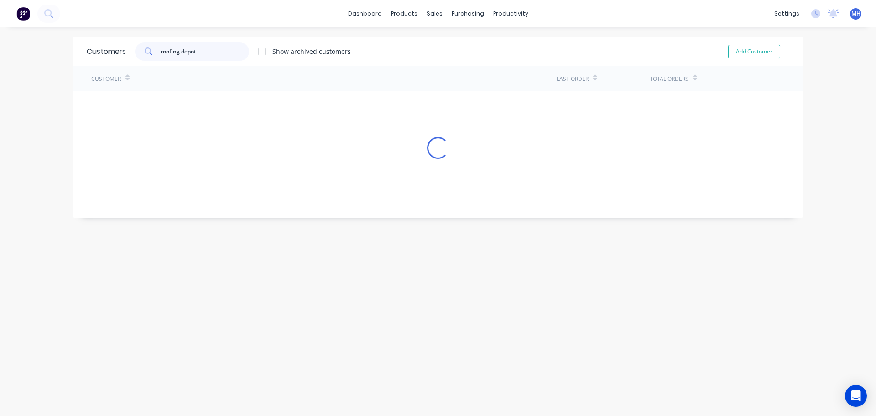
type input "roofing depot"
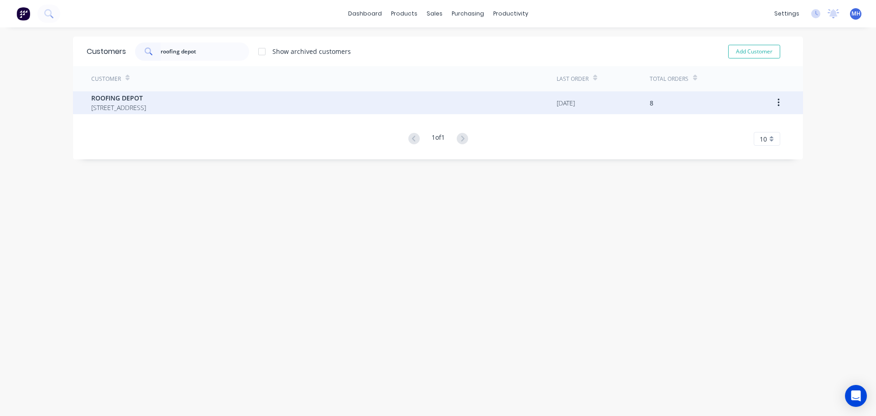
click at [146, 99] on span "ROOFING DEPOT" at bounding box center [118, 98] width 55 height 10
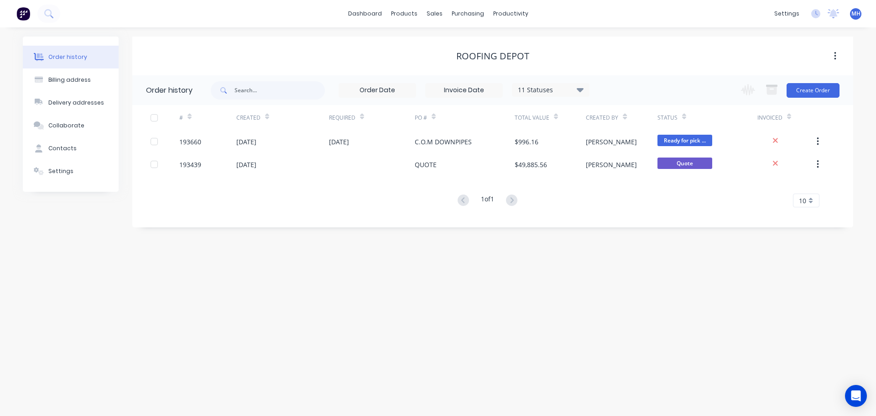
click at [547, 90] on div "11 Statuses" at bounding box center [550, 90] width 77 height 10
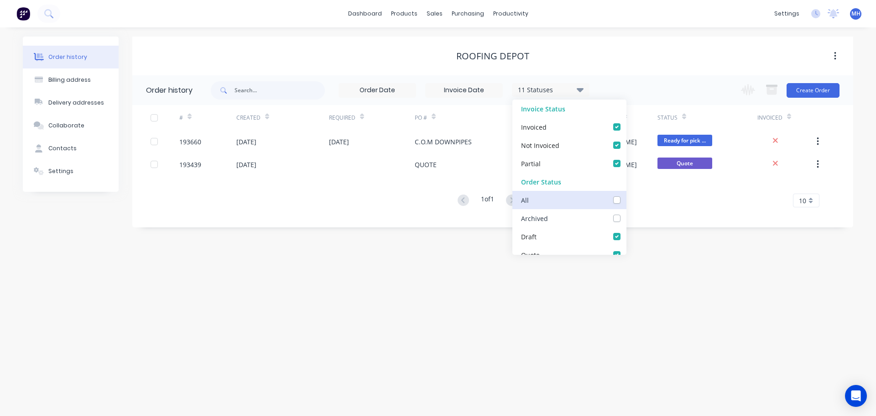
drag, startPoint x: 609, startPoint y: 215, endPoint x: 615, endPoint y: 193, distance: 23.5
click at [626, 213] on label at bounding box center [626, 213] width 0 height 0
click at [626, 216] on input "checkbox" at bounding box center [629, 217] width 7 height 9
checkbox input "true"
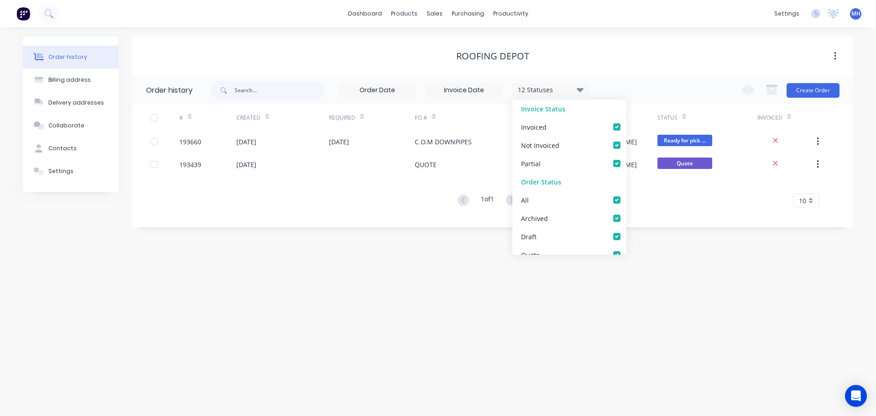
click at [625, 48] on div "ROOFING DEPOT" at bounding box center [492, 56] width 721 height 16
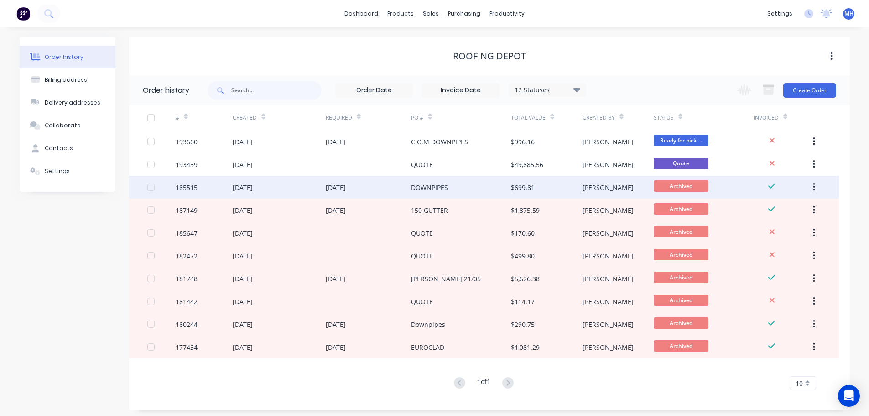
click at [440, 188] on div "DOWNPIPES" at bounding box center [429, 188] width 37 height 10
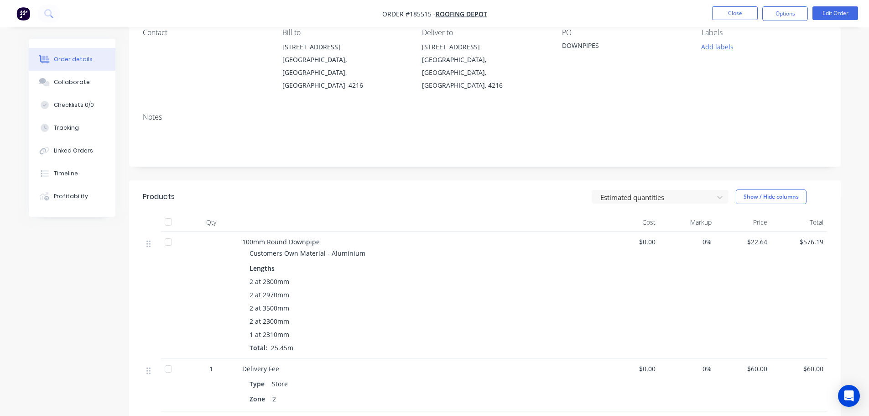
scroll to position [91, 0]
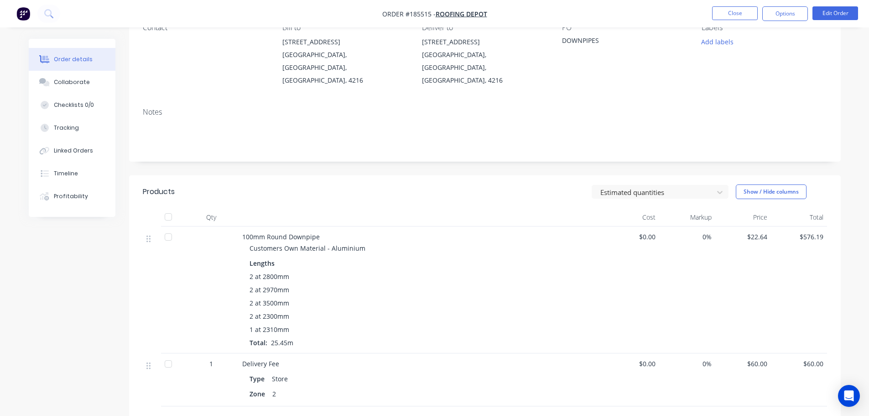
click at [452, 184] on div "Estimated quantities Show / Hide columns" at bounding box center [557, 191] width 539 height 15
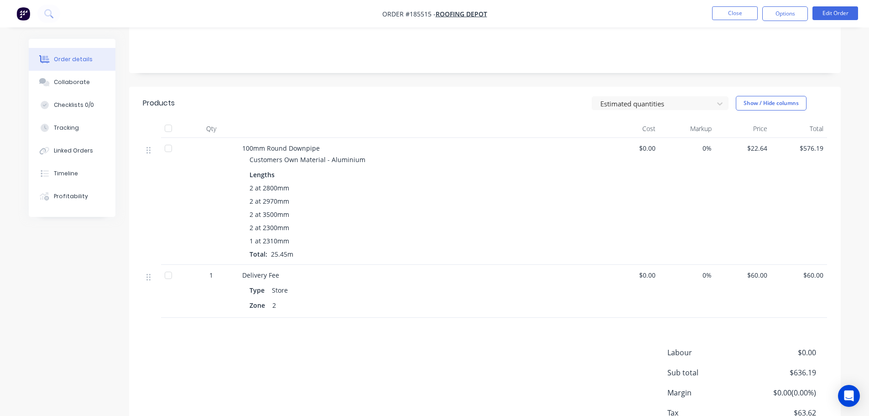
scroll to position [183, 0]
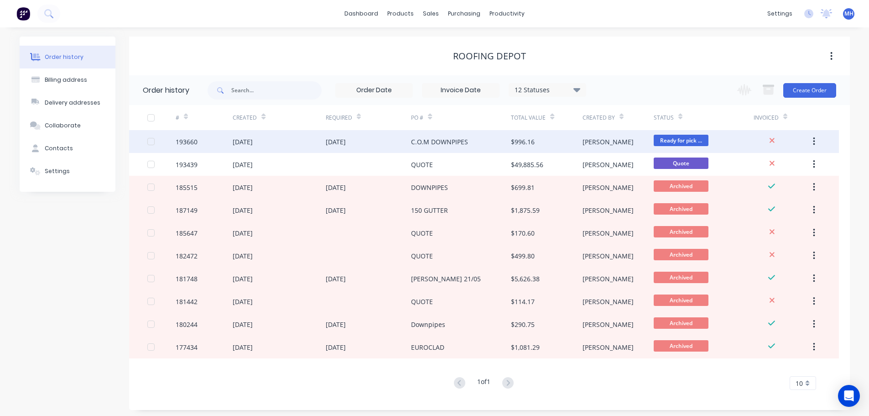
click at [390, 149] on div "[DATE]" at bounding box center [369, 141] width 86 height 23
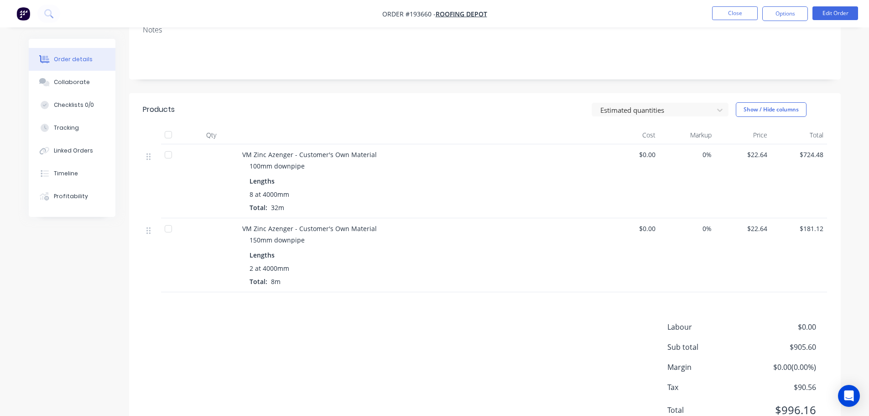
scroll to position [183, 0]
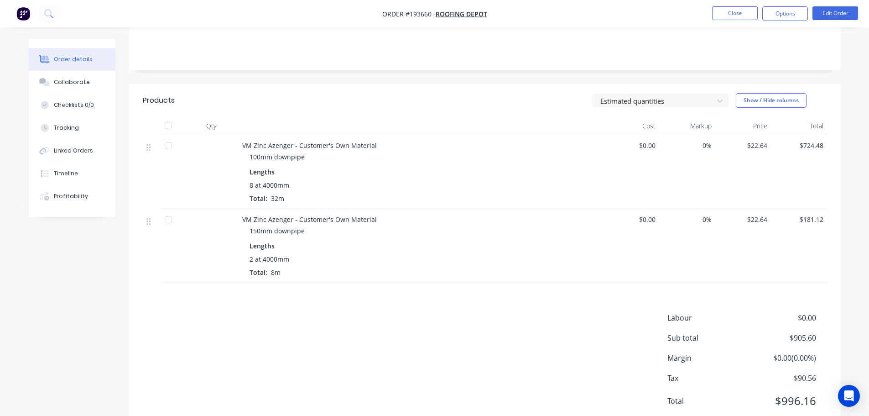
click at [410, 312] on div "Labour $0.00 Sub total $905.60 Margin $0.00 ( 0.00 %) Tax $90.56 Total $996.16" at bounding box center [485, 365] width 684 height 106
click at [65, 81] on div "Collaborate" at bounding box center [72, 82] width 36 height 8
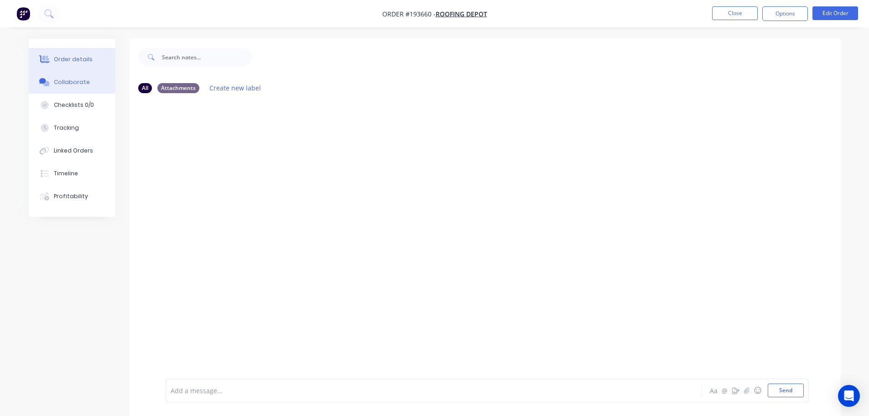
click at [84, 62] on div "Order details" at bounding box center [73, 59] width 39 height 8
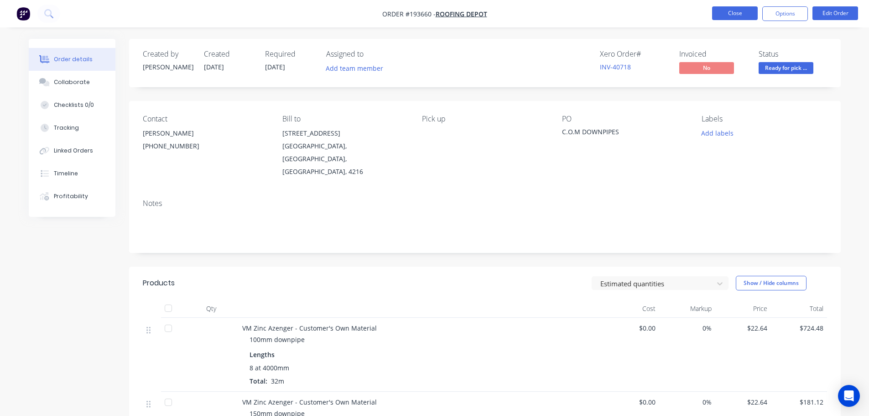
click at [746, 10] on button "Close" at bounding box center [735, 13] width 46 height 14
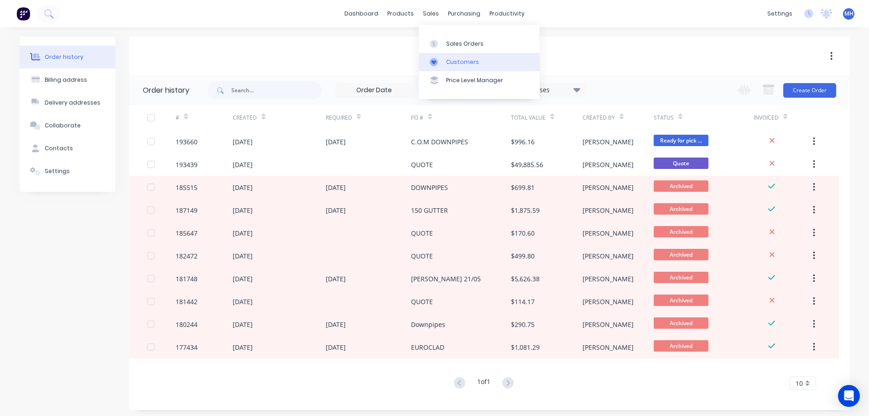
click at [463, 61] on div "Customers" at bounding box center [462, 62] width 33 height 8
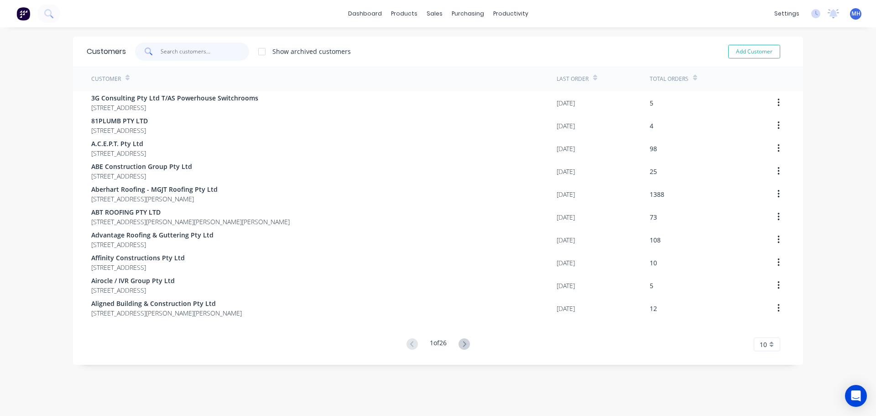
click at [188, 52] on input "text" at bounding box center [205, 51] width 89 height 18
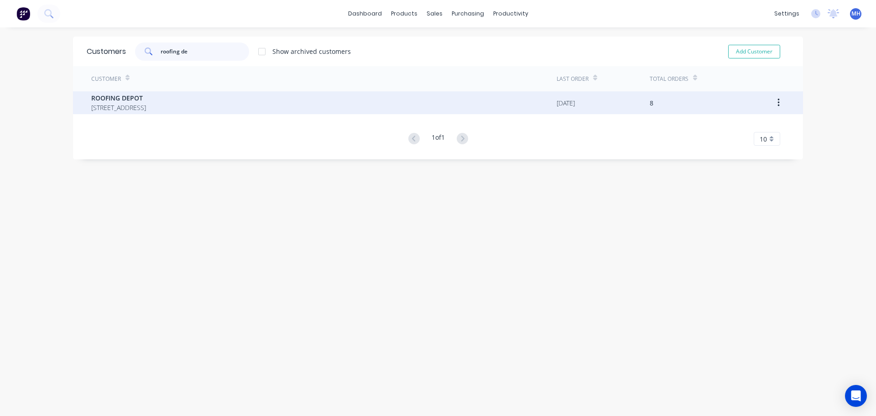
type input "roofing de"
click at [146, 99] on span "ROOFING DEPOT" at bounding box center [118, 98] width 55 height 10
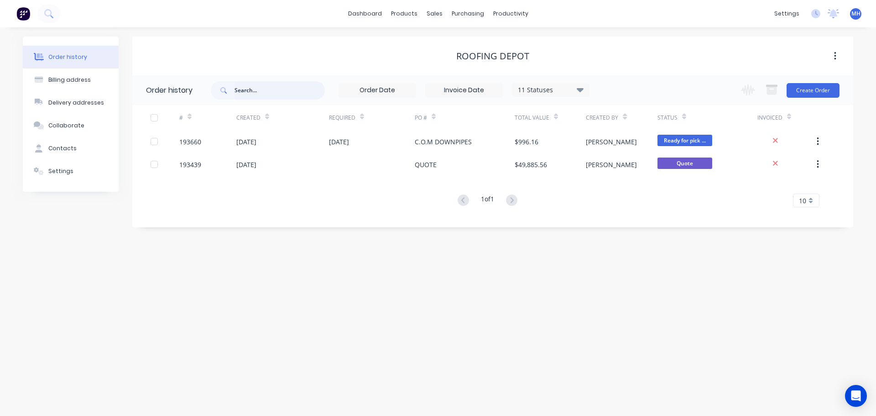
click at [250, 88] on input "text" at bounding box center [280, 90] width 90 height 18
type input "gotham"
drag, startPoint x: 540, startPoint y: 88, endPoint x: 544, endPoint y: 97, distance: 9.8
click at [540, 88] on div "11 Statuses" at bounding box center [550, 90] width 77 height 10
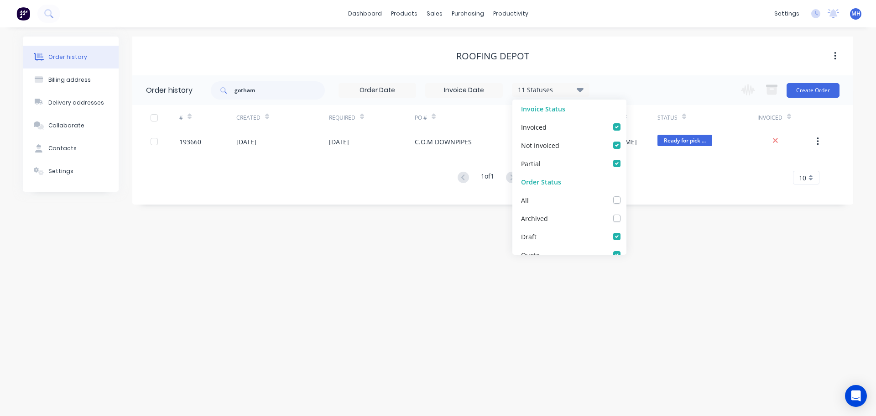
click at [605, 52] on div "ROOFING DEPOT" at bounding box center [492, 56] width 721 height 11
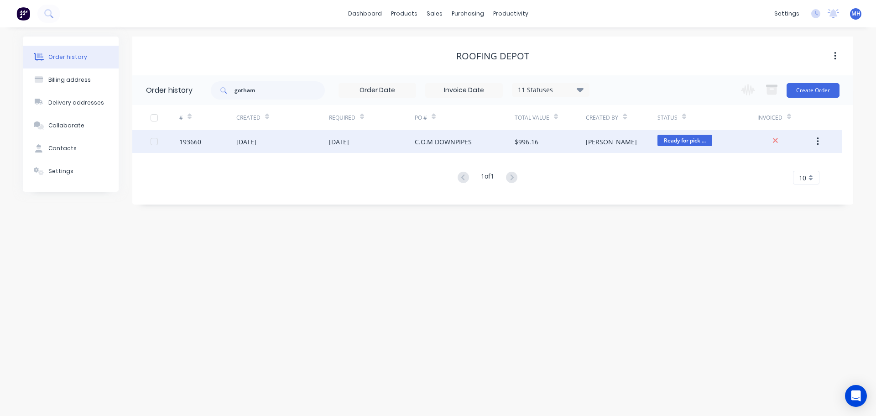
click at [340, 139] on div "[DATE]" at bounding box center [339, 142] width 20 height 10
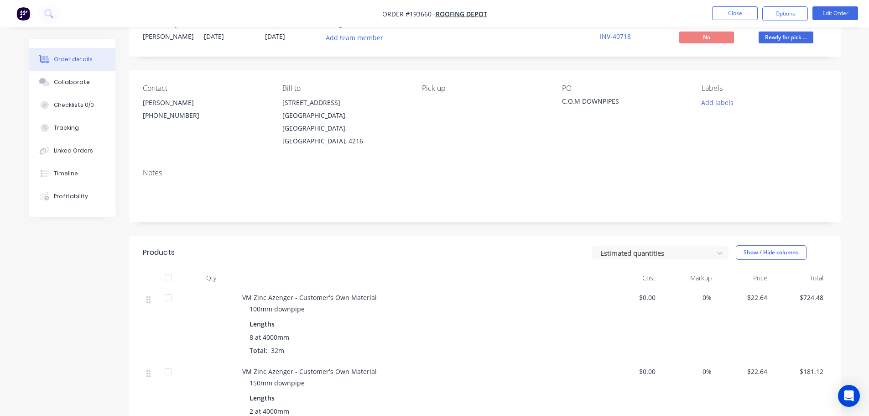
scroll to position [91, 0]
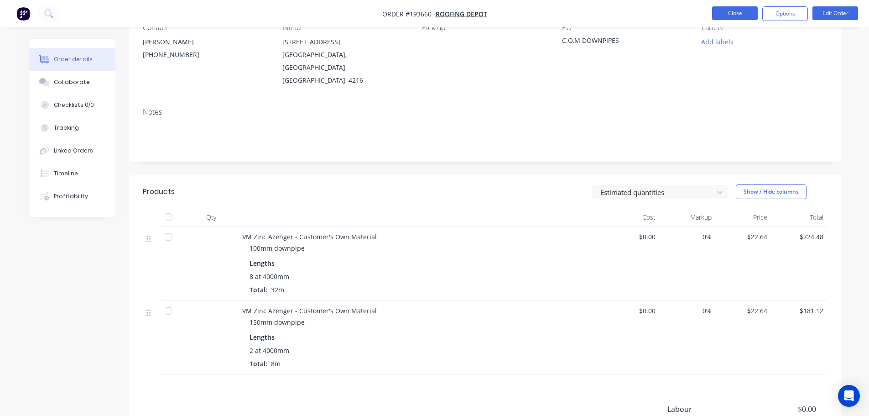
click at [748, 18] on button "Close" at bounding box center [735, 13] width 46 height 14
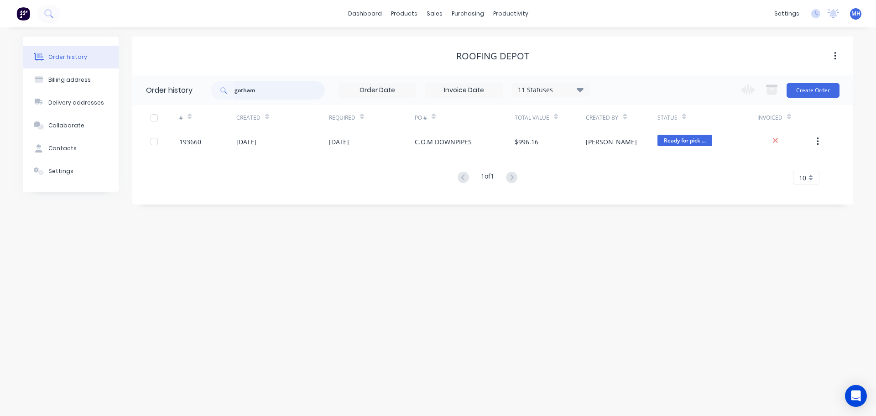
click at [291, 91] on input "gotham" at bounding box center [280, 90] width 90 height 18
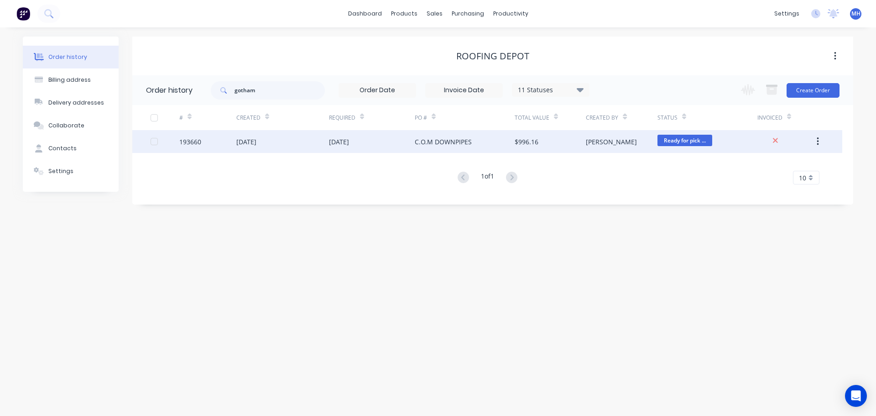
click at [465, 138] on div "C.O.M DOWNPIPES" at bounding box center [443, 142] width 57 height 10
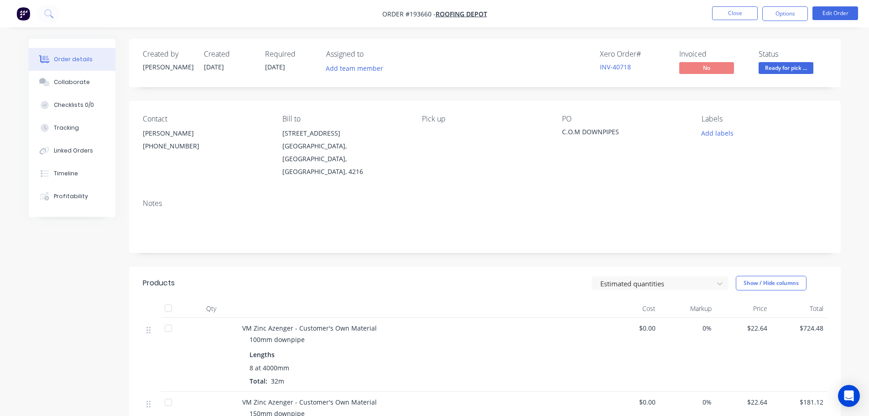
scroll to position [183, 0]
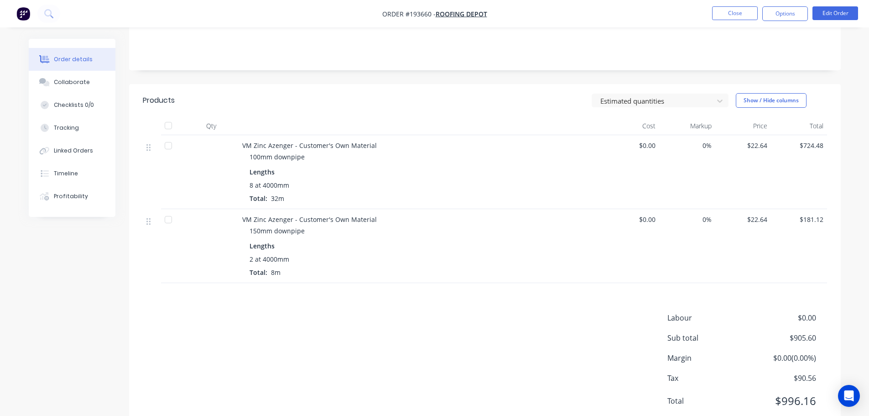
click at [449, 93] on div "Estimated quantities Show / Hide columns" at bounding box center [557, 100] width 539 height 15
click at [454, 93] on div "Estimated quantities Show / Hide columns" at bounding box center [557, 100] width 539 height 15
click at [444, 93] on div "Estimated quantities Show / Hide columns" at bounding box center [557, 100] width 539 height 15
click at [410, 277] on div "Products Estimated quantities Show / Hide columns Qty Cost Markup Price Total V…" at bounding box center [485, 258] width 712 height 348
click at [461, 280] on div "Products Estimated quantities Show / Hide columns Qty Cost Markup Price Total V…" at bounding box center [485, 258] width 712 height 348
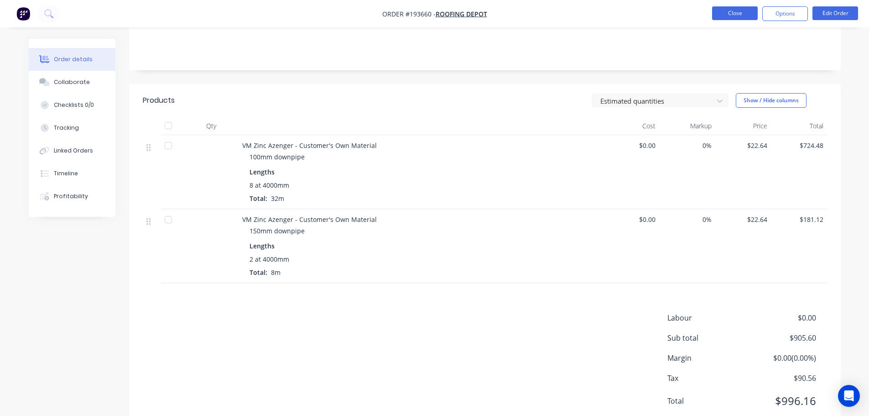
click at [742, 10] on button "Close" at bounding box center [735, 13] width 46 height 14
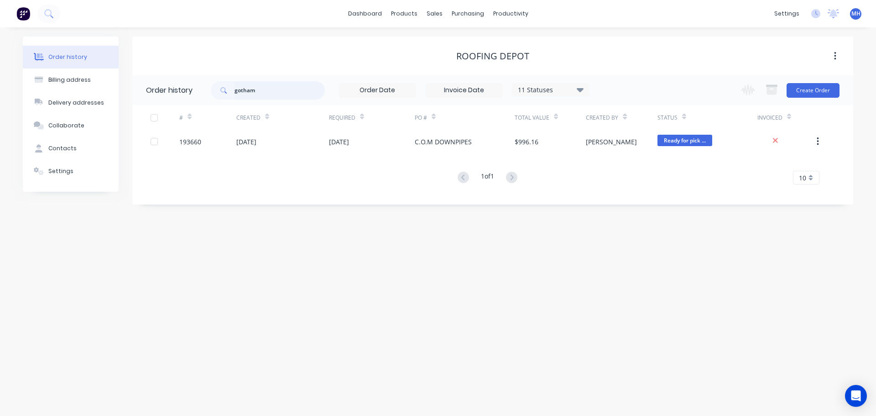
click at [307, 88] on input "gotham" at bounding box center [280, 90] width 90 height 18
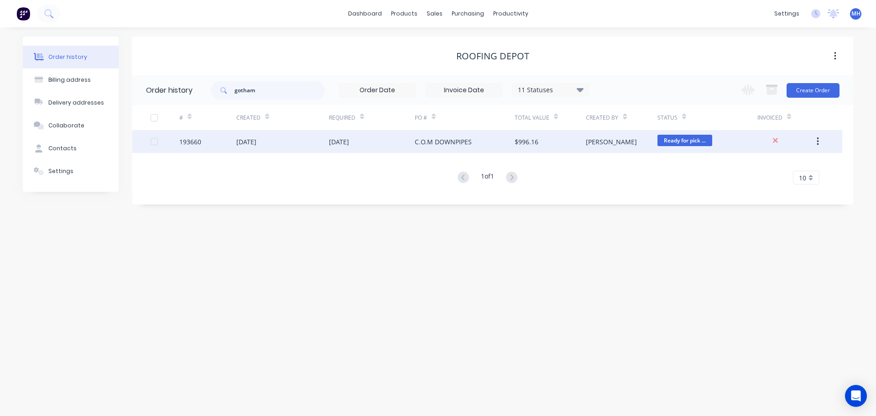
click at [442, 137] on div "C.O.M DOWNPIPES" at bounding box center [443, 142] width 57 height 10
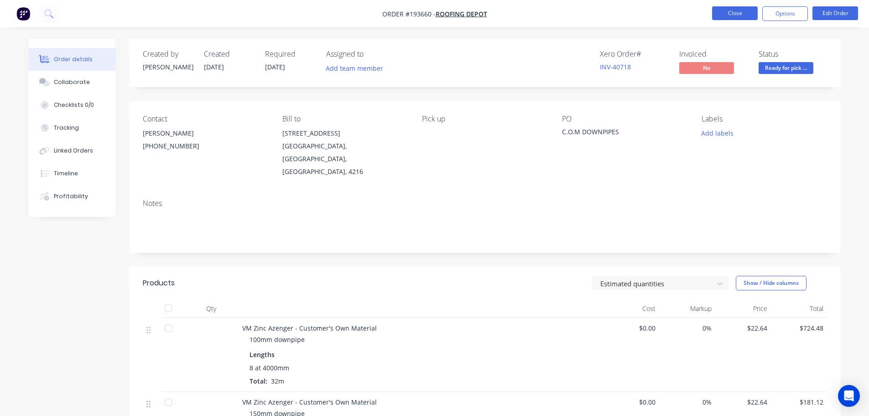
click at [732, 13] on button "Close" at bounding box center [735, 13] width 46 height 14
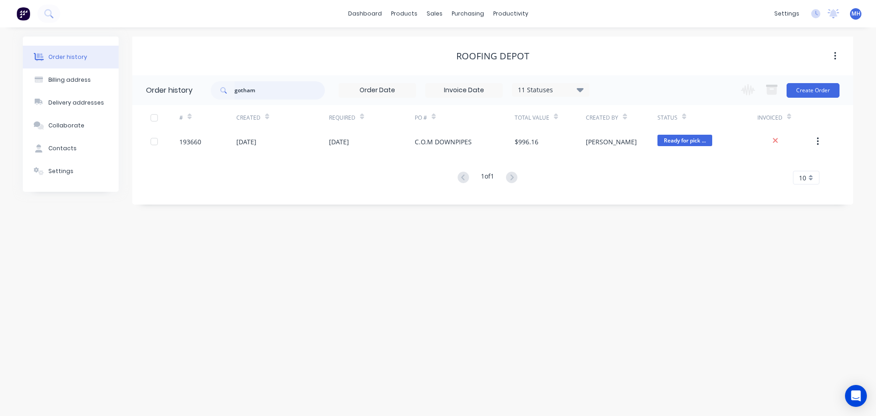
click at [280, 90] on input "gotham" at bounding box center [280, 90] width 90 height 18
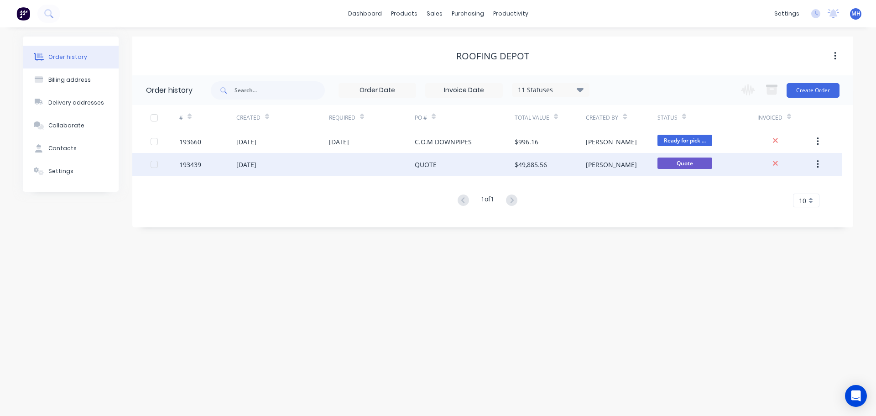
click at [356, 172] on div at bounding box center [372, 164] width 86 height 23
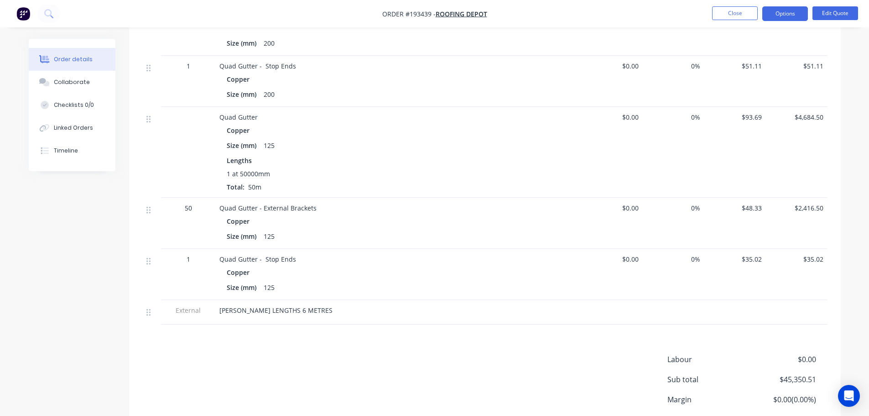
scroll to position [453, 0]
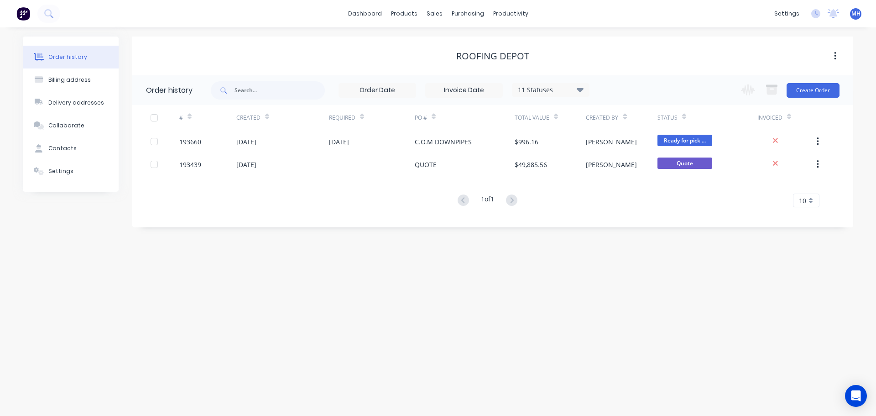
click at [562, 85] on div "11 Statuses" at bounding box center [550, 90] width 77 height 10
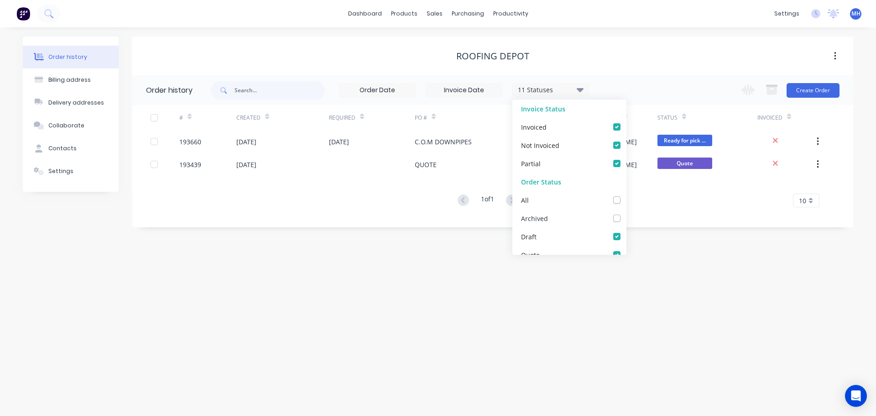
click at [626, 213] on label at bounding box center [626, 213] width 0 height 0
click at [626, 219] on input "checkbox" at bounding box center [629, 217] width 7 height 9
checkbox input "true"
click at [609, 47] on div "ROOFING DEPOT" at bounding box center [492, 56] width 721 height 39
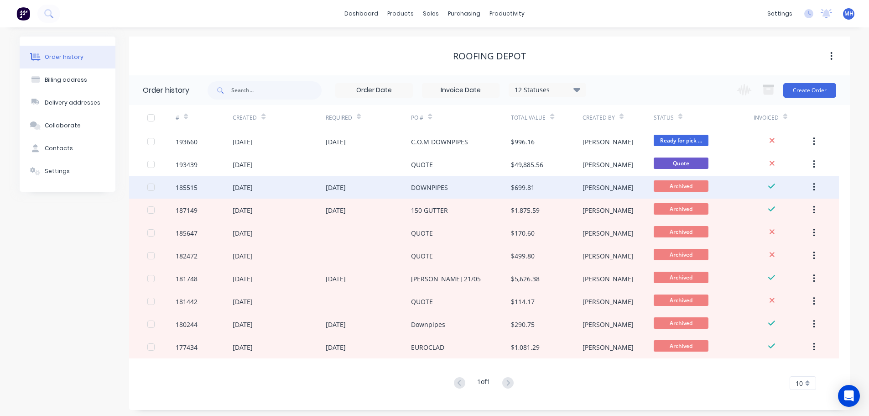
click at [329, 186] on div "02 Jul 2025" at bounding box center [336, 188] width 20 height 10
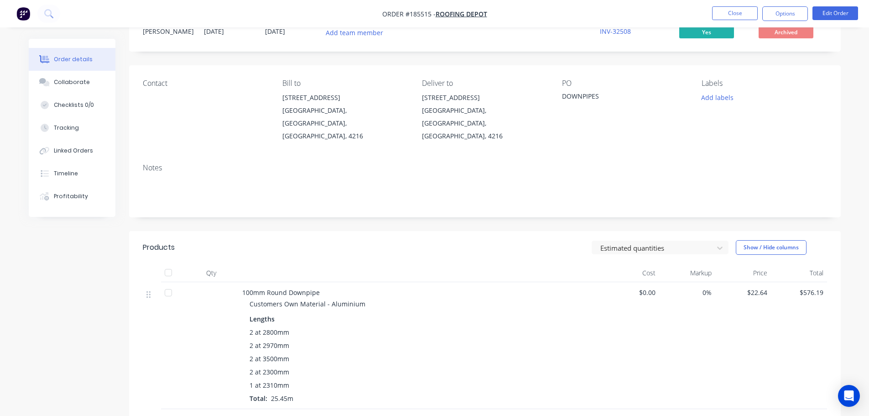
scroll to position [222, 0]
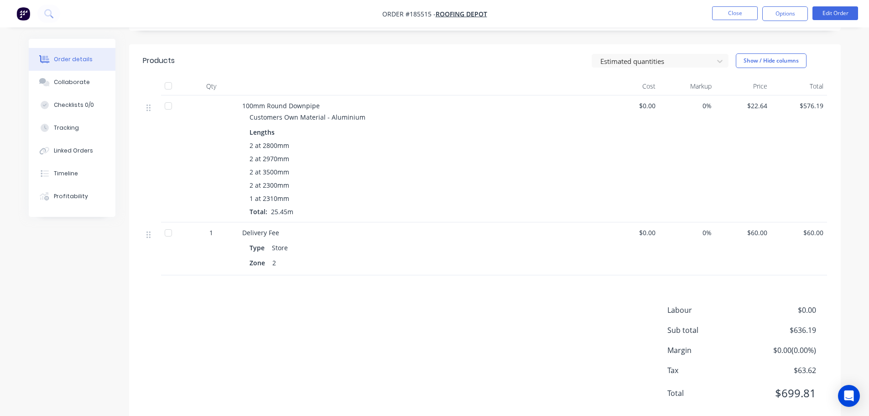
click at [181, 304] on div "Labour $0.00 Sub total $636.19 Margin $0.00 ( 0.00 %) Tax $63.62 Total $699.81" at bounding box center [485, 357] width 684 height 106
click at [73, 78] on div "Collaborate" at bounding box center [72, 82] width 36 height 8
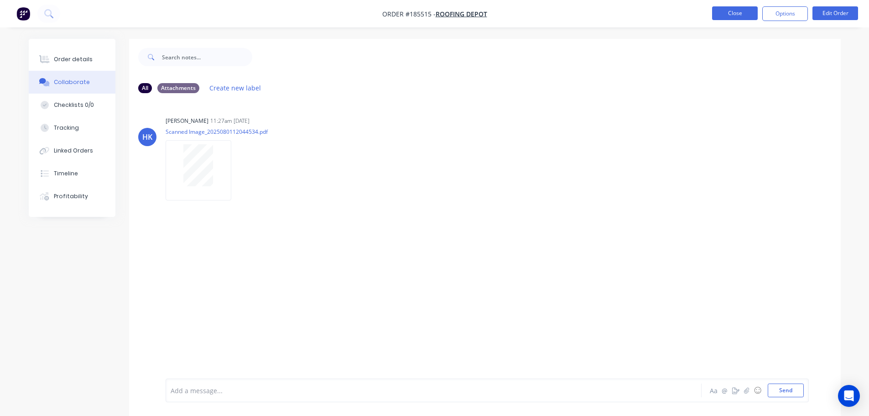
click at [716, 18] on button "Close" at bounding box center [735, 13] width 46 height 14
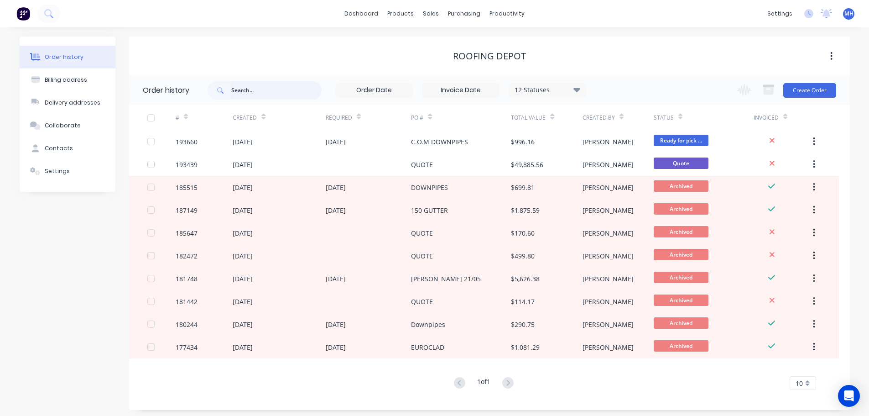
click at [276, 94] on input "text" at bounding box center [276, 90] width 90 height 18
type input "gotham"
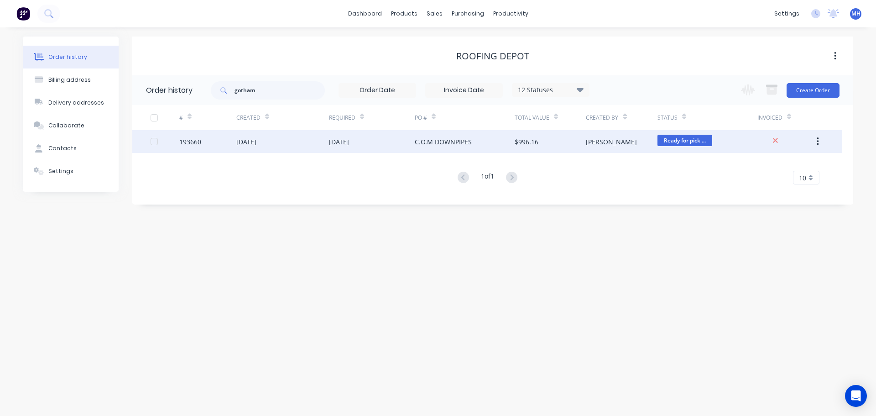
click at [404, 141] on div "[DATE]" at bounding box center [372, 141] width 86 height 23
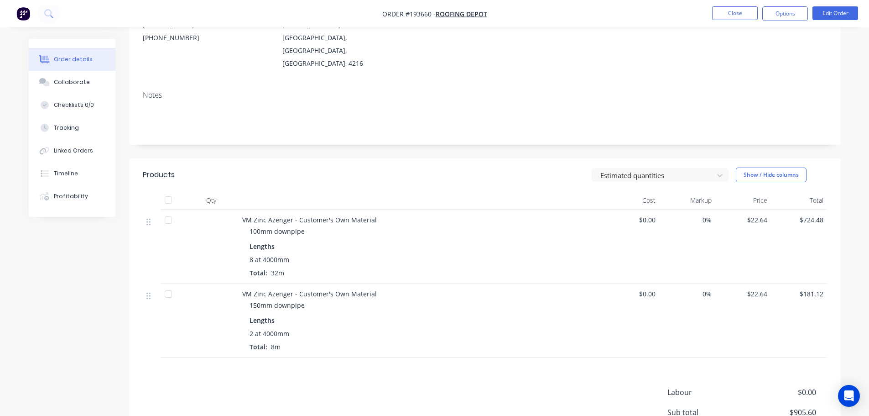
scroll to position [137, 0]
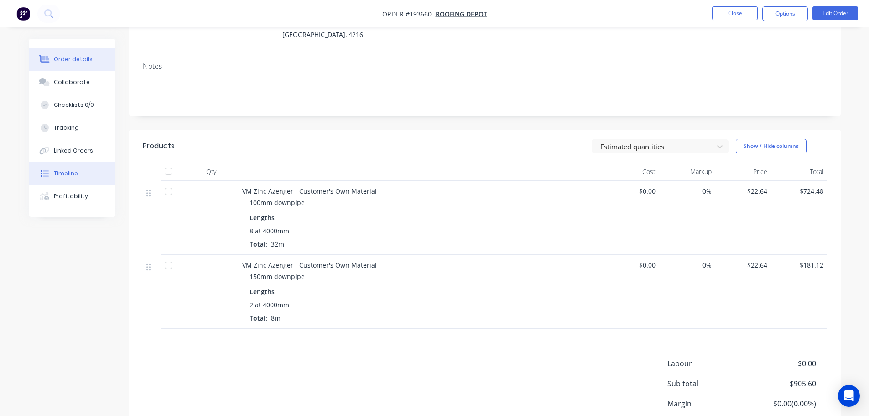
click at [65, 175] on div "Timeline" at bounding box center [66, 173] width 24 height 8
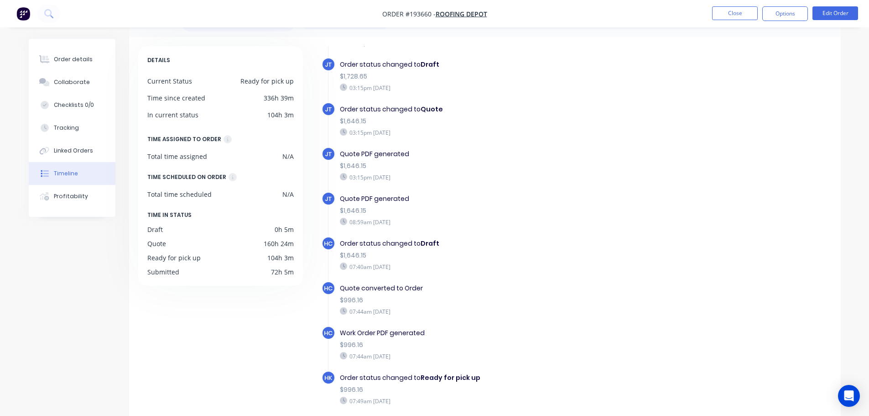
scroll to position [46, 0]
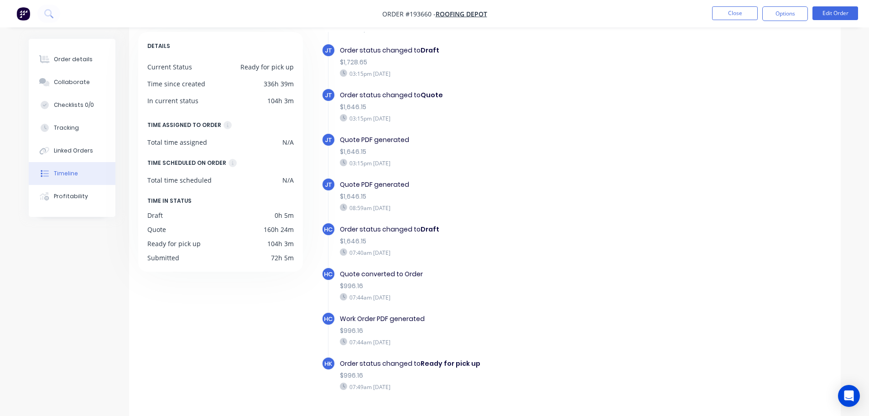
click at [302, 336] on div "DETAILS Current Status Ready for pick up Time since created 336h 39m In current…" at bounding box center [224, 229] width 173 height 395
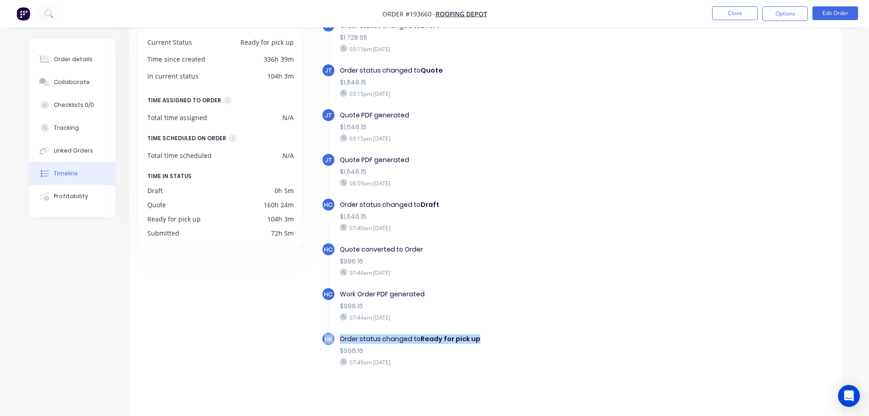
drag, startPoint x: 484, startPoint y: 339, endPoint x: 279, endPoint y: 325, distance: 205.3
click at [315, 332] on div "JT Order created 03:14pm Tuesday 23/09/25 JT Order converted to Quote $1,728.65…" at bounding box center [572, 204] width 520 height 395
click at [220, 315] on div "DETAILS Current Status Ready for pick up Time since created 336h 39m In current…" at bounding box center [224, 204] width 173 height 395
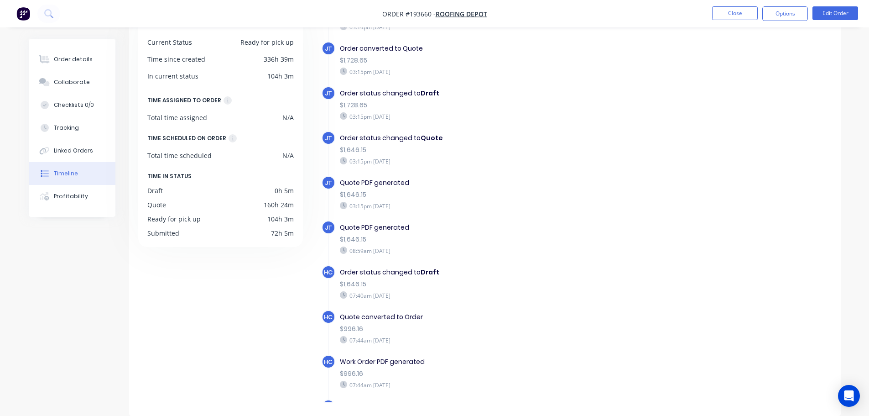
scroll to position [0, 0]
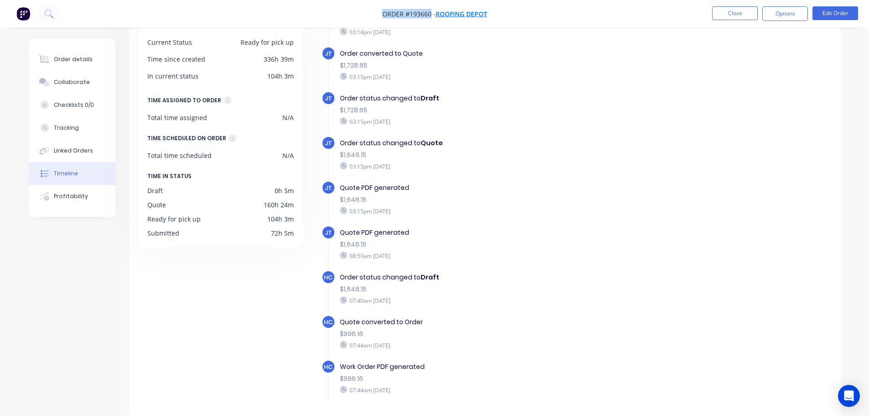
drag, startPoint x: 414, startPoint y: 13, endPoint x: 438, endPoint y: 15, distance: 24.3
click at [430, 13] on nav "Order #193660 - ROOFING DEPOT Close Options Edit Order" at bounding box center [434, 13] width 869 height 27
click at [214, 288] on div "DETAILS Current Status Ready for pick up Time since created 336h 39m In current…" at bounding box center [224, 204] width 173 height 395
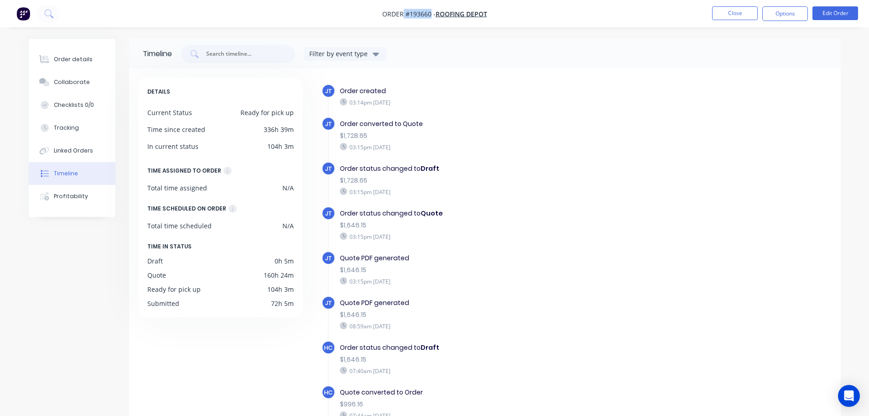
drag, startPoint x: 430, startPoint y: 13, endPoint x: 398, endPoint y: 13, distance: 31.9
click at [399, 13] on span "Order #193660 -" at bounding box center [408, 14] width 53 height 9
click at [357, 18] on nav "Order #193660 - ROOFING DEPOT Close Options Edit Order" at bounding box center [434, 13] width 869 height 27
click at [45, 48] on button "Order details" at bounding box center [72, 59] width 87 height 23
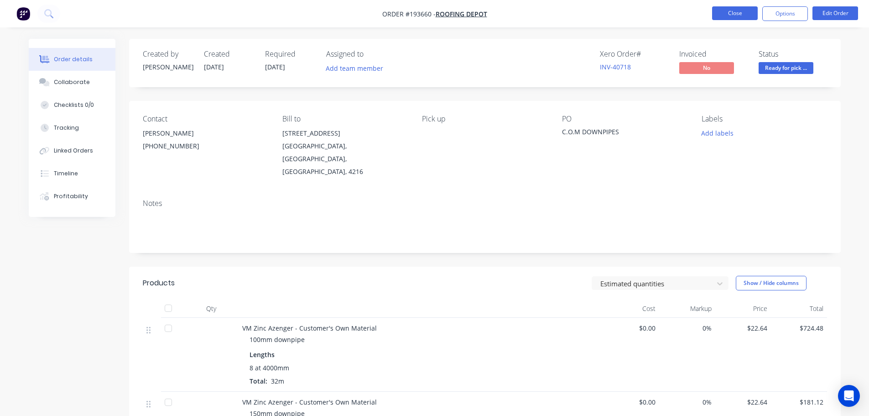
click at [732, 14] on button "Close" at bounding box center [735, 13] width 46 height 14
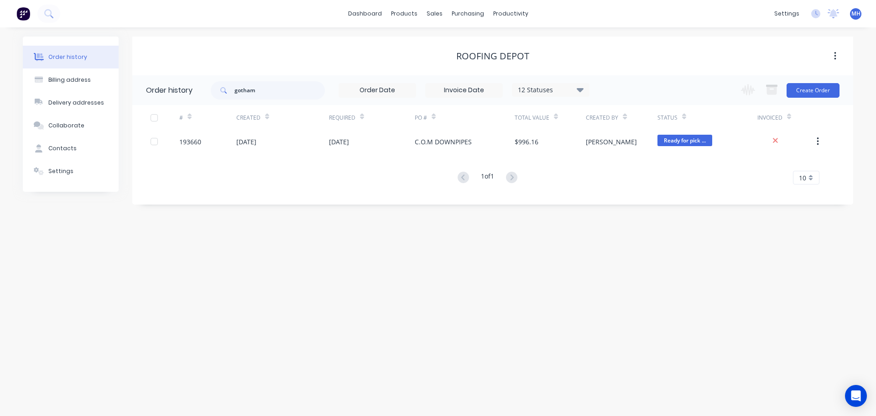
drag, startPoint x: 501, startPoint y: 308, endPoint x: 501, endPoint y: 301, distance: 7.3
click at [501, 308] on div "Order history Billing address Delivery addresses Collaborate Contacts Settings …" at bounding box center [438, 221] width 876 height 388
drag, startPoint x: 455, startPoint y: 56, endPoint x: 537, endPoint y: 52, distance: 81.8
click at [533, 53] on div "ROOFING DEPOT" at bounding box center [492, 56] width 721 height 11
click at [541, 52] on div "ROOFING DEPOT" at bounding box center [492, 56] width 721 height 11
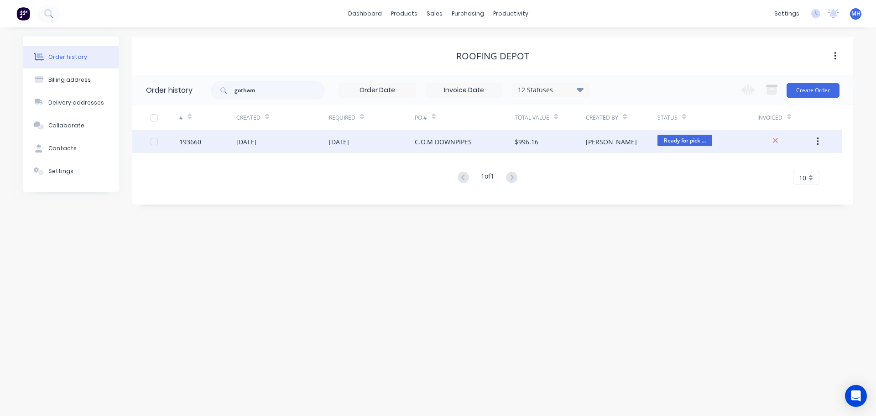
click at [407, 146] on div "[DATE]" at bounding box center [372, 141] width 86 height 23
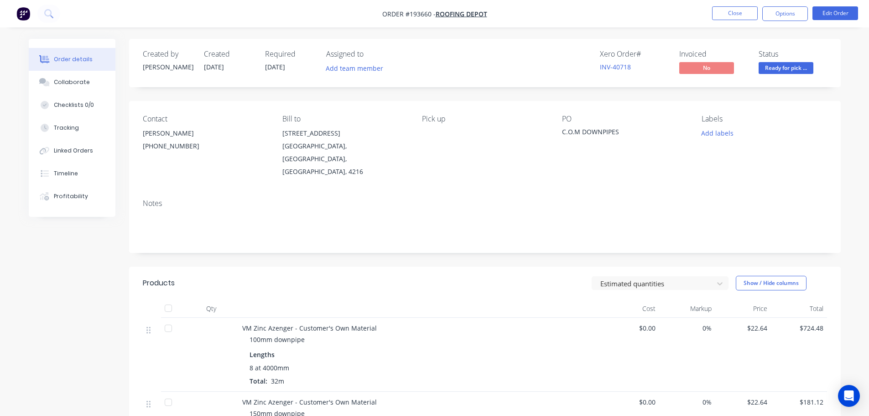
drag, startPoint x: 363, startPoint y: 277, endPoint x: 368, endPoint y: 276, distance: 5.1
click at [364, 277] on div "Products Estimated quantities Show / Hide columns Qty Cost Markup Price Total V…" at bounding box center [485, 365] width 712 height 199
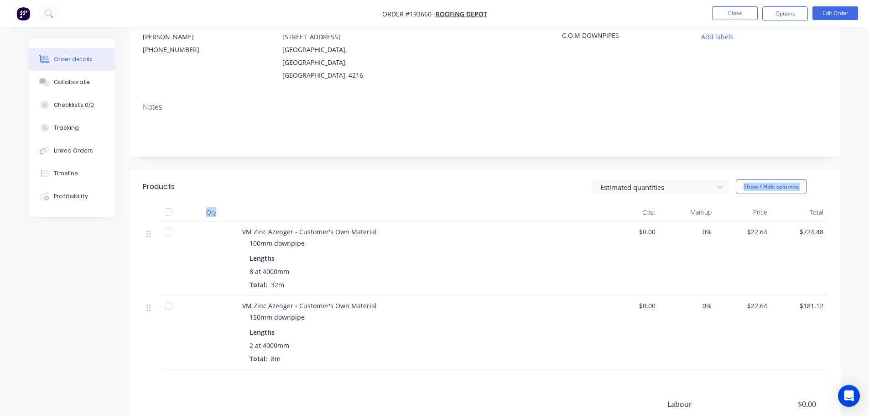
scroll to position [190, 0]
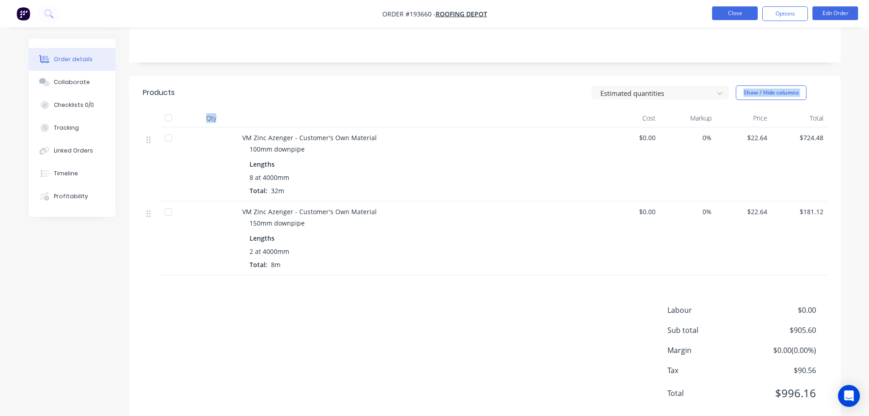
click at [738, 16] on button "Close" at bounding box center [735, 13] width 46 height 14
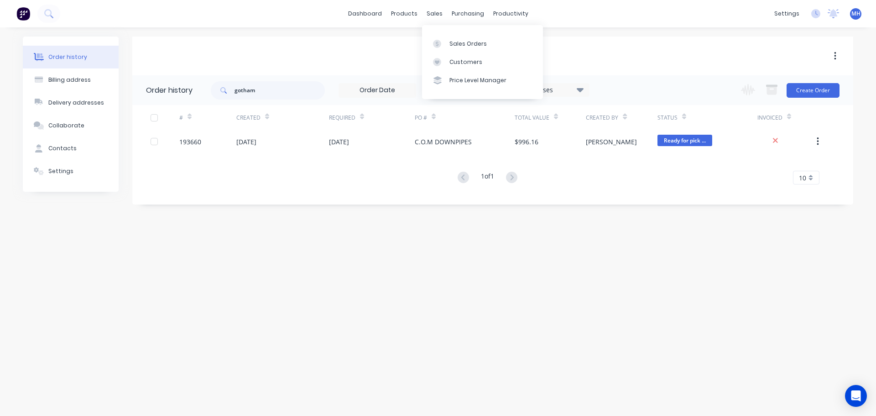
click at [347, 48] on div "ROOFING DEPOT" at bounding box center [492, 56] width 721 height 16
click at [302, 88] on input "gotham" at bounding box center [280, 90] width 90 height 18
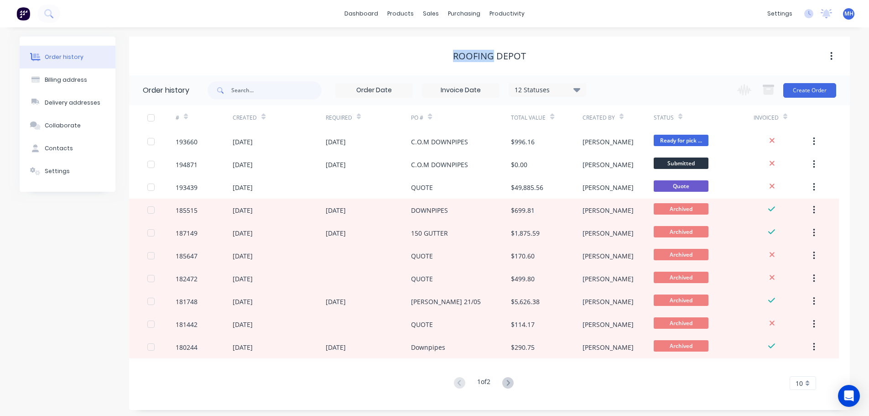
drag, startPoint x: 447, startPoint y: 55, endPoint x: 535, endPoint y: 49, distance: 88.7
click at [523, 51] on div "ROOFING DEPOT" at bounding box center [489, 56] width 721 height 11
click at [535, 49] on div "ROOFING DEPOT" at bounding box center [489, 56] width 721 height 16
click at [612, 54] on div "ROOFING DEPOT" at bounding box center [489, 56] width 721 height 11
click at [799, 82] on div "Change order status Submitted Manufactured Ready for pick up Slitting Delivered…" at bounding box center [784, 90] width 104 height 30
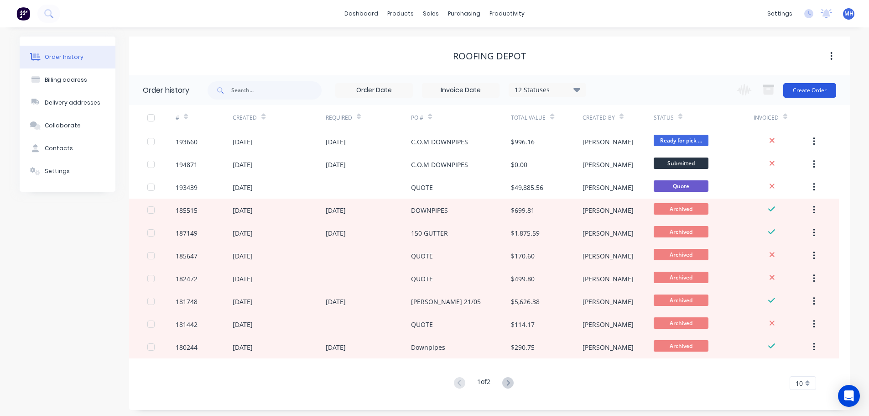
click at [805, 89] on button "Create Order" at bounding box center [810, 90] width 53 height 15
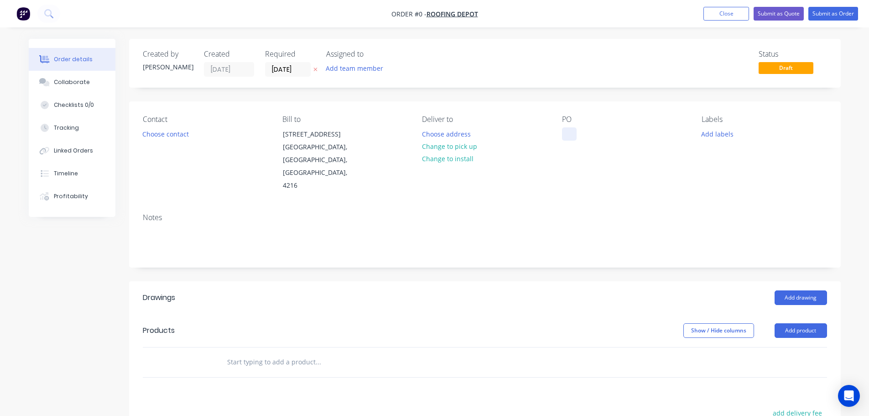
click at [571, 133] on div at bounding box center [569, 133] width 15 height 13
click at [290, 68] on div "Order details Collaborate Checklists 0/0 Tracking Linked Orders Timeline Profit…" at bounding box center [435, 324] width 831 height 571
click at [288, 69] on input "[DATE]" at bounding box center [288, 70] width 45 height 14
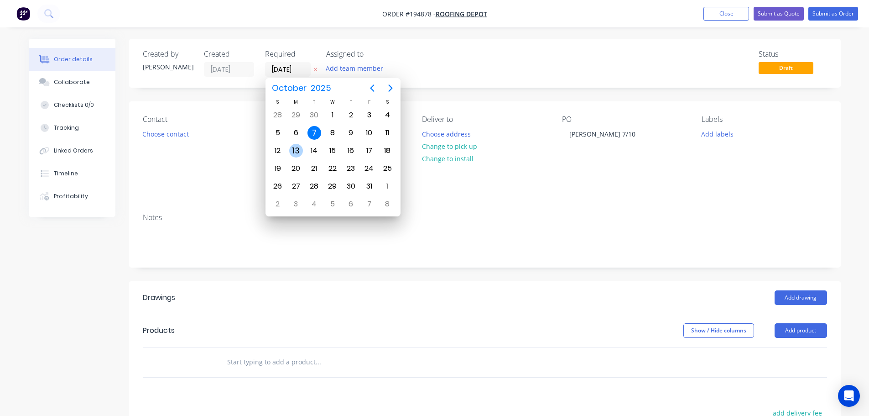
click at [299, 150] on div "13" at bounding box center [296, 151] width 14 height 14
type input "13/10/25"
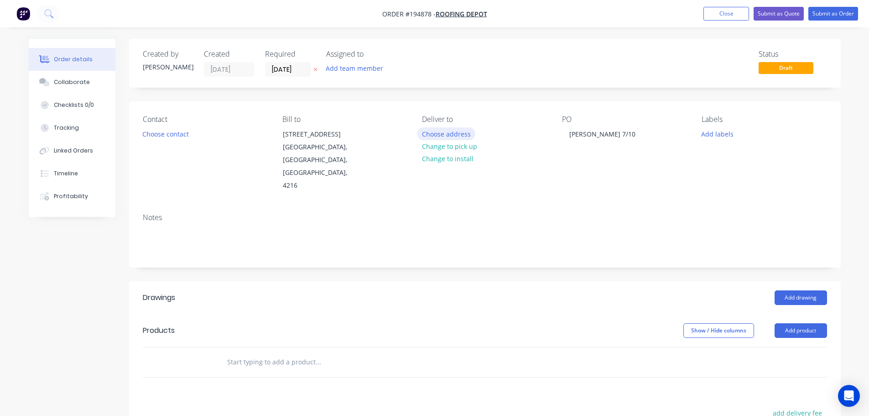
click at [436, 134] on button "Choose address" at bounding box center [446, 133] width 58 height 12
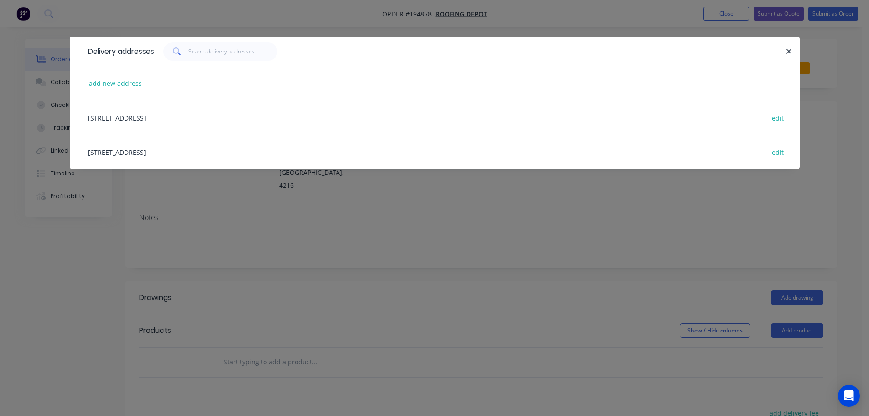
click at [185, 147] on div "5/610 Pine Ridge Road, (STORE), Coombabah, Queensland, Australia, 4216 edit" at bounding box center [435, 152] width 703 height 34
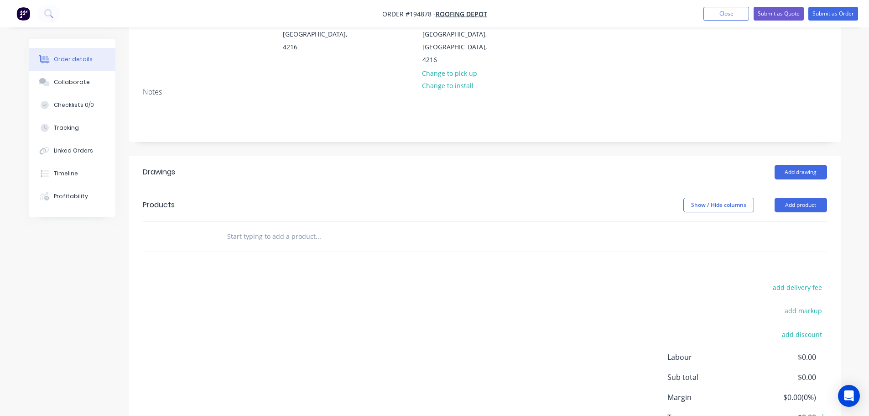
scroll to position [183, 0]
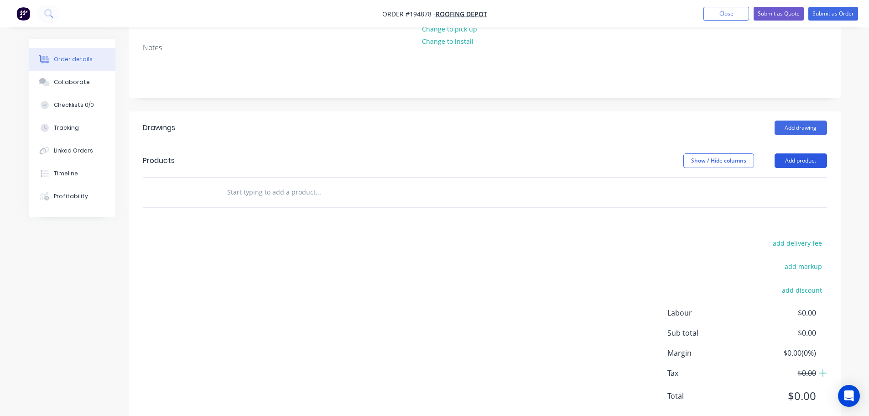
click at [801, 153] on button "Add product" at bounding box center [801, 160] width 52 height 15
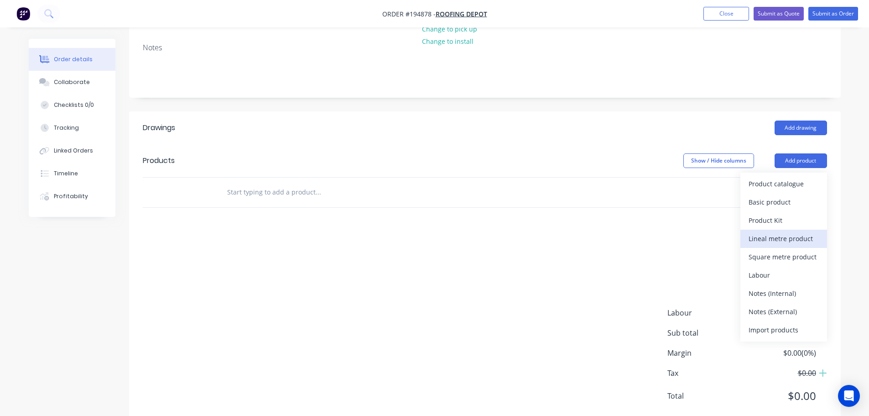
click at [780, 232] on div "Lineal metre product" at bounding box center [784, 238] width 70 height 13
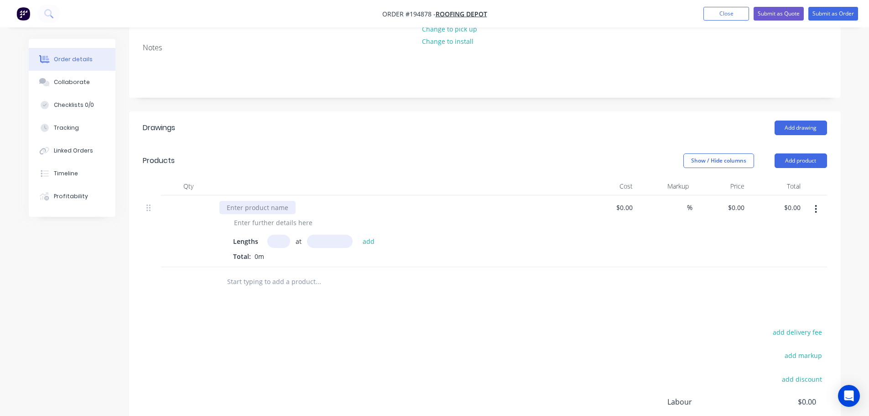
click at [274, 201] on div at bounding box center [257, 207] width 76 height 13
click at [276, 216] on div at bounding box center [273, 222] width 93 height 13
click at [252, 216] on div "C.O.M VM Zinc Anthra" at bounding box center [268, 222] width 82 height 13
click at [274, 235] on input "text" at bounding box center [278, 241] width 23 height 13
type input "8"
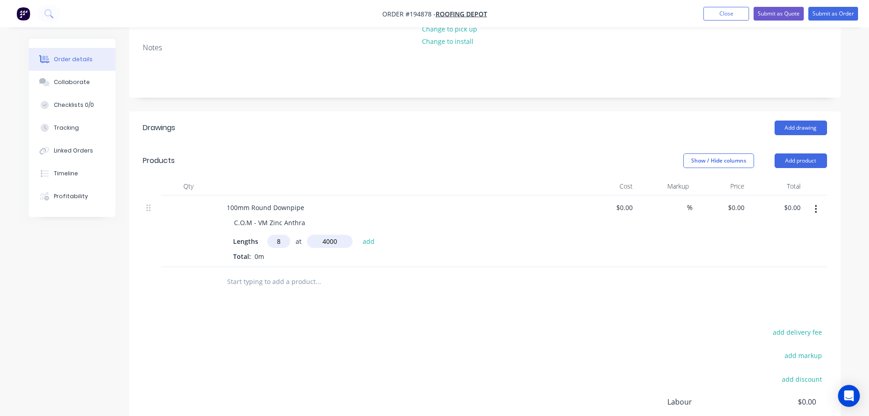
type input "4000"
click at [358, 235] on button "add" at bounding box center [368, 241] width 21 height 12
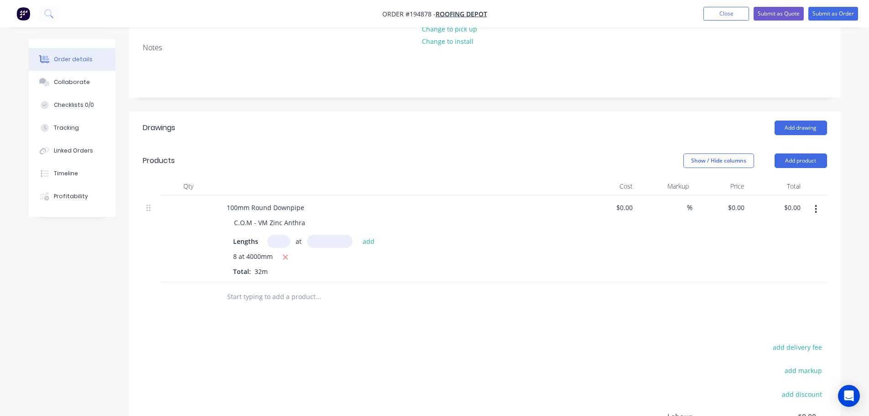
click at [306, 177] on div at bounding box center [398, 186] width 365 height 18
click at [340, 177] on div at bounding box center [398, 186] width 365 height 18
click at [796, 153] on button "Add product" at bounding box center [801, 160] width 52 height 15
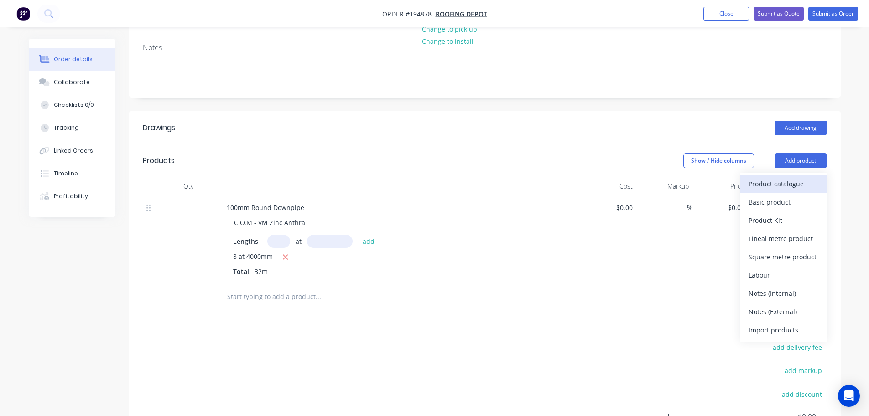
click at [790, 177] on div "Product catalogue" at bounding box center [784, 183] width 70 height 13
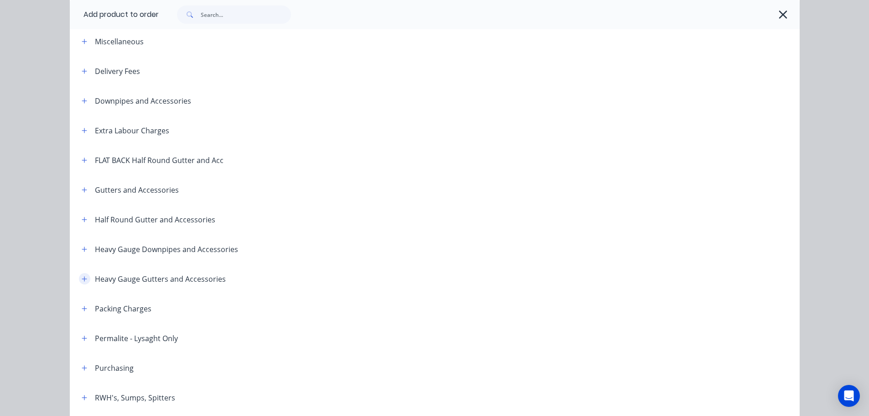
scroll to position [91, 0]
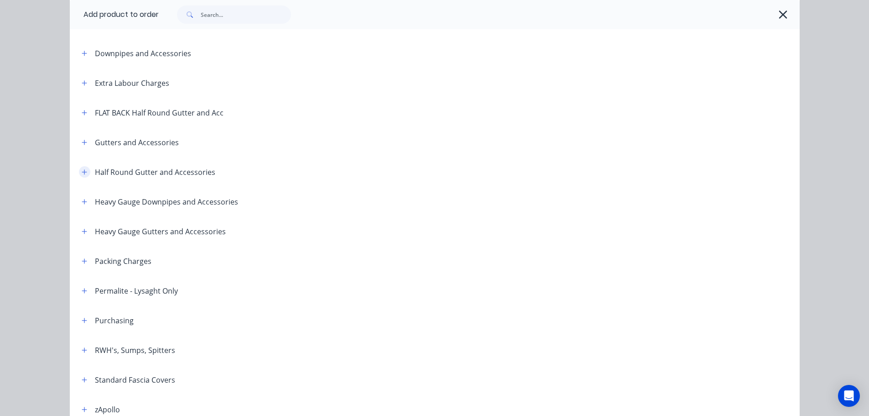
click at [82, 175] on icon "button" at bounding box center [84, 172] width 5 height 6
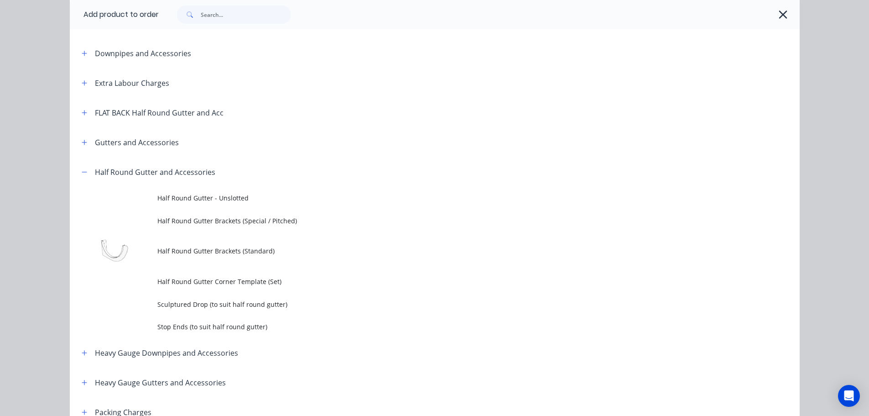
drag, startPoint x: 157, startPoint y: 246, endPoint x: 165, endPoint y: 246, distance: 7.8
click at [159, 246] on span "Half Round Gutter Brackets (Standard)" at bounding box center [414, 251] width 514 height 10
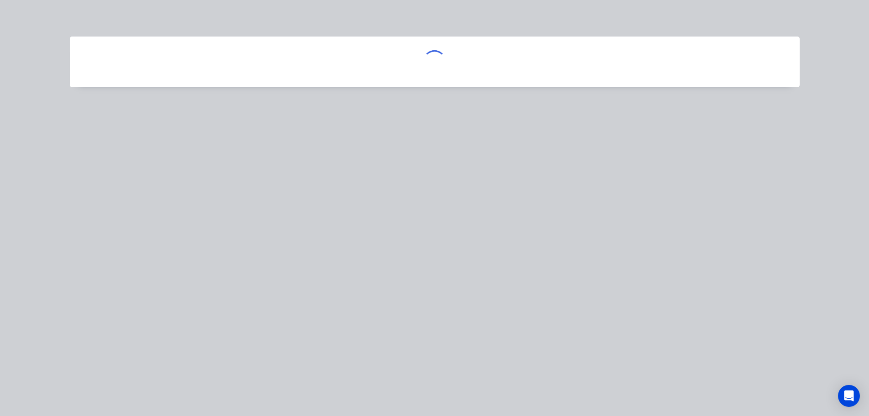
scroll to position [0, 0]
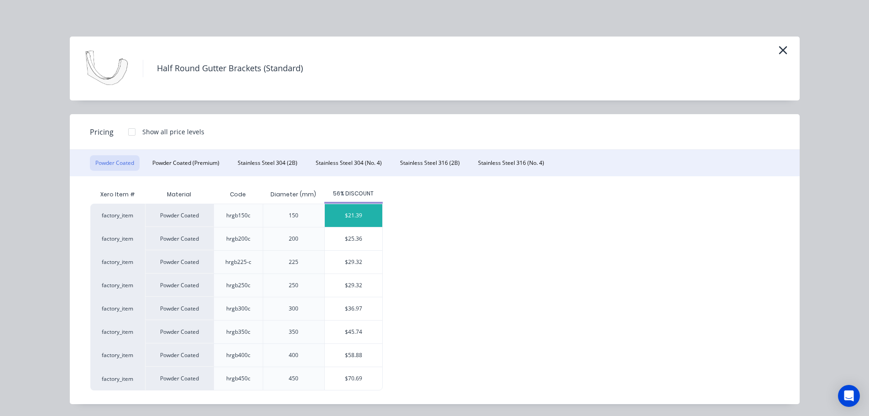
click at [344, 221] on div "$21.39" at bounding box center [353, 215] width 57 height 23
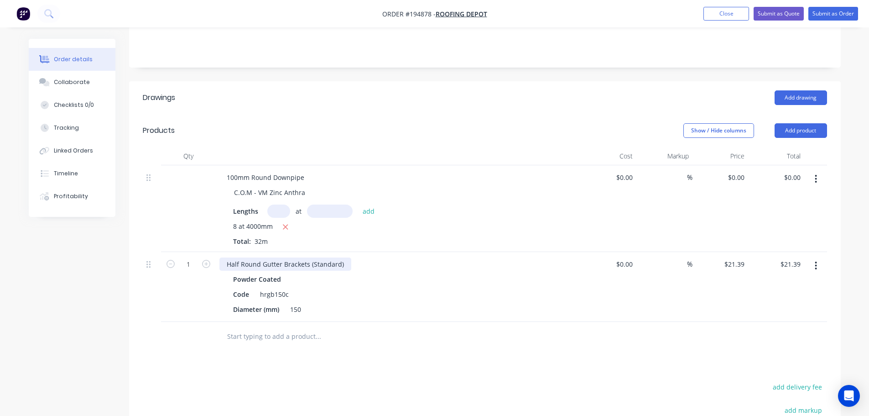
scroll to position [274, 0]
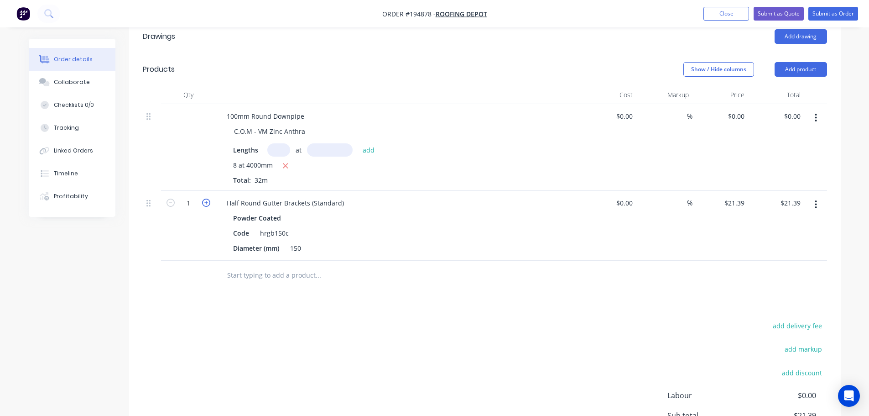
click at [204, 198] on icon "button" at bounding box center [206, 202] width 8 height 8
type input "2"
type input "$42.78"
click at [204, 198] on icon "button" at bounding box center [206, 202] width 8 height 8
type input "3"
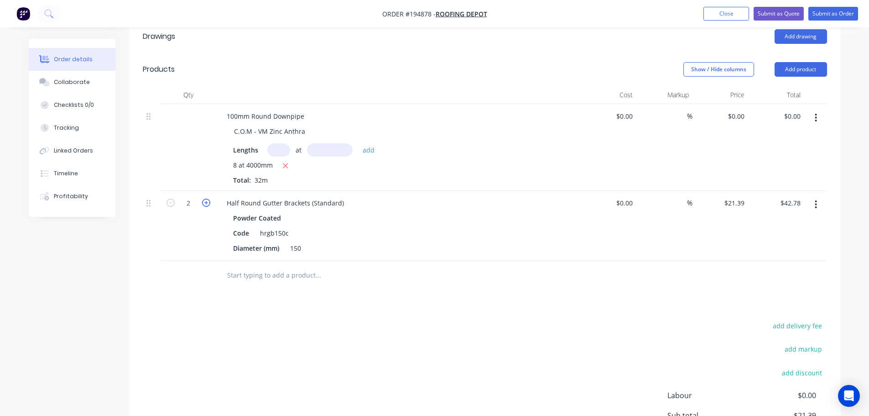
type input "$64.17"
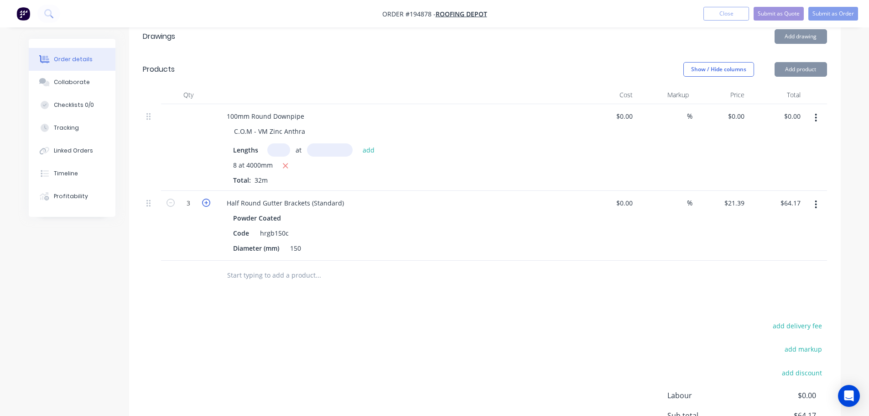
click at [204, 198] on icon "button" at bounding box center [206, 202] width 8 height 8
type input "4"
type input "$85.56"
click at [204, 198] on icon "button" at bounding box center [206, 202] width 8 height 8
type input "5"
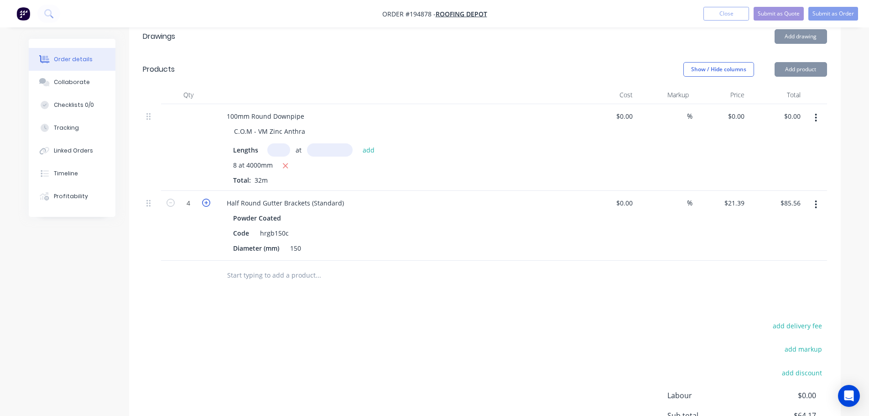
type input "$106.95"
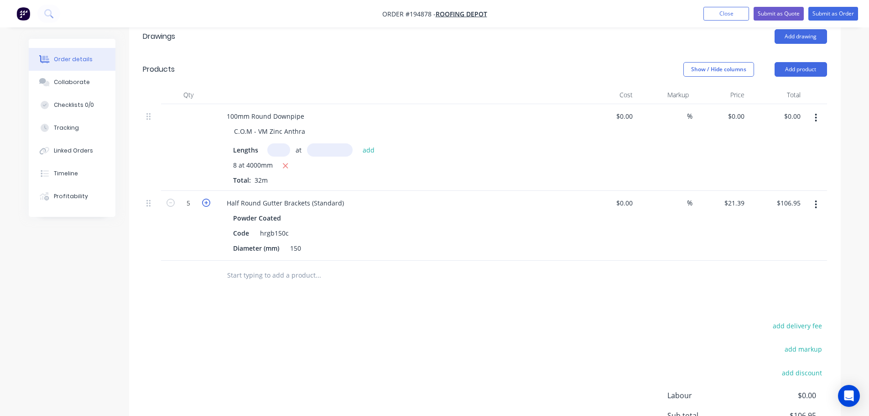
click at [204, 198] on icon "button" at bounding box center [206, 202] width 8 height 8
type input "6"
type input "$128.34"
click at [204, 198] on icon "button" at bounding box center [206, 202] width 8 height 8
type input "7"
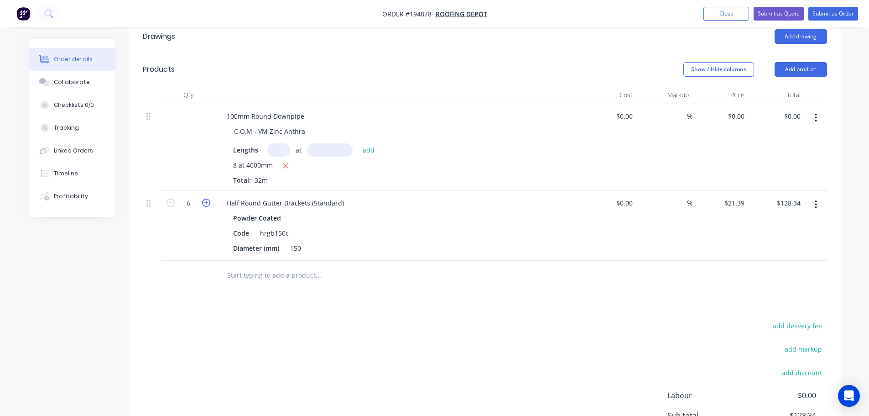
type input "$149.73"
click at [204, 198] on icon "button" at bounding box center [206, 202] width 8 height 8
type input "8"
type input "$171.12"
click at [204, 198] on icon "button" at bounding box center [206, 202] width 8 height 8
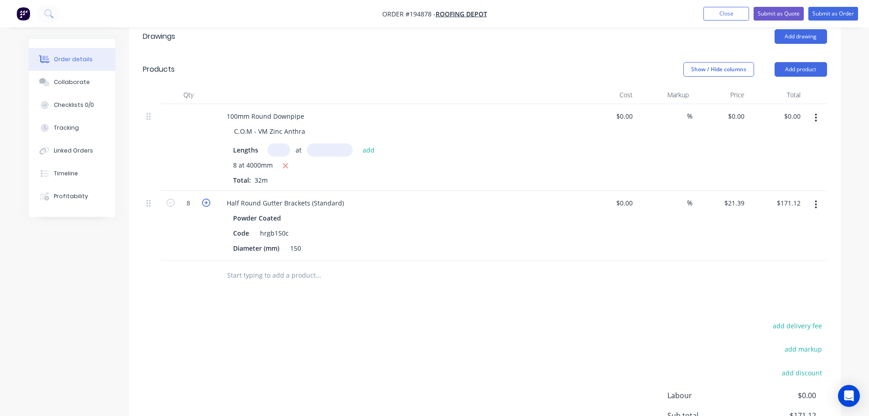
type input "9"
type input "$192.51"
click at [204, 198] on icon "button" at bounding box center [206, 202] width 8 height 8
type input "10"
type input "$213.90"
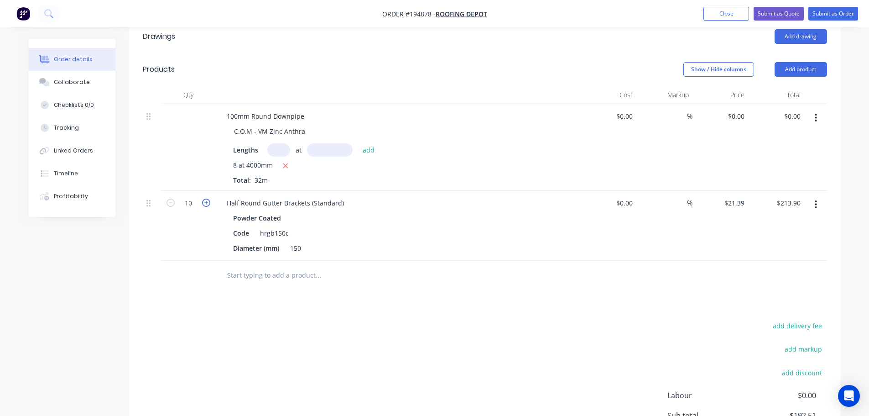
click at [204, 198] on icon "button" at bounding box center [206, 202] width 8 height 8
type input "11"
type input "$235.29"
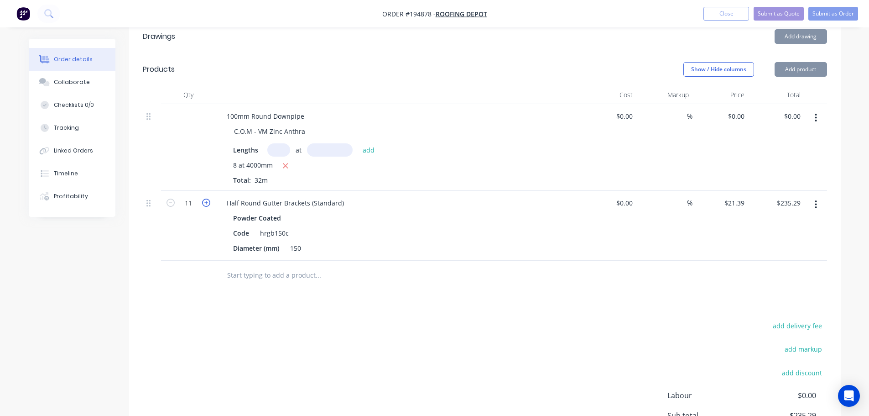
click at [204, 198] on icon "button" at bounding box center [206, 202] width 8 height 8
type input "12"
type input "$256.68"
click at [204, 198] on icon "button" at bounding box center [206, 202] width 8 height 8
type input "13"
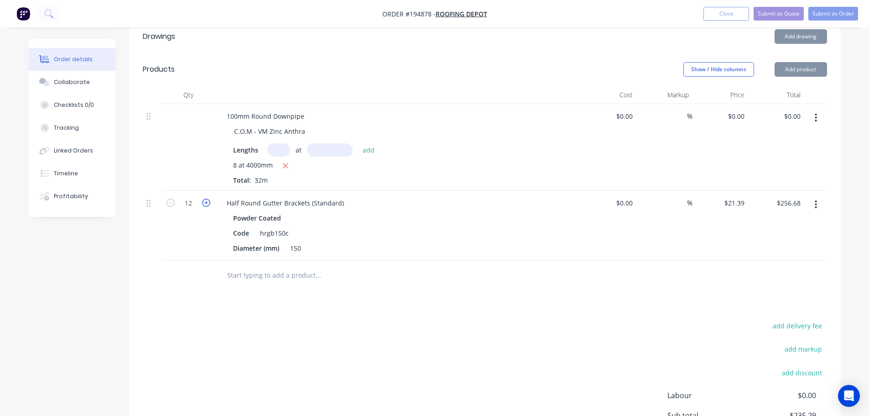
type input "$278.07"
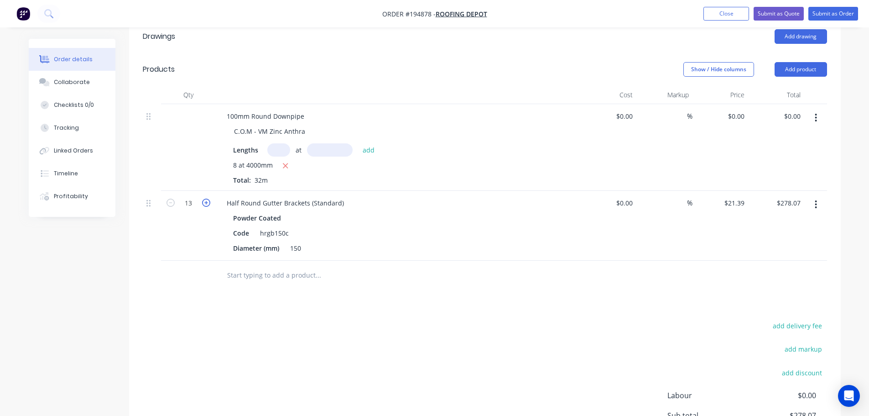
click at [204, 198] on icon "button" at bounding box center [206, 202] width 8 height 8
type input "14"
type input "$299.46"
click at [204, 198] on icon "button" at bounding box center [206, 202] width 8 height 8
type input "15"
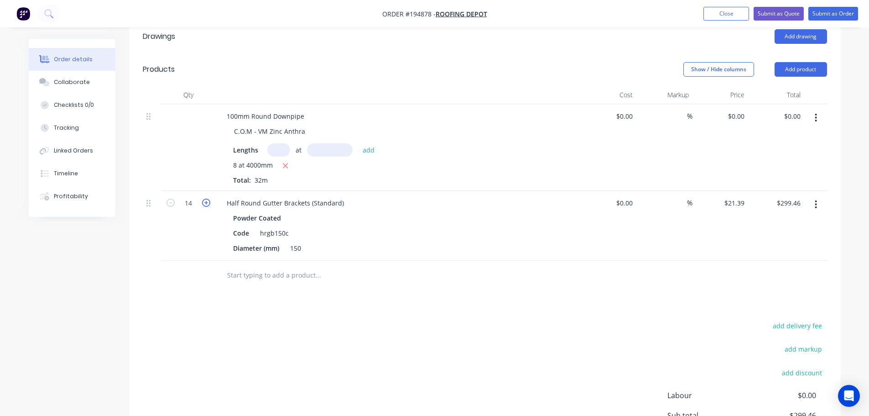
type input "$320.85"
click at [204, 198] on icon "button" at bounding box center [206, 202] width 8 height 8
type input "16"
type input "$342.24"
click at [204, 198] on icon "button" at bounding box center [206, 202] width 8 height 8
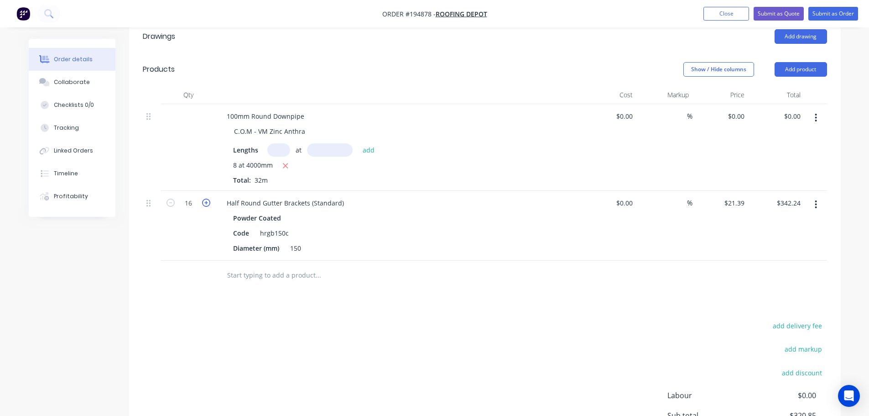
type input "17"
type input "$363.63"
click at [204, 198] on icon "button" at bounding box center [206, 202] width 8 height 8
type input "18"
type input "$385.02"
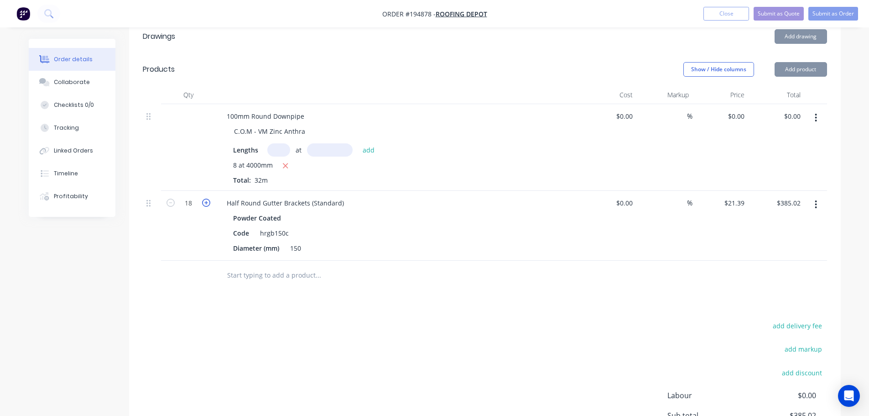
click at [204, 198] on icon "button" at bounding box center [206, 202] width 8 height 8
type input "19"
type input "$406.41"
click at [204, 198] on icon "button" at bounding box center [206, 202] width 8 height 8
type input "20"
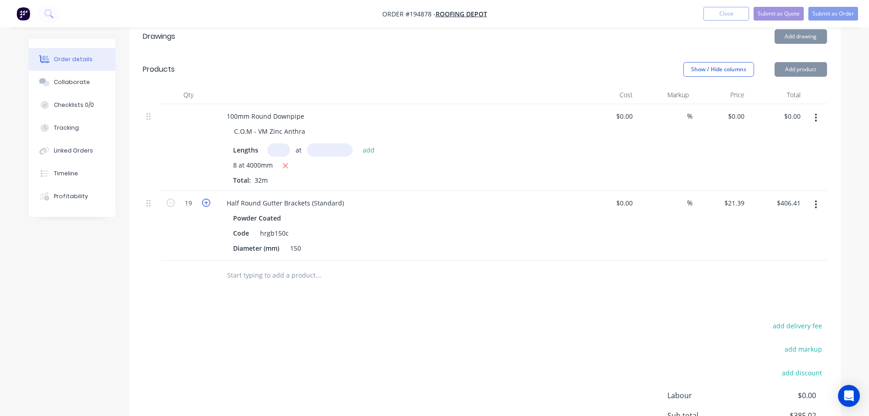
type input "$427.80"
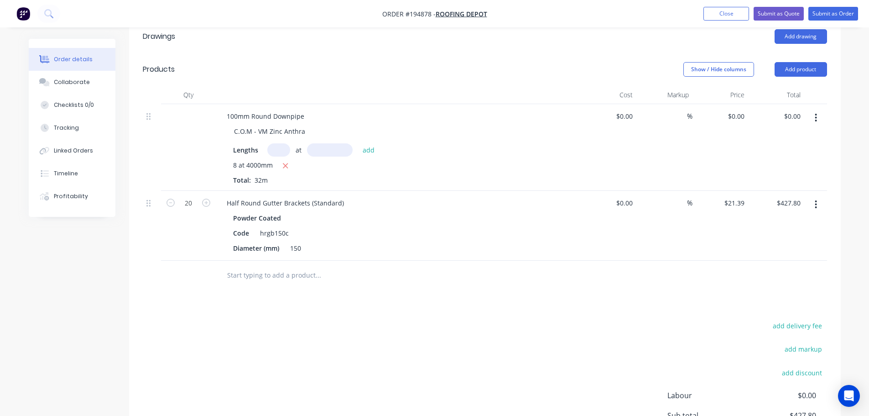
click at [357, 337] on div "add delivery fee add markup add discount Labour $0.00 Sub total $427.80 Margin …" at bounding box center [485, 407] width 684 height 176
click at [361, 323] on div "add delivery fee add markup add discount Labour $0.00 Sub total $427.80 Margin …" at bounding box center [485, 407] width 684 height 176
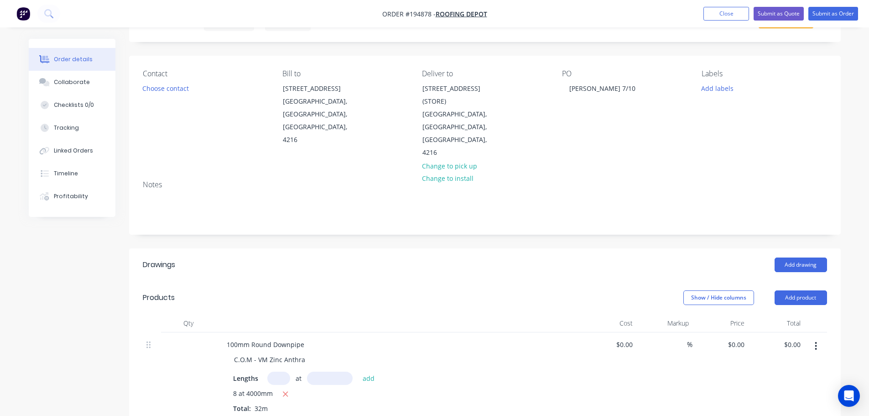
click at [368, 248] on header "Drawings Add drawing" at bounding box center [485, 264] width 712 height 33
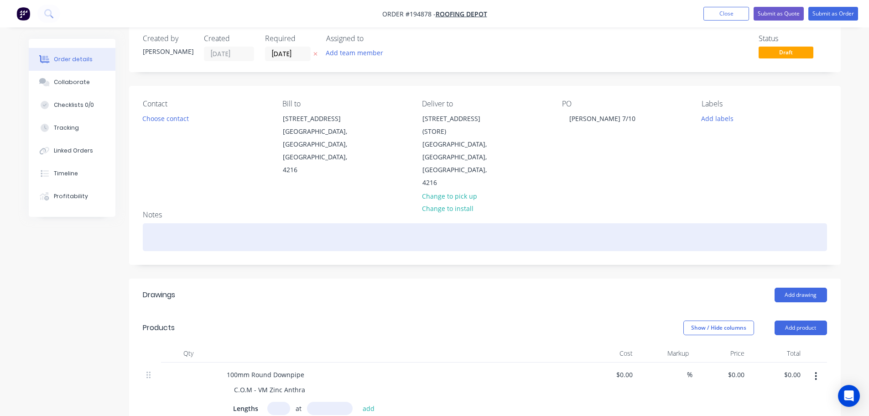
scroll to position [0, 0]
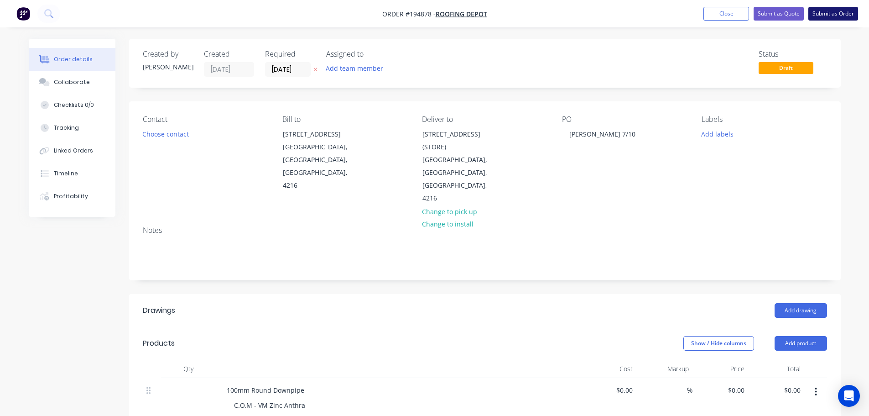
click at [829, 12] on button "Submit as Order" at bounding box center [834, 14] width 50 height 14
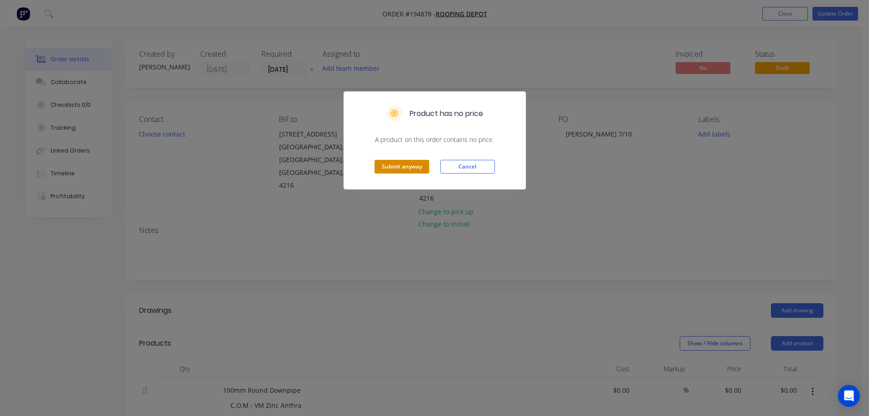
click at [410, 172] on button "Submit anyway" at bounding box center [402, 167] width 55 height 14
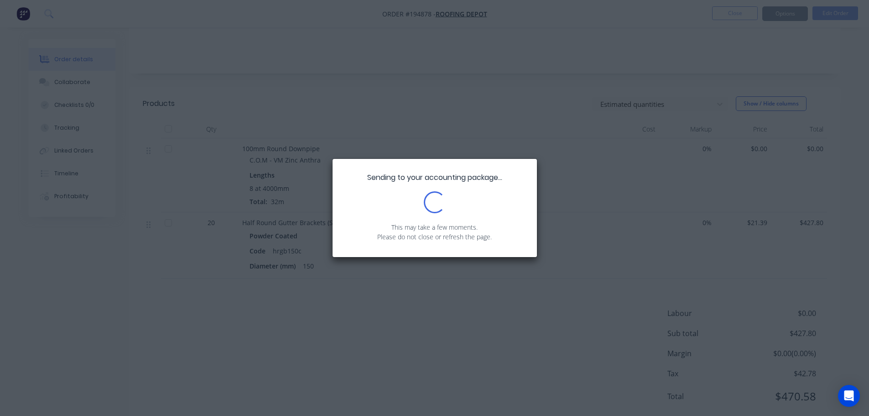
scroll to position [183, 0]
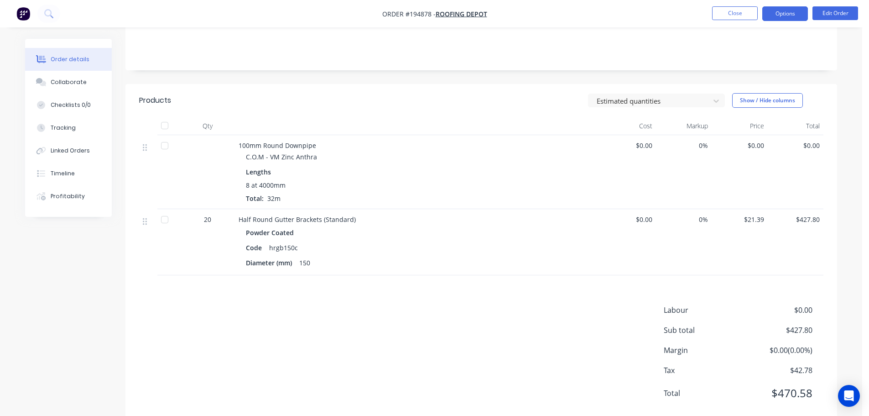
click at [784, 14] on button "Options" at bounding box center [786, 13] width 46 height 15
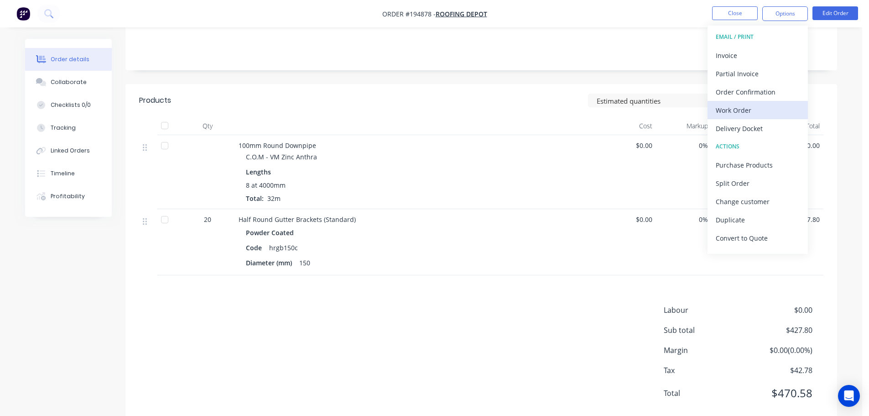
click at [772, 102] on button "Work Order" at bounding box center [758, 110] width 100 height 18
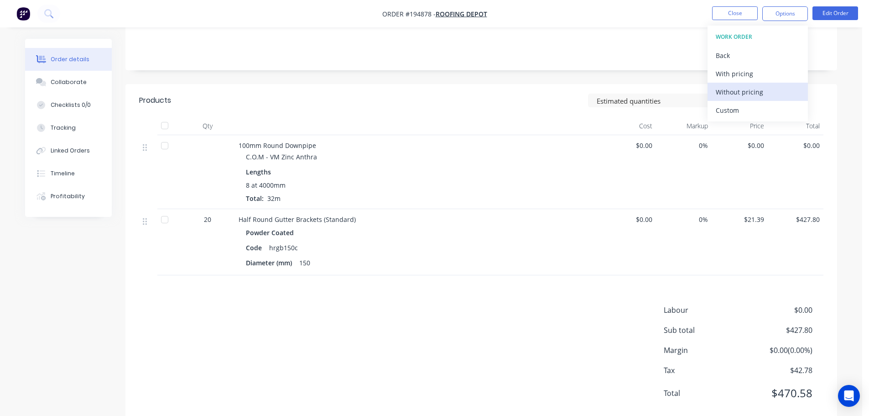
click at [767, 90] on div "Without pricing" at bounding box center [758, 91] width 84 height 13
click at [531, 58] on div "Created by Michael Created 07/10/25 Required 13/10/25 Assigned to Add team memb…" at bounding box center [481, 140] width 712 height 568
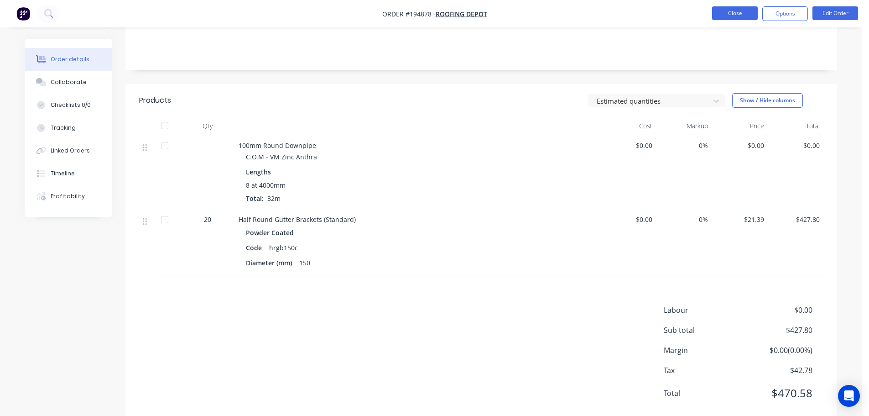
click at [731, 9] on button "Close" at bounding box center [735, 13] width 46 height 14
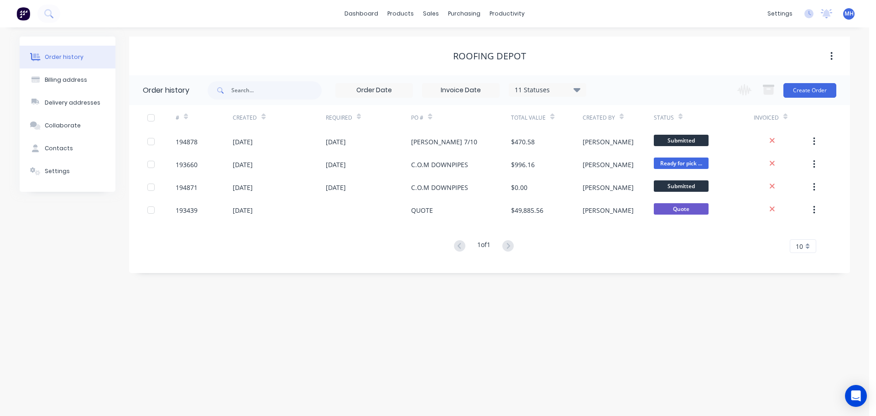
click at [517, 322] on div "Order history Billing address Delivery addresses Collaborate Contacts Settings …" at bounding box center [434, 221] width 869 height 388
click at [528, 315] on div "Order history Billing address Delivery addresses Collaborate Contacts Settings …" at bounding box center [434, 221] width 869 height 388
